Goal: Task Accomplishment & Management: Complete application form

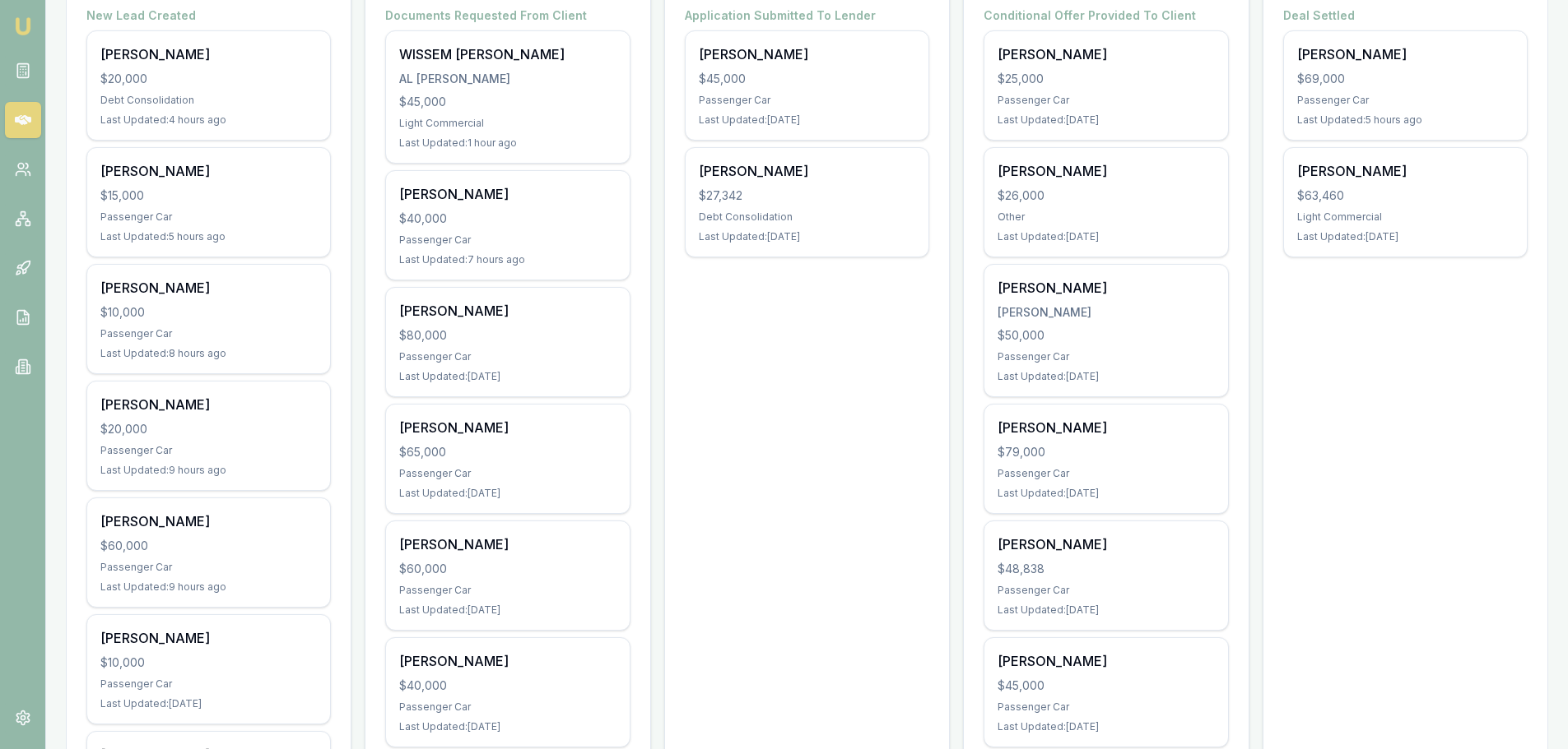
scroll to position [576, 0]
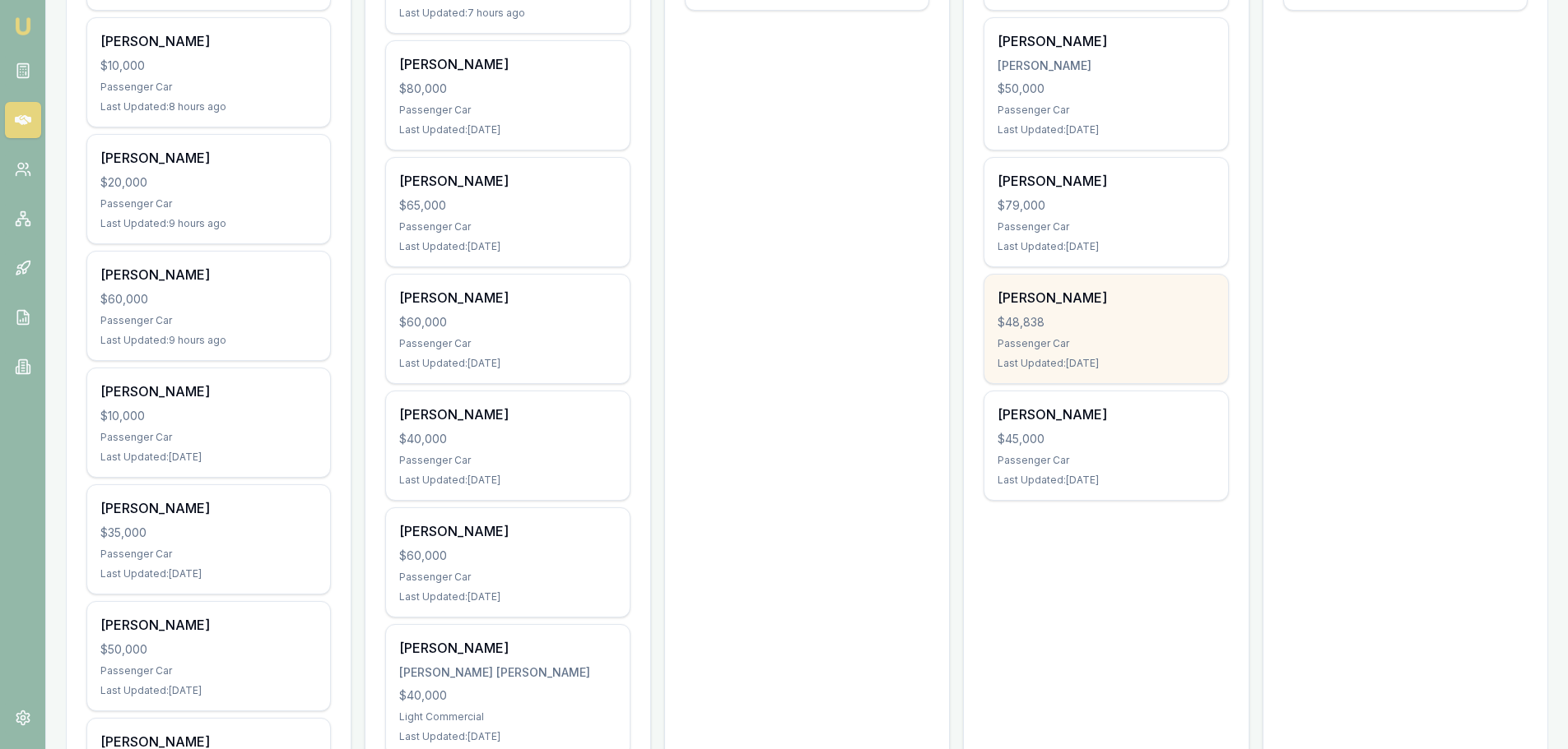
click at [1101, 317] on div "$48,838" at bounding box center [1105, 322] width 217 height 17
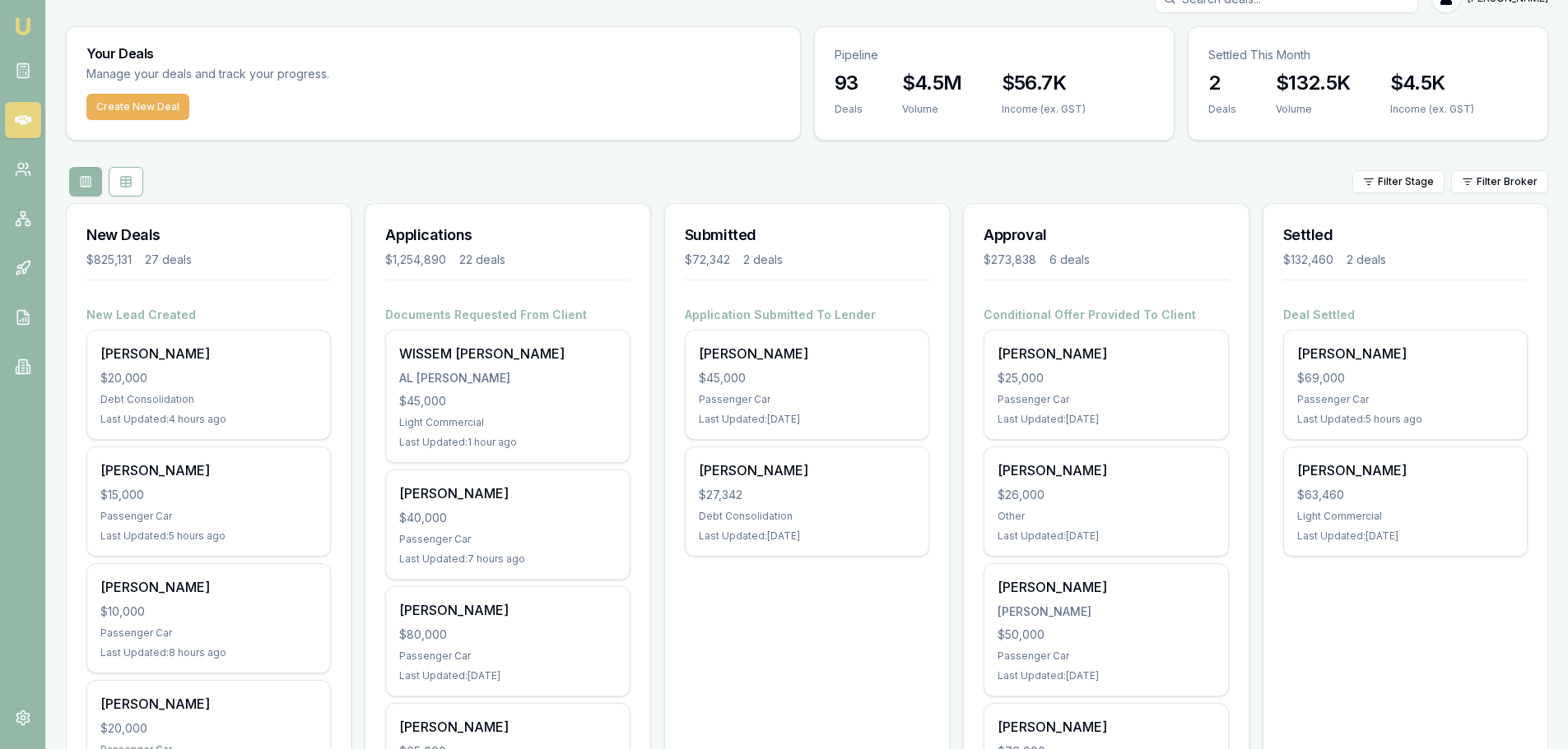
scroll to position [0, 0]
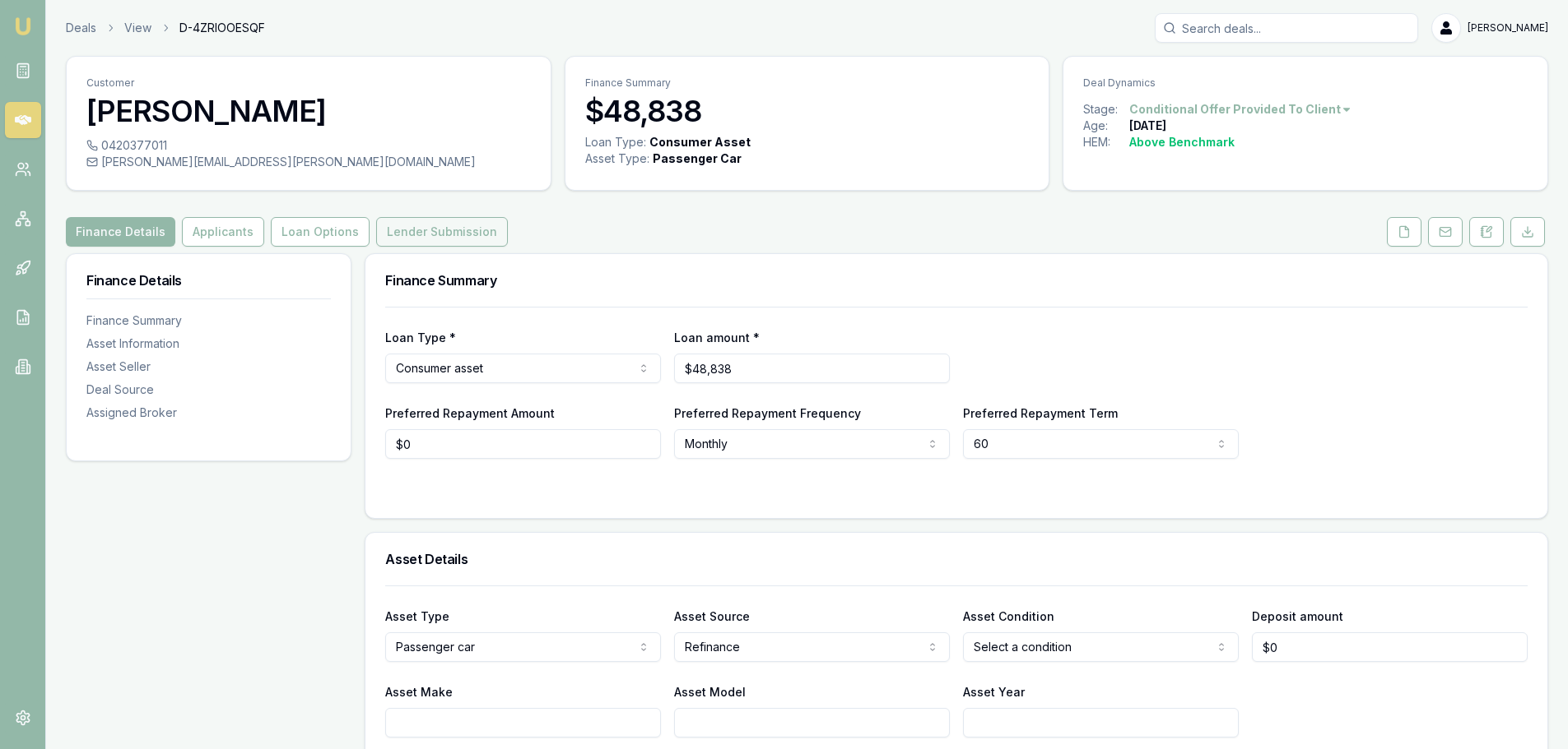
click at [477, 231] on button "Lender Submission" at bounding box center [442, 232] width 131 height 29
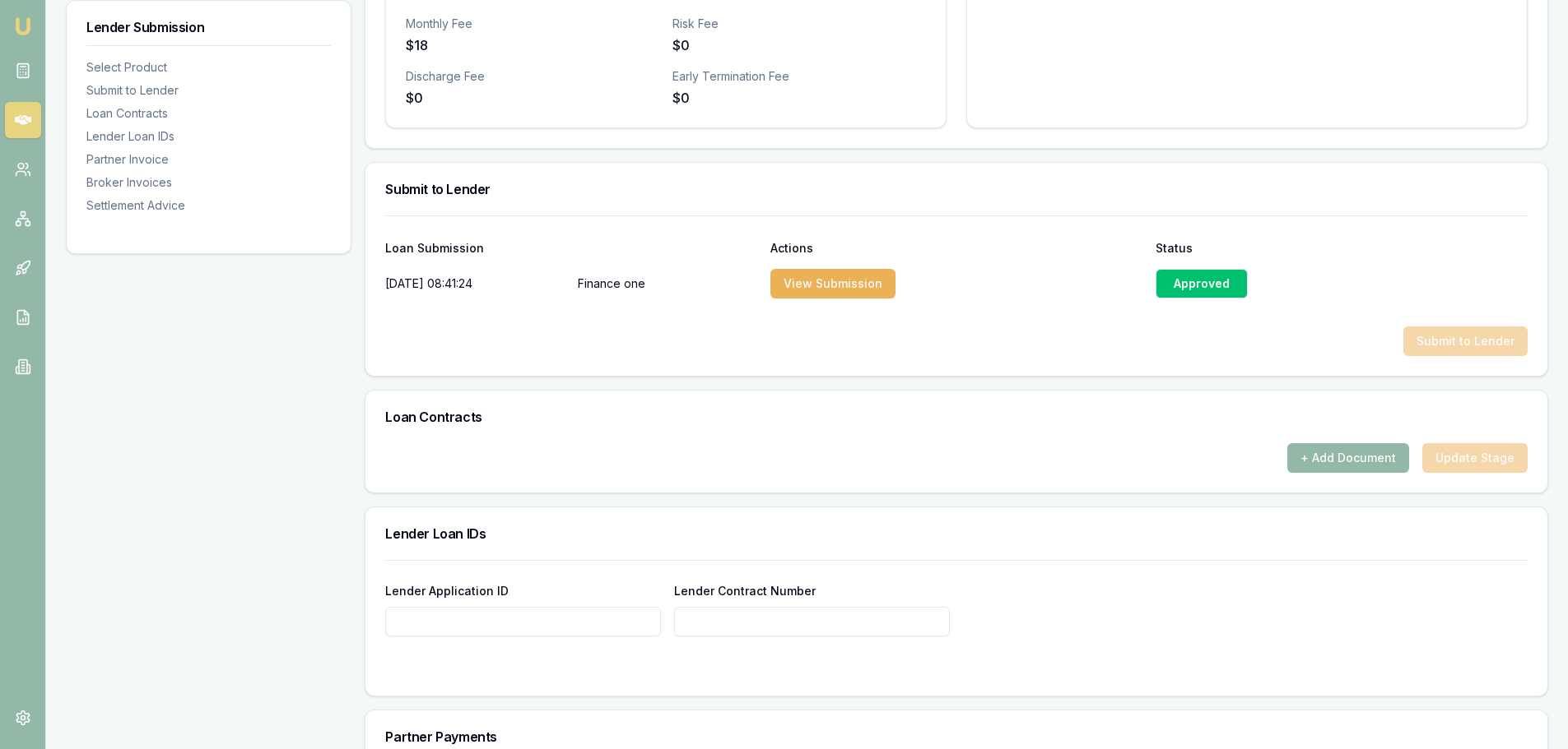
scroll to position [823, 0]
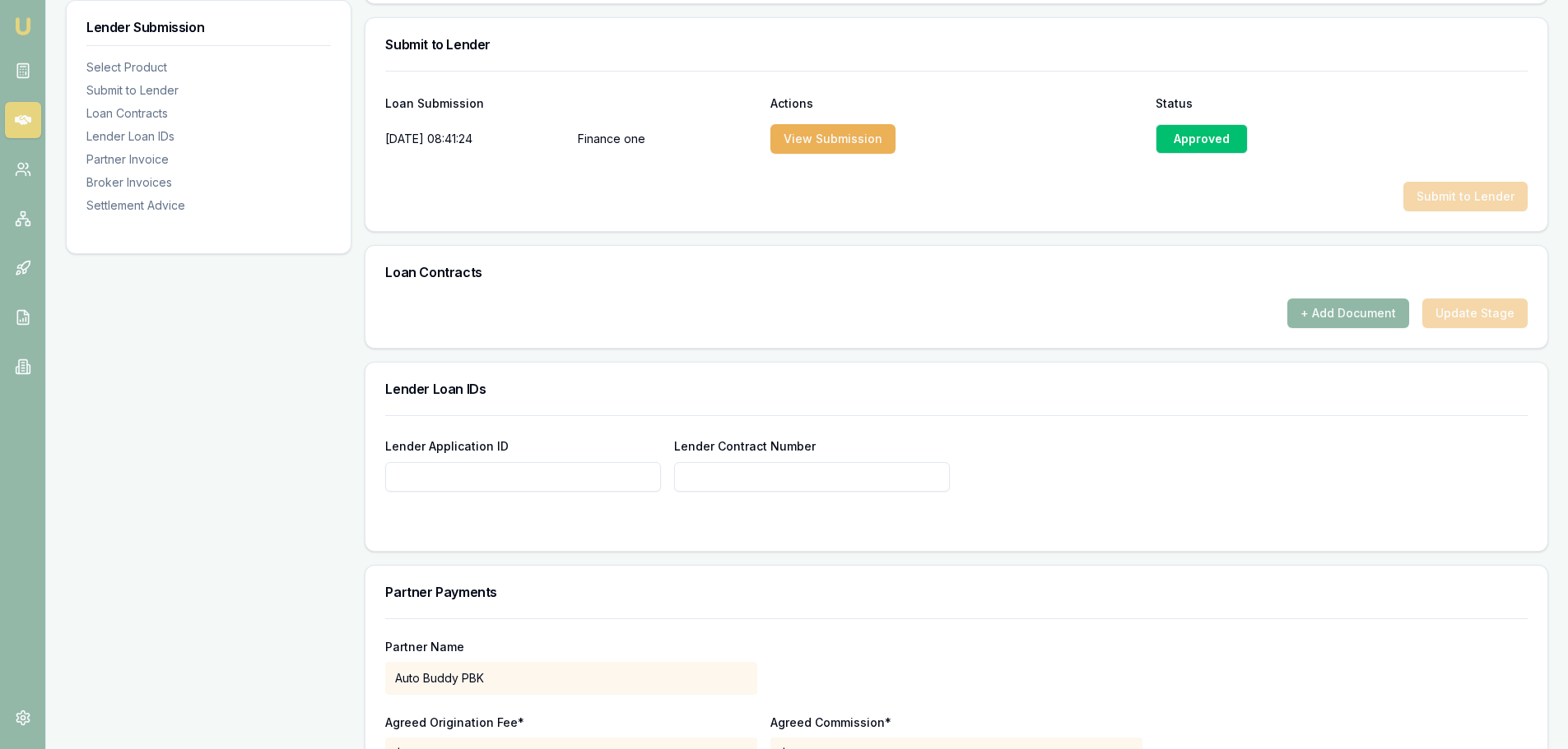
click at [1319, 308] on button "+ Add Document" at bounding box center [1348, 312] width 122 height 29
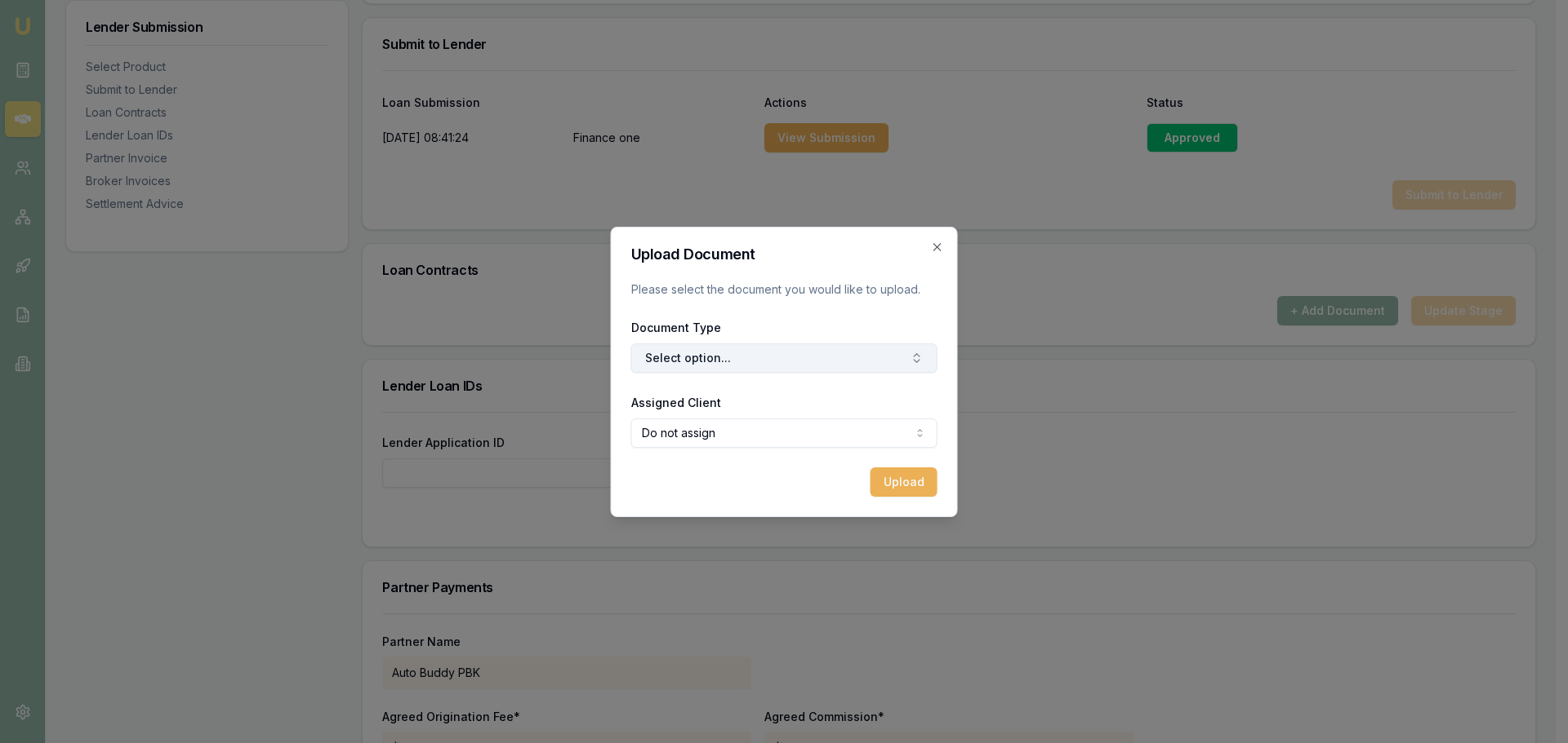
click at [729, 358] on button "Select option..." at bounding box center [784, 357] width 307 height 29
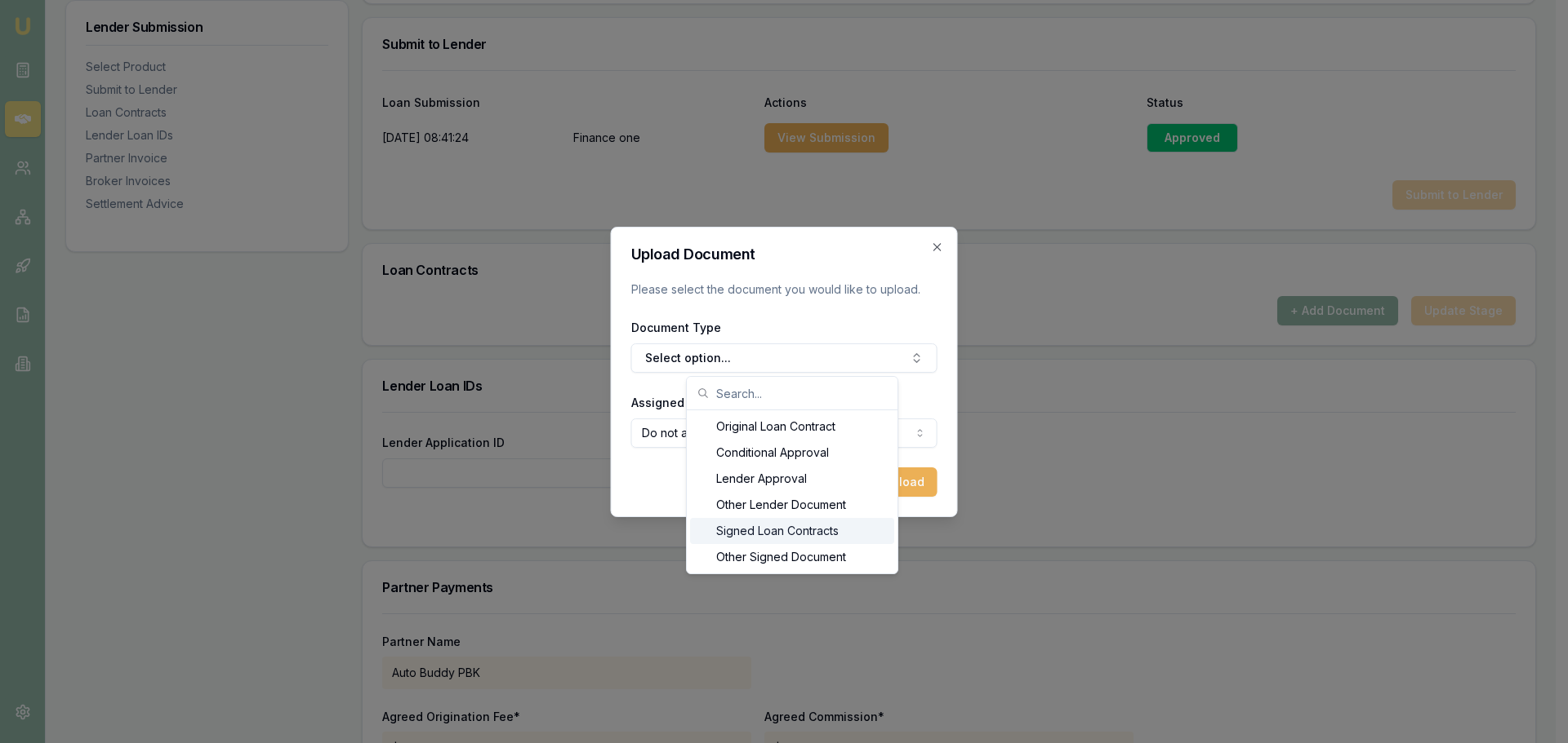
click at [773, 527] on div "Signed Loan Contracts" at bounding box center [792, 532] width 204 height 26
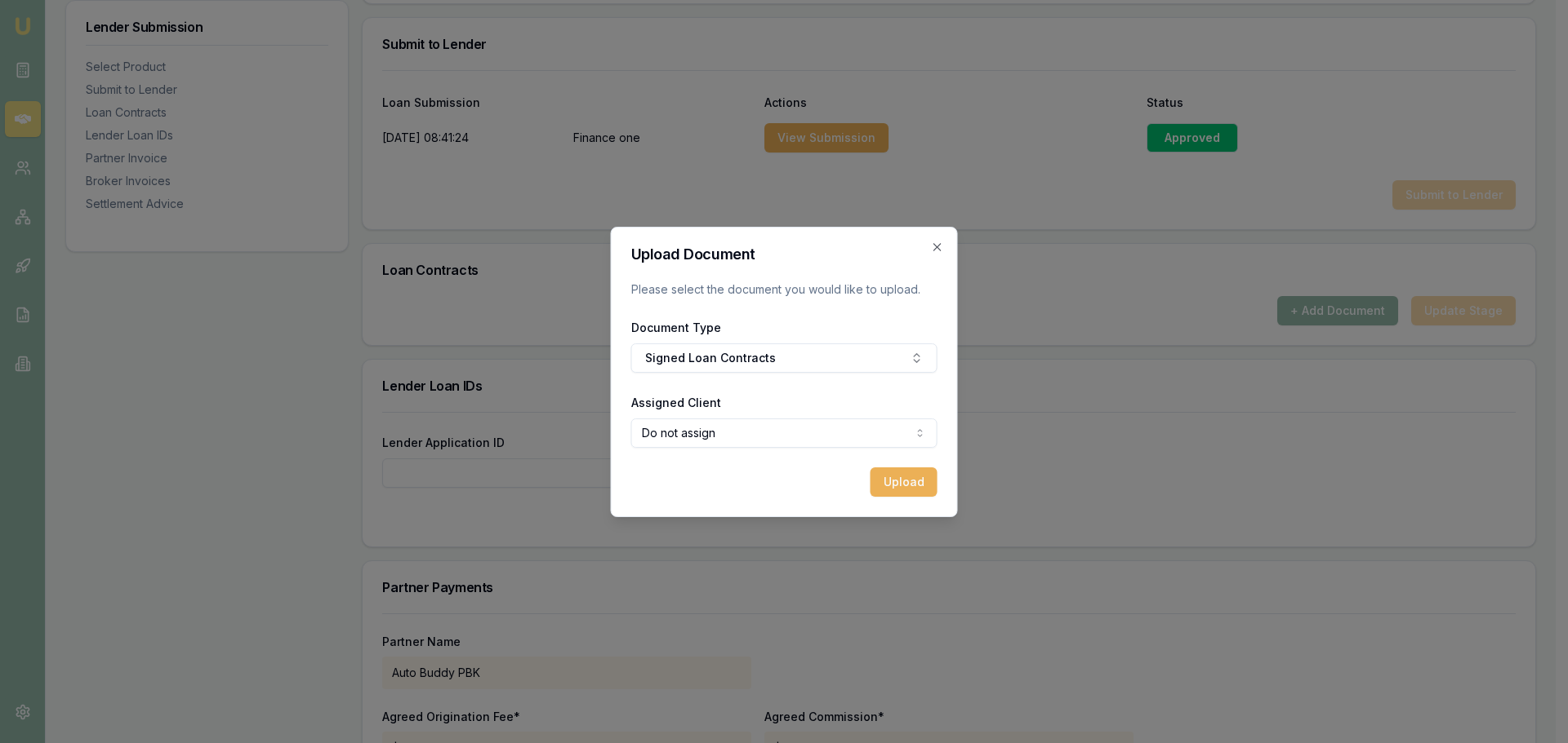
select select "U-8XUIXUTU3M"
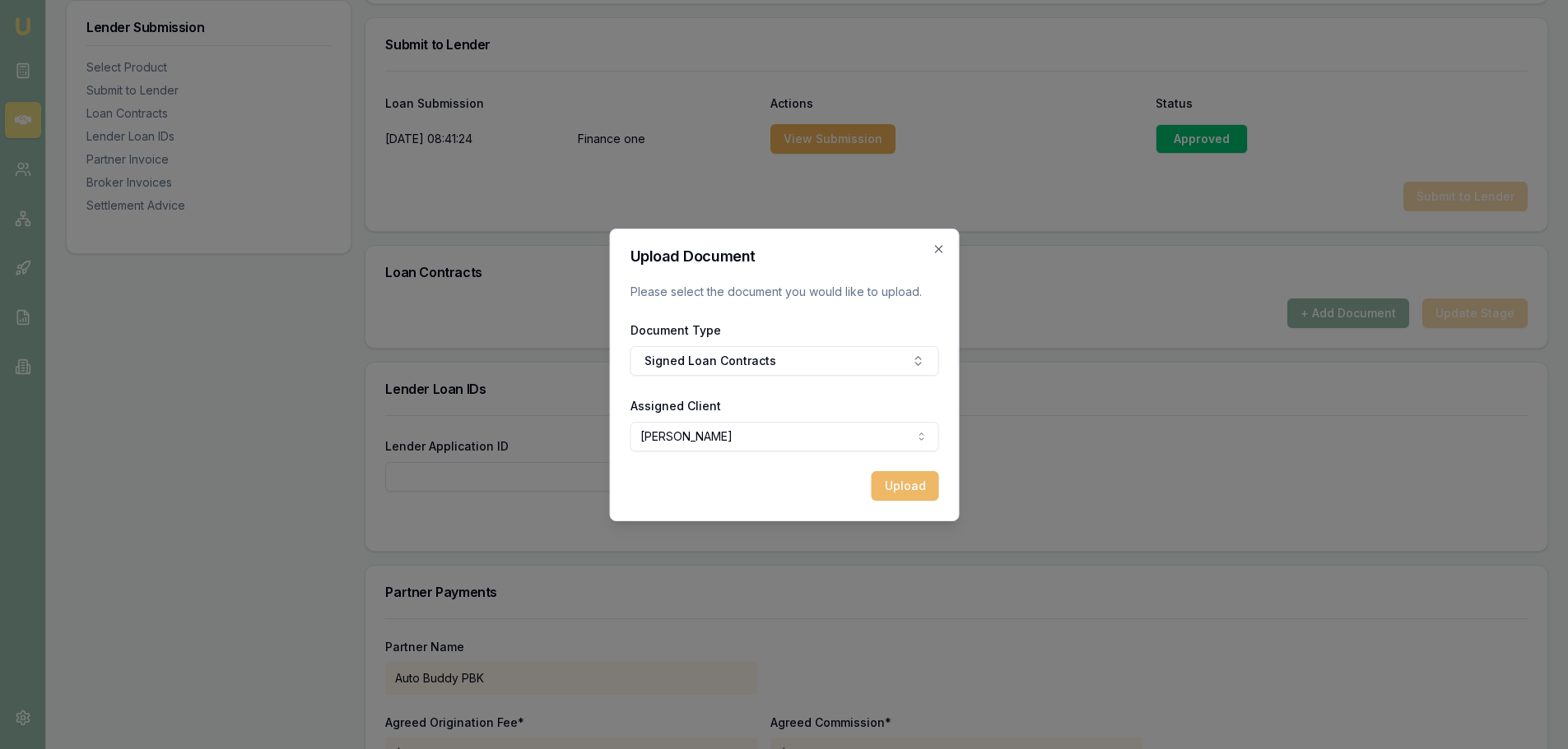
click at [898, 482] on button "Upload" at bounding box center [905, 485] width 67 height 29
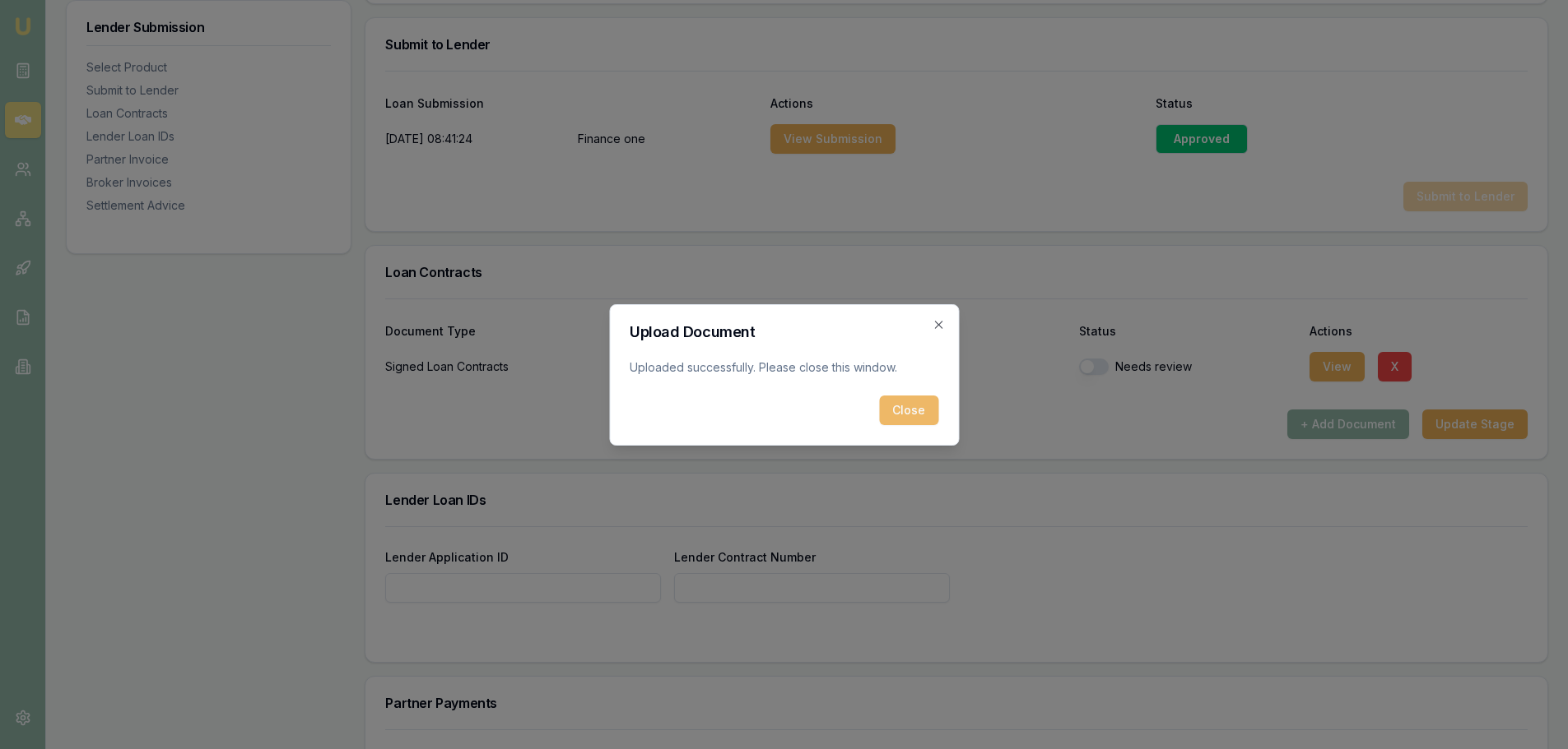
click at [922, 406] on button "Close" at bounding box center [908, 410] width 59 height 29
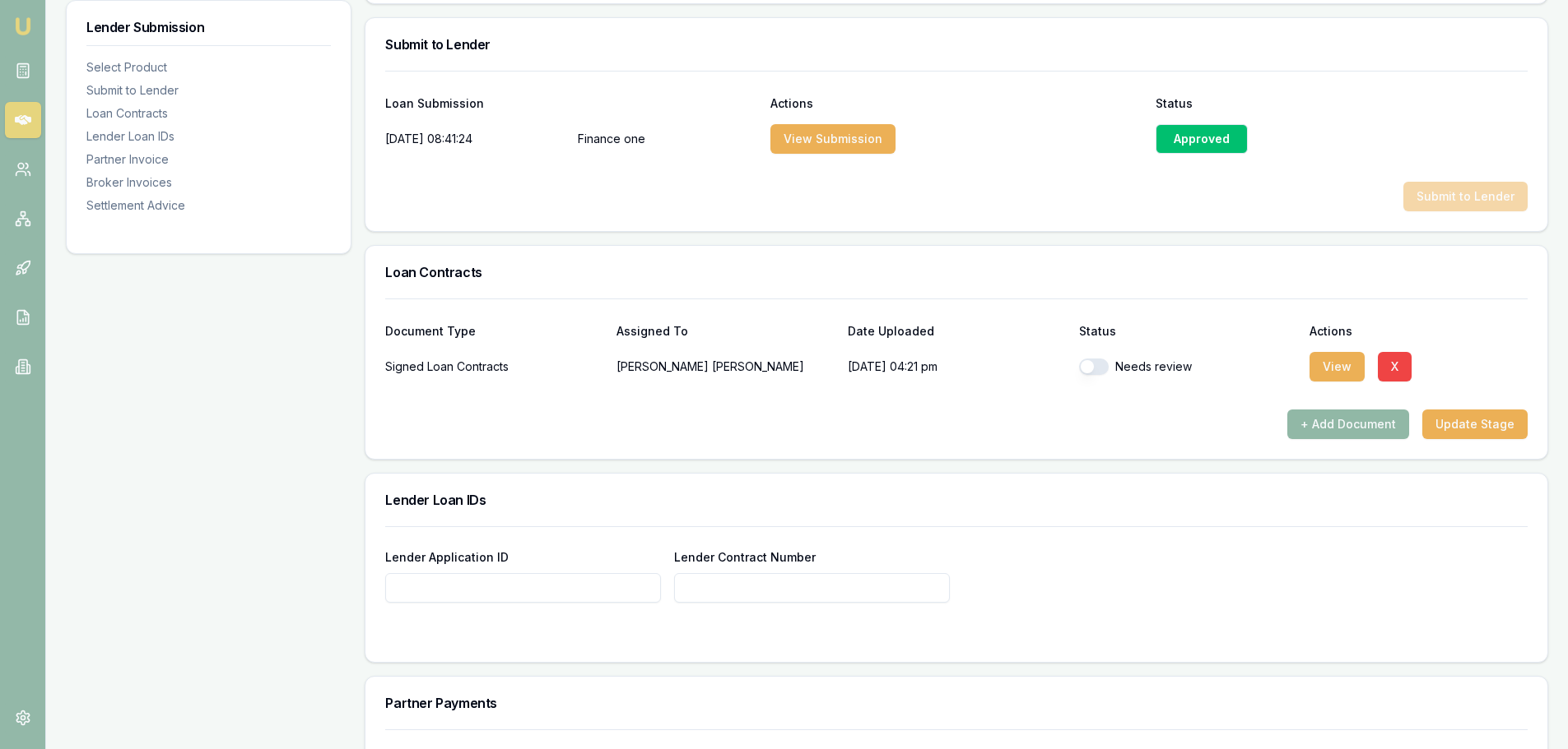
click at [1324, 422] on button "+ Add Document" at bounding box center [1348, 424] width 122 height 29
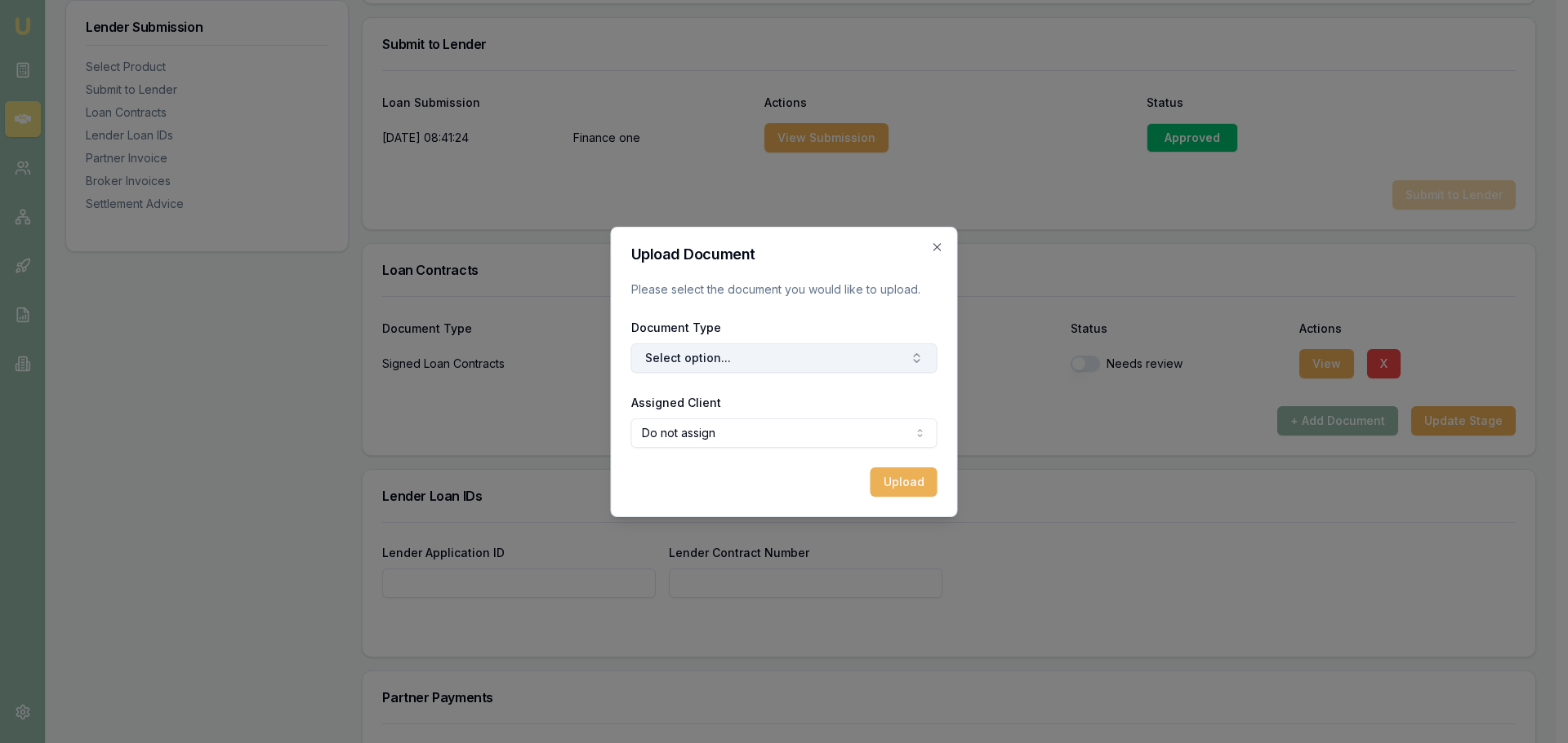
click at [775, 355] on button "Select option..." at bounding box center [784, 357] width 307 height 29
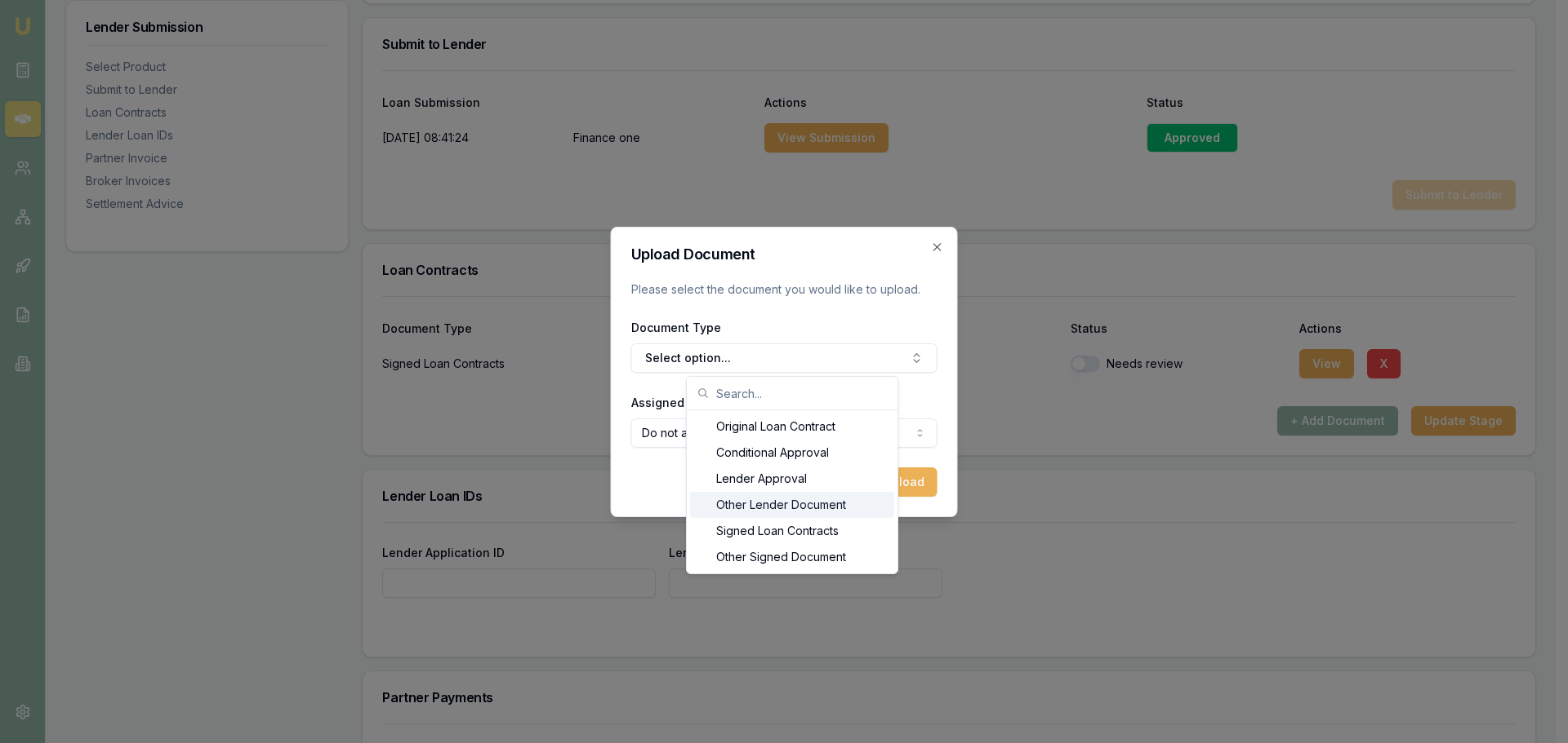
click at [770, 506] on div "Other Lender Document" at bounding box center [792, 505] width 204 height 26
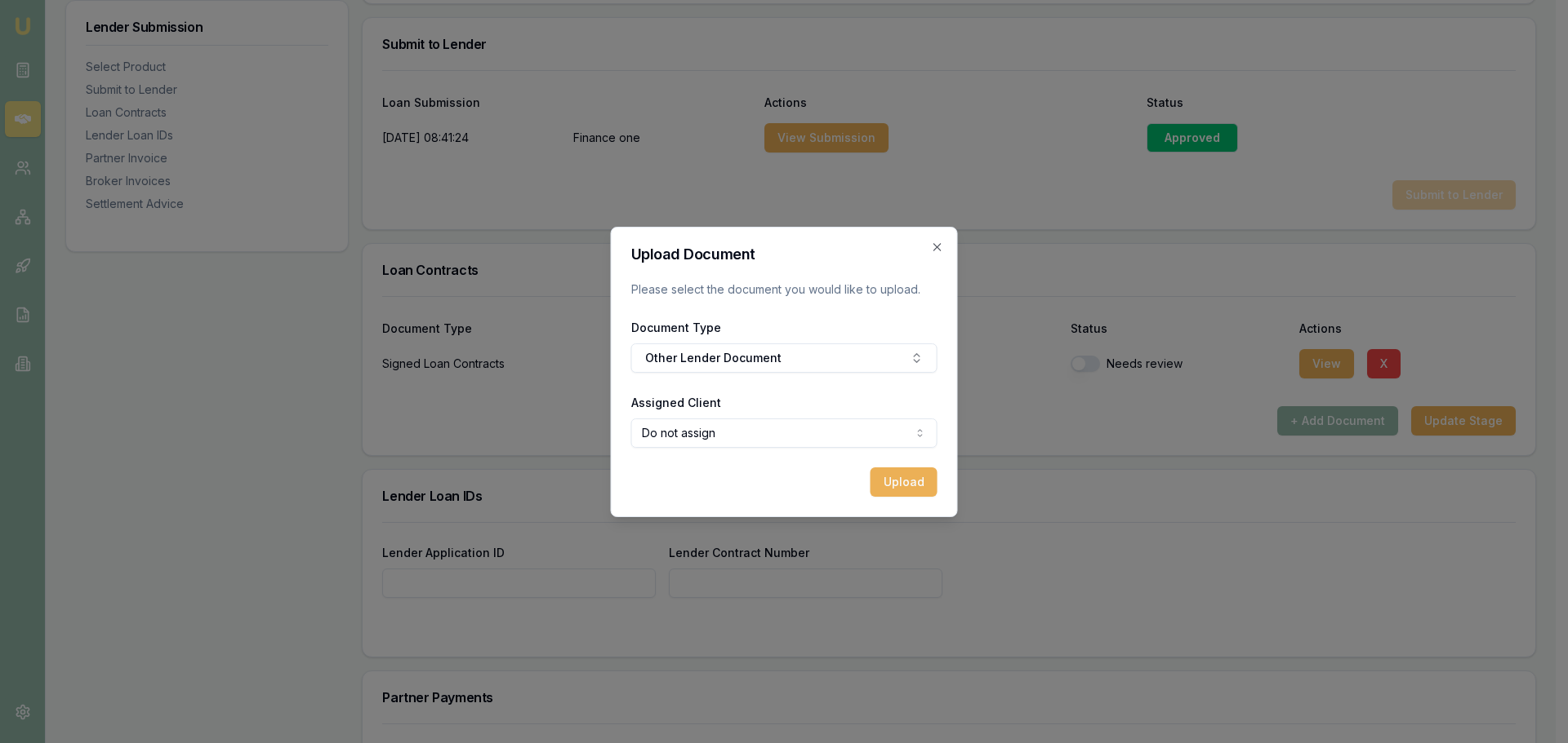
select select "U-8XUIXUTU3M"
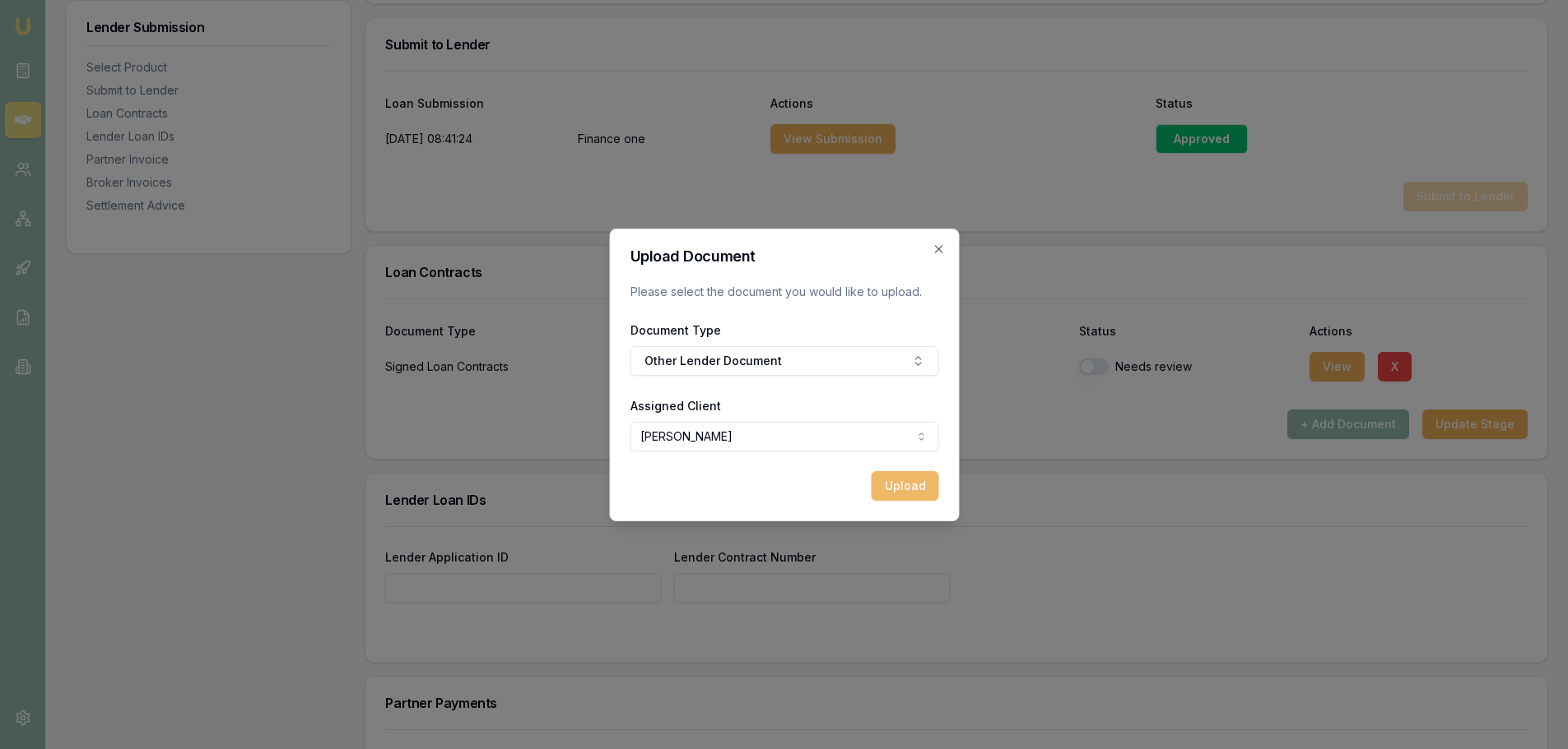
click at [903, 489] on button "Upload" at bounding box center [905, 485] width 67 height 29
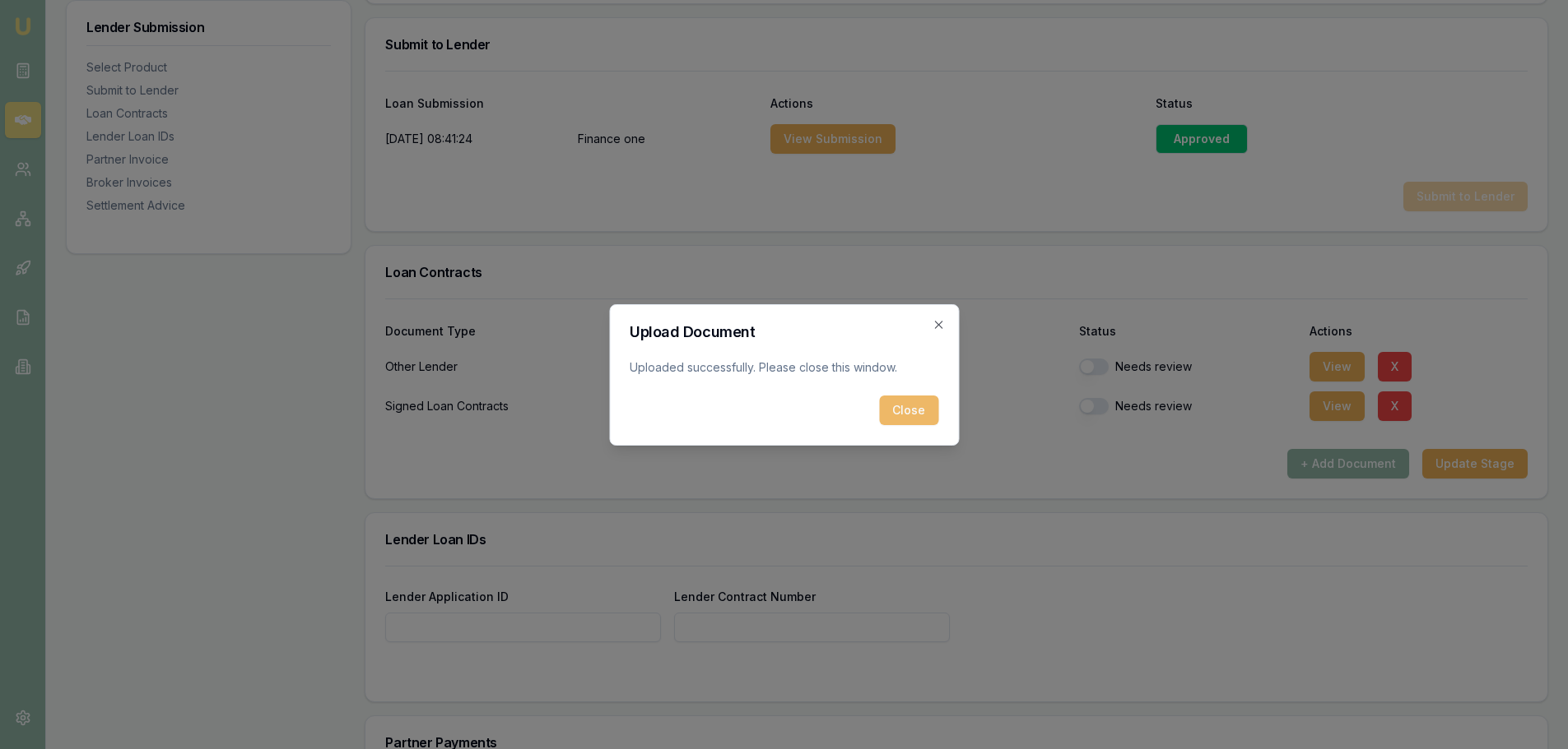
click at [911, 414] on button "Close" at bounding box center [908, 410] width 59 height 29
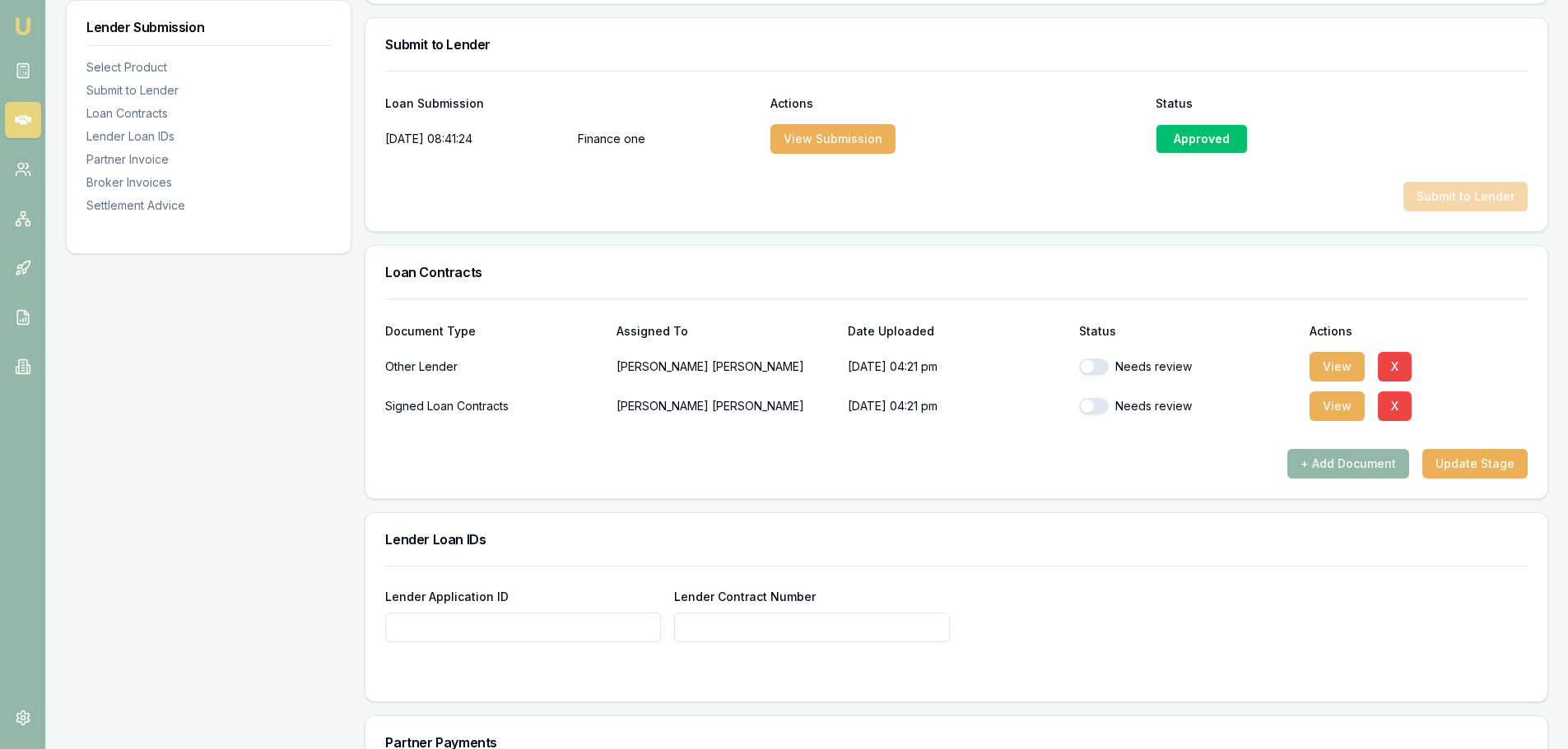
click at [523, 627] on input "Lender Application ID" at bounding box center [523, 627] width 276 height 29
type input "382072"
click at [734, 629] on input "Lender Contract Number" at bounding box center [812, 627] width 276 height 29
type input "382072"
click at [1338, 575] on div "Lender Application ID 382072 Lender Contract Number 382072" at bounding box center [956, 604] width 1142 height 76
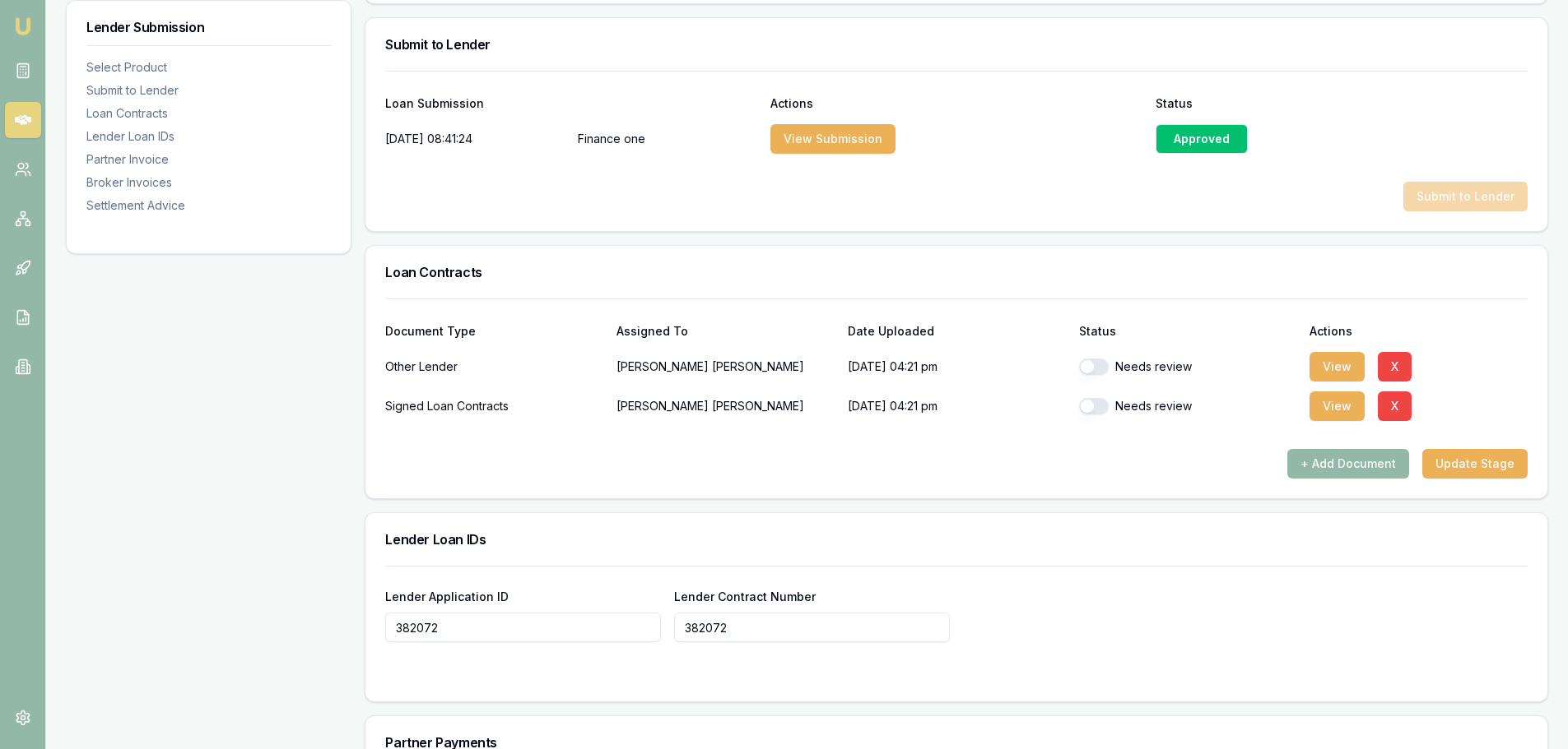
click at [1095, 372] on button "button" at bounding box center [1093, 367] width 29 height 17
checkbox input "true"
click at [1097, 406] on button "button" at bounding box center [1093, 406] width 29 height 17
checkbox input "true"
click at [614, 628] on input "Lender Application ID" at bounding box center [523, 627] width 276 height 29
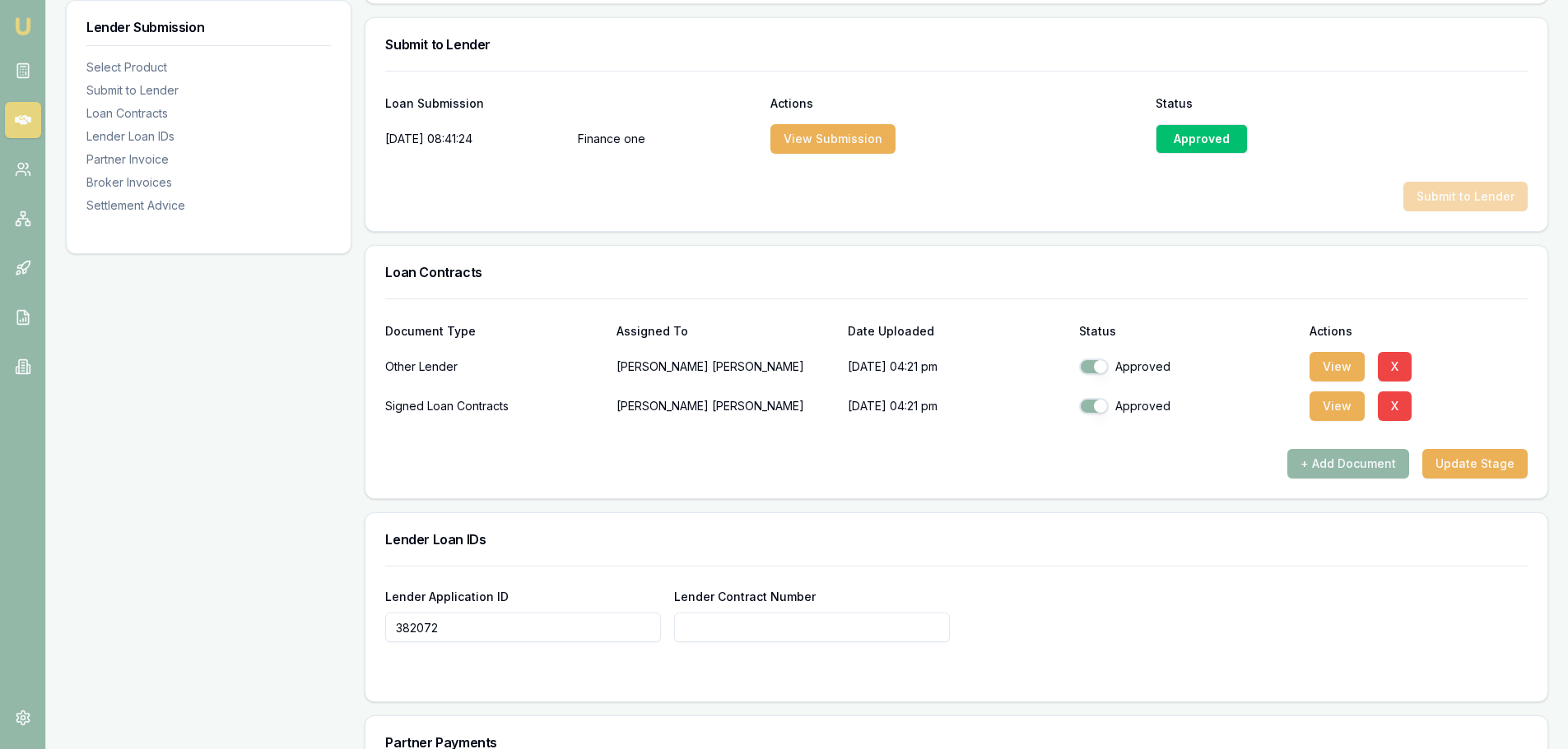
type input "382072"
click at [747, 620] on input "Lender Contract Number" at bounding box center [812, 627] width 276 height 29
type input "382072"
click at [858, 540] on h3 "Lender Loan IDs" at bounding box center [956, 540] width 1142 height 13
type input "382072"
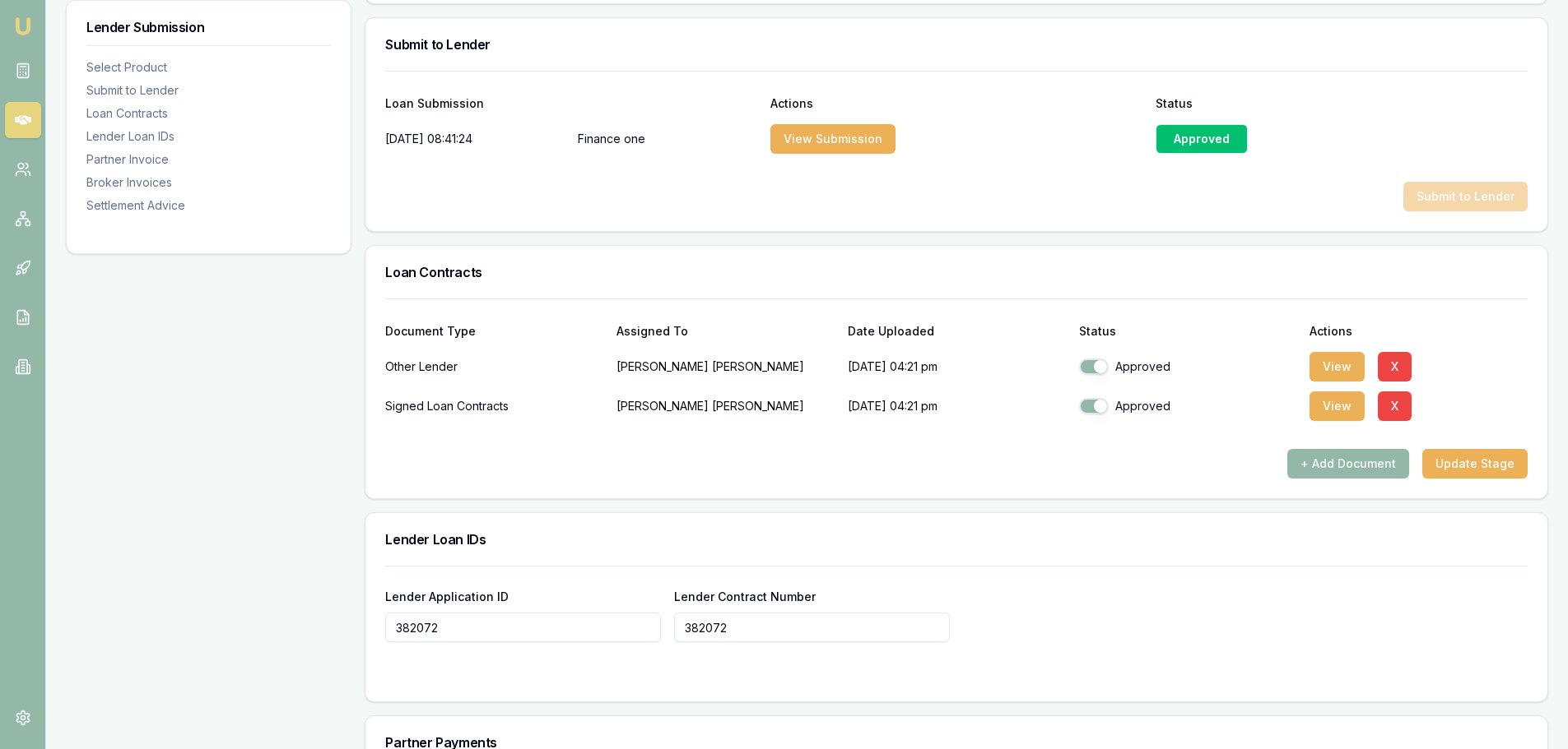
click at [858, 540] on h3 "Lender Loan IDs" at bounding box center [956, 540] width 1142 height 13
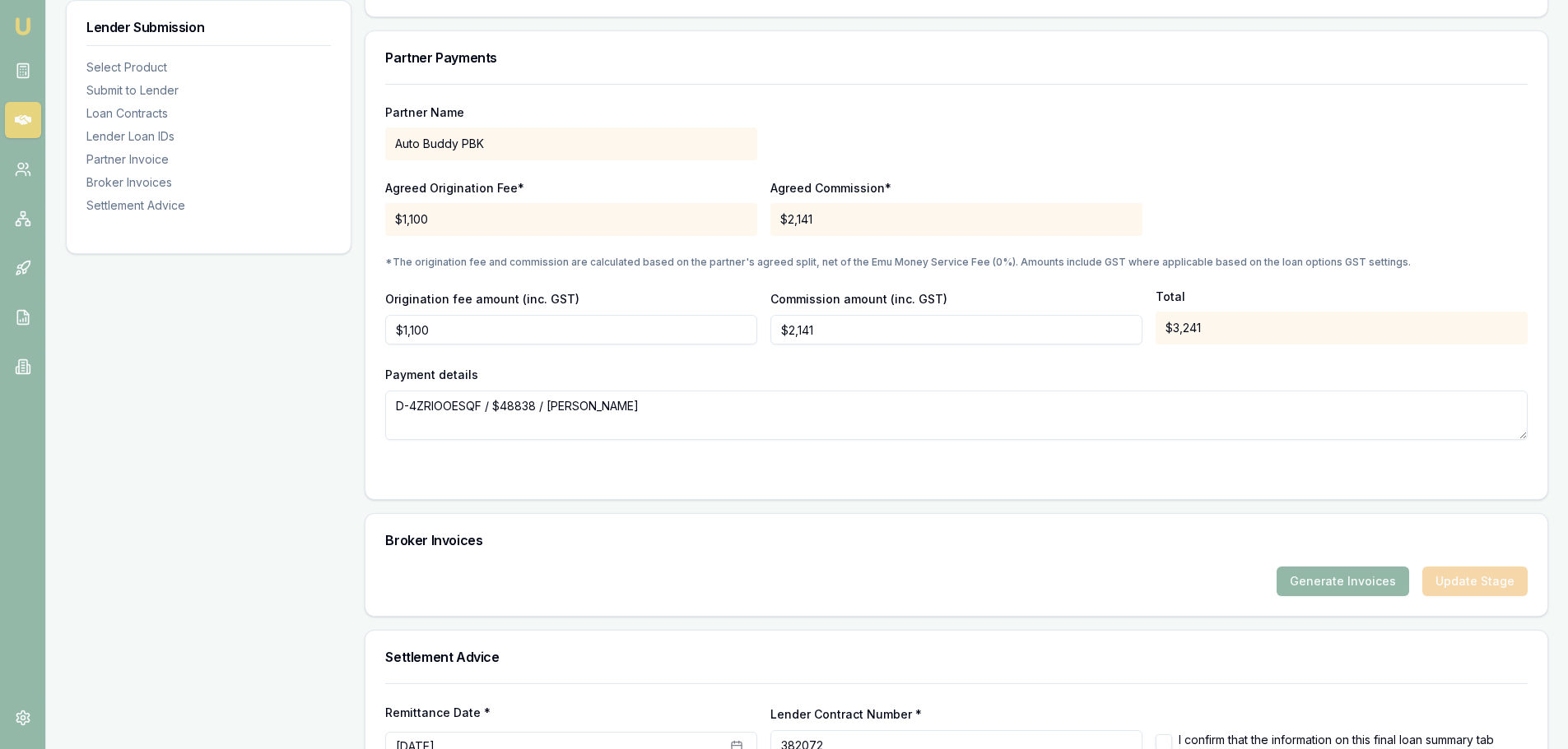
scroll to position [1623, 0]
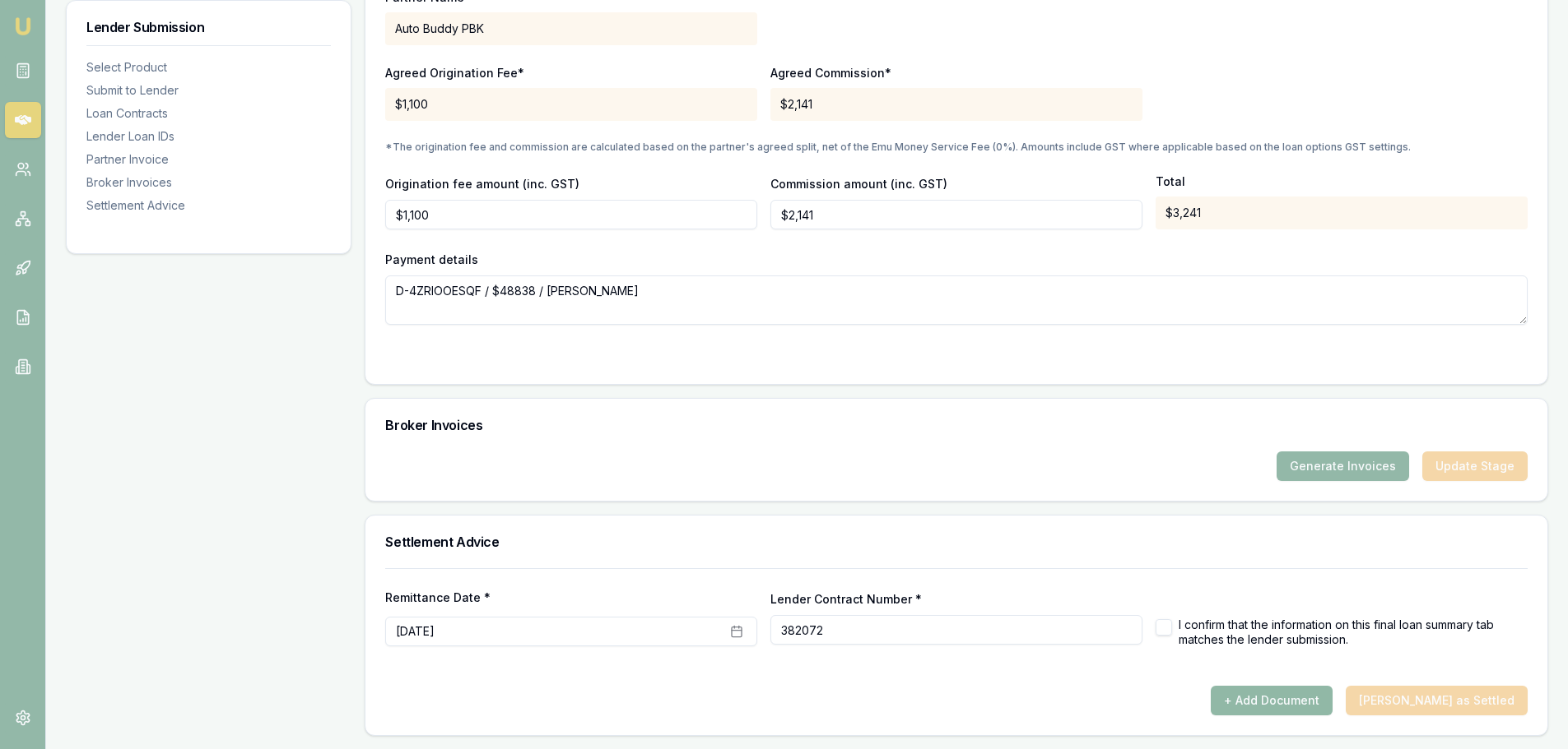
click at [1323, 704] on button "+ Add Document" at bounding box center [1271, 700] width 122 height 29
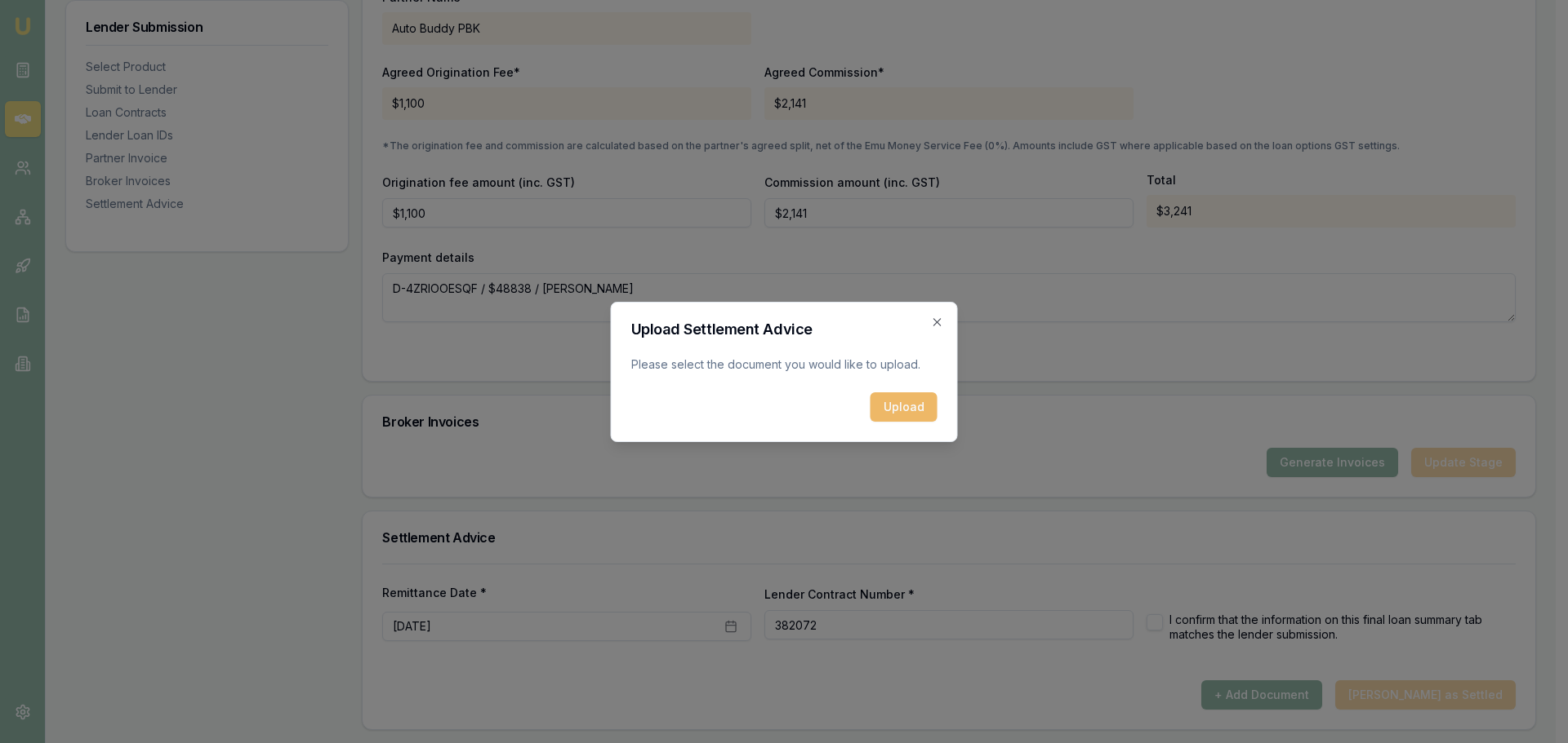
click at [890, 407] on button "Upload" at bounding box center [904, 407] width 67 height 29
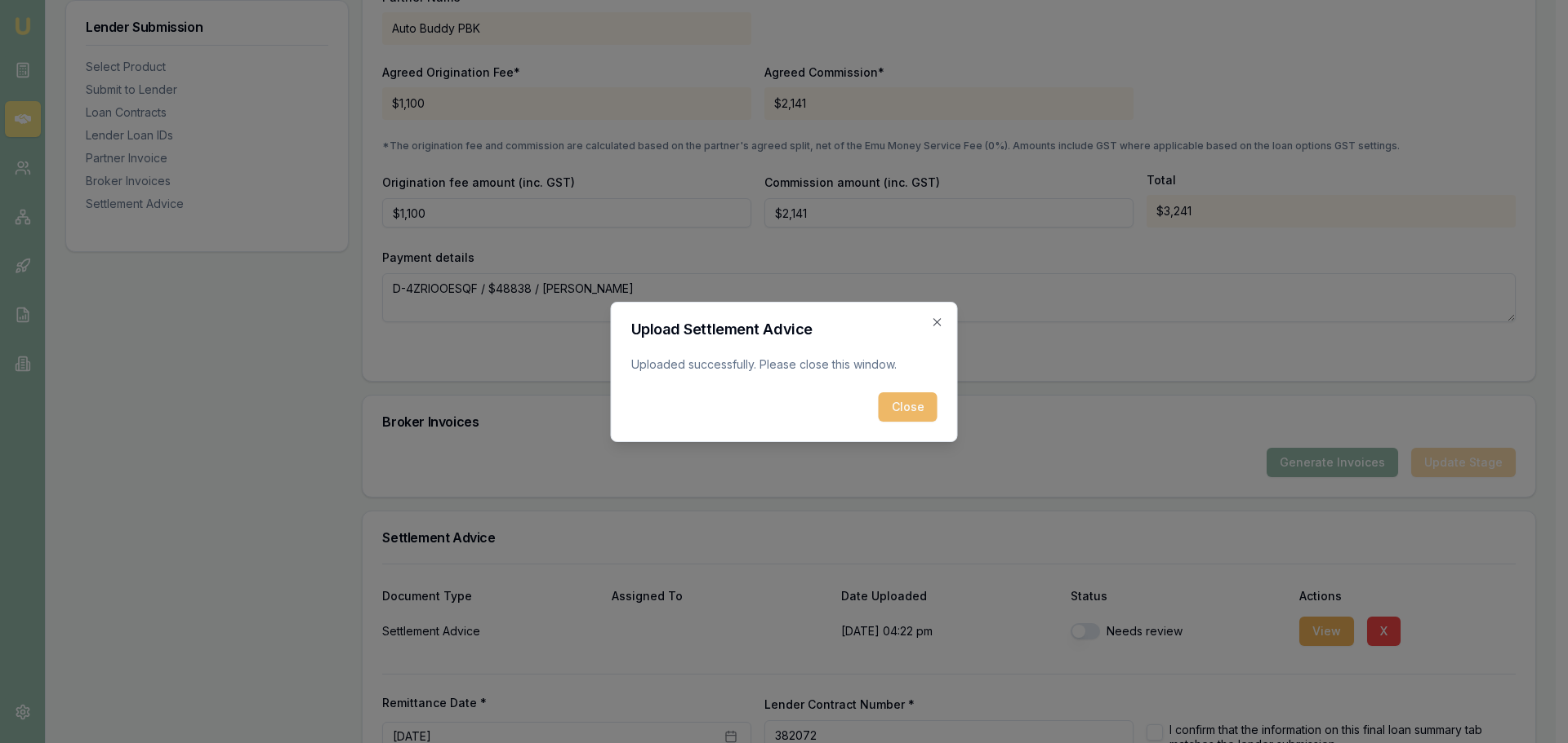
click at [917, 400] on button "Close" at bounding box center [907, 407] width 59 height 29
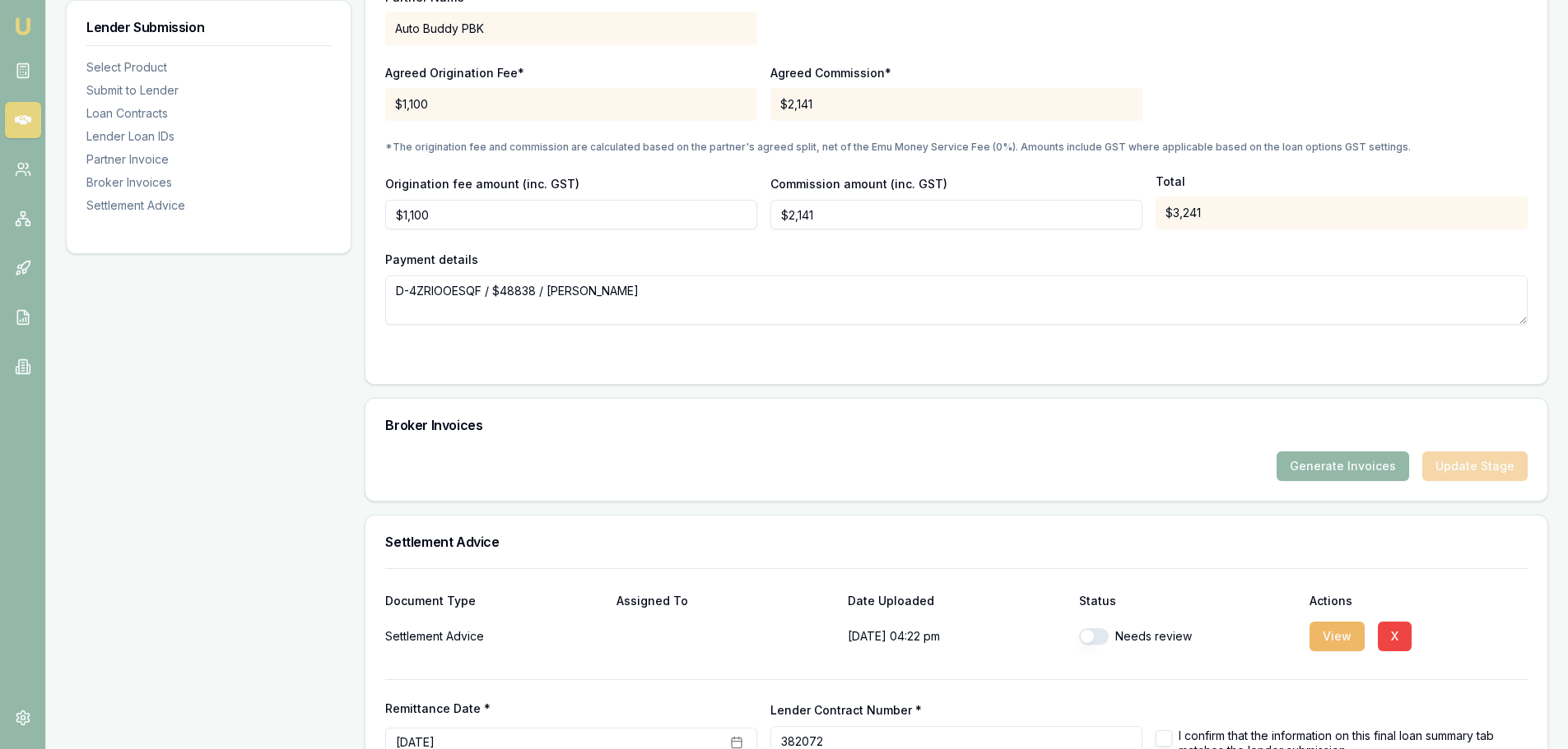
click at [1334, 637] on button "View" at bounding box center [1337, 636] width 55 height 29
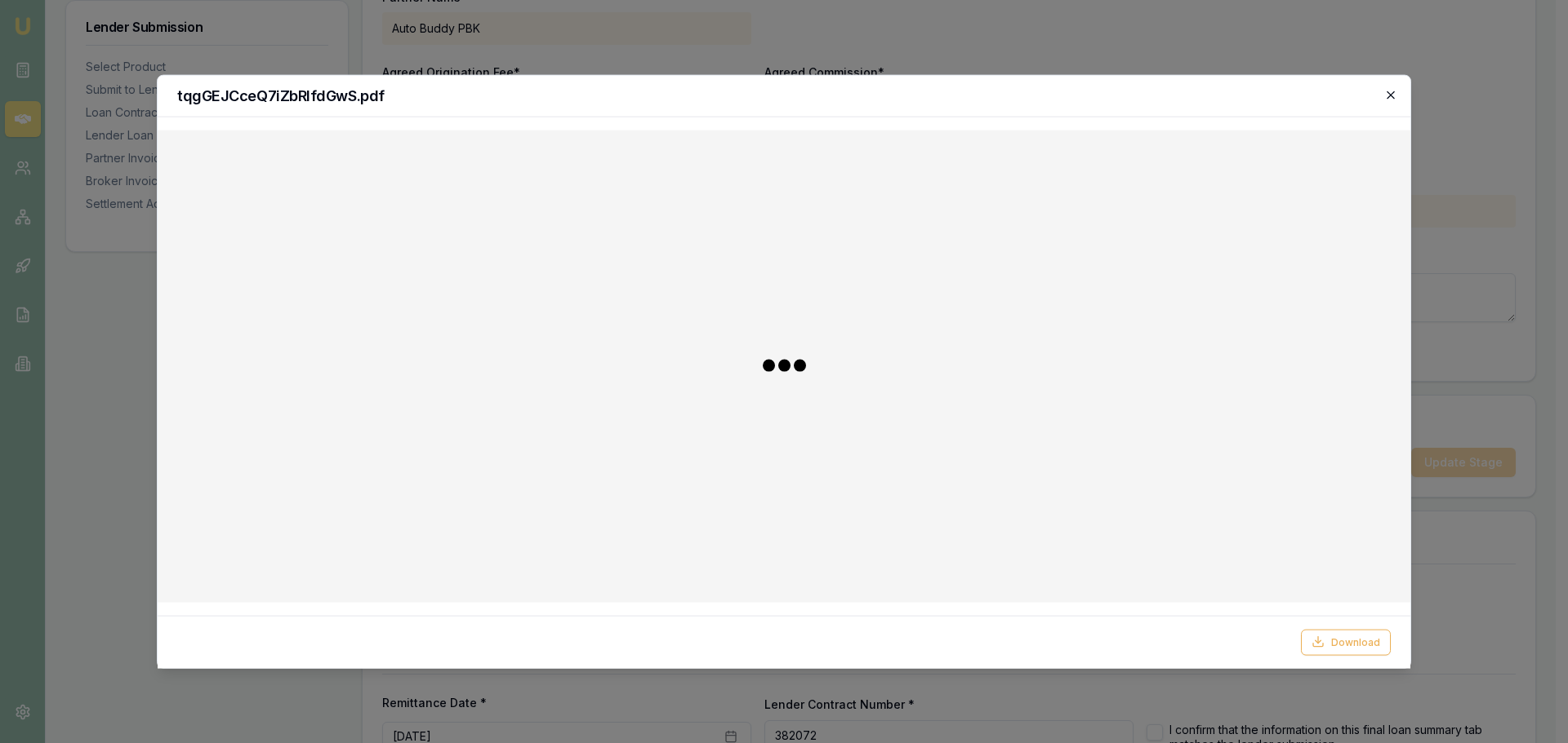
click at [1389, 95] on icon "button" at bounding box center [1390, 94] width 13 height 13
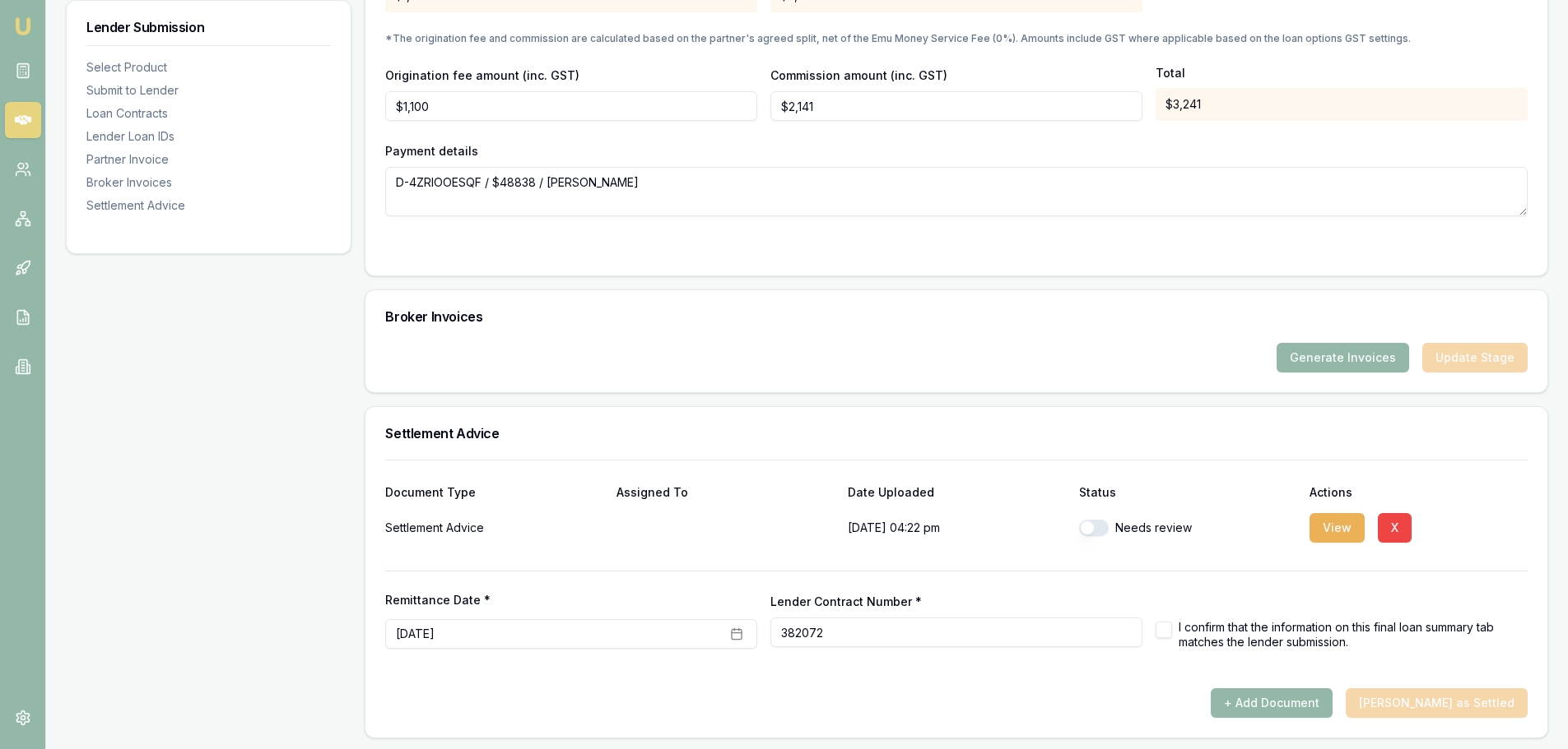
scroll to position [1734, 0]
click at [1333, 698] on button "+ Add Document" at bounding box center [1271, 700] width 122 height 29
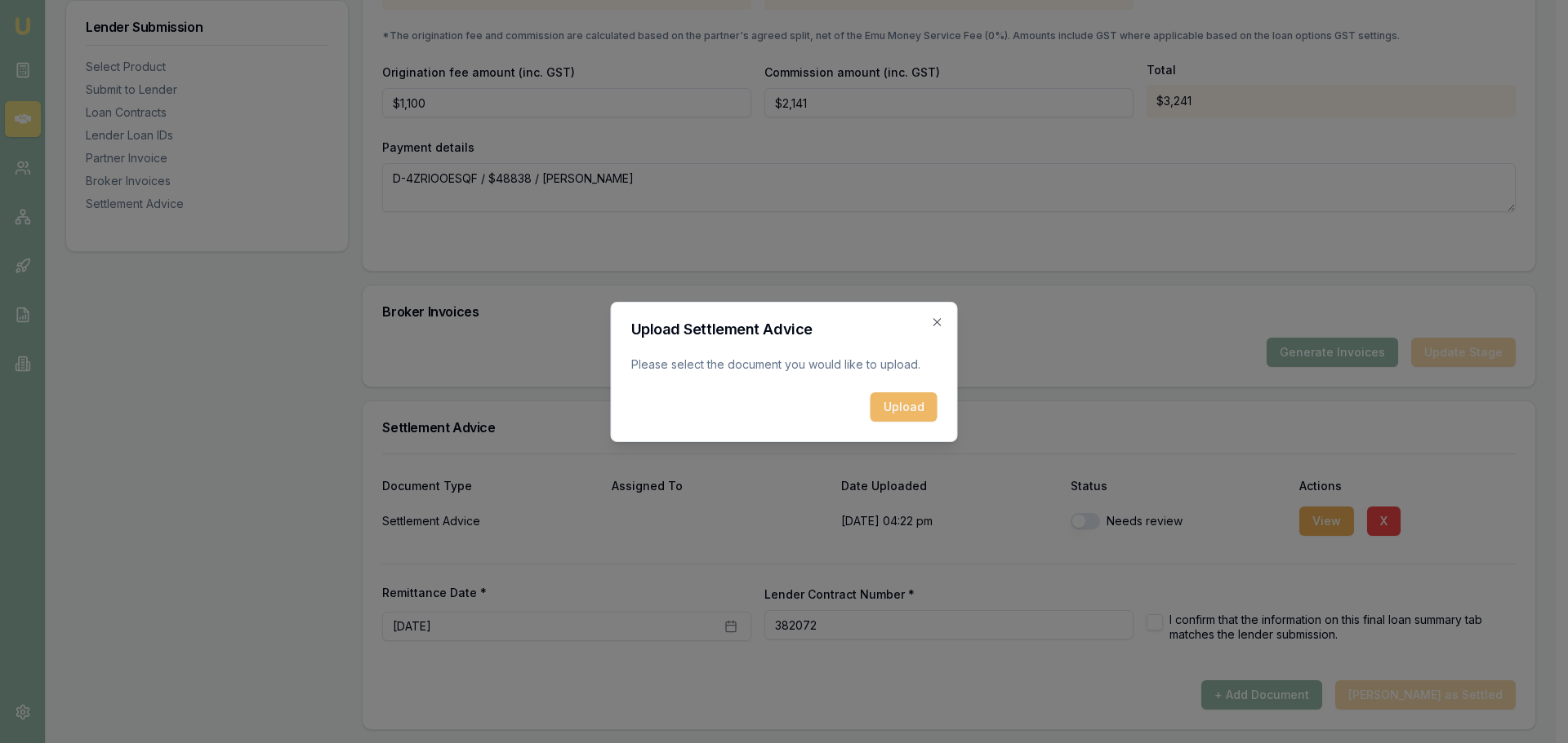
click at [904, 413] on button "Upload" at bounding box center [904, 407] width 67 height 29
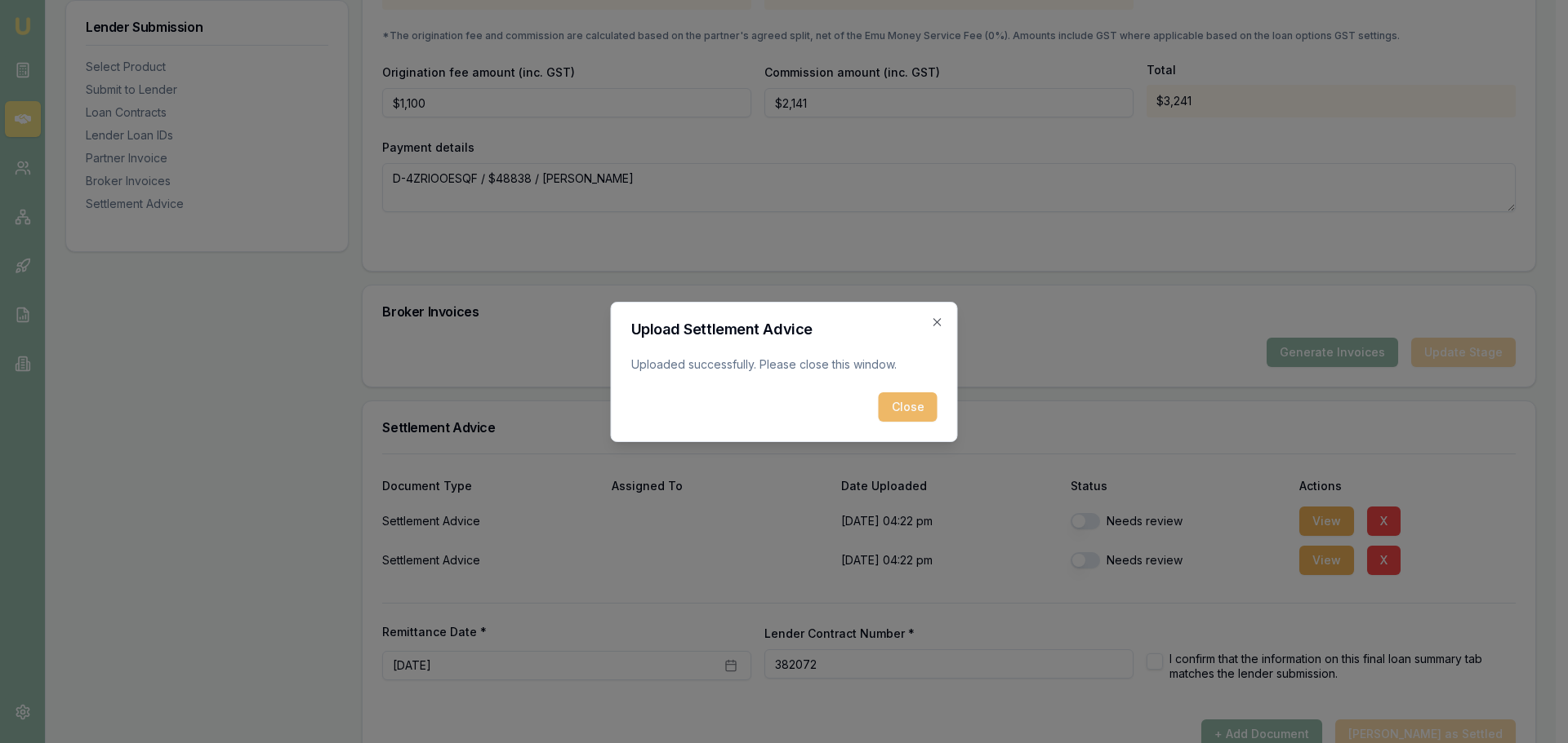
click at [905, 416] on button "Close" at bounding box center [907, 407] width 59 height 29
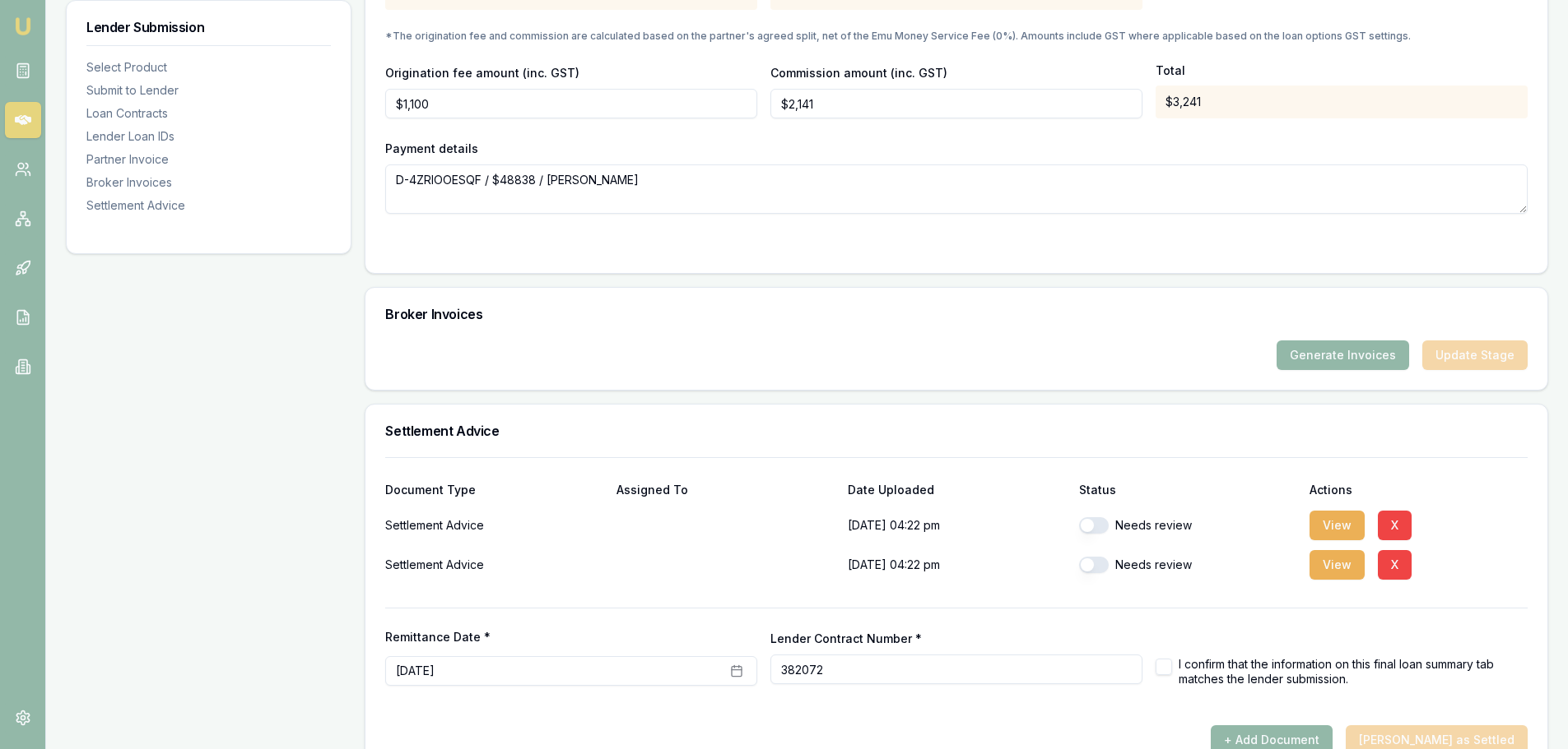
click at [1097, 522] on button "button" at bounding box center [1093, 525] width 29 height 17
checkbox input "true"
click at [1098, 564] on button "button" at bounding box center [1093, 564] width 29 height 17
checkbox input "true"
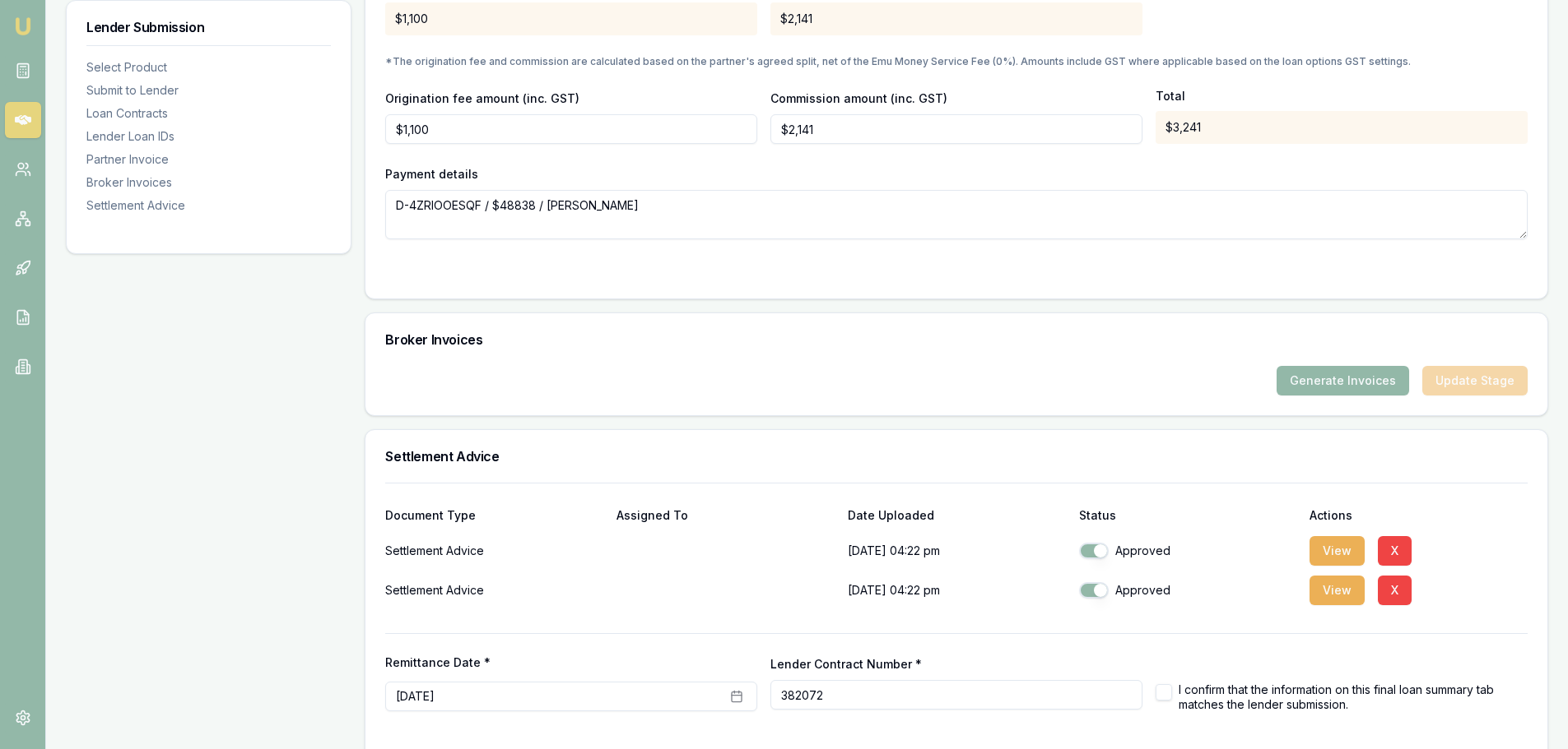
scroll to position [1773, 0]
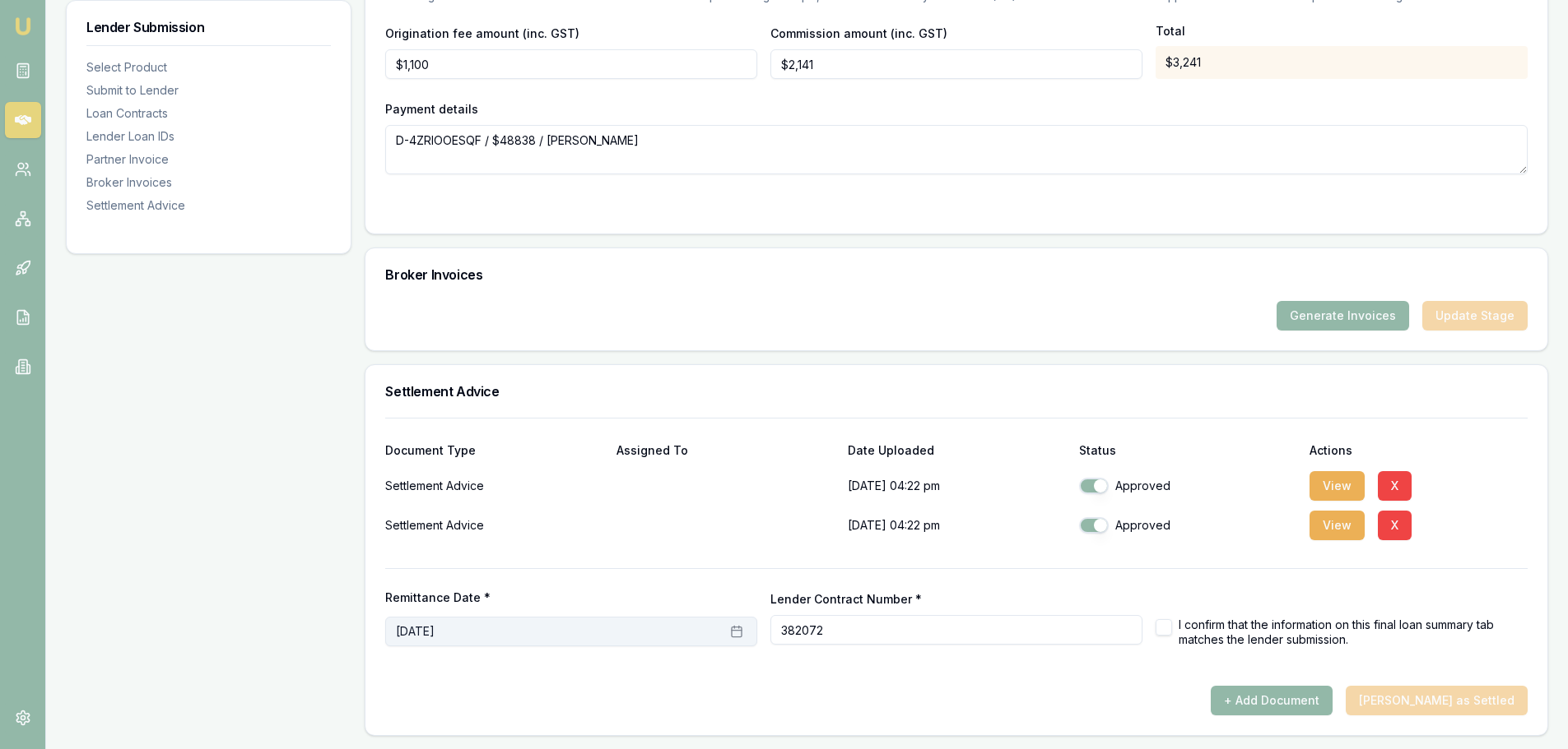
click at [734, 632] on icon "button" at bounding box center [736, 631] width 13 height 13
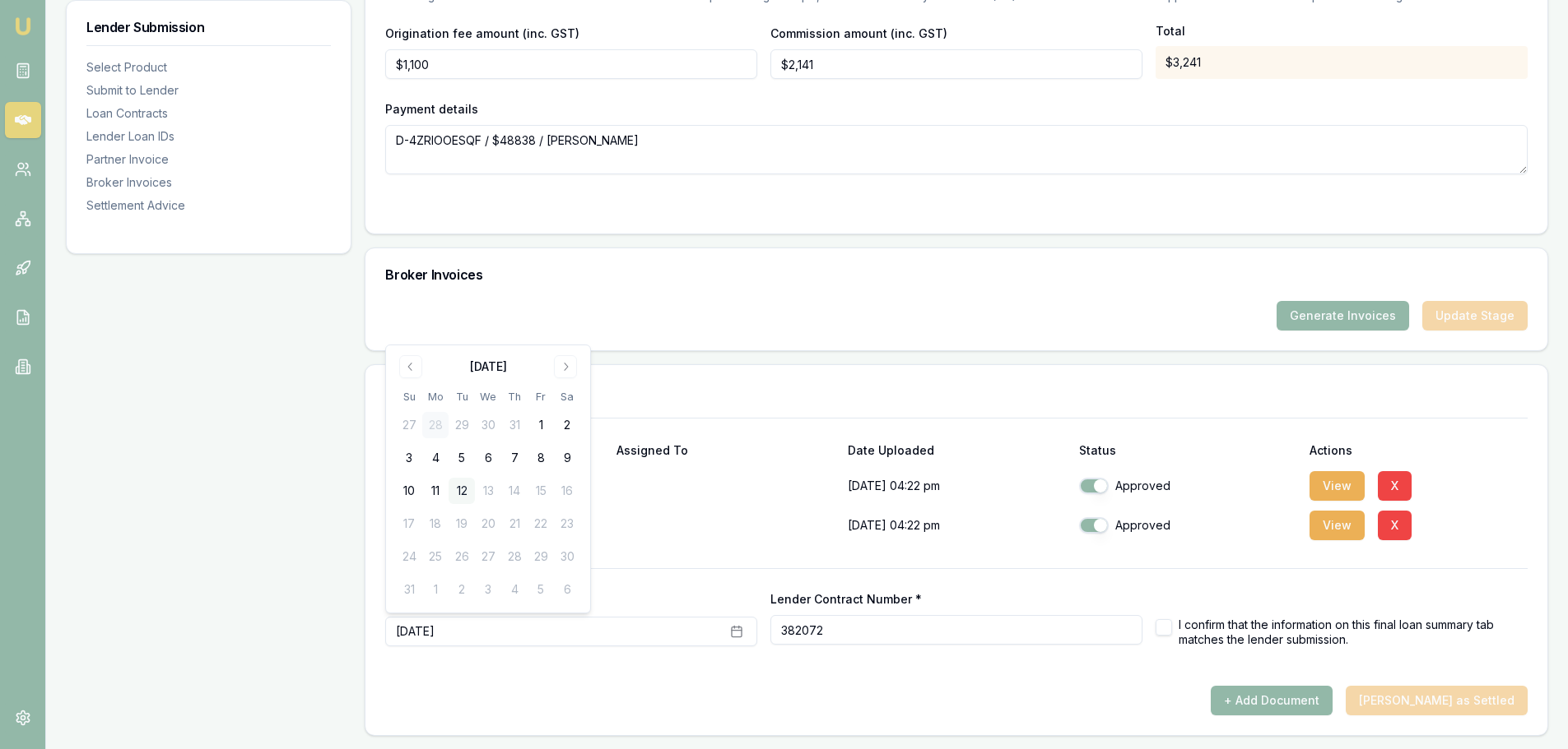
click at [461, 488] on button "12" at bounding box center [462, 492] width 27 height 27
click at [1169, 627] on button "button" at bounding box center [1163, 627] width 17 height 17
checkbox input "true"
click at [1314, 601] on div "I confirm that the information on this final loan summary tab matches the lende…" at bounding box center [1341, 618] width 372 height 58
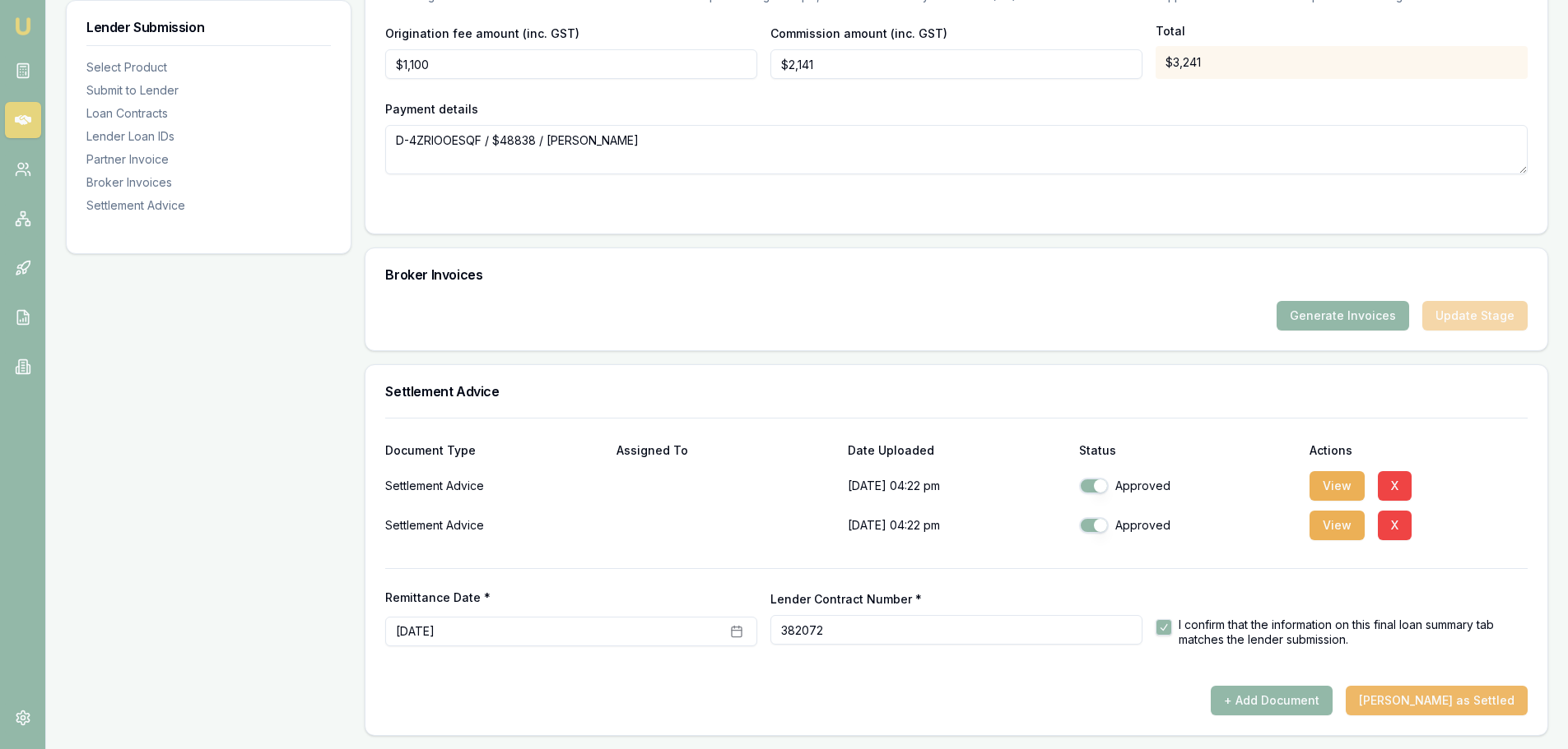
click at [1468, 706] on button "Mark Deal as Settled" at bounding box center [1436, 700] width 182 height 29
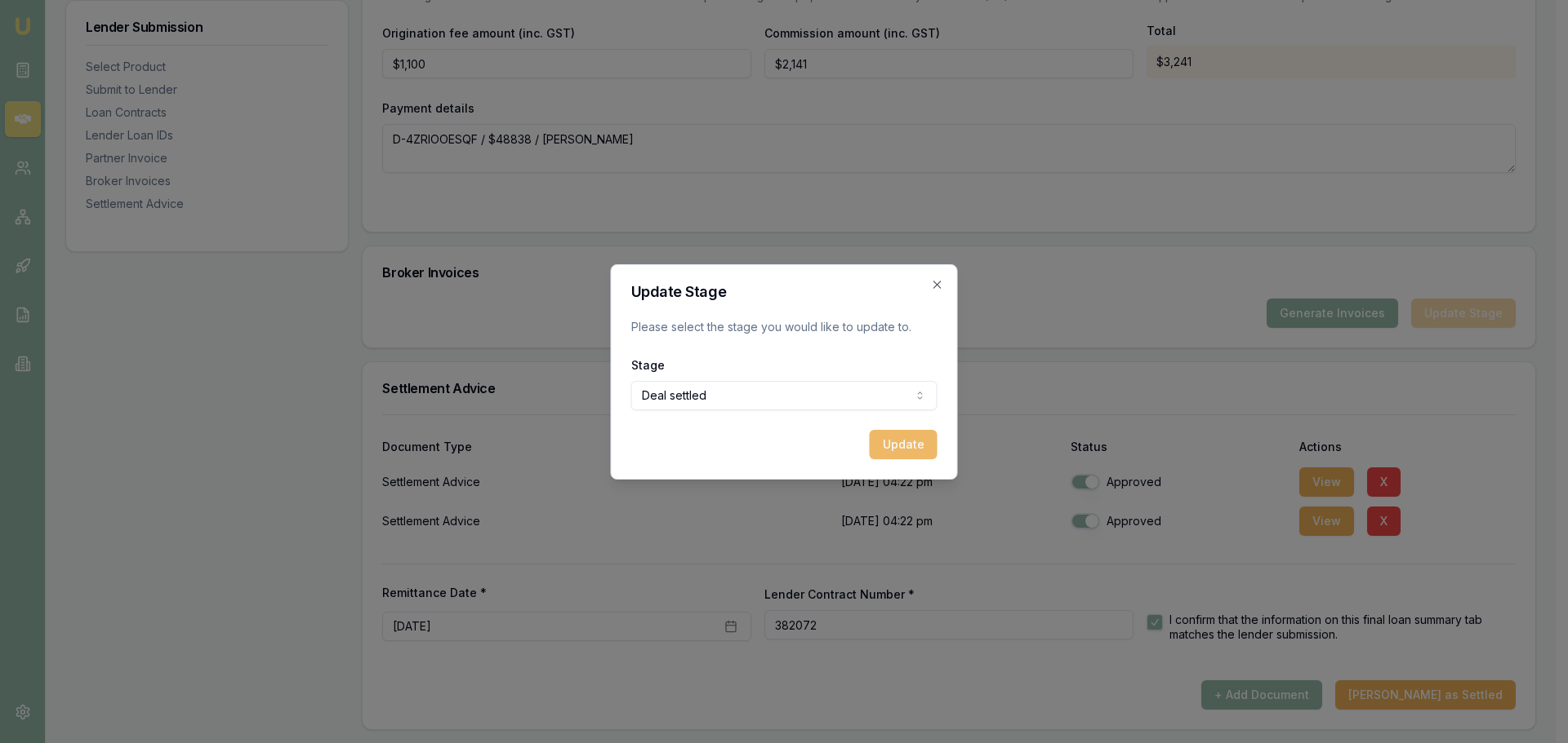
click at [895, 447] on button "Update" at bounding box center [903, 444] width 68 height 29
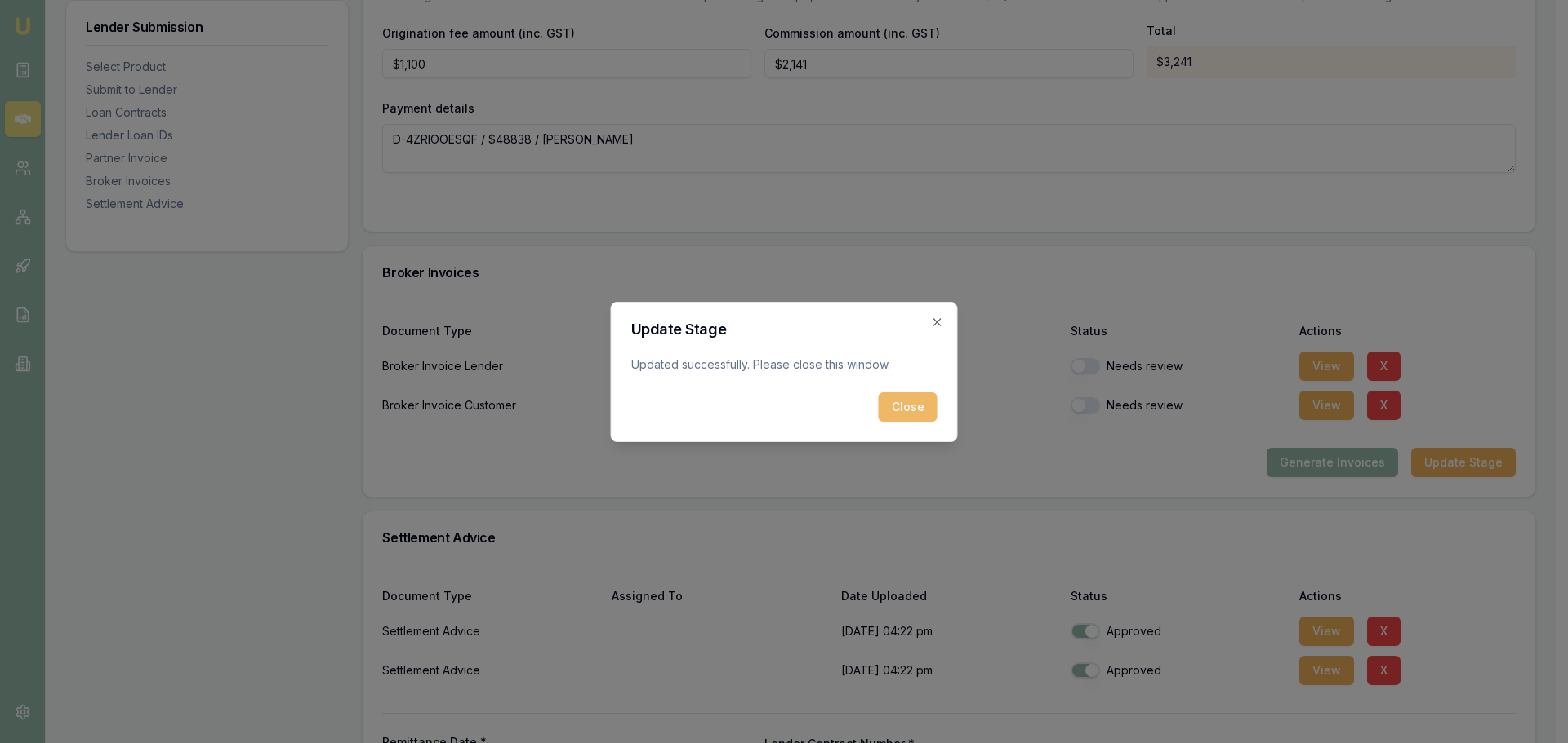
click at [899, 411] on button "Close" at bounding box center [907, 407] width 59 height 29
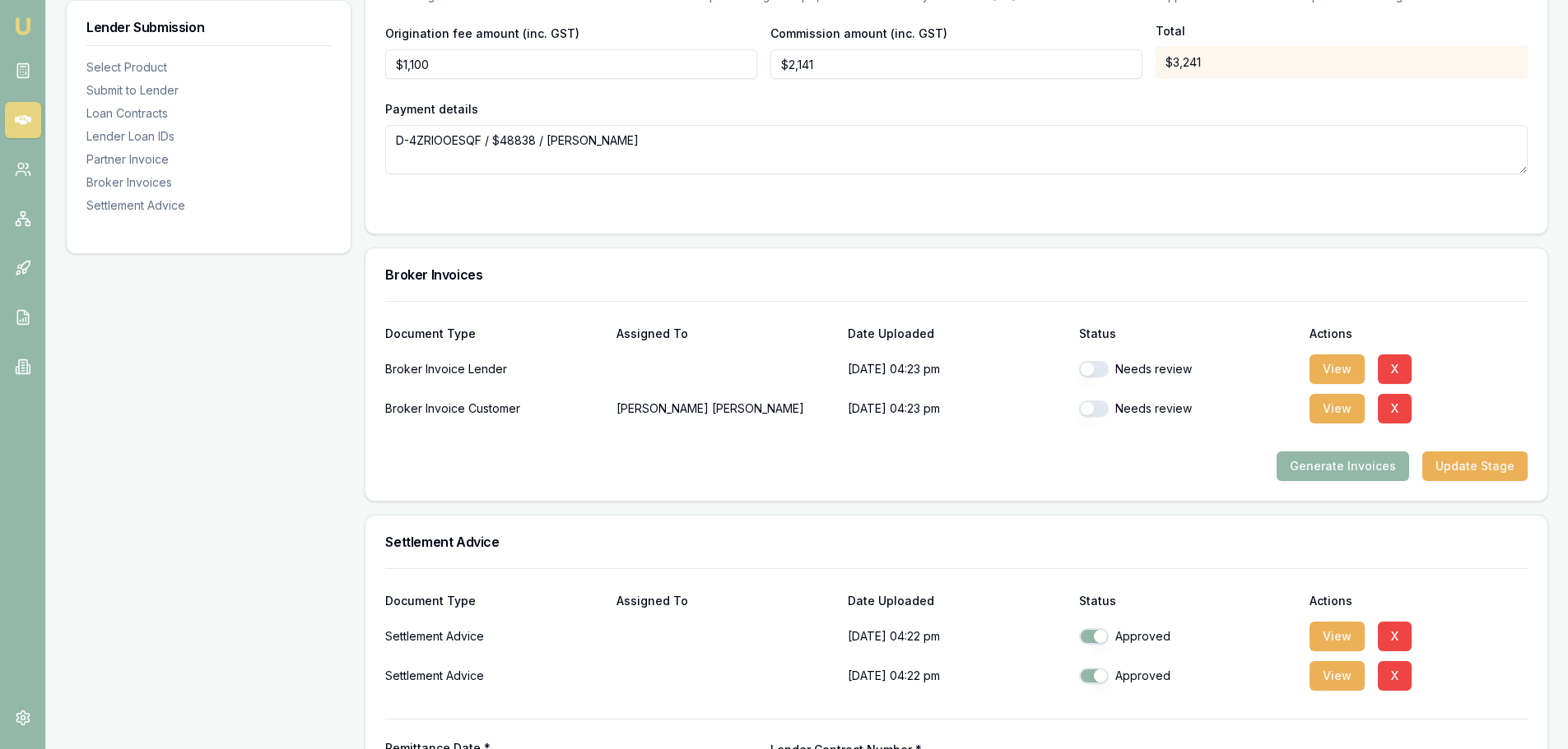
click at [1097, 373] on button "button" at bounding box center [1093, 369] width 29 height 17
checkbox input "true"
click at [1094, 412] on button "button" at bounding box center [1093, 408] width 29 height 17
checkbox input "true"
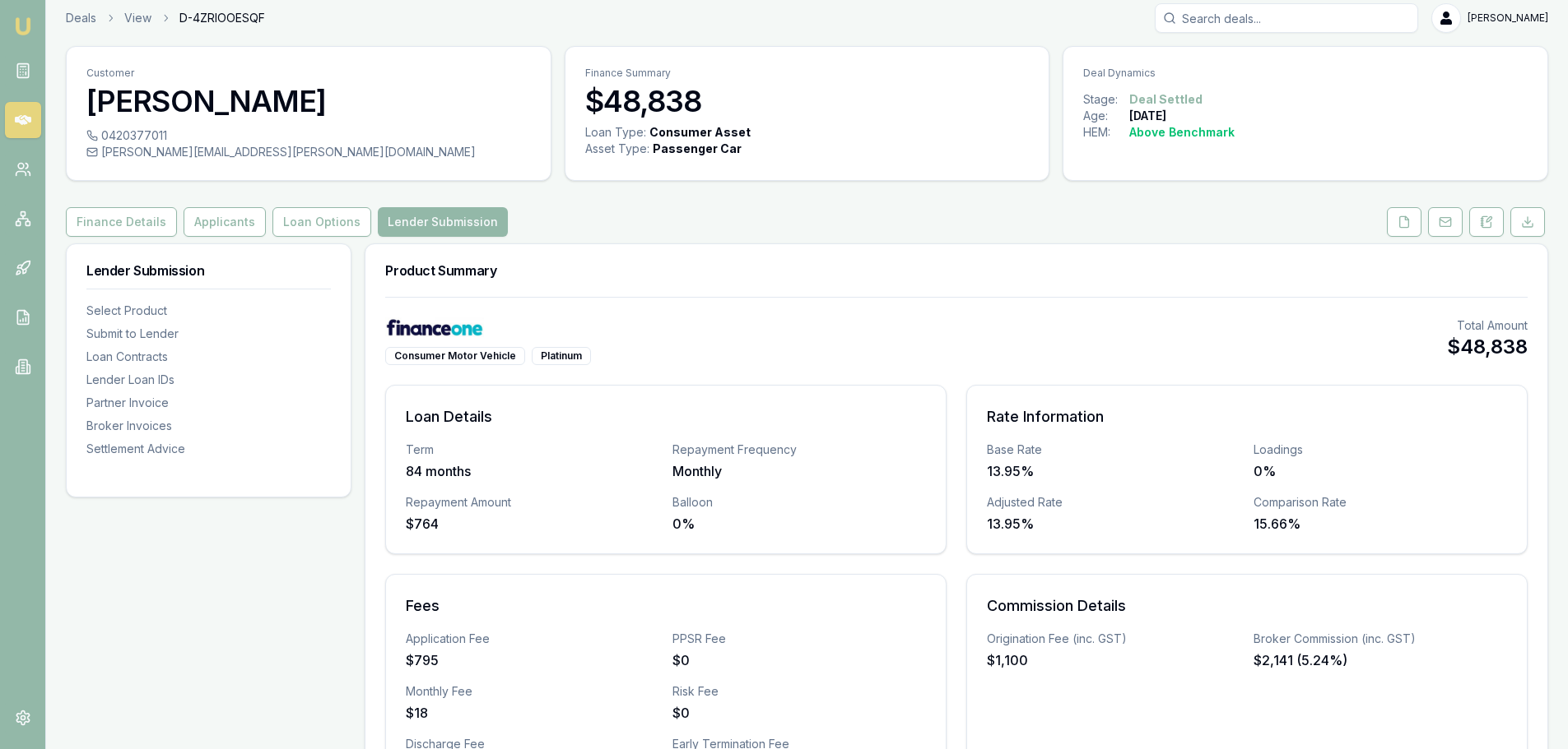
scroll to position [0, 0]
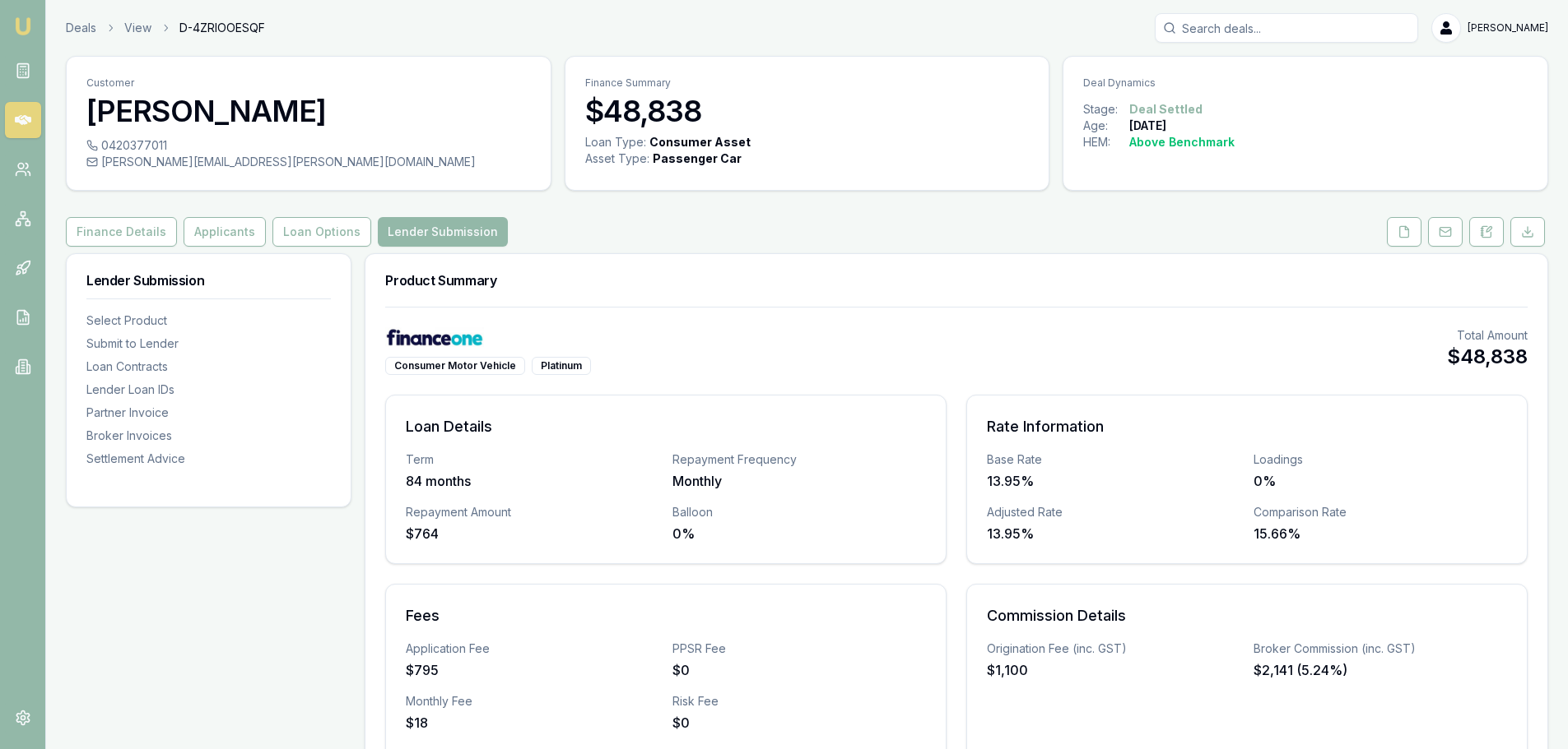
click at [20, 124] on icon at bounding box center [23, 120] width 17 height 17
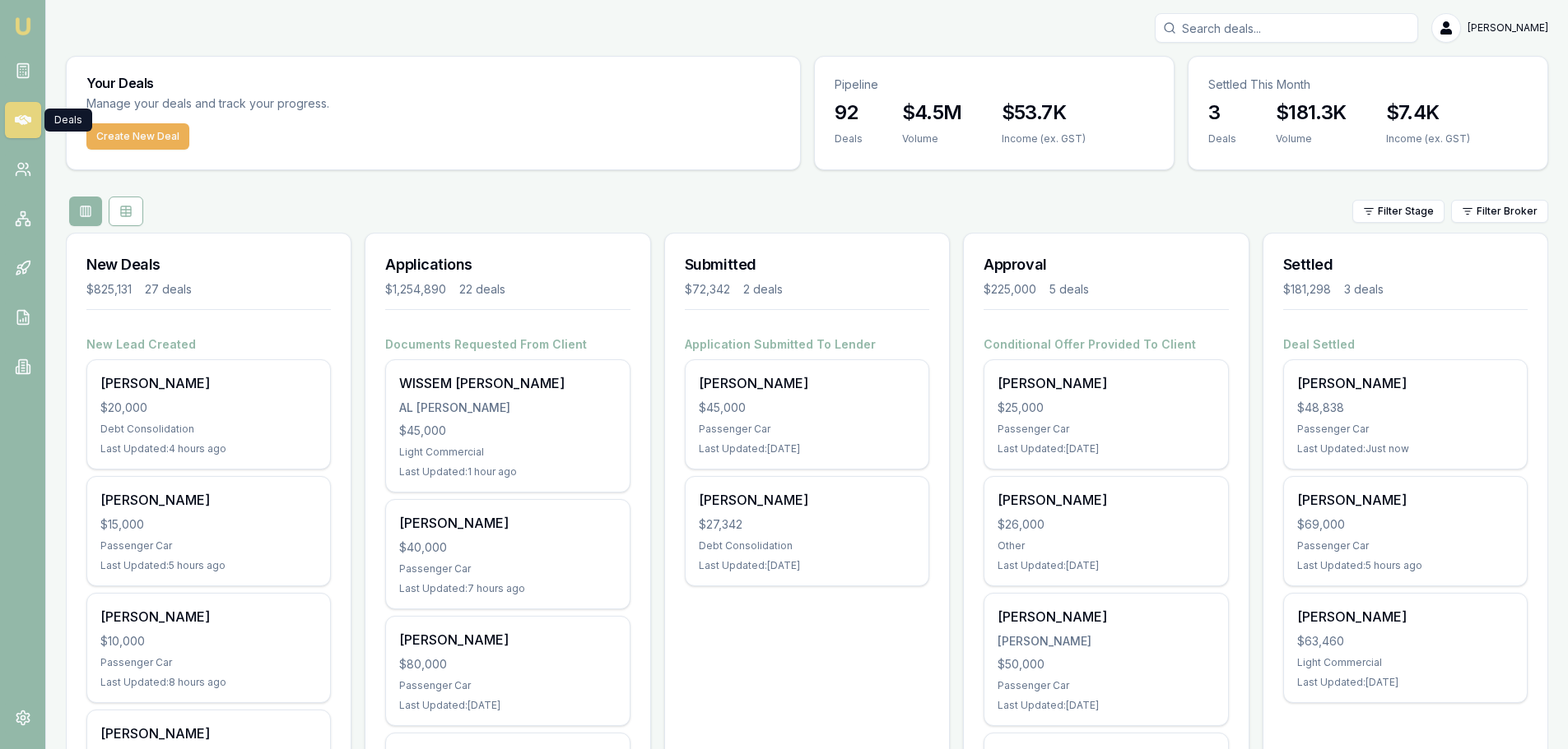
click at [692, 205] on div "Filter Stage Filter Broker" at bounding box center [806, 211] width 1482 height 29
click at [1248, 24] on input "Search deals" at bounding box center [1286, 28] width 264 height 29
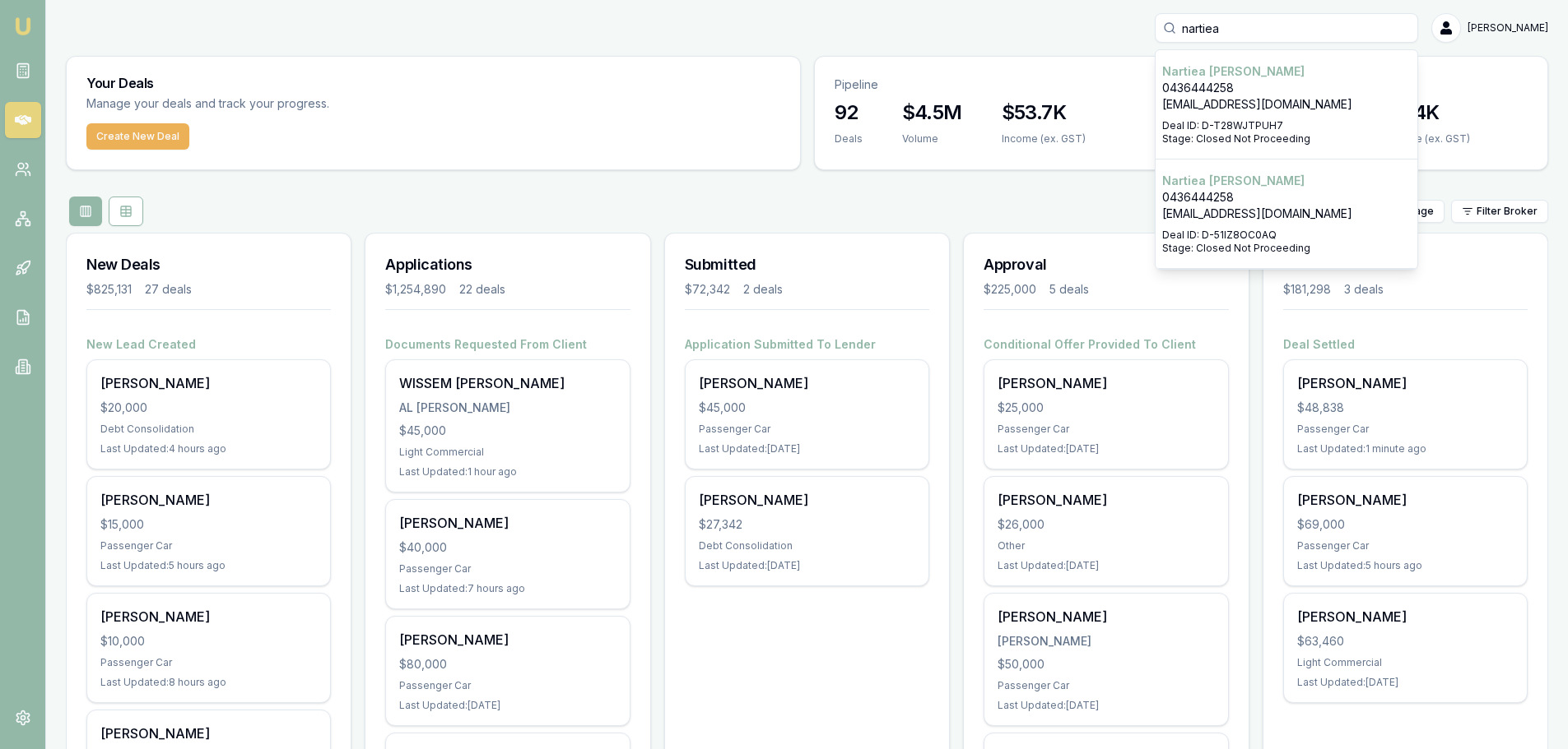
type input "nartiea"
click at [1343, 184] on p "Nartiea Morgan" at bounding box center [1287, 181] width 249 height 17
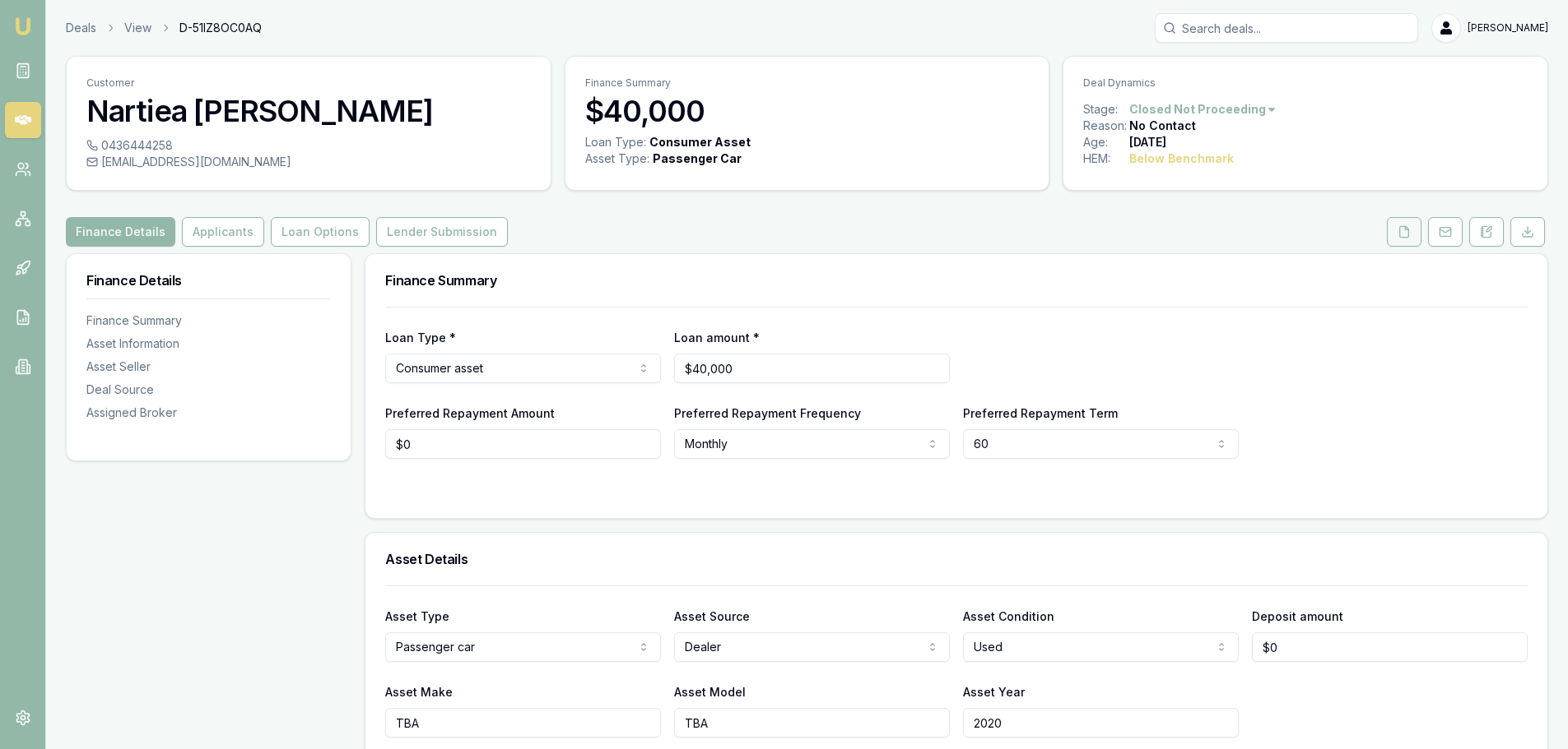
click at [1400, 224] on button at bounding box center [1404, 232] width 35 height 29
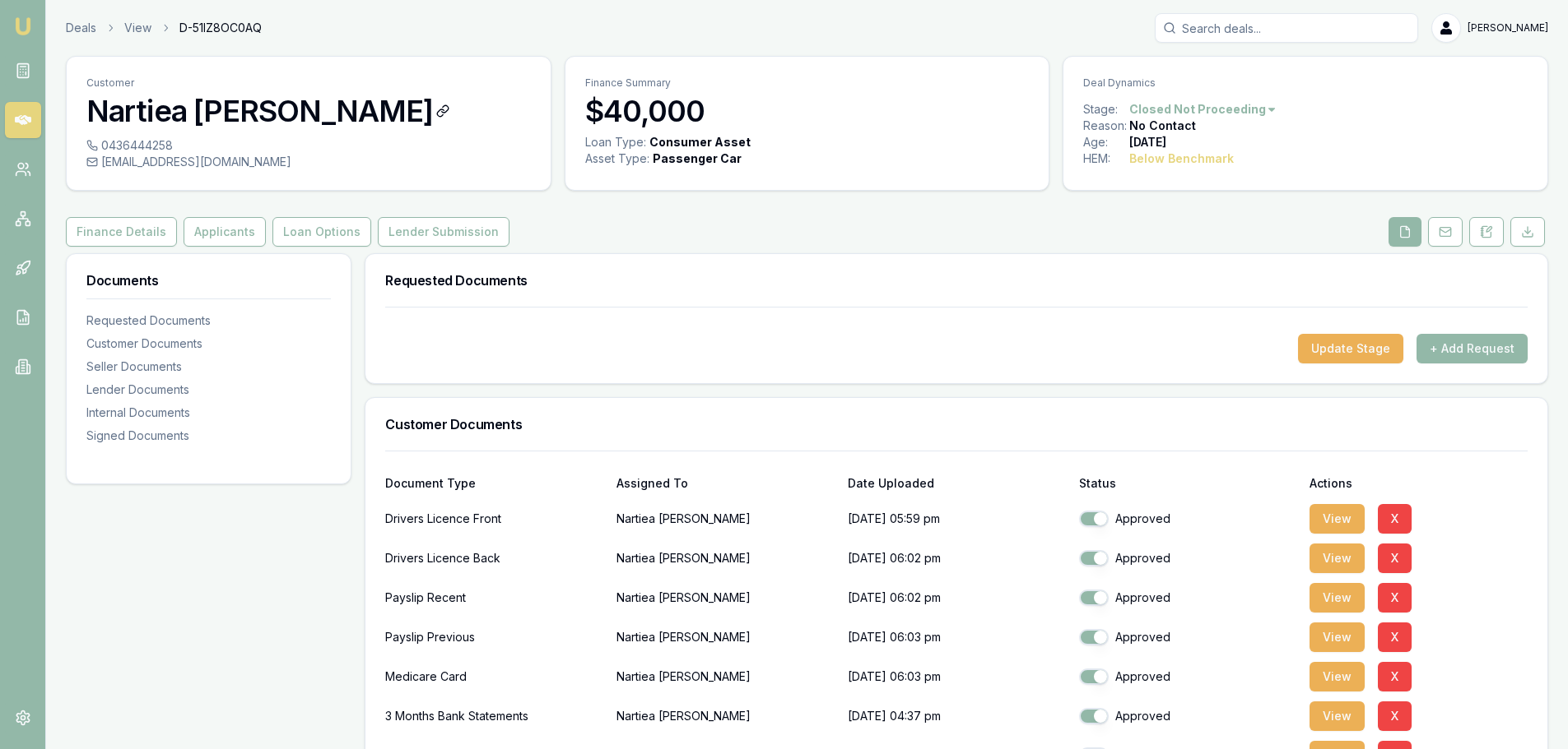
click at [436, 109] on icon at bounding box center [442, 111] width 13 height 13
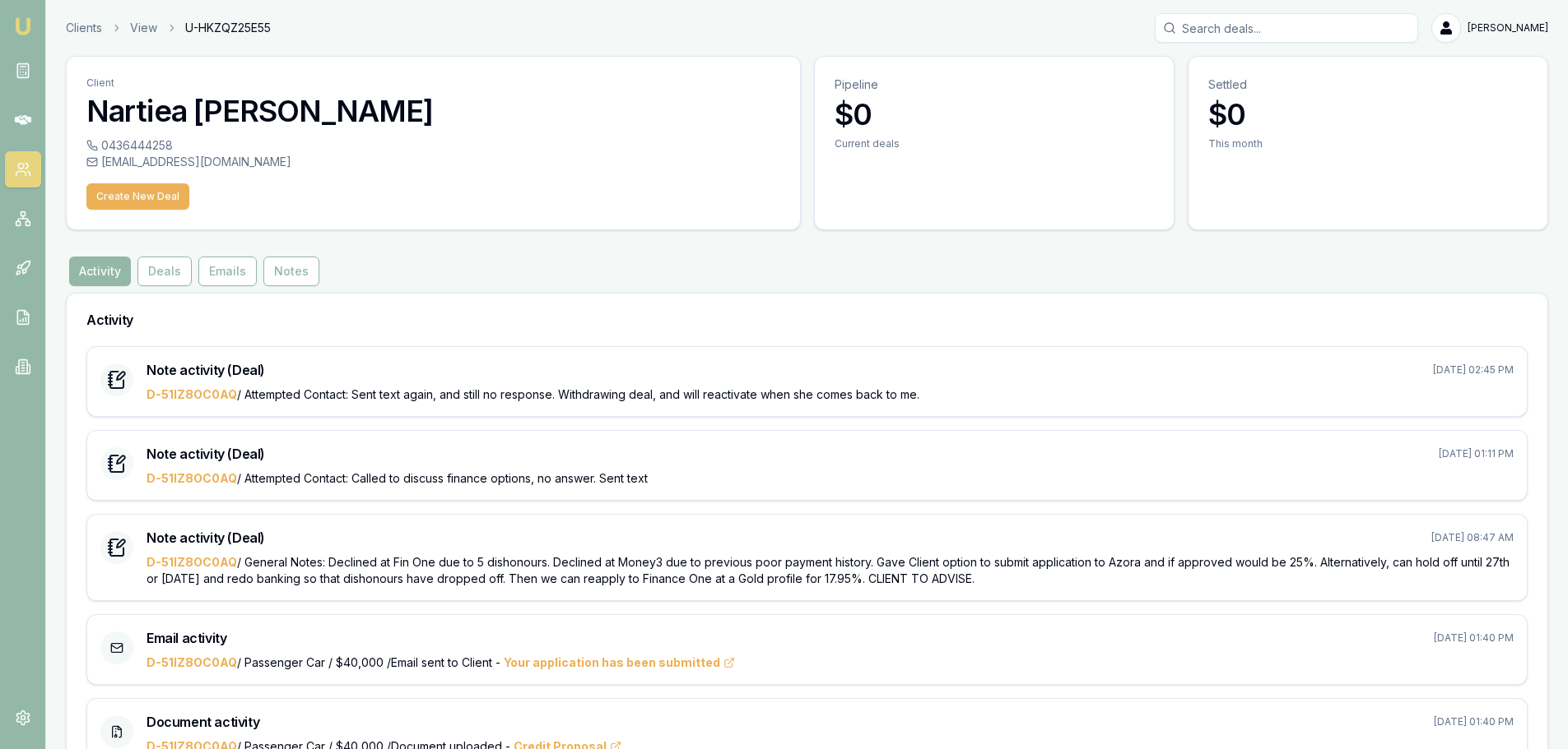
drag, startPoint x: 156, startPoint y: 177, endPoint x: 149, endPoint y: 157, distance: 21.2
click at [154, 165] on div "0436444258 nartieamorgan1992@gmail.com Create New Deal" at bounding box center [433, 184] width 733 height 92
click at [132, 201] on button "Create New Deal" at bounding box center [138, 197] width 103 height 27
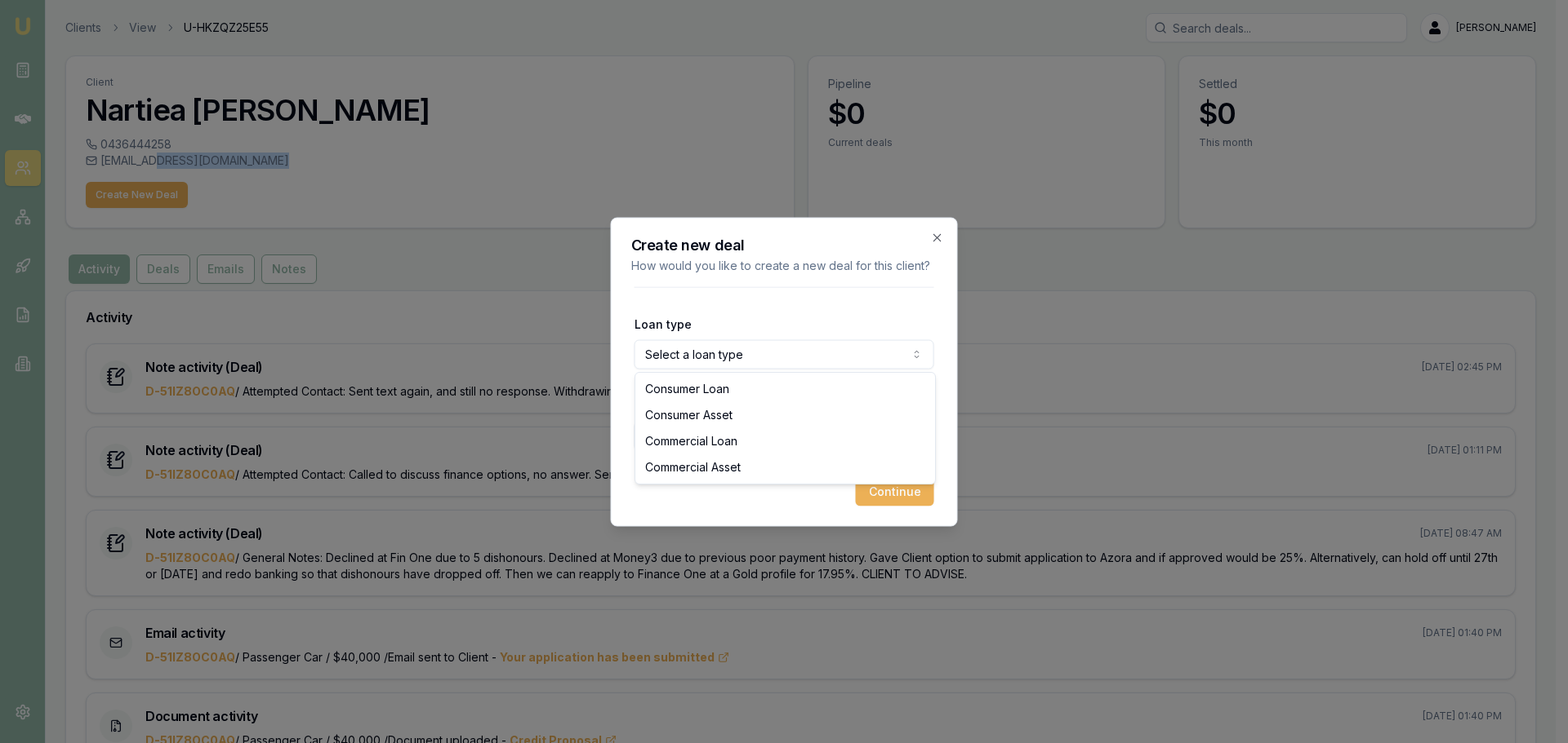
click at [825, 352] on body "Emu Broker Clients View U-HKZQZ25E55 Erin Shield Toggle Menu Client Nartiea Mor…" at bounding box center [778, 372] width 1556 height 743
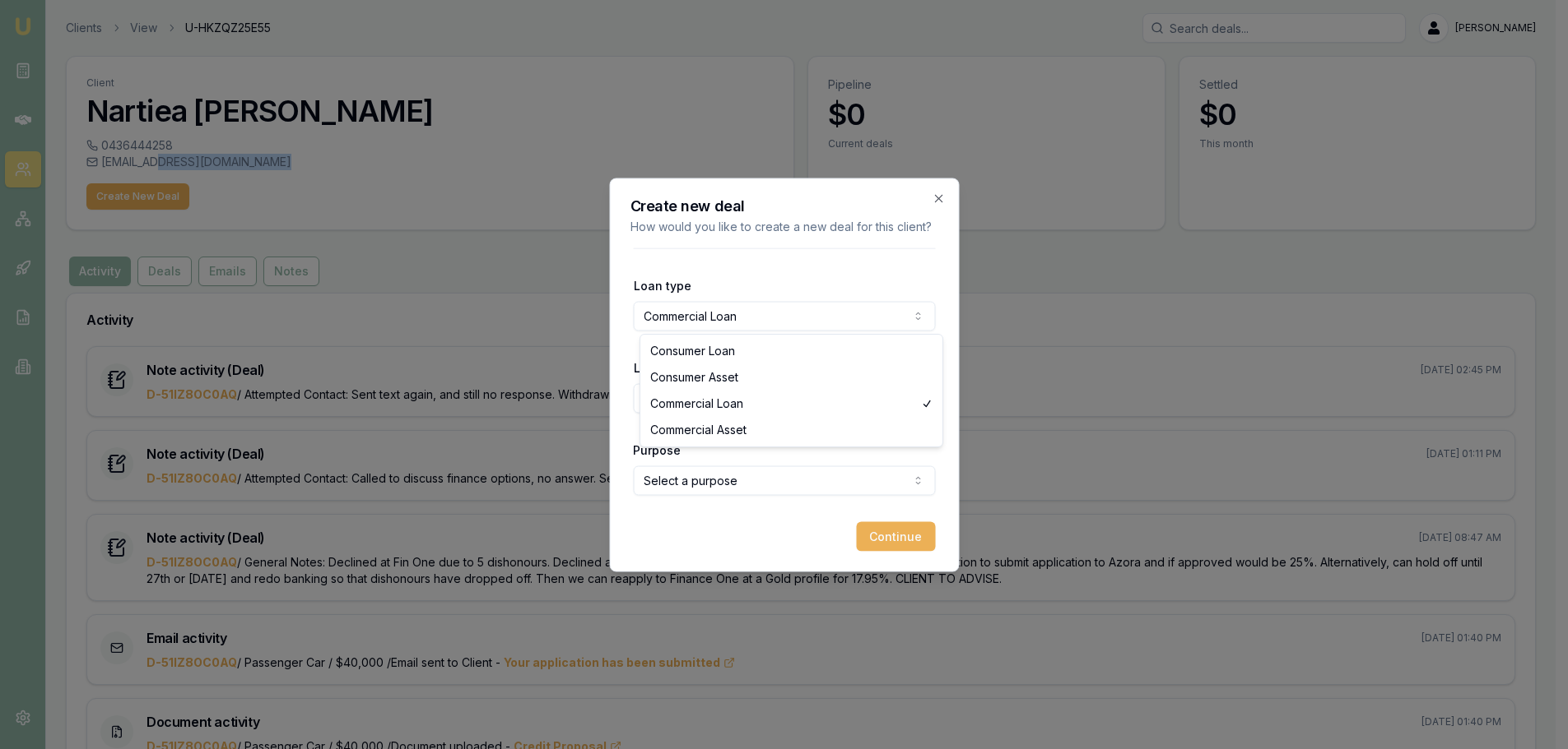
click at [725, 315] on body "Emu Broker Clients View U-HKZQZ25E55 Erin Shield Toggle Menu Client Nartiea Mor…" at bounding box center [778, 374] width 1556 height 749
select select "CONSUMER_ASSET"
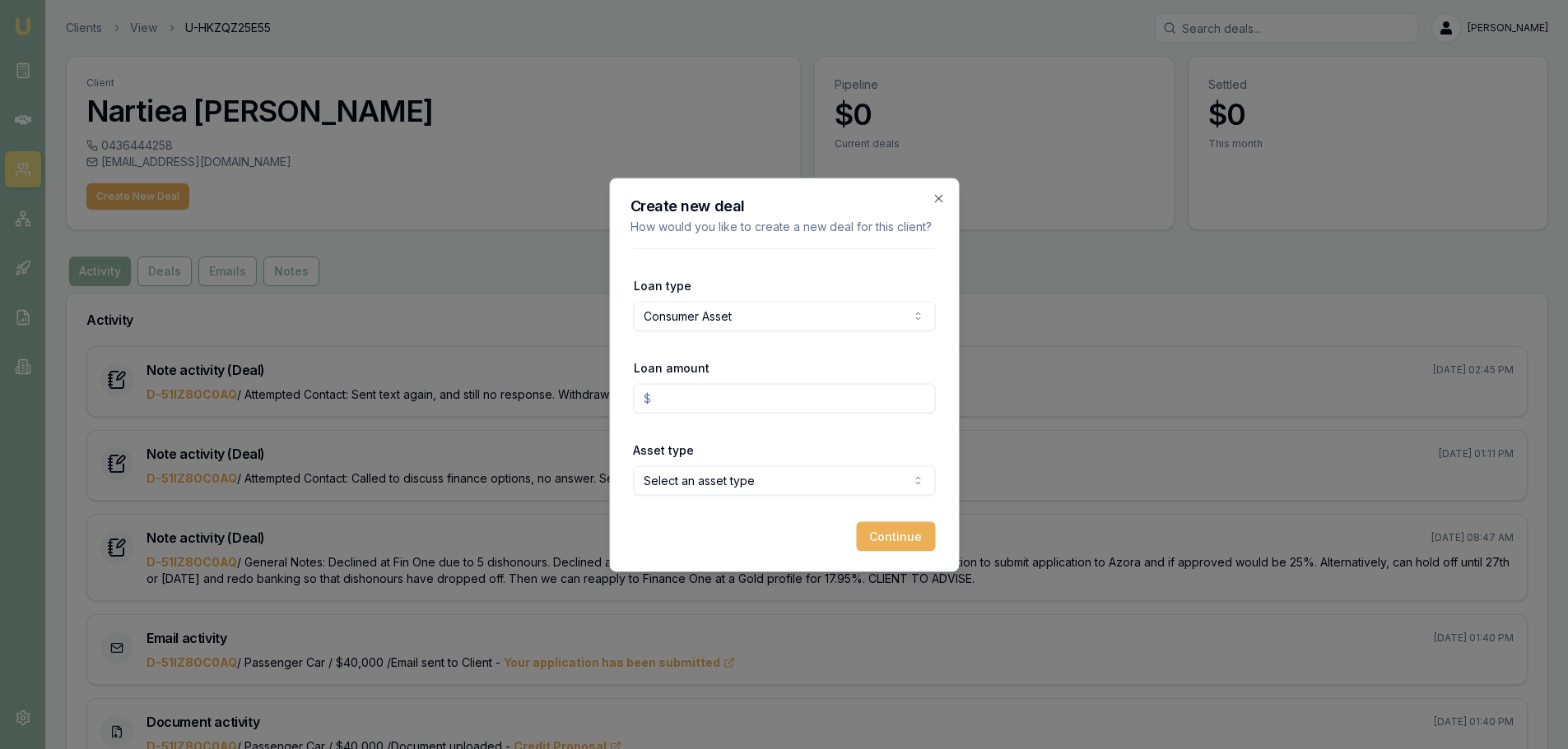
click at [713, 405] on input "Loan amount" at bounding box center [784, 398] width 302 height 29
type input "$40,000.00"
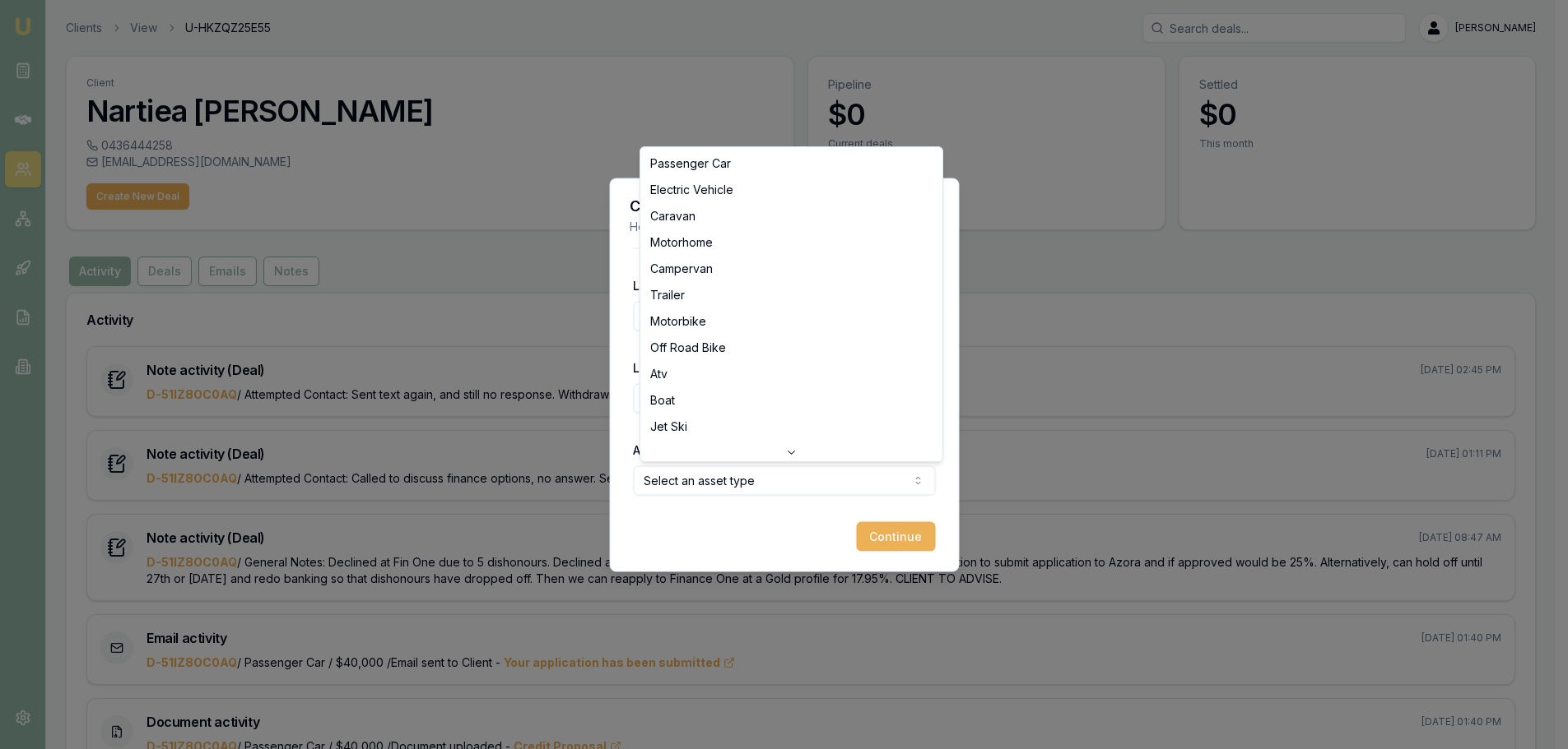
click at [703, 477] on body "Emu Broker Clients View U-HKZQZ25E55 Erin Shield Toggle Menu Client Nartiea Mor…" at bounding box center [778, 374] width 1556 height 749
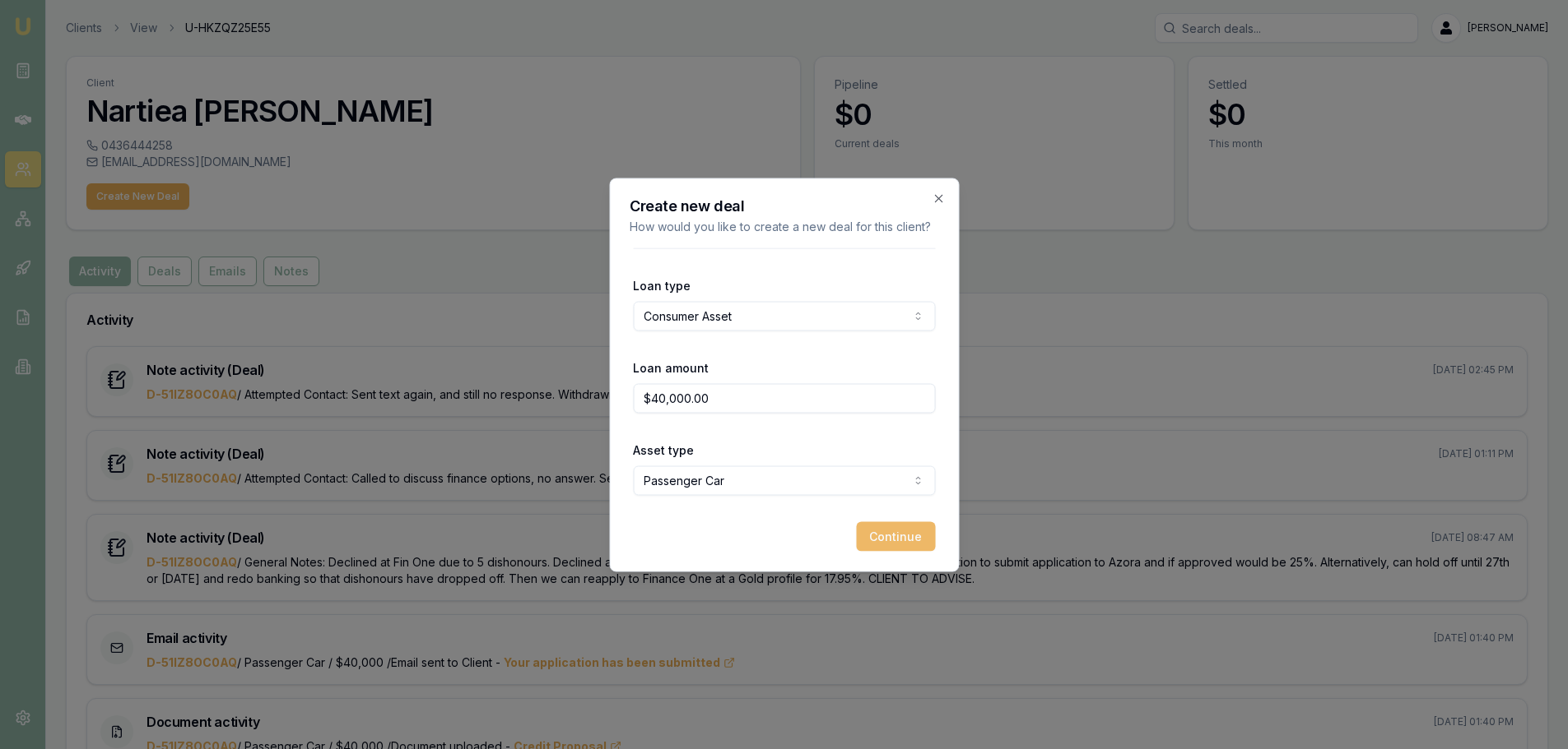
click at [914, 537] on button "Continue" at bounding box center [895, 536] width 79 height 29
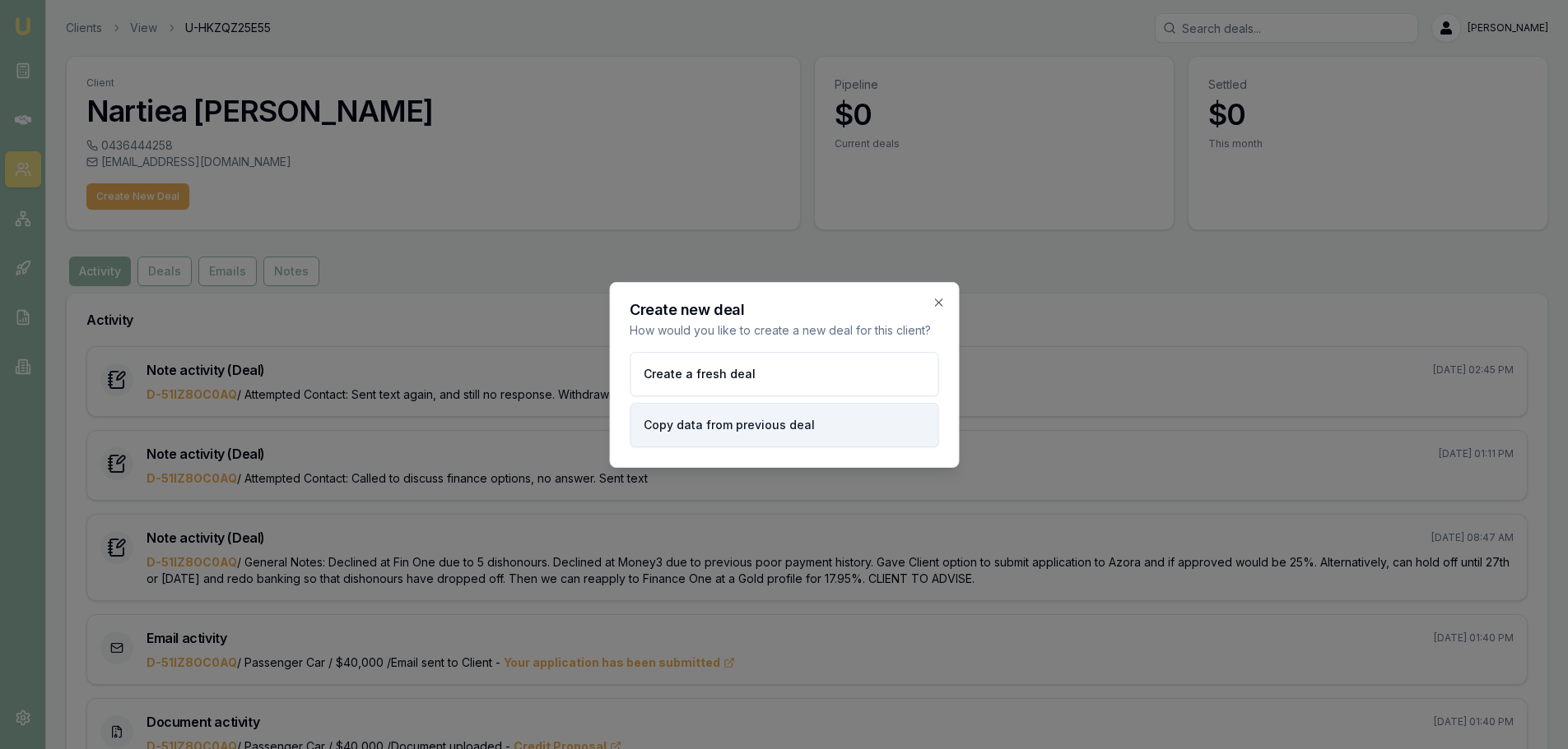
click at [812, 418] on button "Copy data from previous deal" at bounding box center [784, 425] width 309 height 44
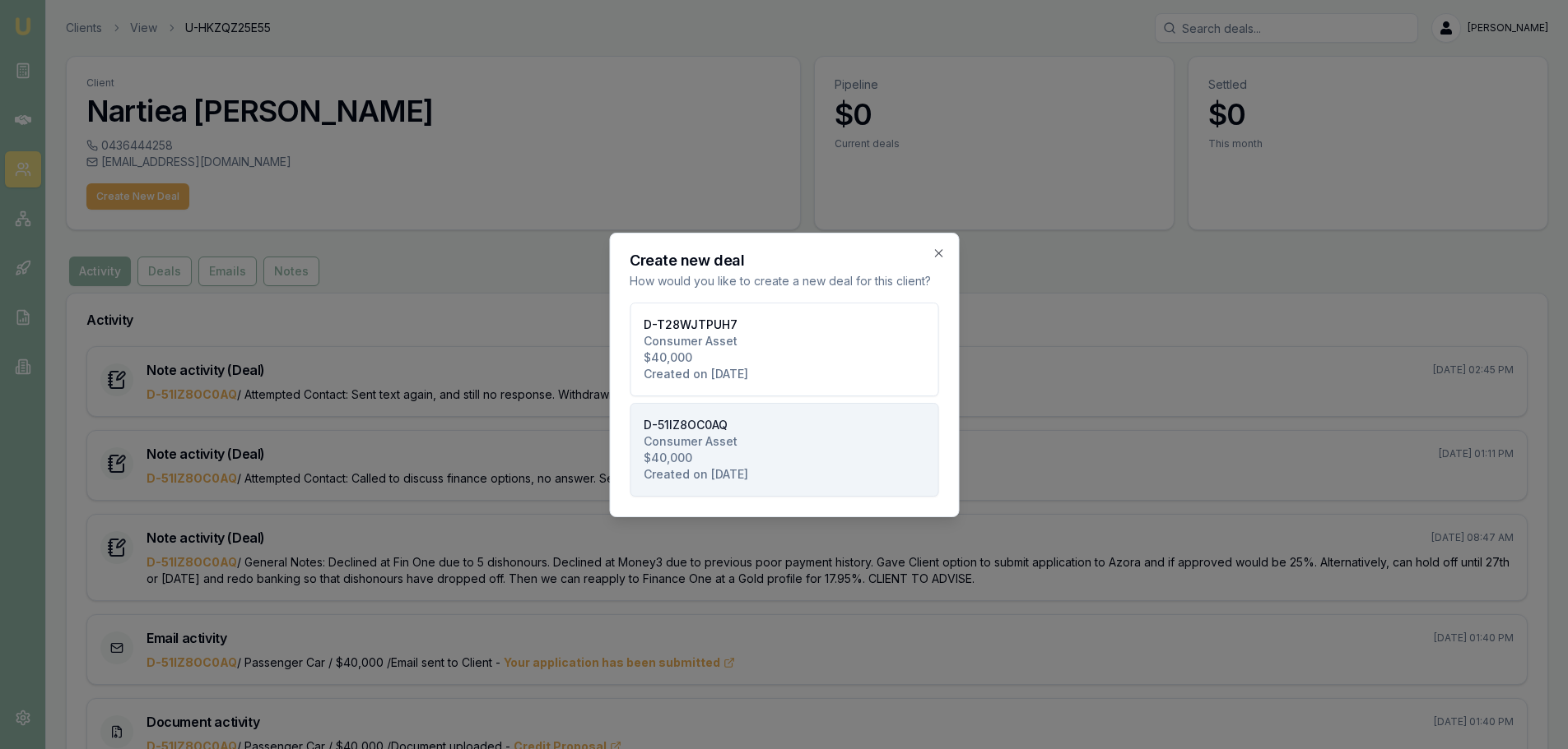
click at [846, 448] on button "D-51IZ8OC0AQ Consumer Asset $40,000 Created on 01/05/2025" at bounding box center [784, 450] width 309 height 94
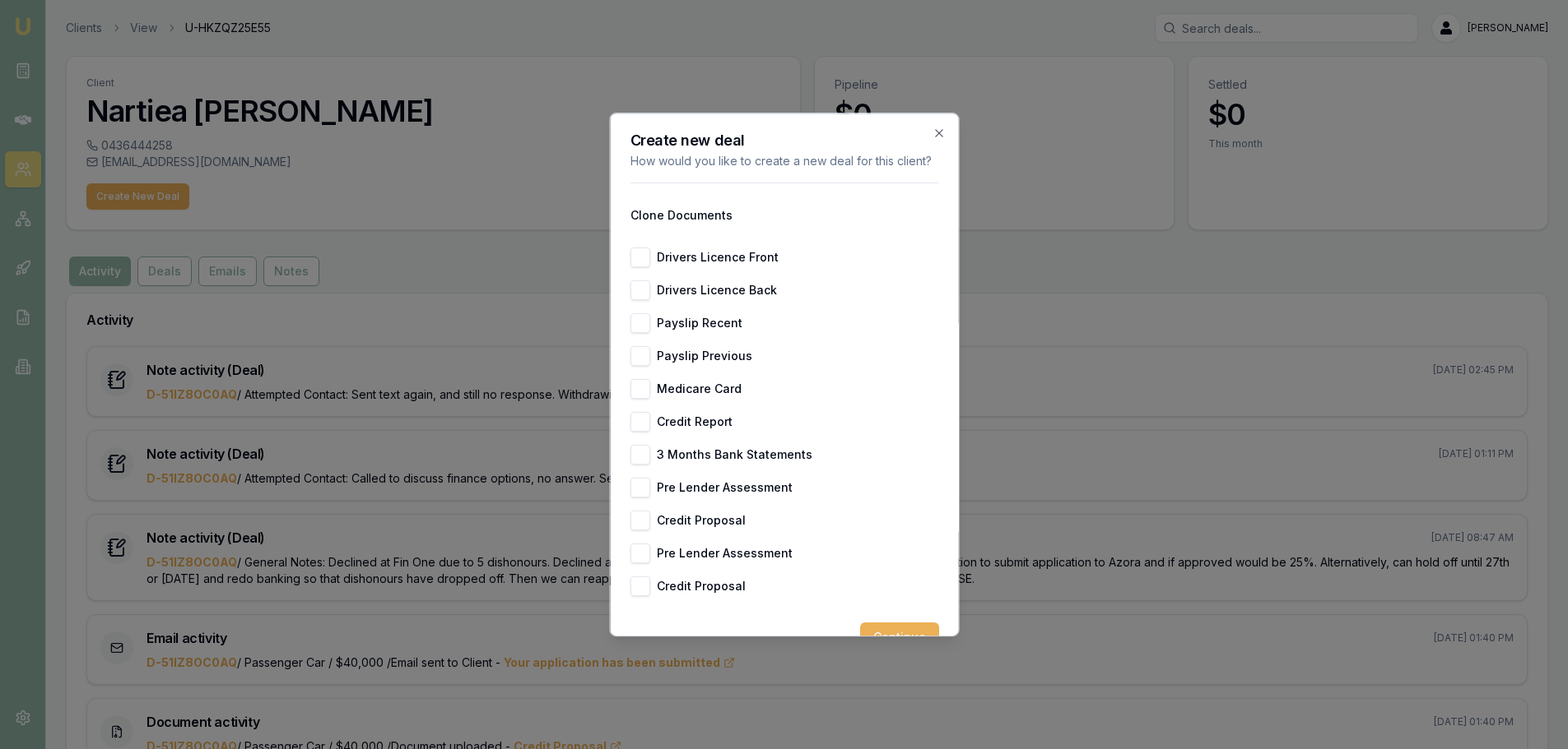
click at [701, 264] on label "Drivers Licence Front" at bounding box center [717, 257] width 122 height 12
click at [649, 267] on button "Drivers Licence Front" at bounding box center [639, 257] width 20 height 20
checkbox input "true"
click at [698, 296] on label "Drivers Licence Back" at bounding box center [716, 290] width 120 height 12
click at [649, 300] on button "Drivers Licence Back" at bounding box center [639, 290] width 20 height 20
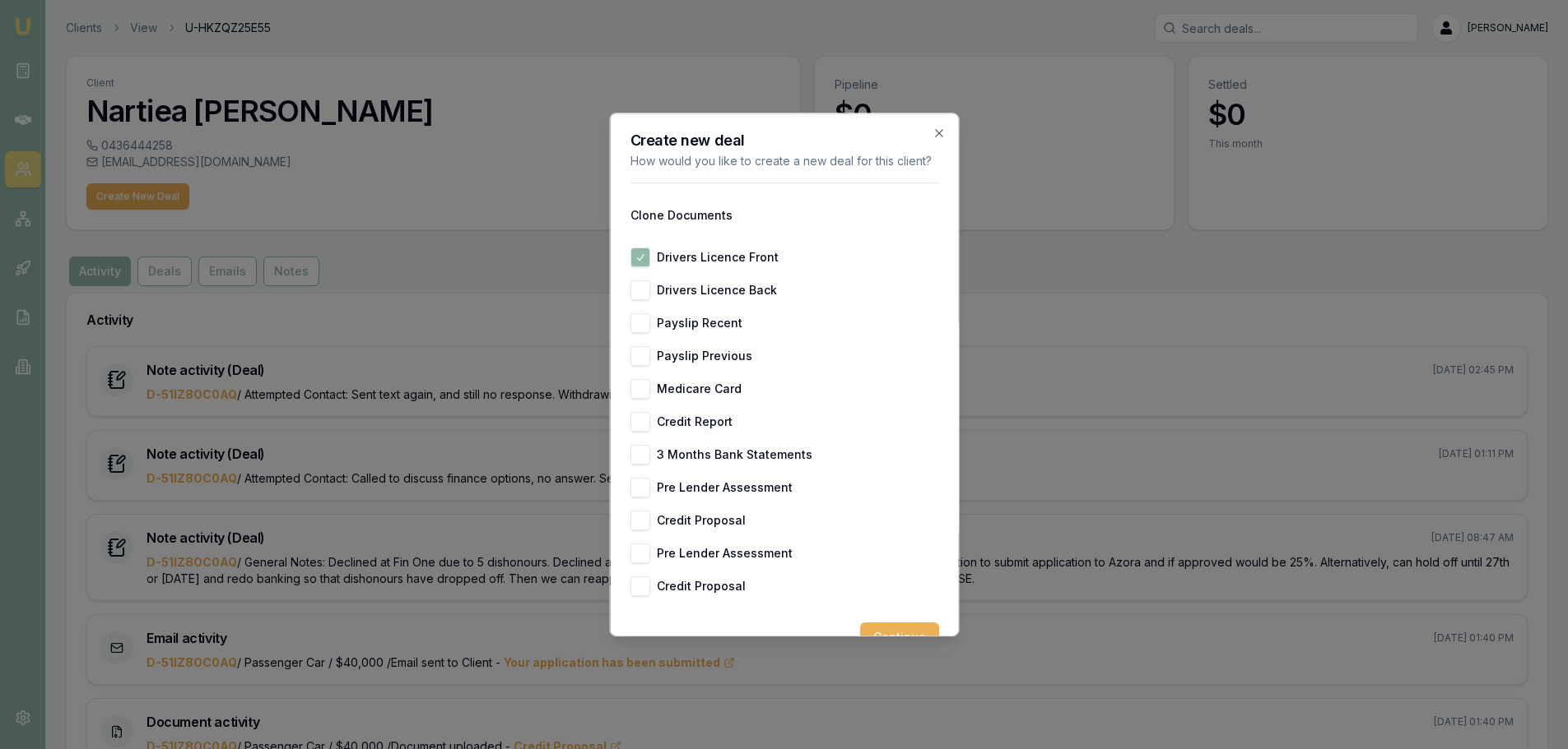
checkbox input "true"
click at [701, 395] on label "Medicare Card" at bounding box center [698, 389] width 84 height 12
click at [649, 399] on button "Medicare Card" at bounding box center [639, 389] width 20 height 20
checkbox input "true"
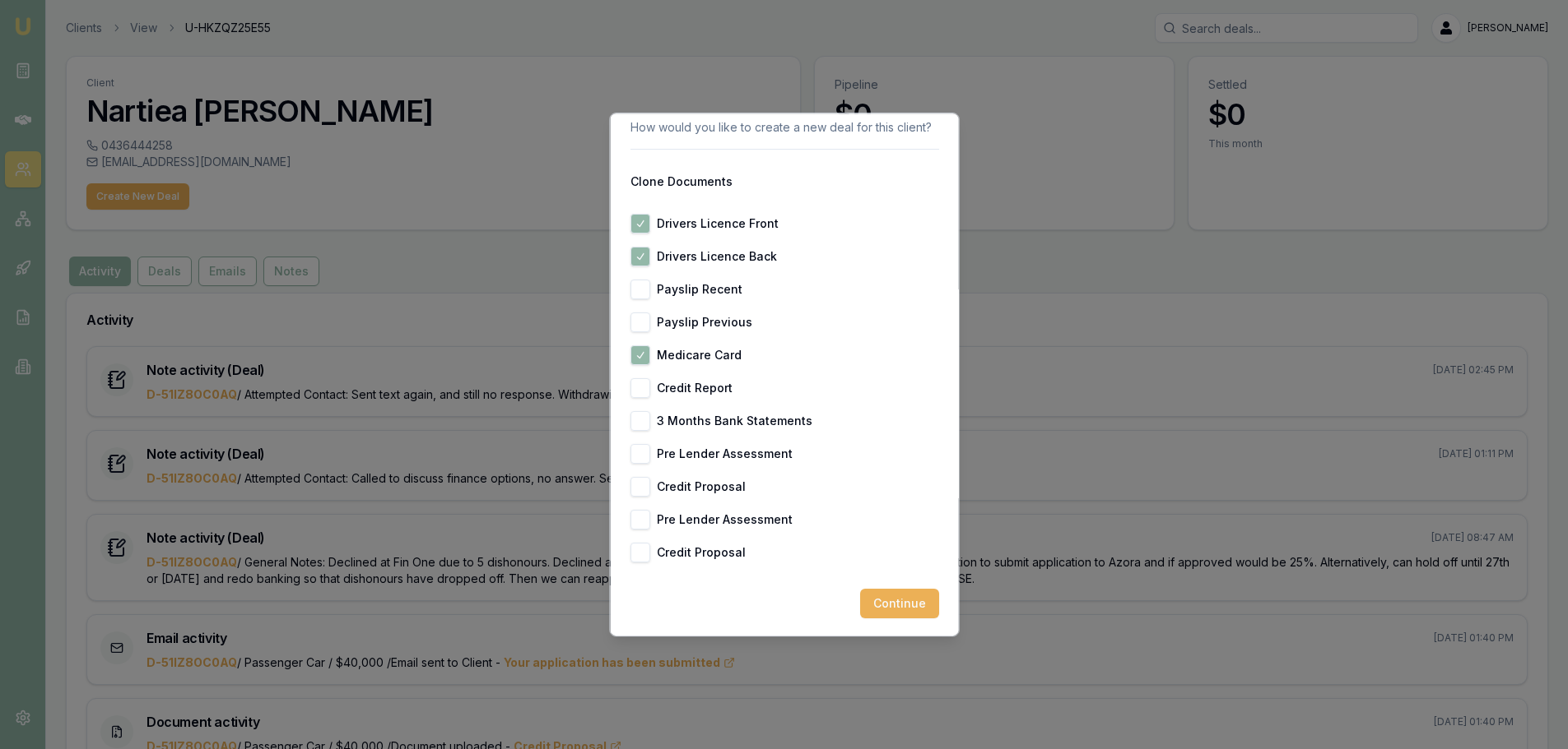
scroll to position [51, 0]
click at [875, 596] on button "Continue" at bounding box center [899, 602] width 79 height 29
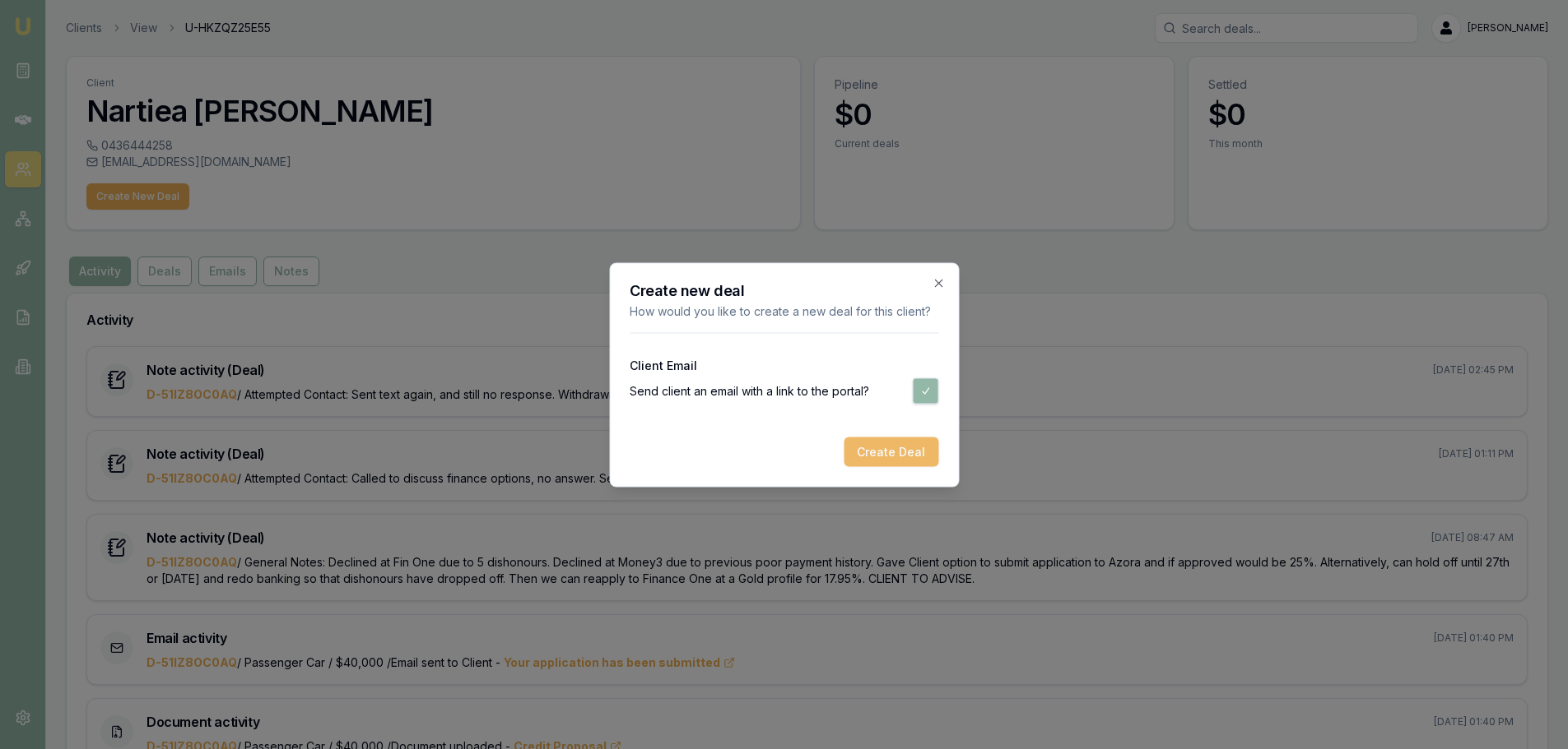
click at [912, 447] on button "Create Deal" at bounding box center [891, 451] width 95 height 29
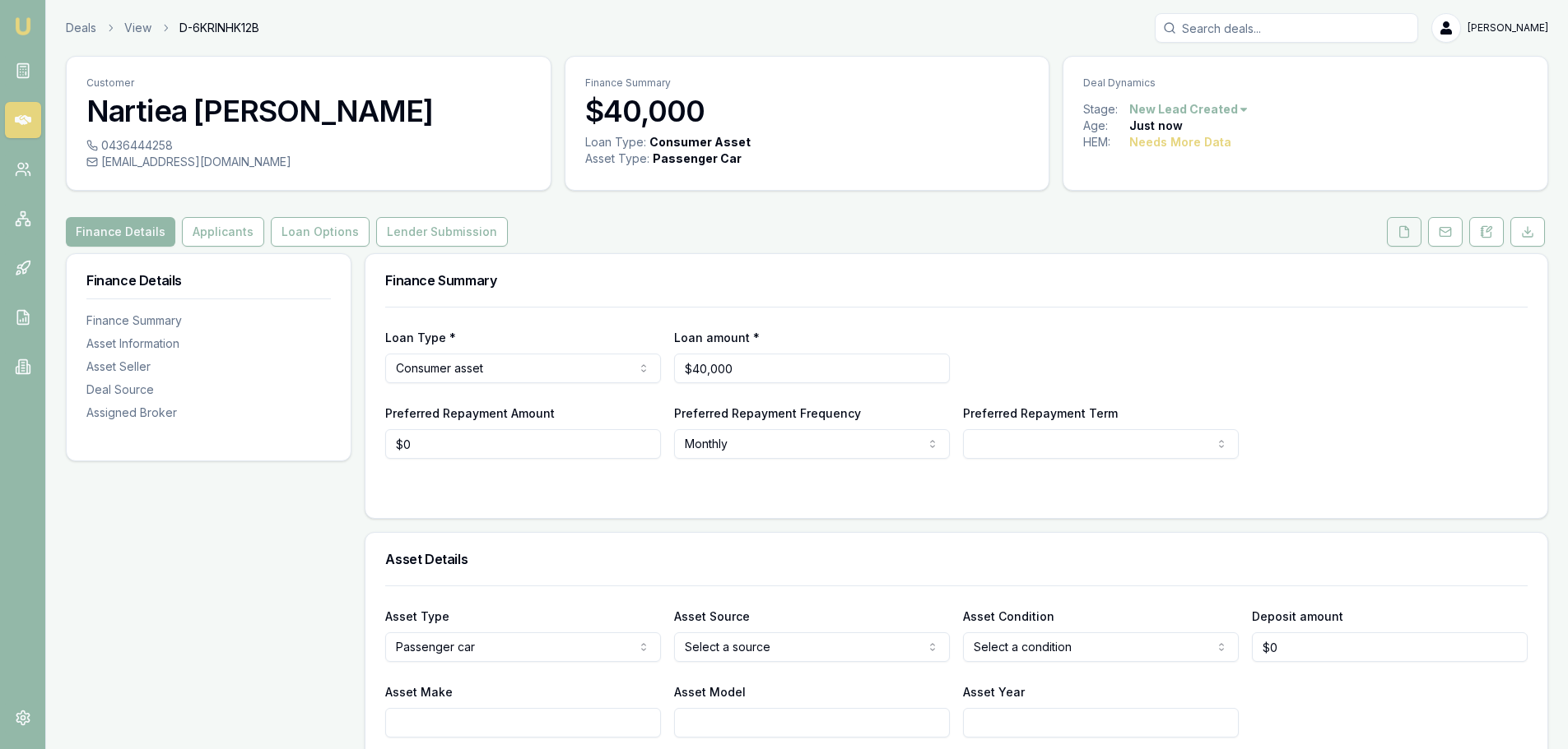
click at [1400, 233] on icon at bounding box center [1405, 232] width 9 height 11
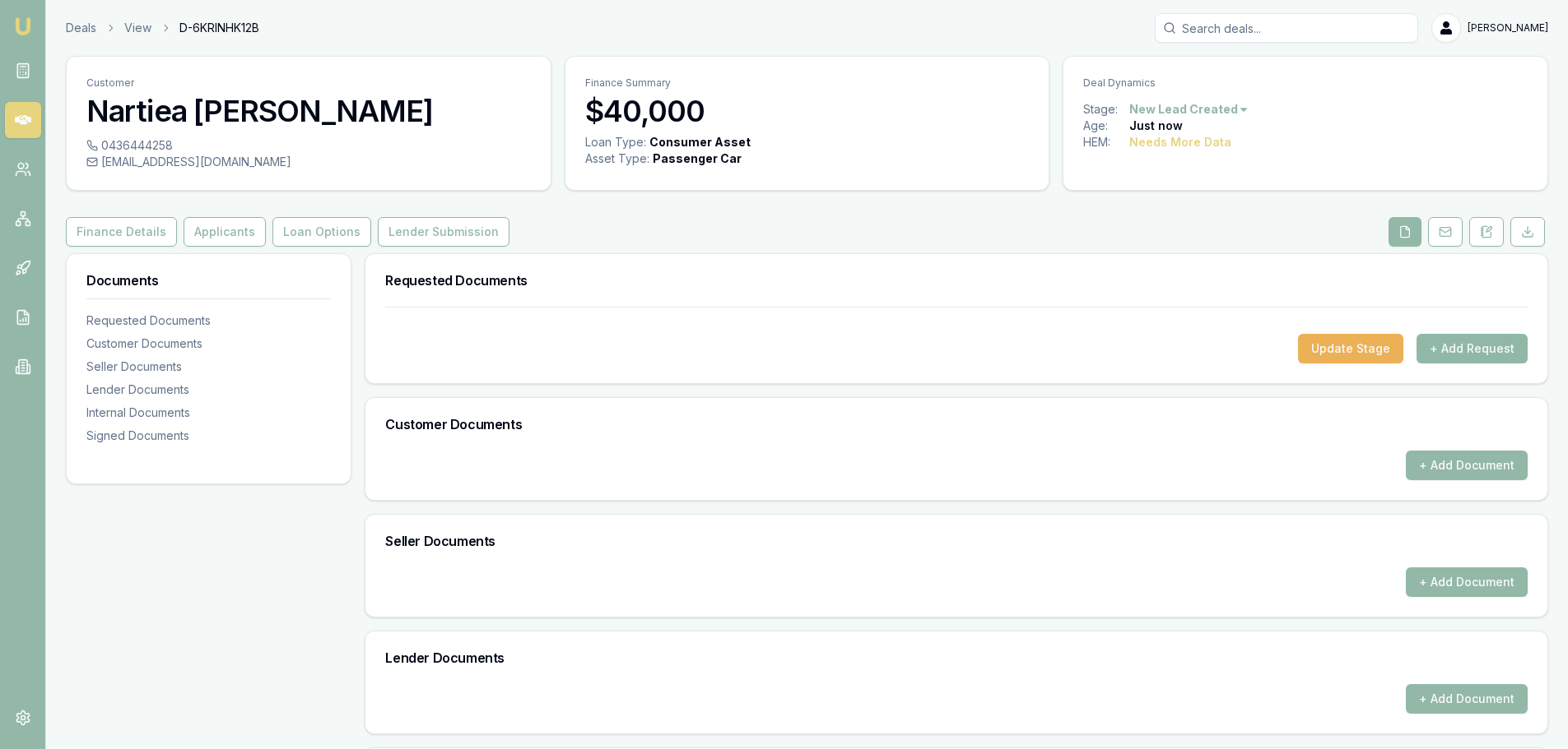
click at [1512, 351] on button "+ Add Request" at bounding box center [1471, 348] width 111 height 29
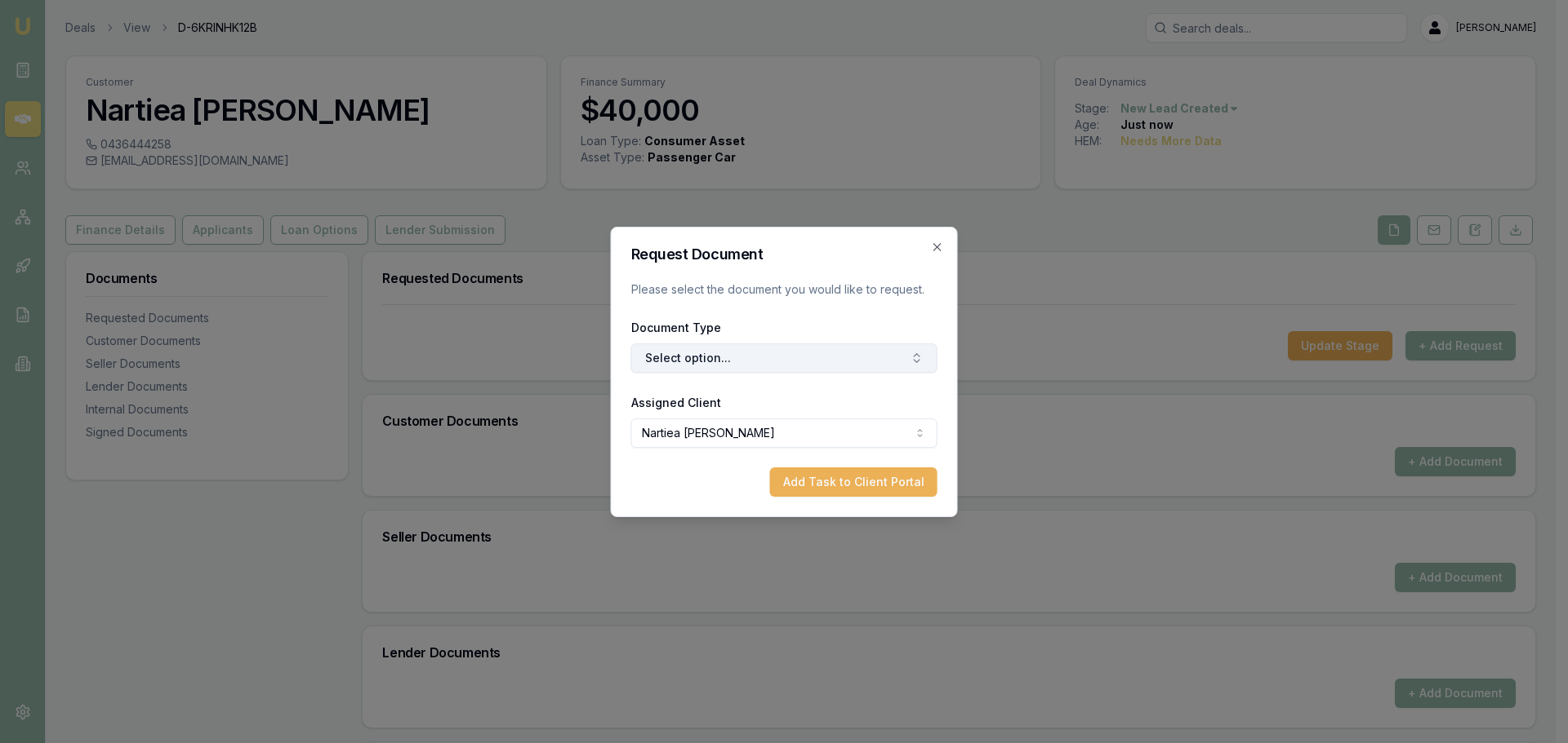
click at [833, 359] on button "Select option..." at bounding box center [784, 357] width 307 height 29
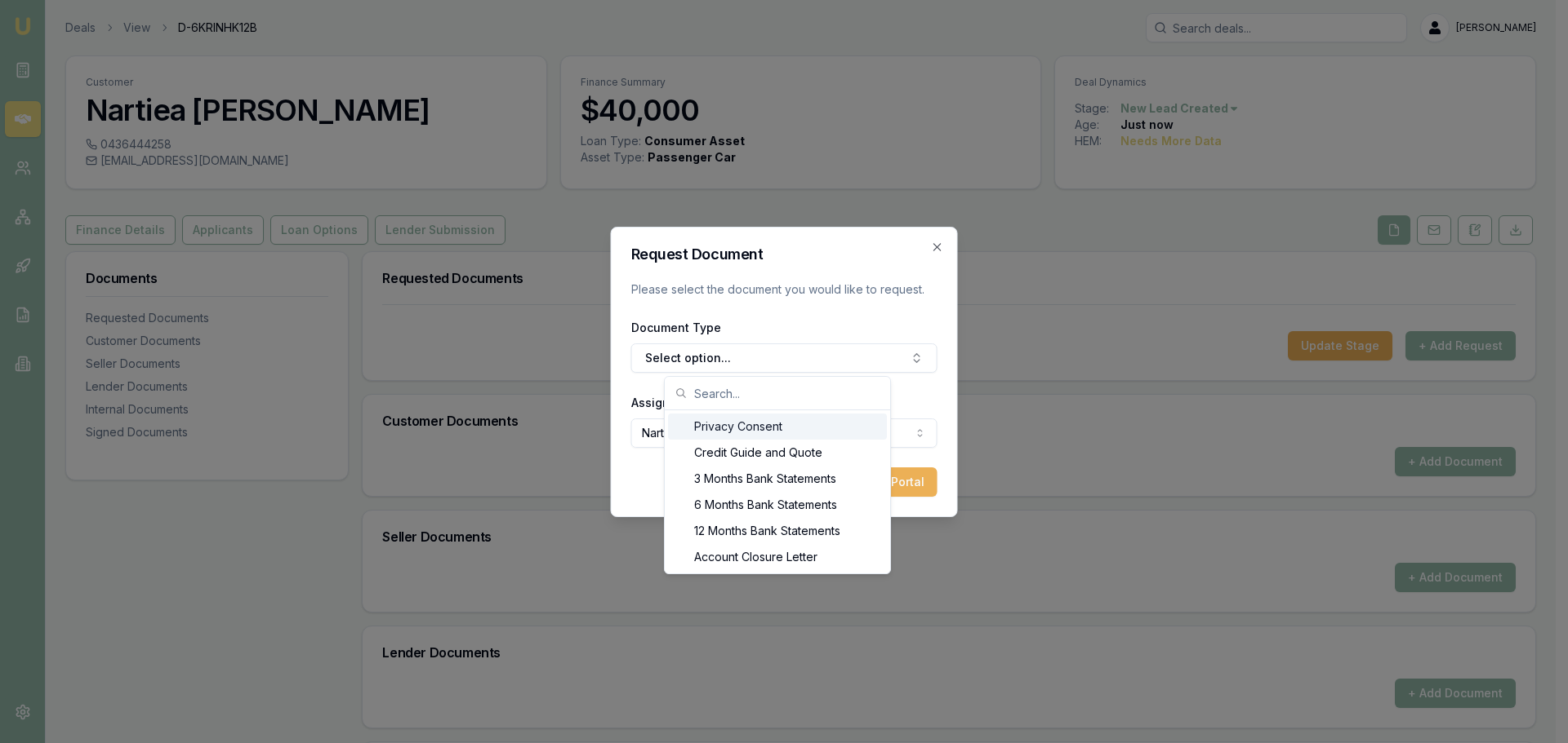
click at [788, 438] on div "Privacy Consent" at bounding box center [777, 427] width 218 height 26
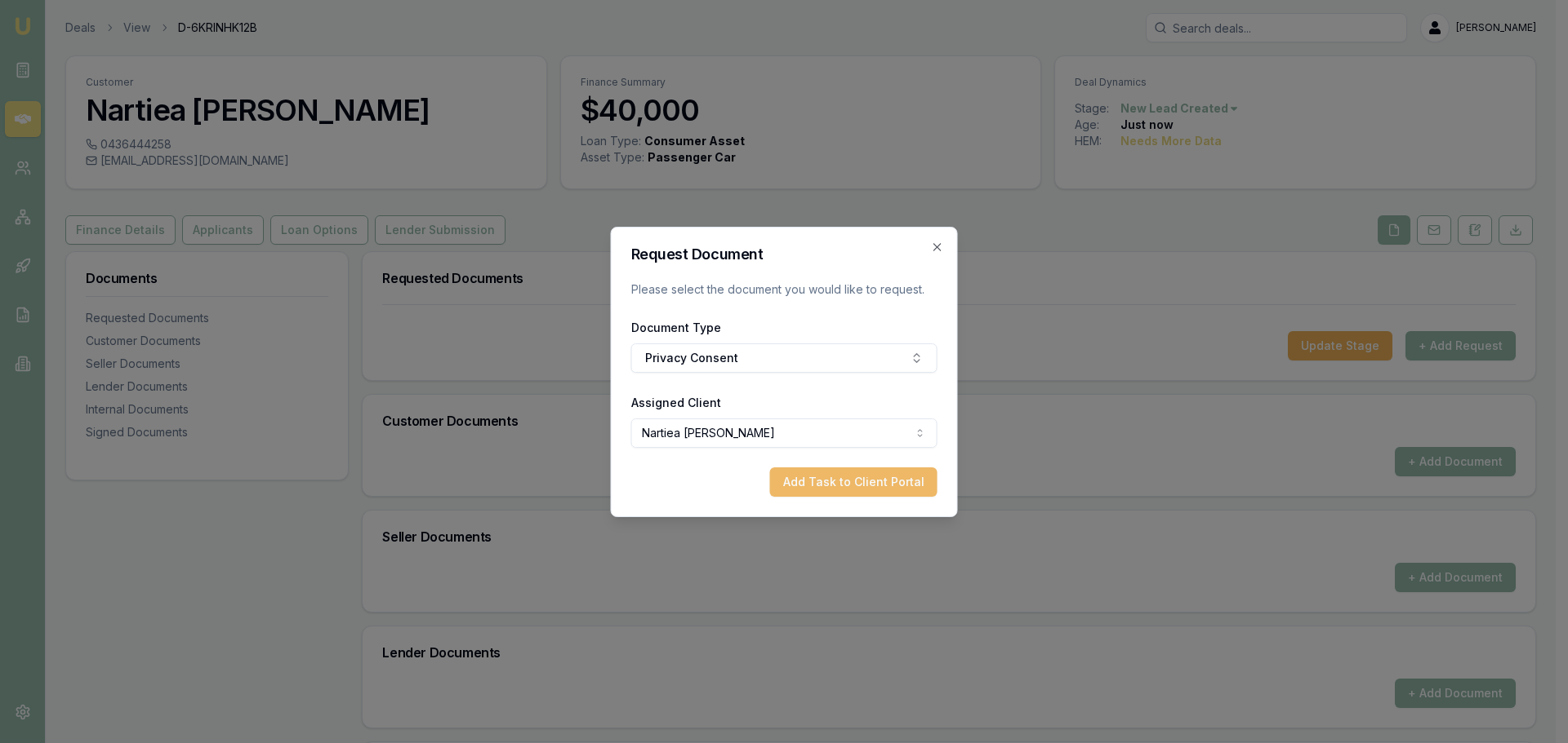
click at [839, 492] on button "Add Task to Client Portal" at bounding box center [854, 482] width 167 height 29
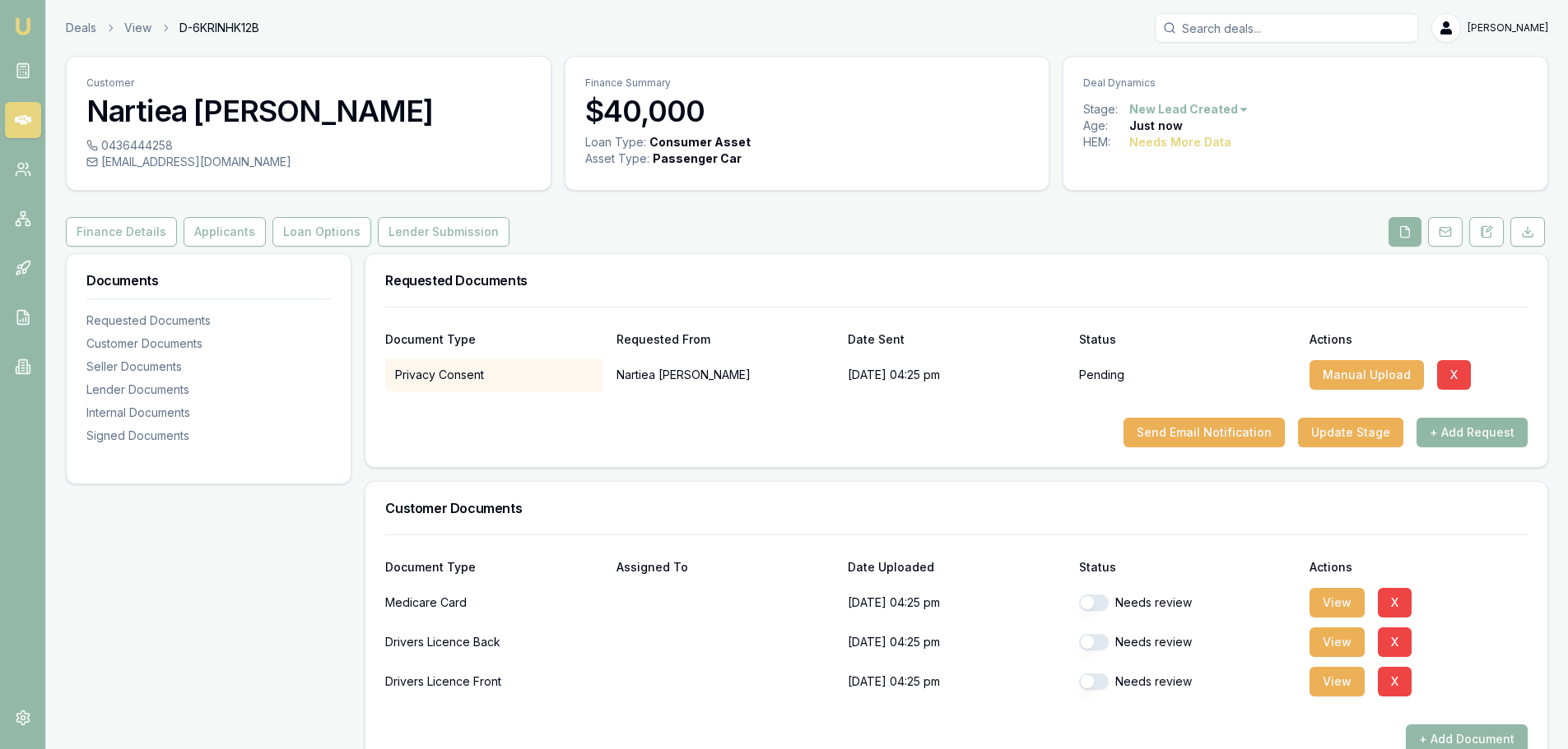
click at [1453, 436] on button "+ Add Request" at bounding box center [1471, 432] width 111 height 29
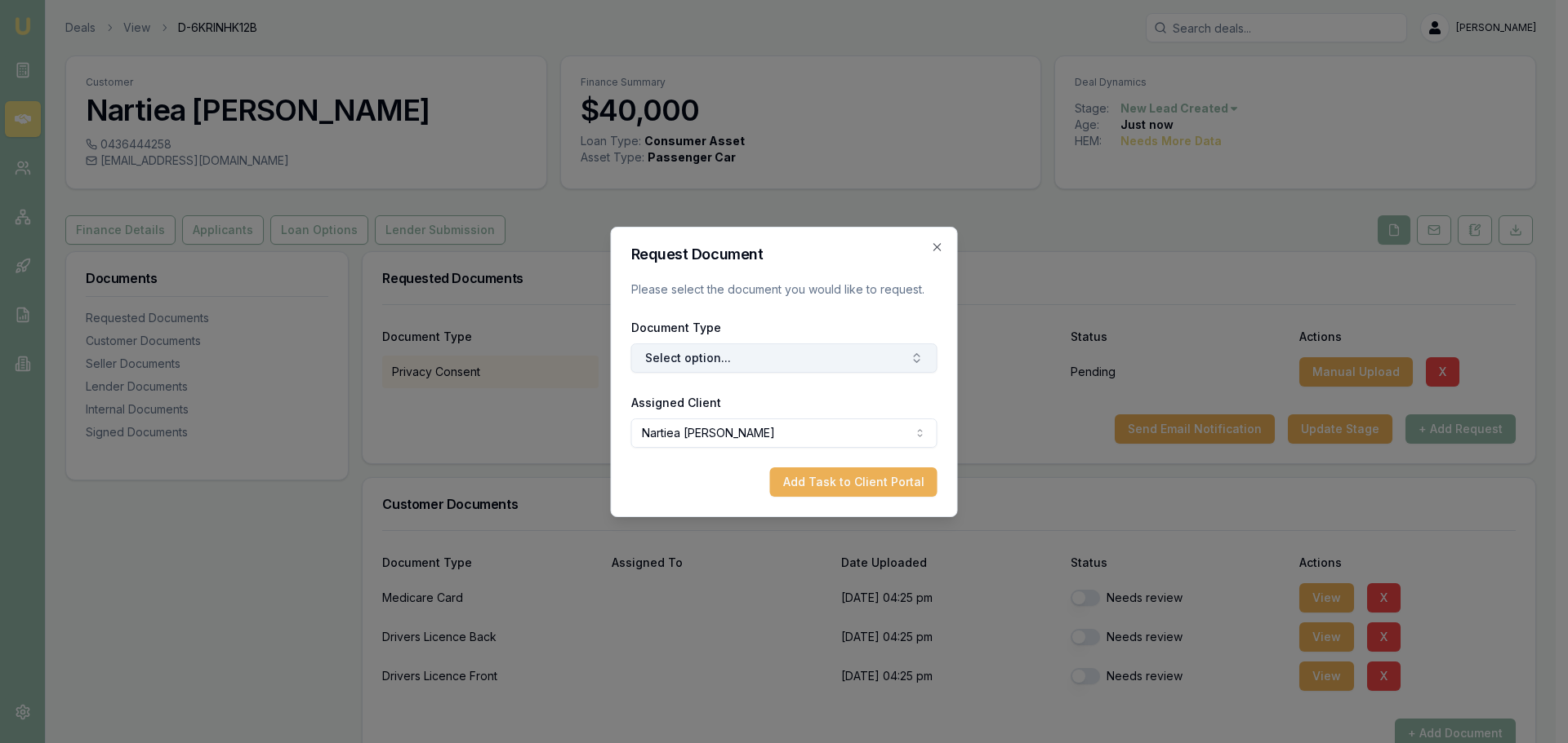
click at [881, 354] on button "Select option..." at bounding box center [784, 357] width 307 height 29
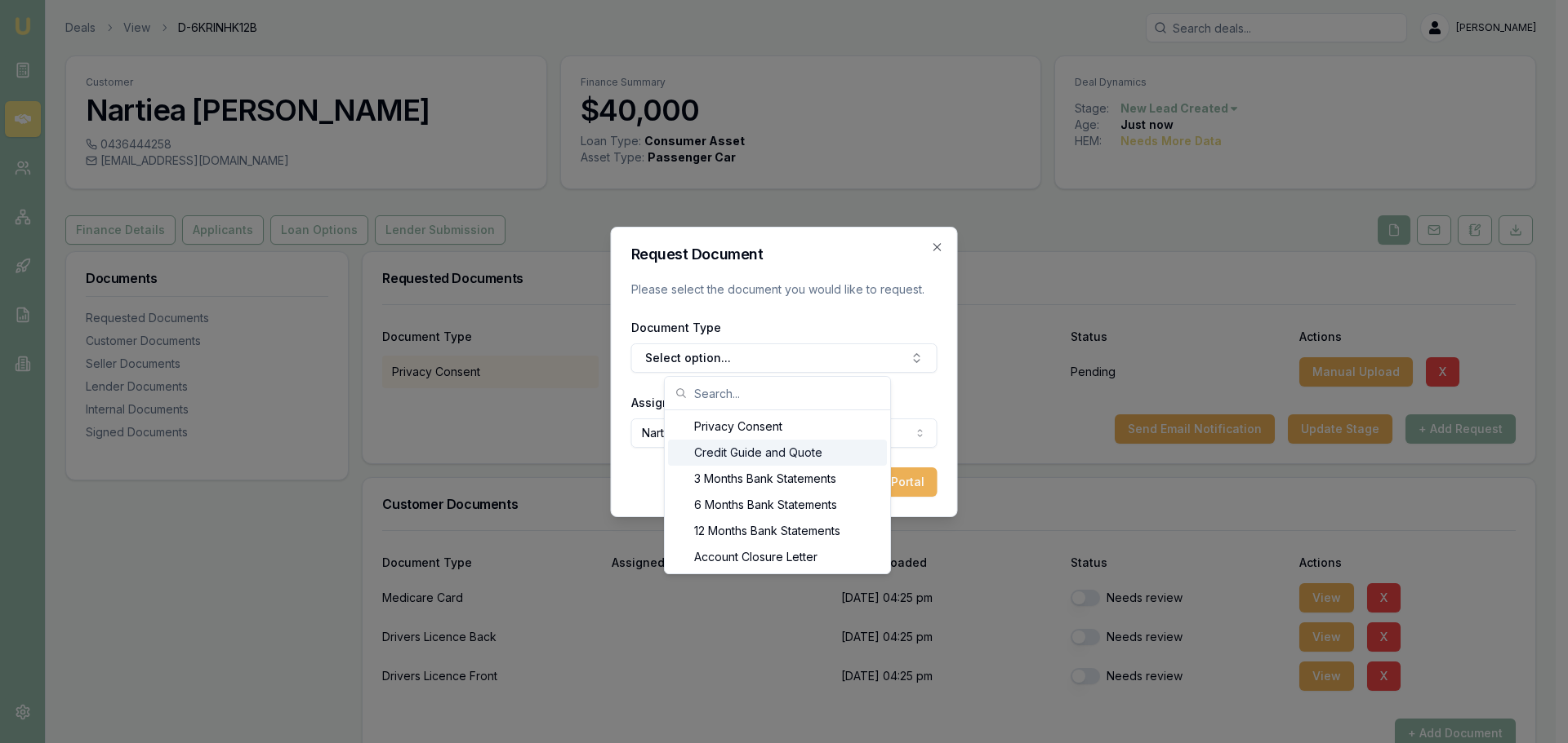
click at [760, 456] on div "Credit Guide and Quote" at bounding box center [777, 453] width 218 height 26
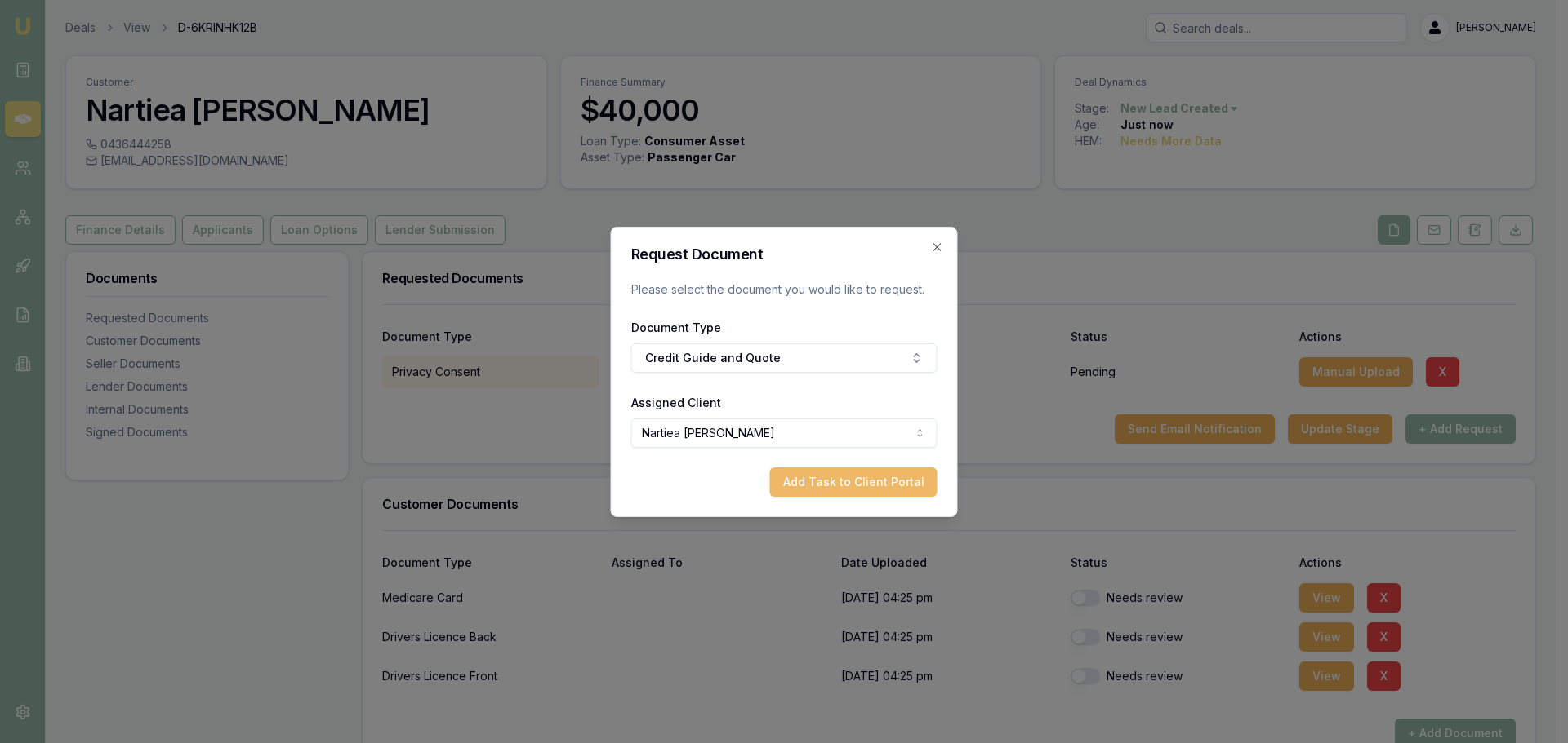
click at [845, 482] on button "Add Task to Client Portal" at bounding box center [854, 482] width 167 height 29
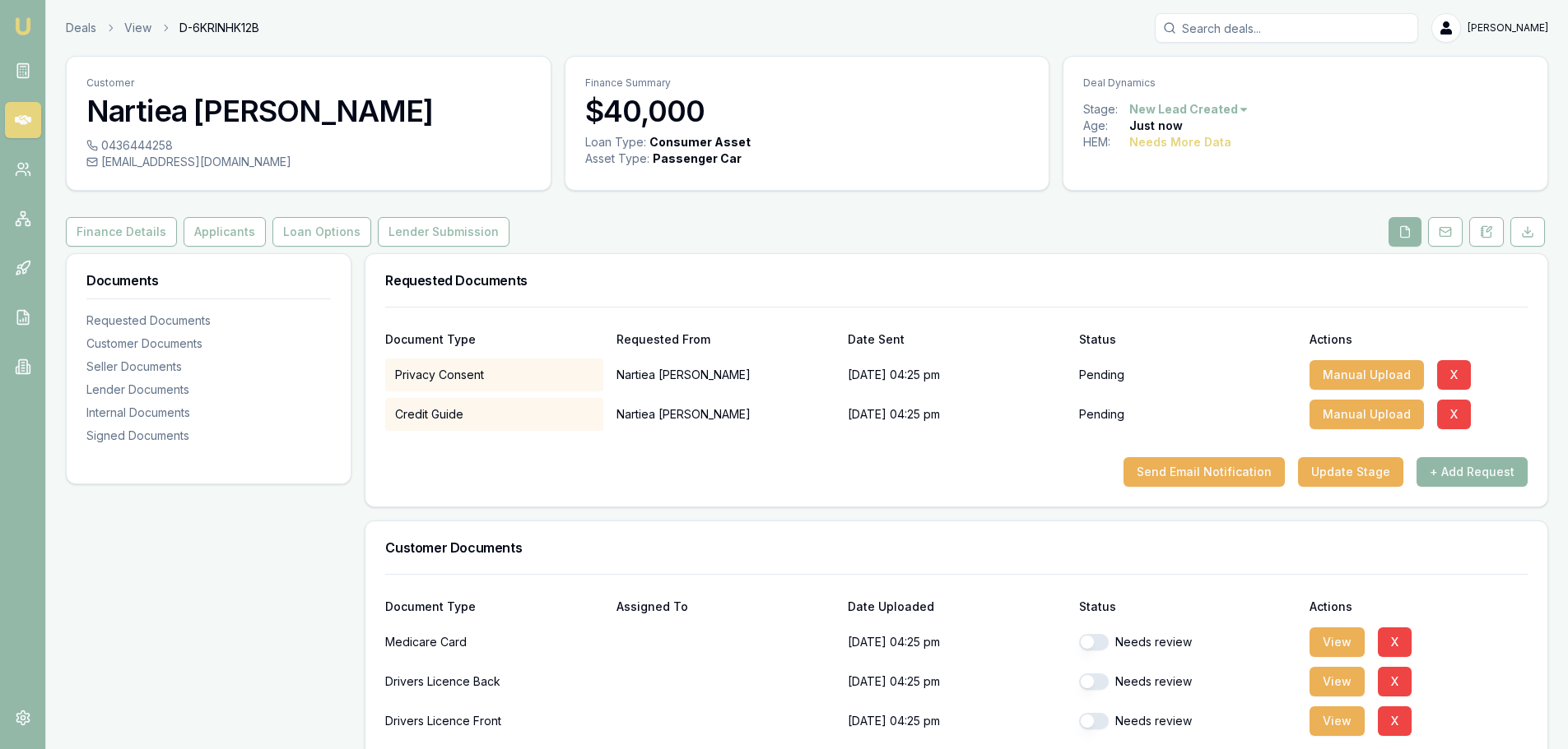
click at [1455, 469] on button "+ Add Request" at bounding box center [1471, 471] width 111 height 29
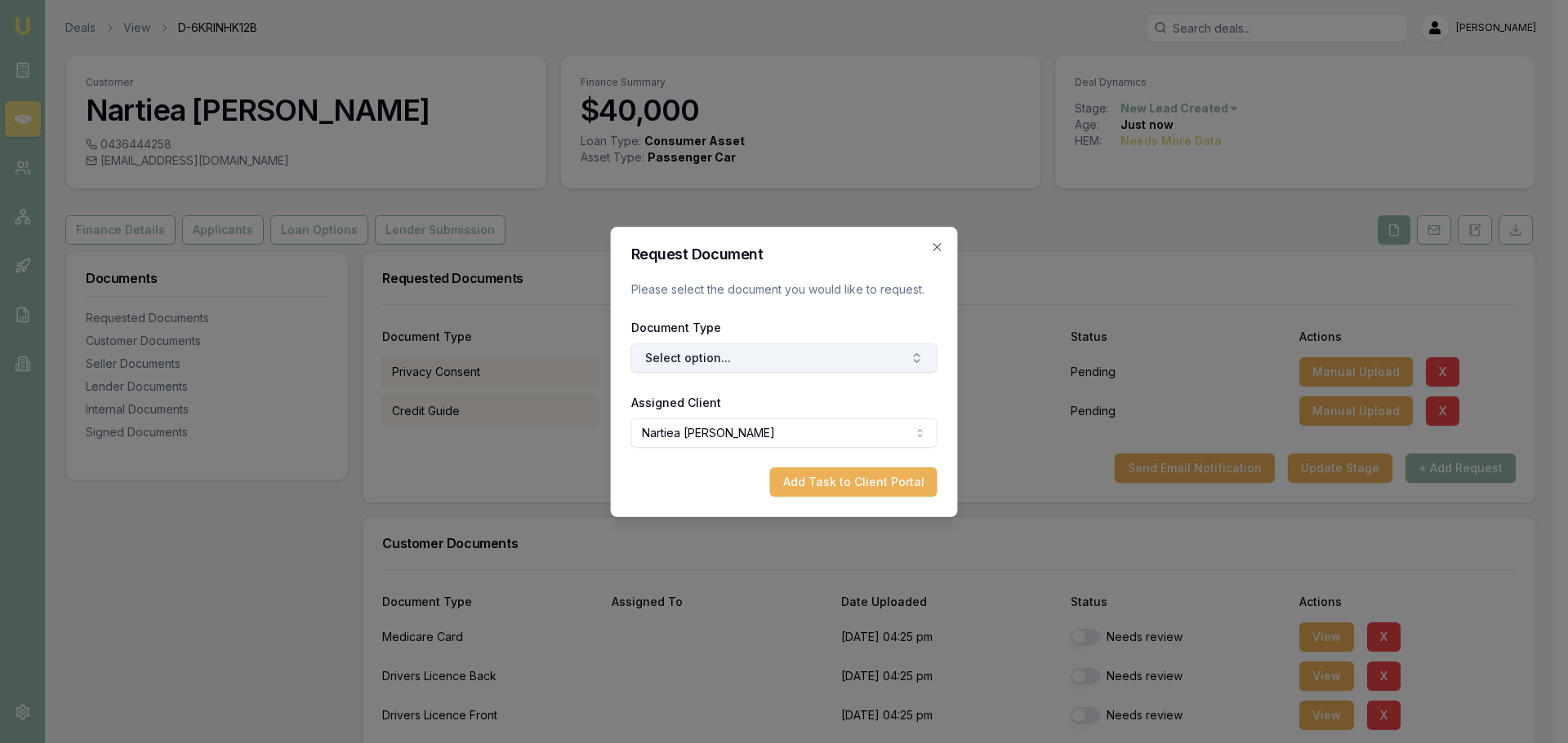
click at [682, 355] on button "Select option..." at bounding box center [784, 357] width 307 height 29
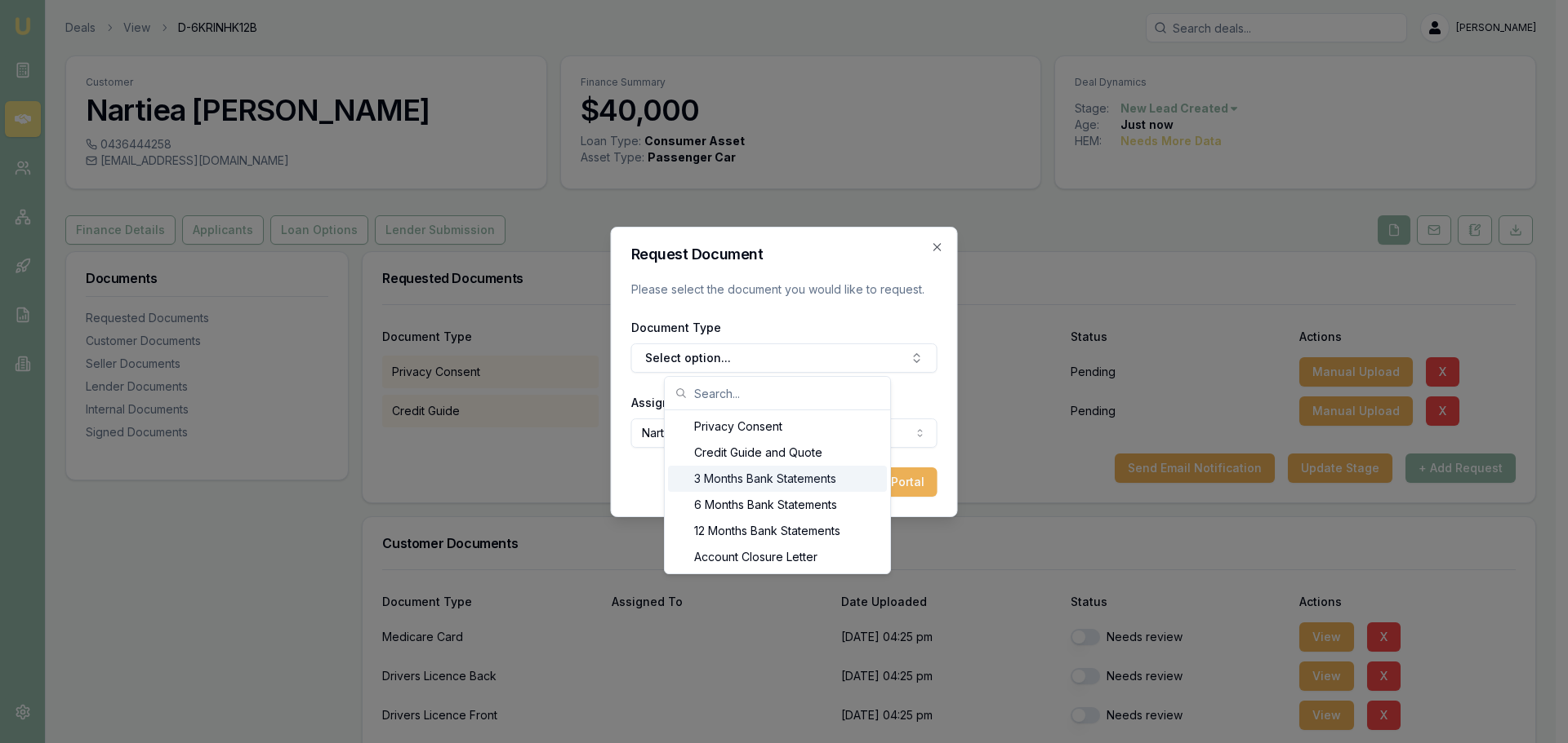
click at [710, 471] on div "3 Months Bank Statements" at bounding box center [777, 479] width 218 height 26
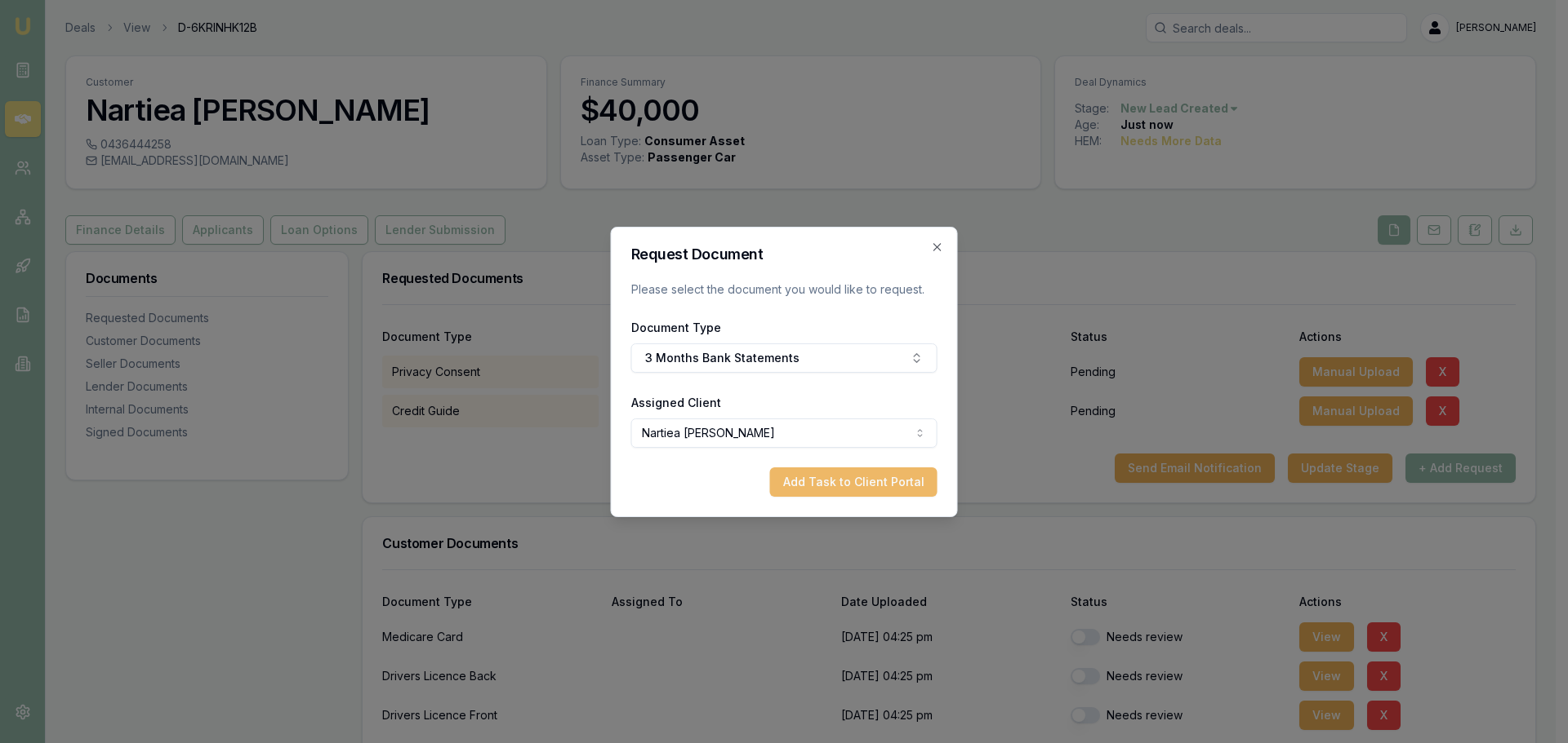
click at [840, 480] on button "Add Task to Client Portal" at bounding box center [854, 482] width 167 height 29
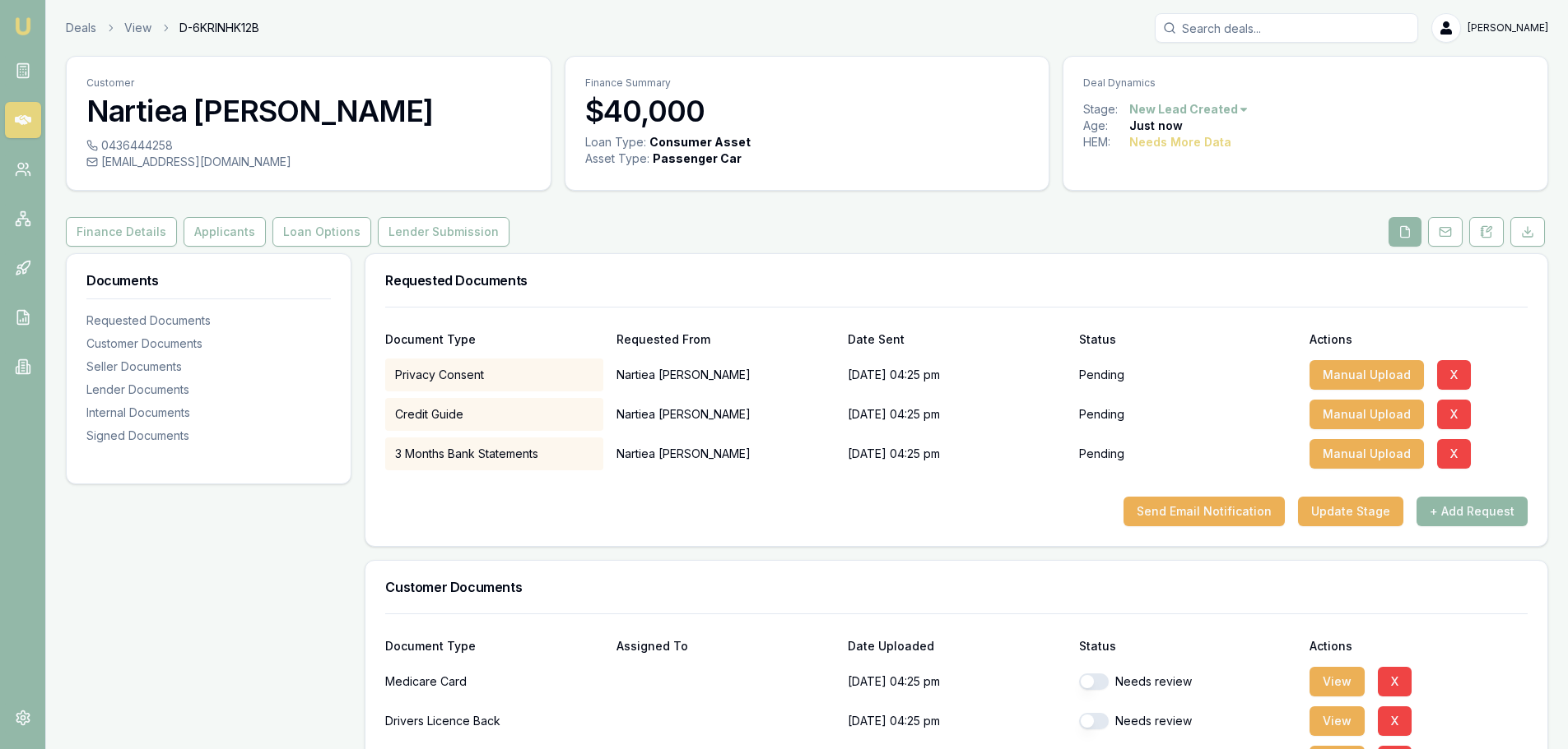
click at [1495, 506] on button "+ Add Request" at bounding box center [1471, 511] width 111 height 29
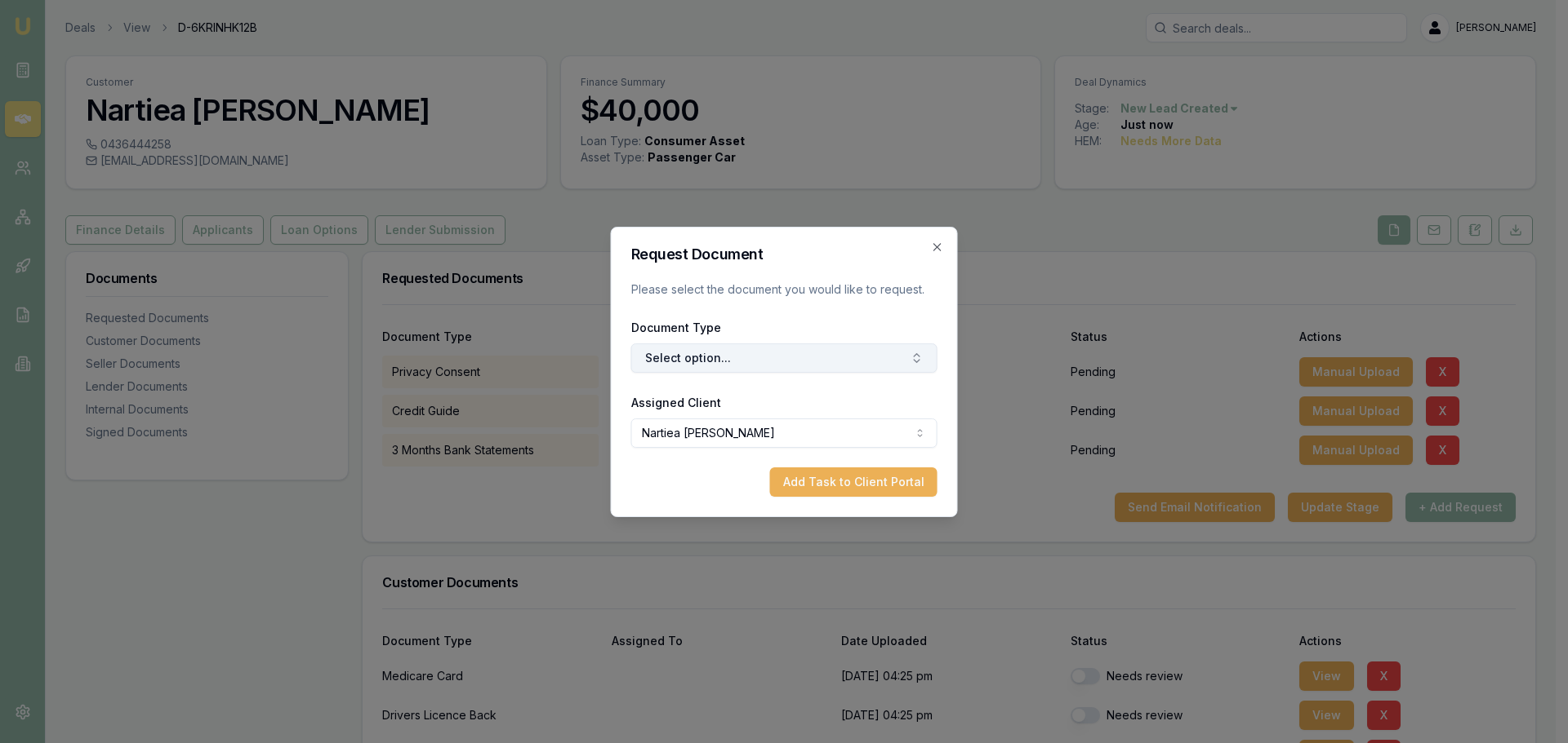
click at [828, 354] on button "Select option..." at bounding box center [784, 357] width 307 height 29
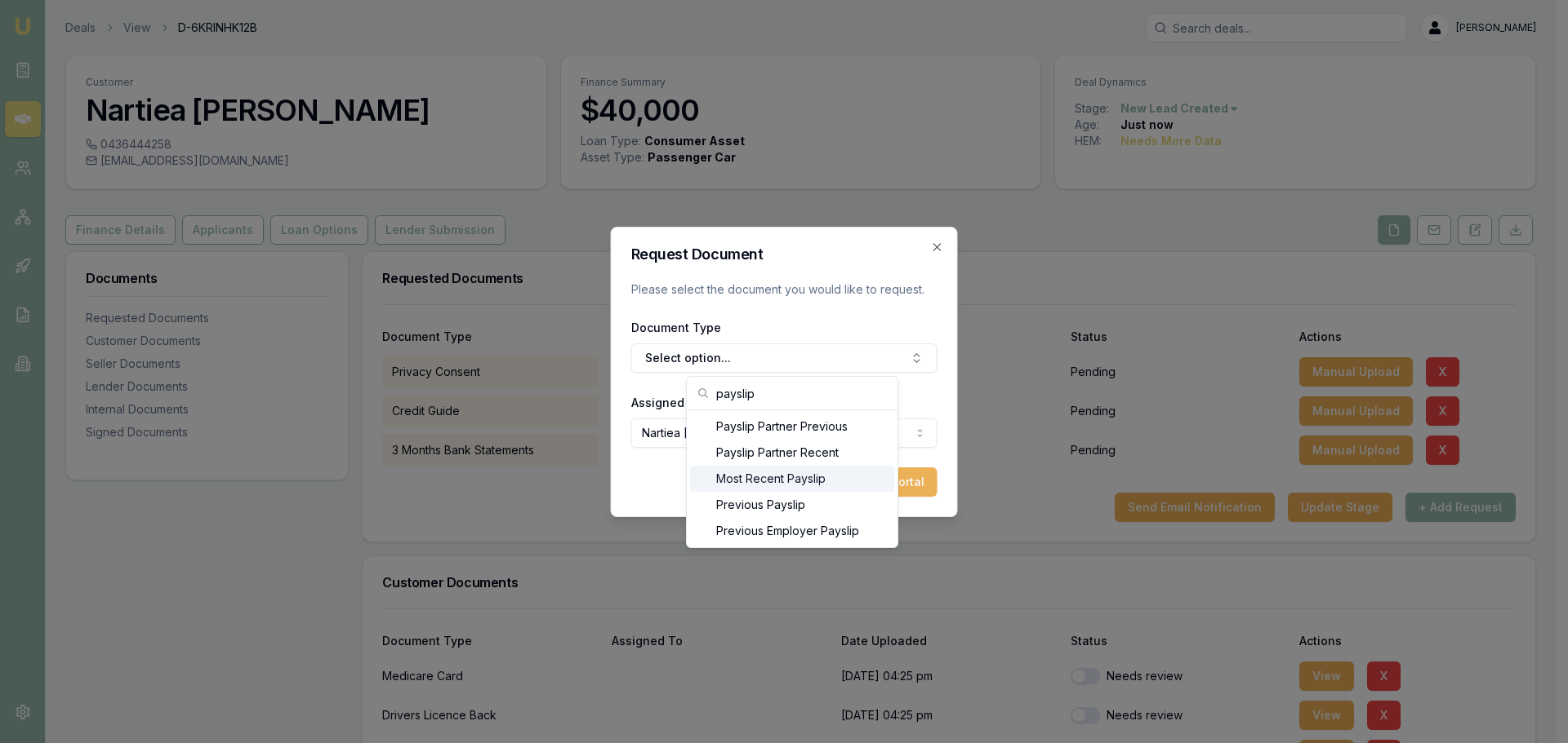
type input "payslip"
click at [798, 476] on div "Most Recent Payslip" at bounding box center [792, 479] width 204 height 26
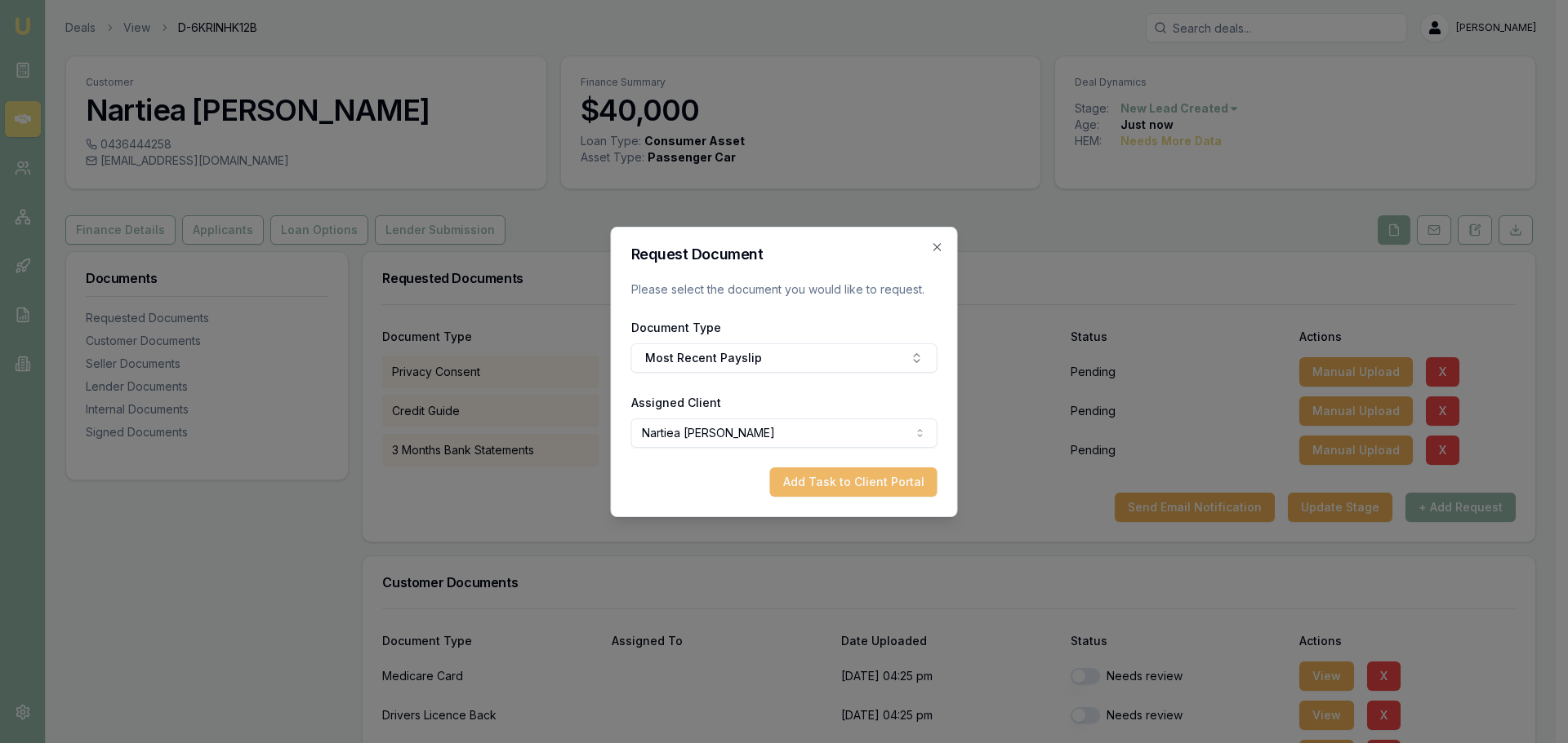
click at [851, 480] on button "Add Task to Client Portal" at bounding box center [854, 482] width 167 height 29
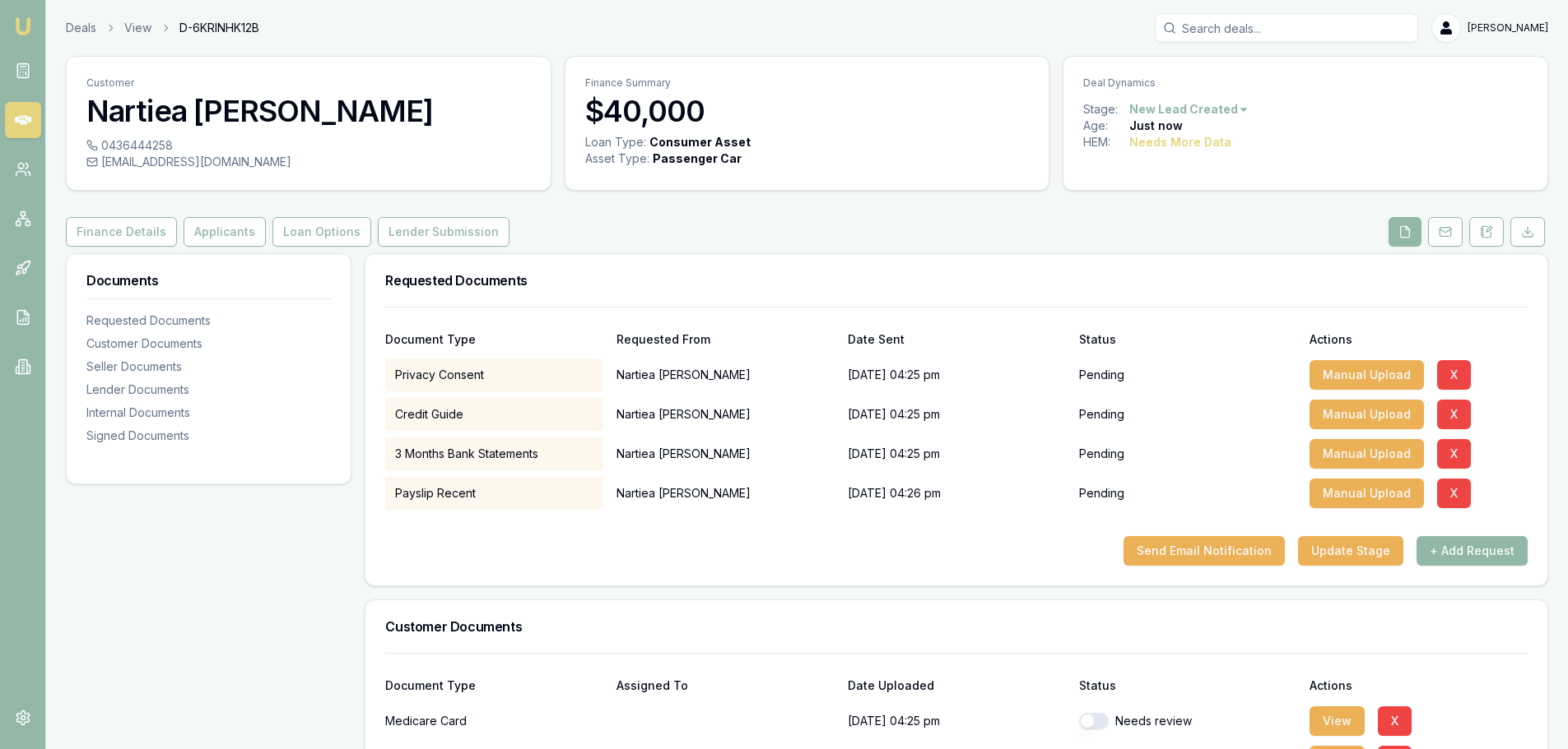
click at [1487, 551] on button "+ Add Request" at bounding box center [1471, 550] width 111 height 29
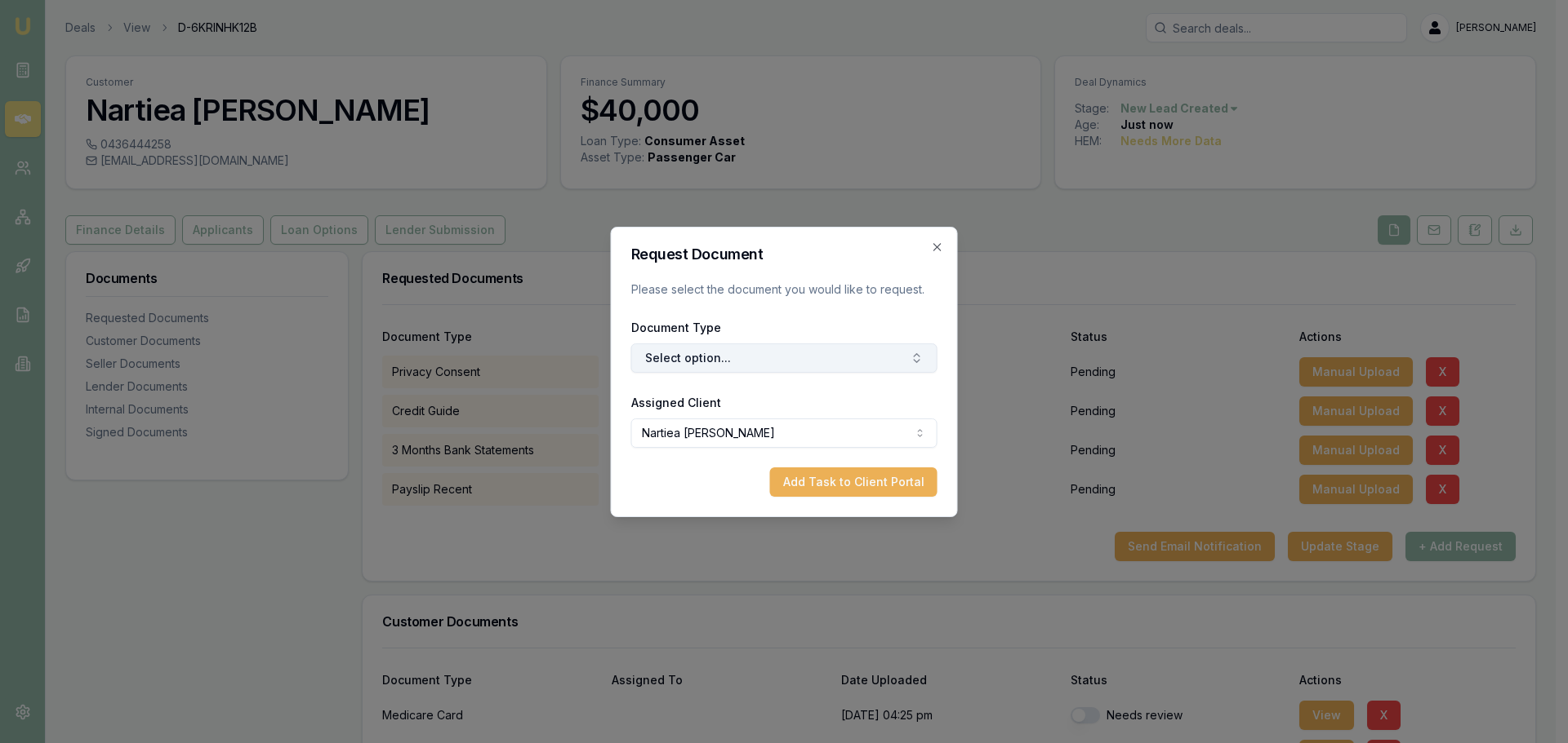
click at [767, 350] on button "Select option..." at bounding box center [784, 357] width 307 height 29
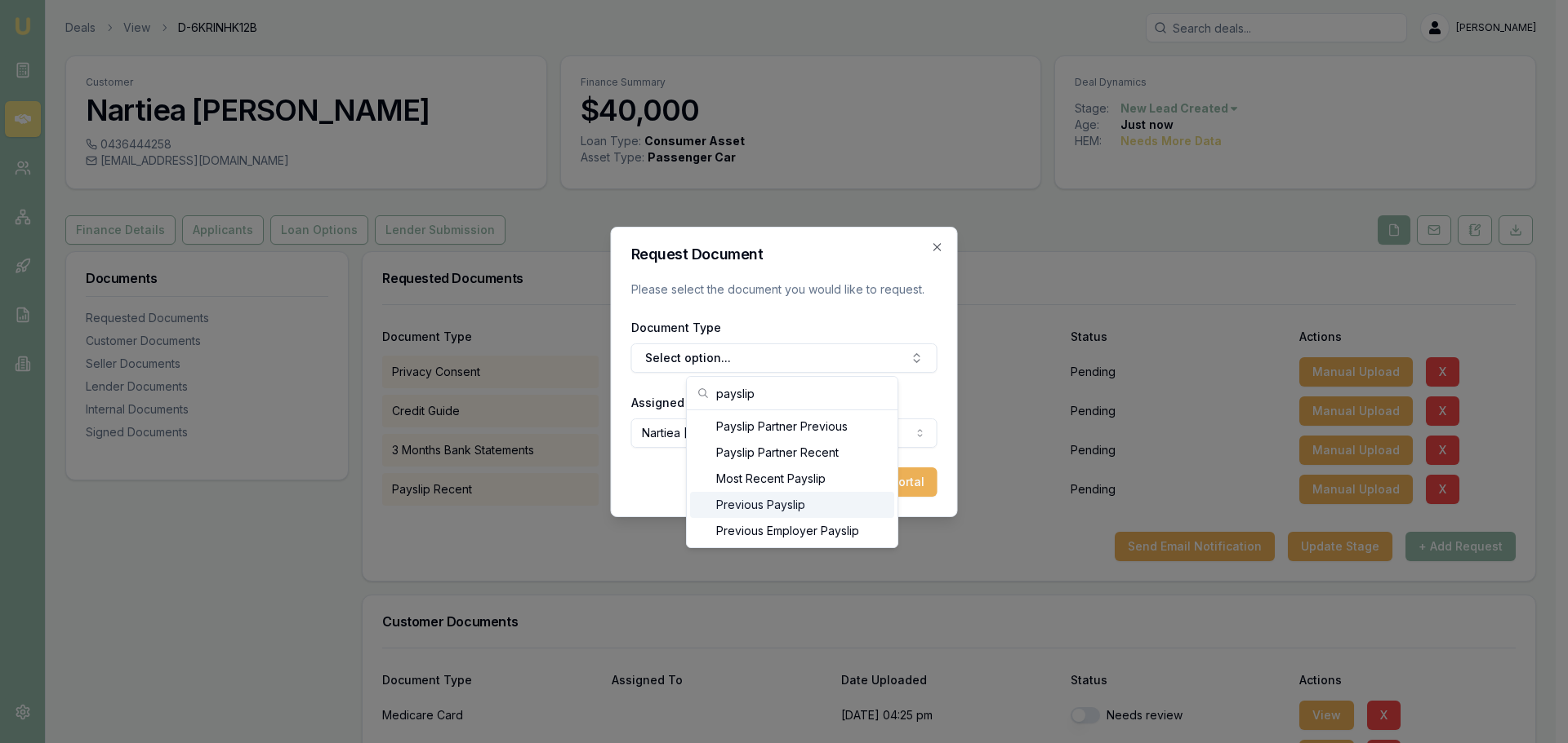
type input "payslip"
click at [746, 504] on div "Previous Payslip" at bounding box center [792, 505] width 204 height 26
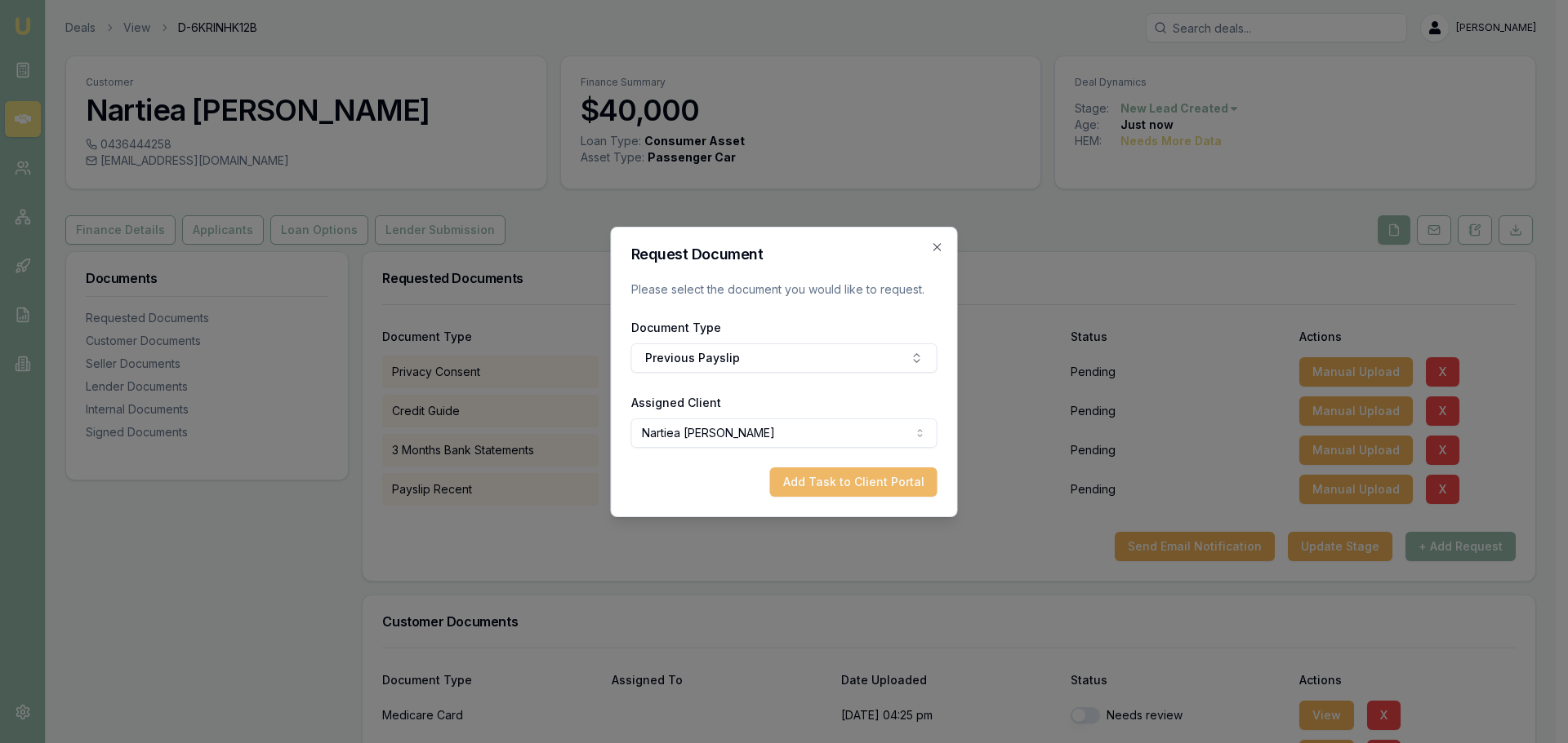
click at [853, 482] on button "Add Task to Client Portal" at bounding box center [854, 482] width 167 height 29
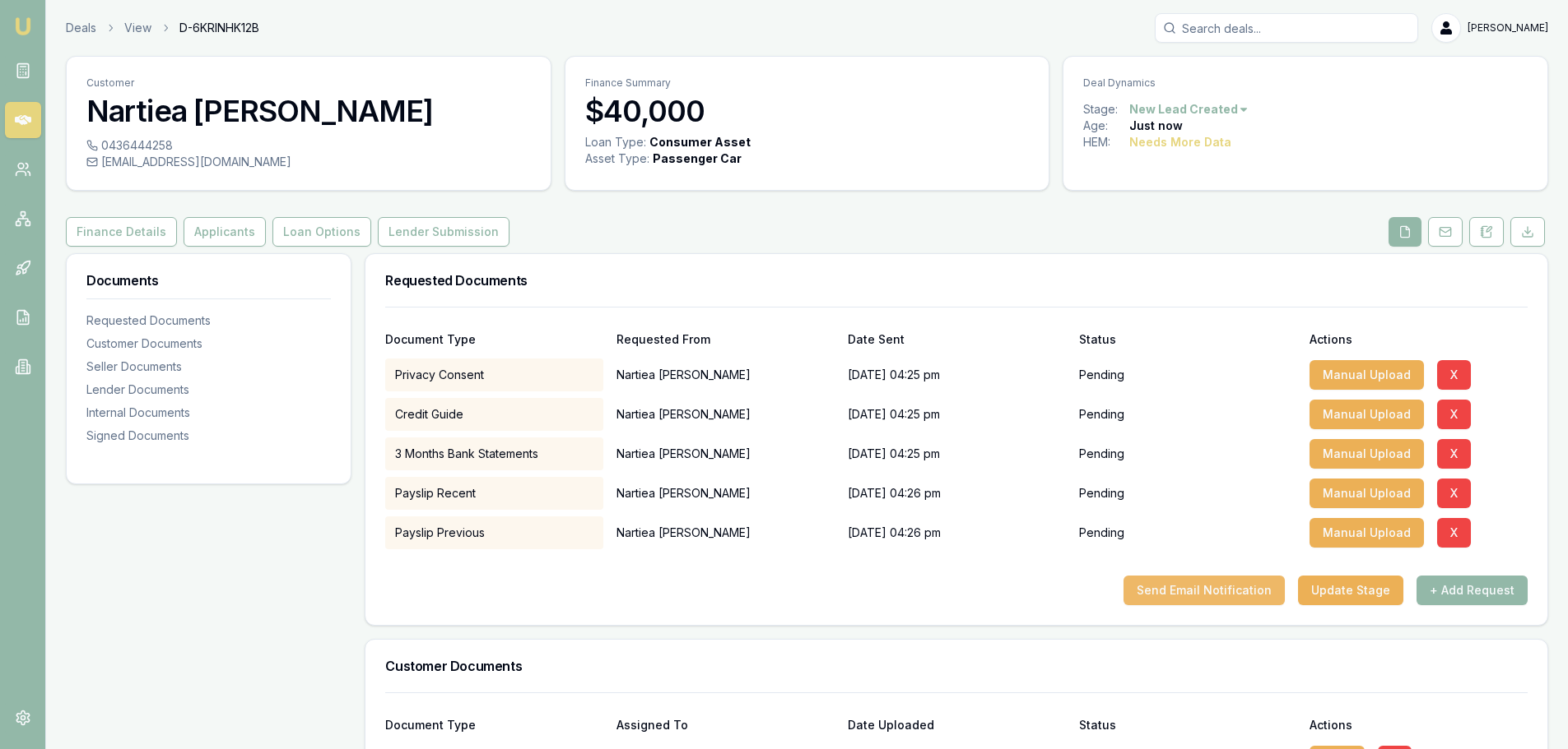
click at [1200, 587] on button "Send Email Notification" at bounding box center [1204, 590] width 162 height 29
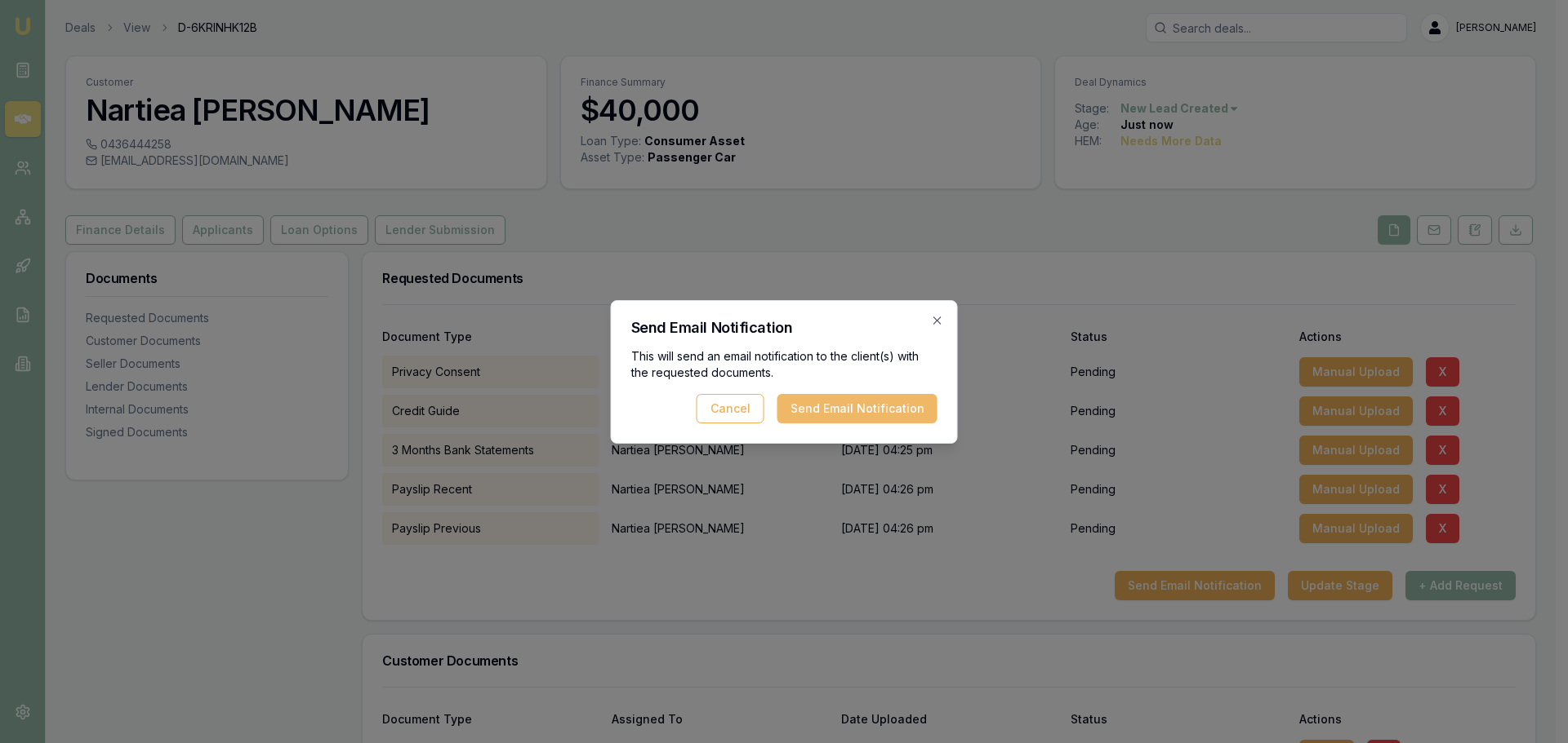
click at [930, 422] on button "Send Email Notification" at bounding box center [857, 408] width 160 height 29
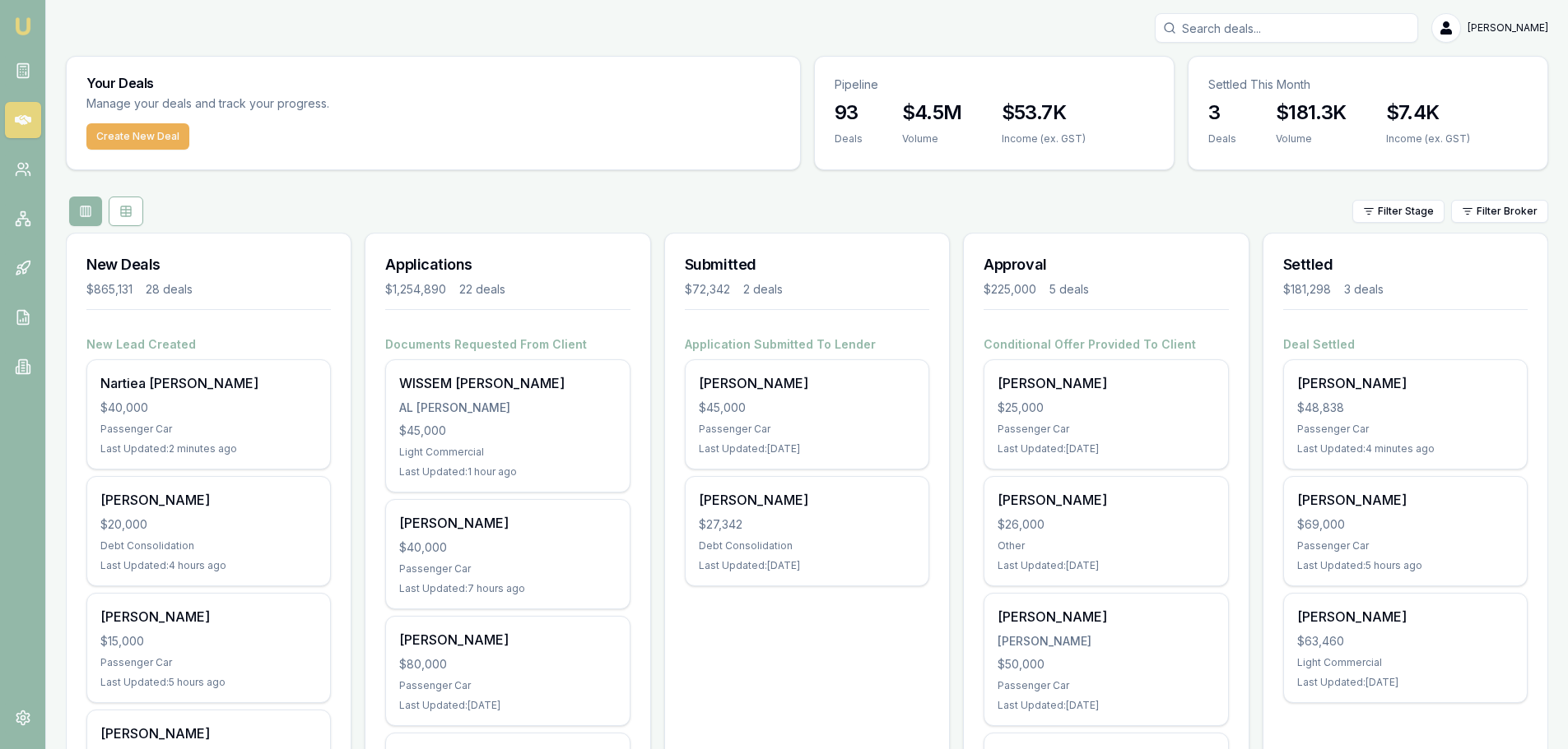
click at [1244, 28] on input "Search deals" at bounding box center [1286, 28] width 264 height 29
type input "[PERSON_NAME]"
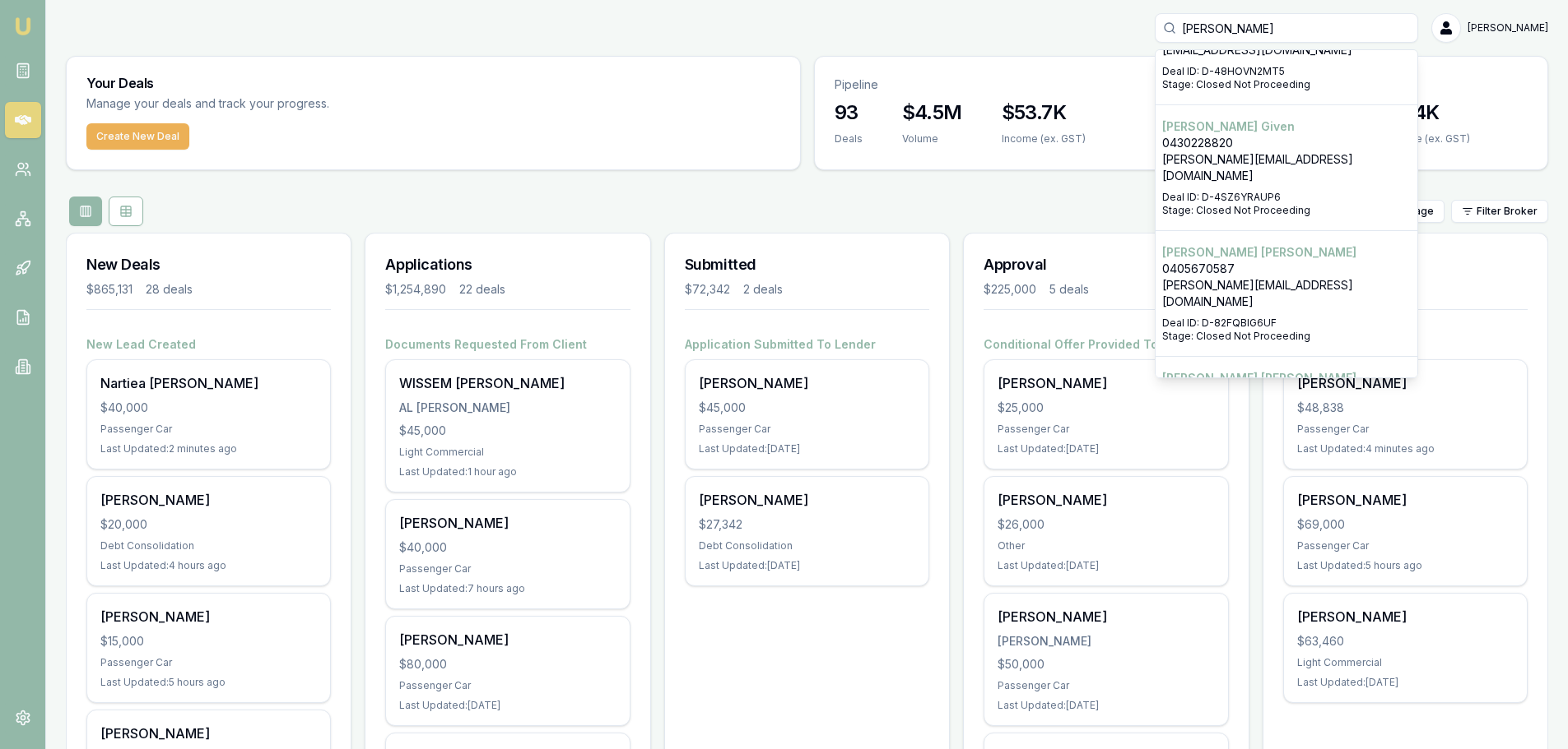
scroll to position [110, 0]
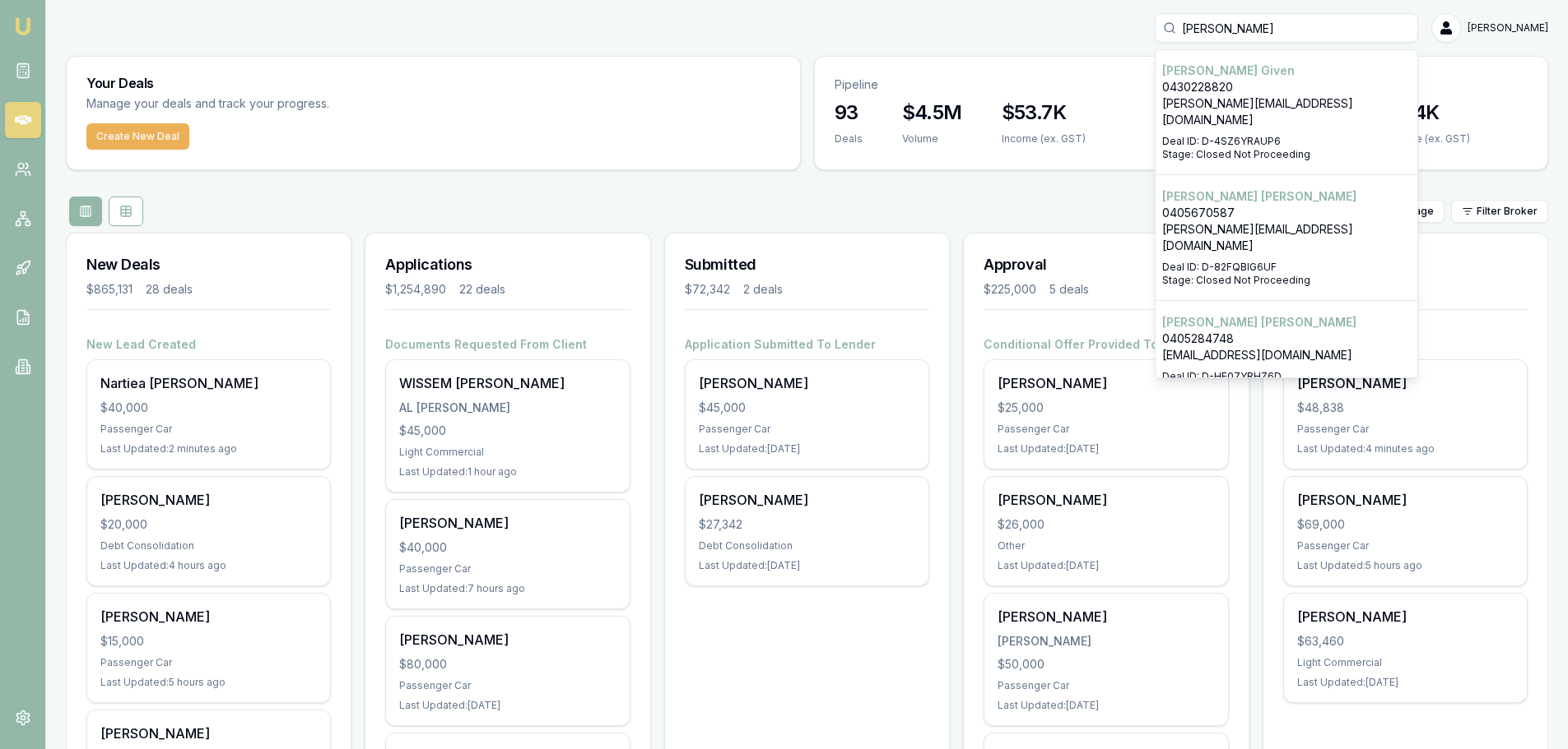
click at [1322, 347] on p "[EMAIL_ADDRESS][DOMAIN_NAME]" at bounding box center [1287, 355] width 249 height 17
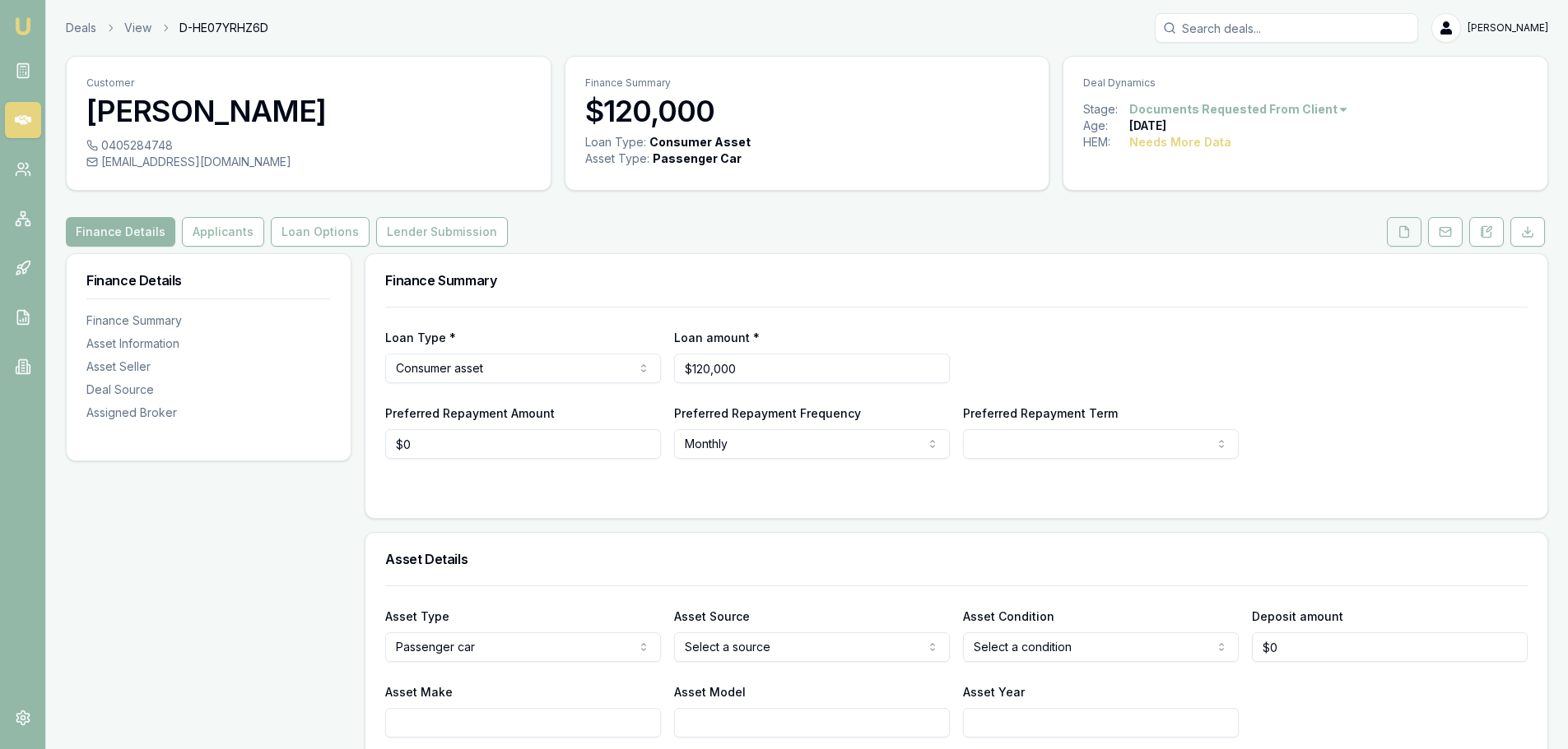
click at [1398, 234] on icon at bounding box center [1404, 232] width 13 height 13
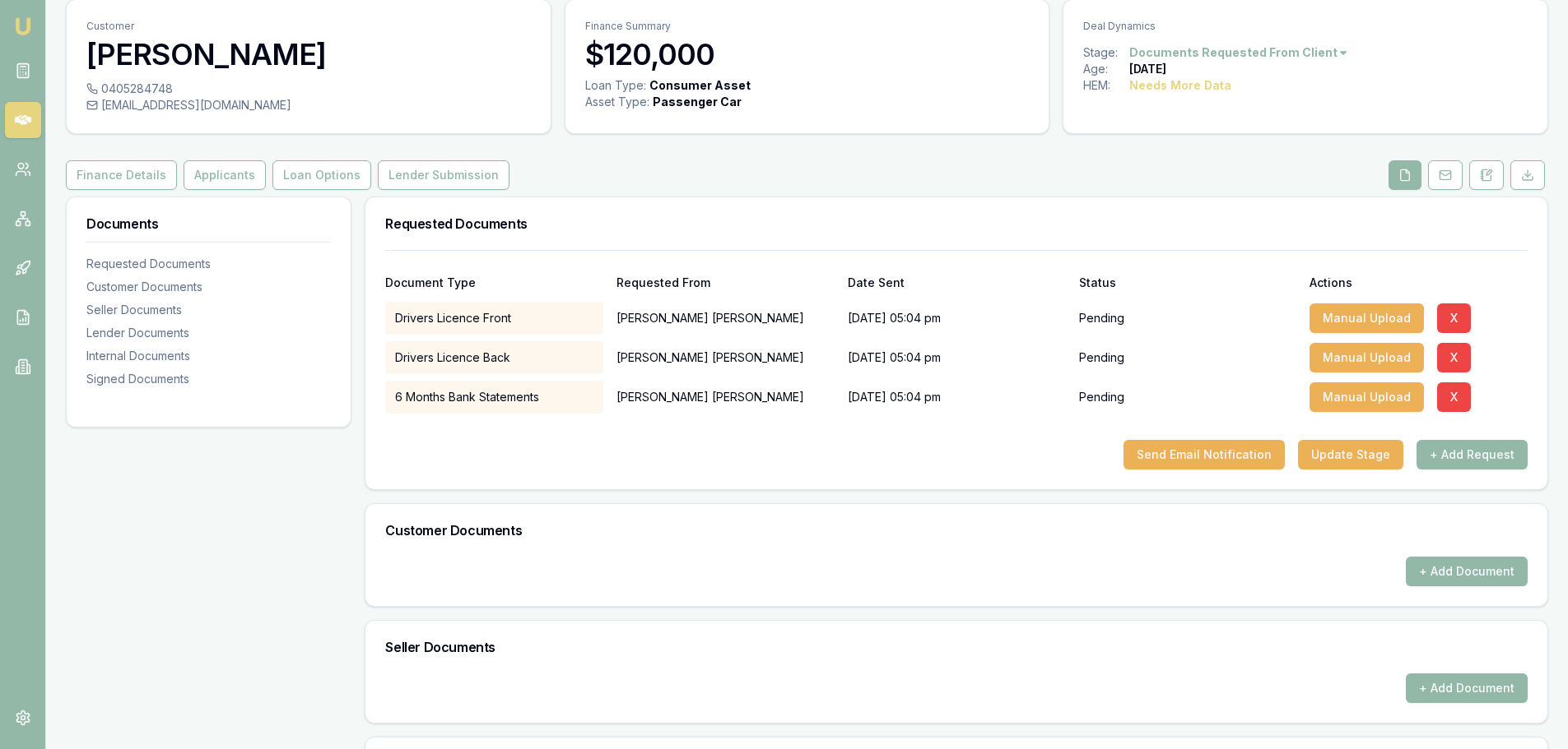
scroll to position [83, 0]
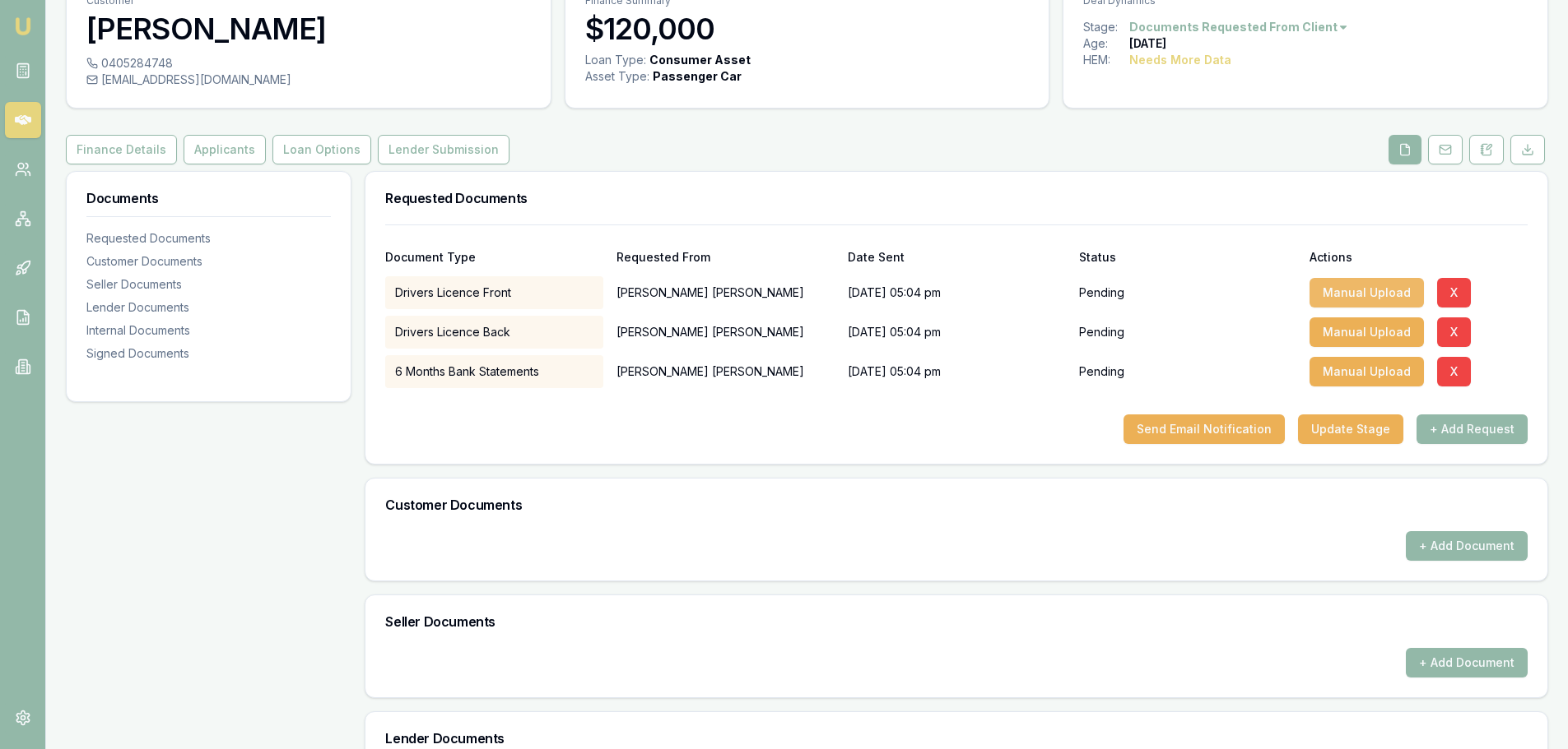
click at [1359, 287] on button "Manual Upload" at bounding box center [1366, 292] width 115 height 29
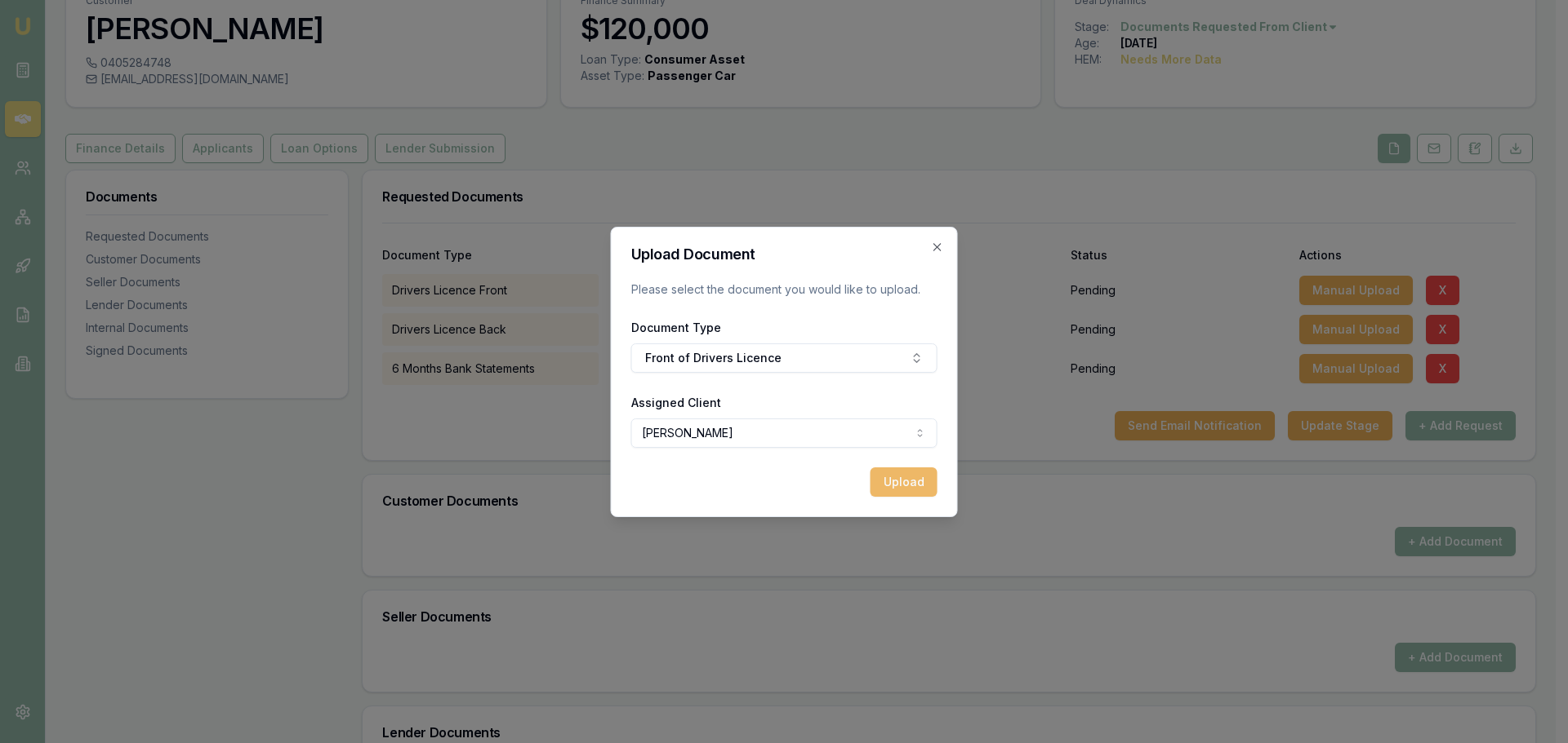
click at [910, 480] on button "Upload" at bounding box center [904, 482] width 67 height 29
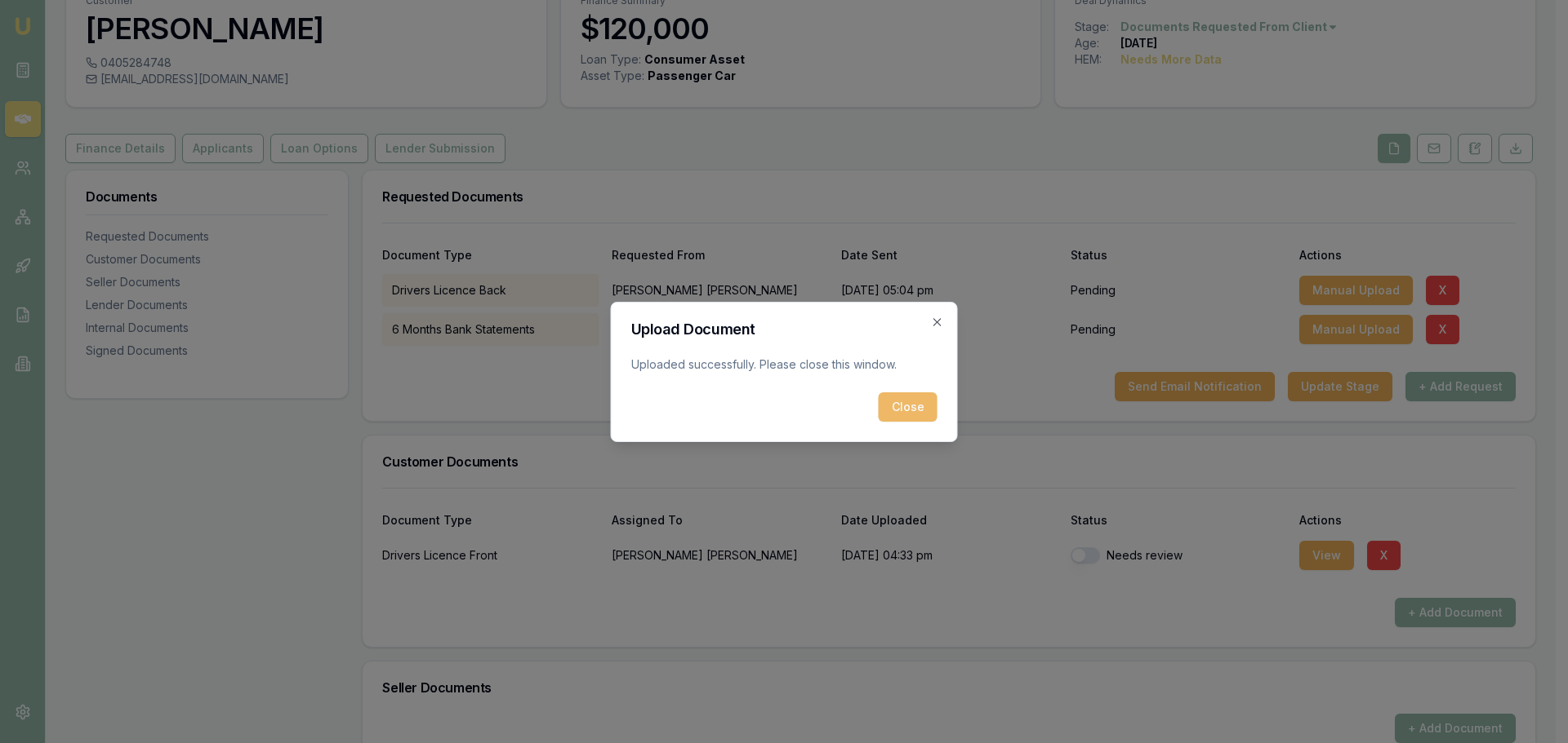
click at [916, 402] on button "Close" at bounding box center [907, 407] width 59 height 29
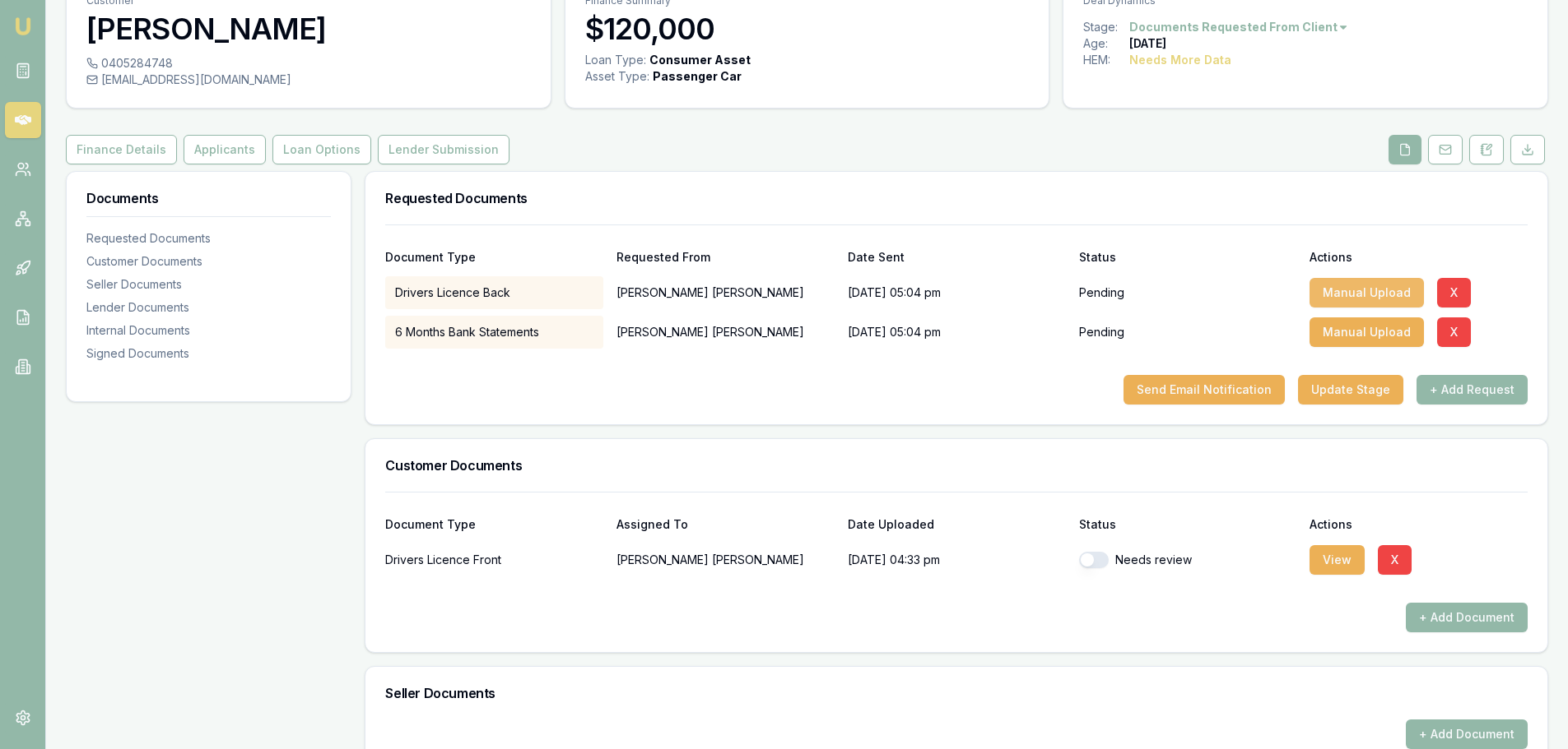
click at [1347, 288] on button "Manual Upload" at bounding box center [1366, 292] width 115 height 29
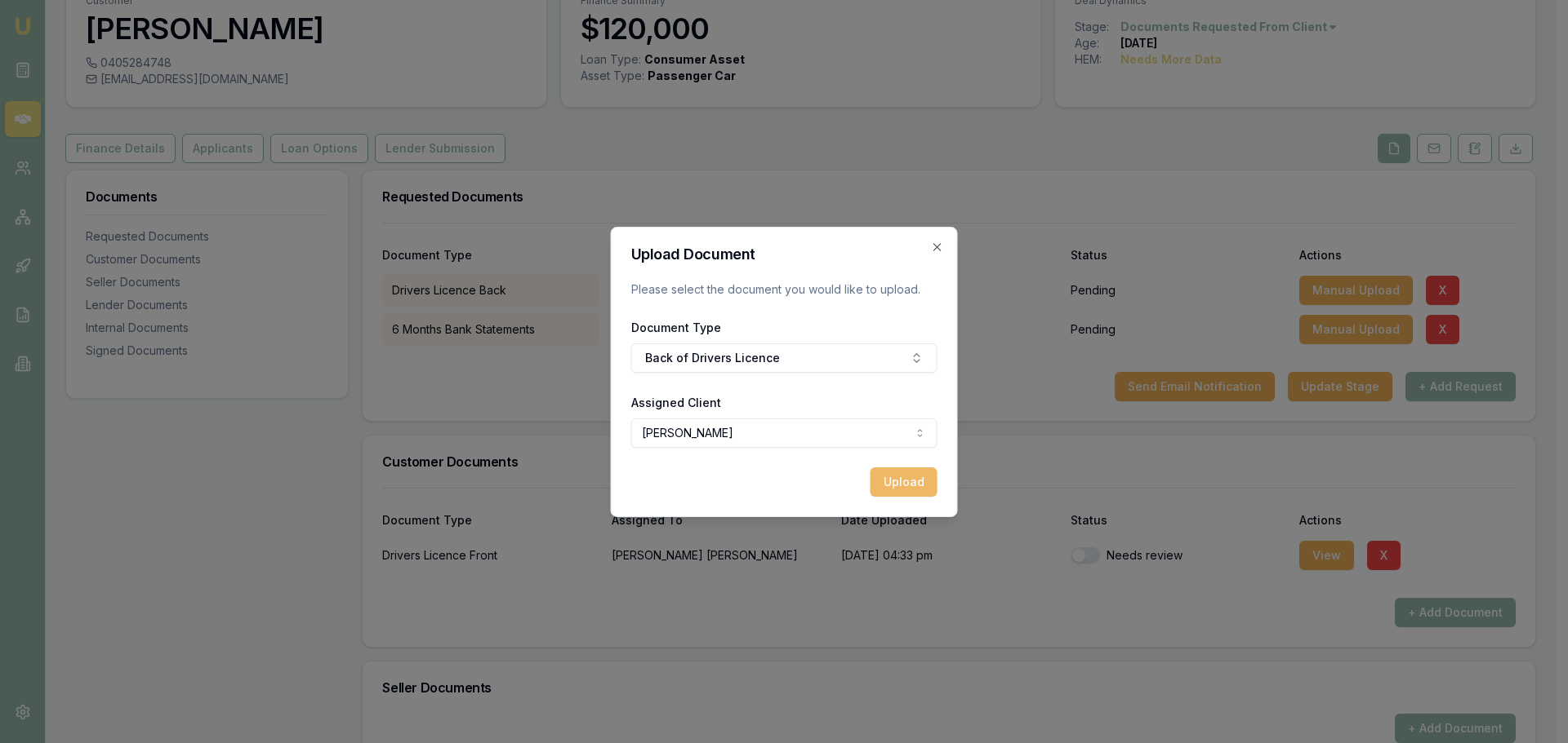
click at [899, 482] on button "Upload" at bounding box center [904, 482] width 67 height 29
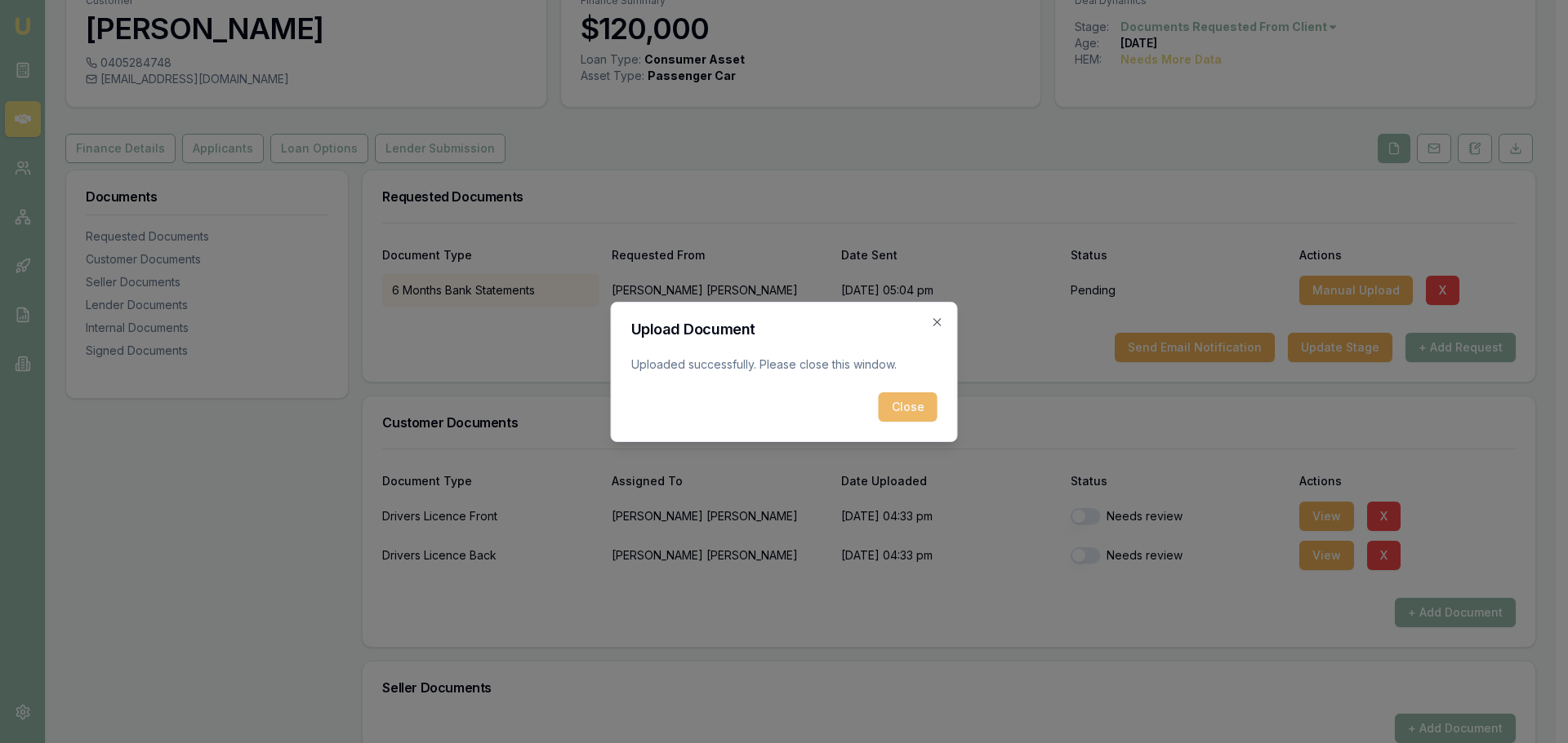
click at [899, 399] on button "Close" at bounding box center [907, 407] width 59 height 29
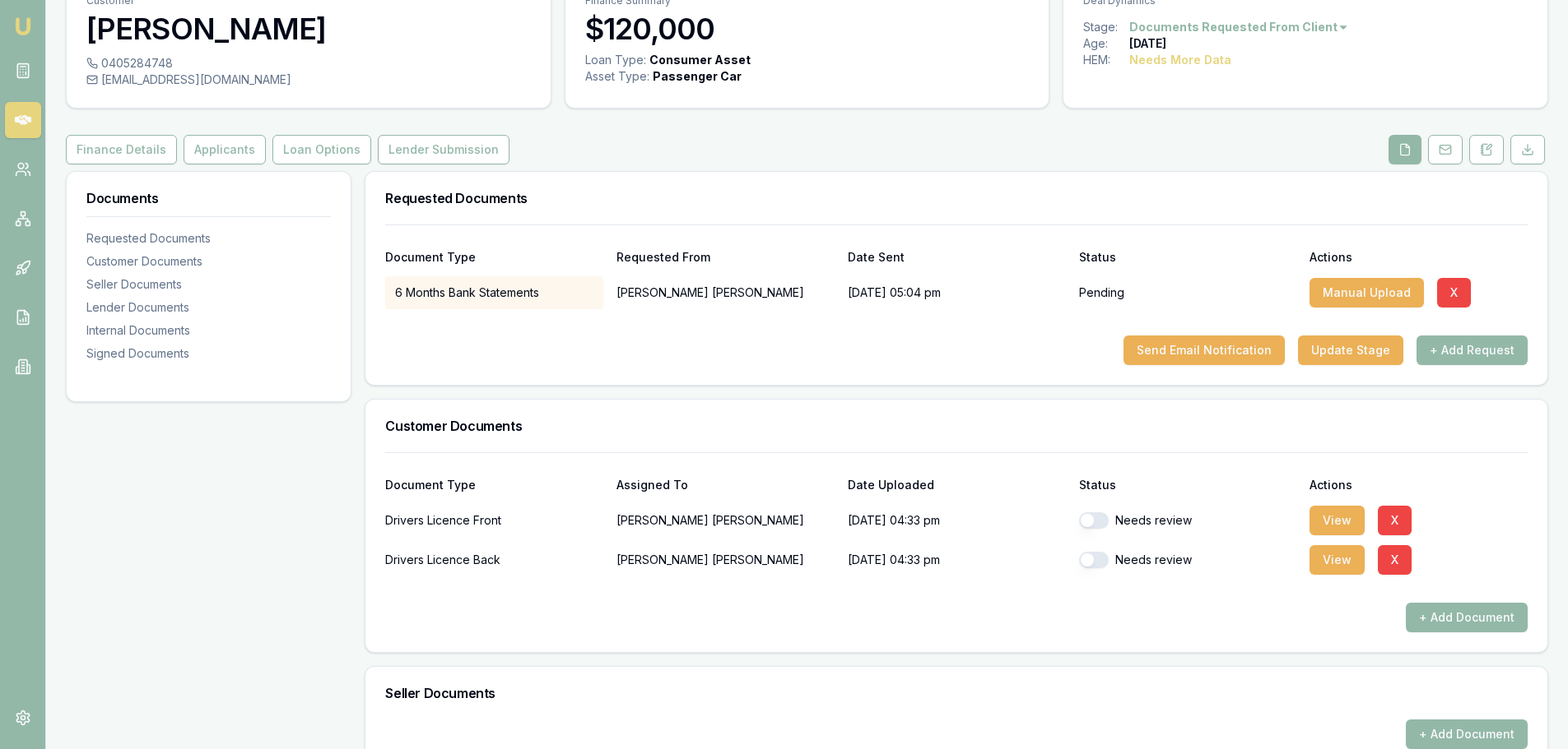
click at [1097, 525] on button "button" at bounding box center [1093, 520] width 29 height 17
checkbox input "true"
click at [1100, 563] on button "button" at bounding box center [1093, 560] width 29 height 17
checkbox input "true"
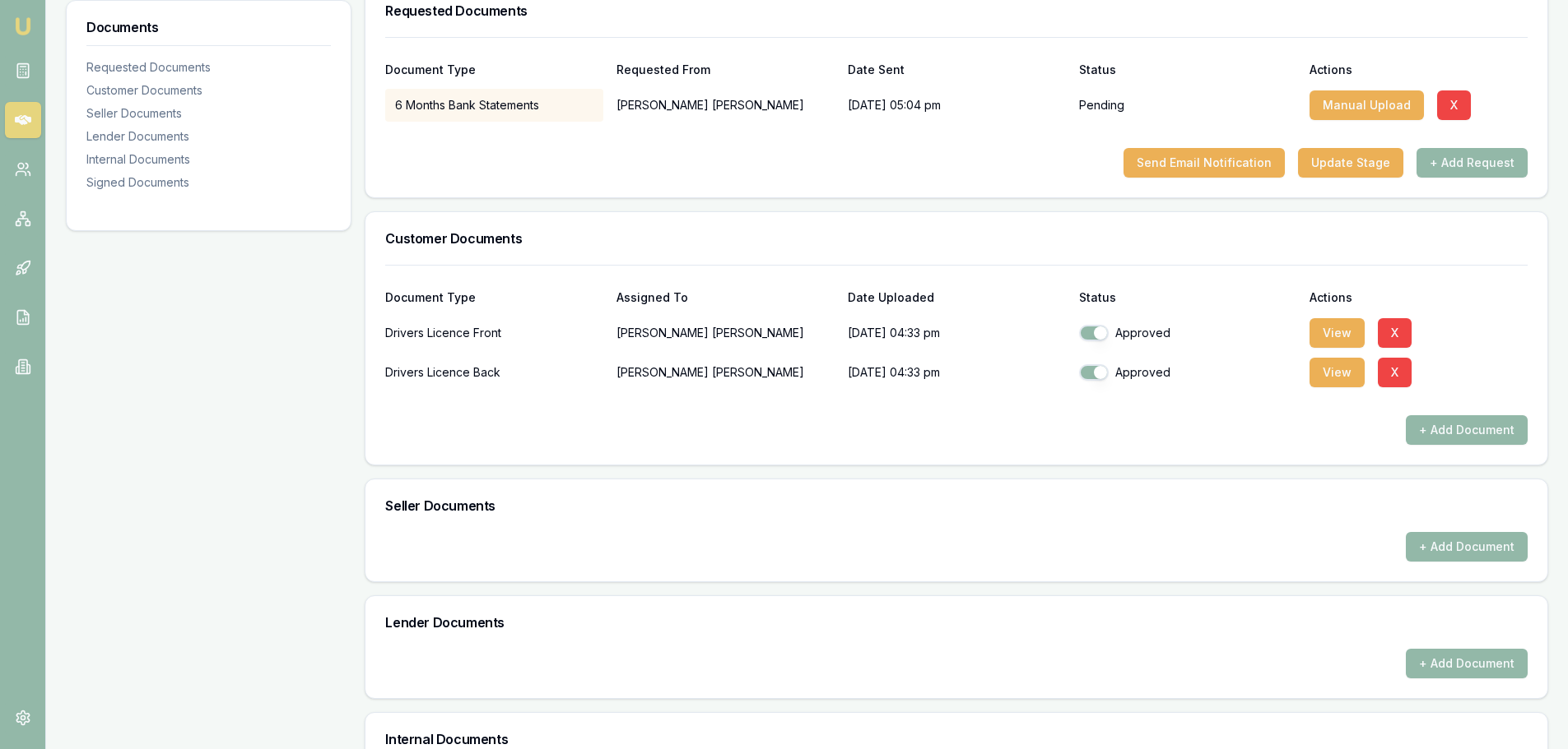
scroll to position [576, 0]
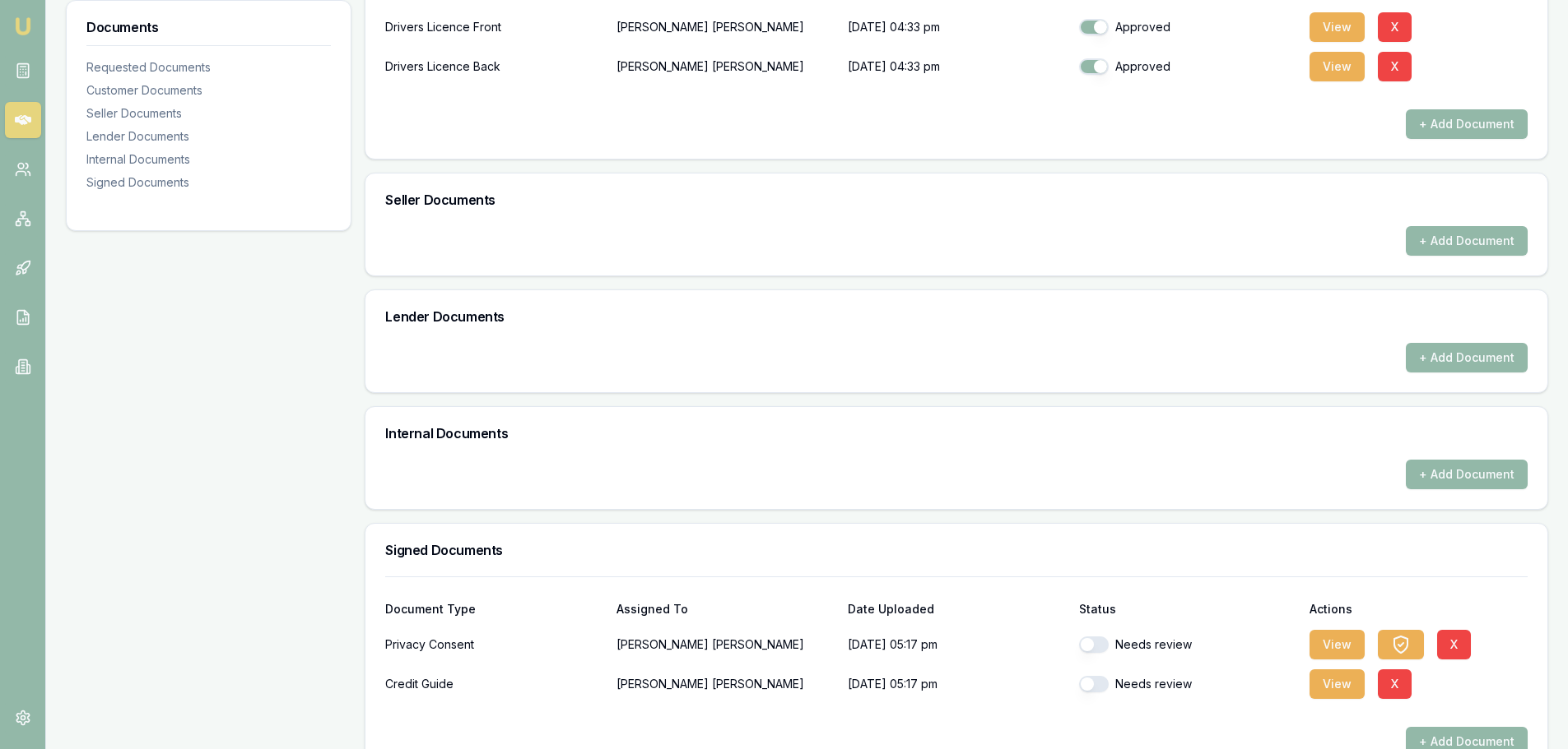
click at [1095, 642] on button "button" at bounding box center [1093, 644] width 29 height 17
checkbox input "true"
click at [1093, 687] on button "button" at bounding box center [1093, 684] width 29 height 17
checkbox input "true"
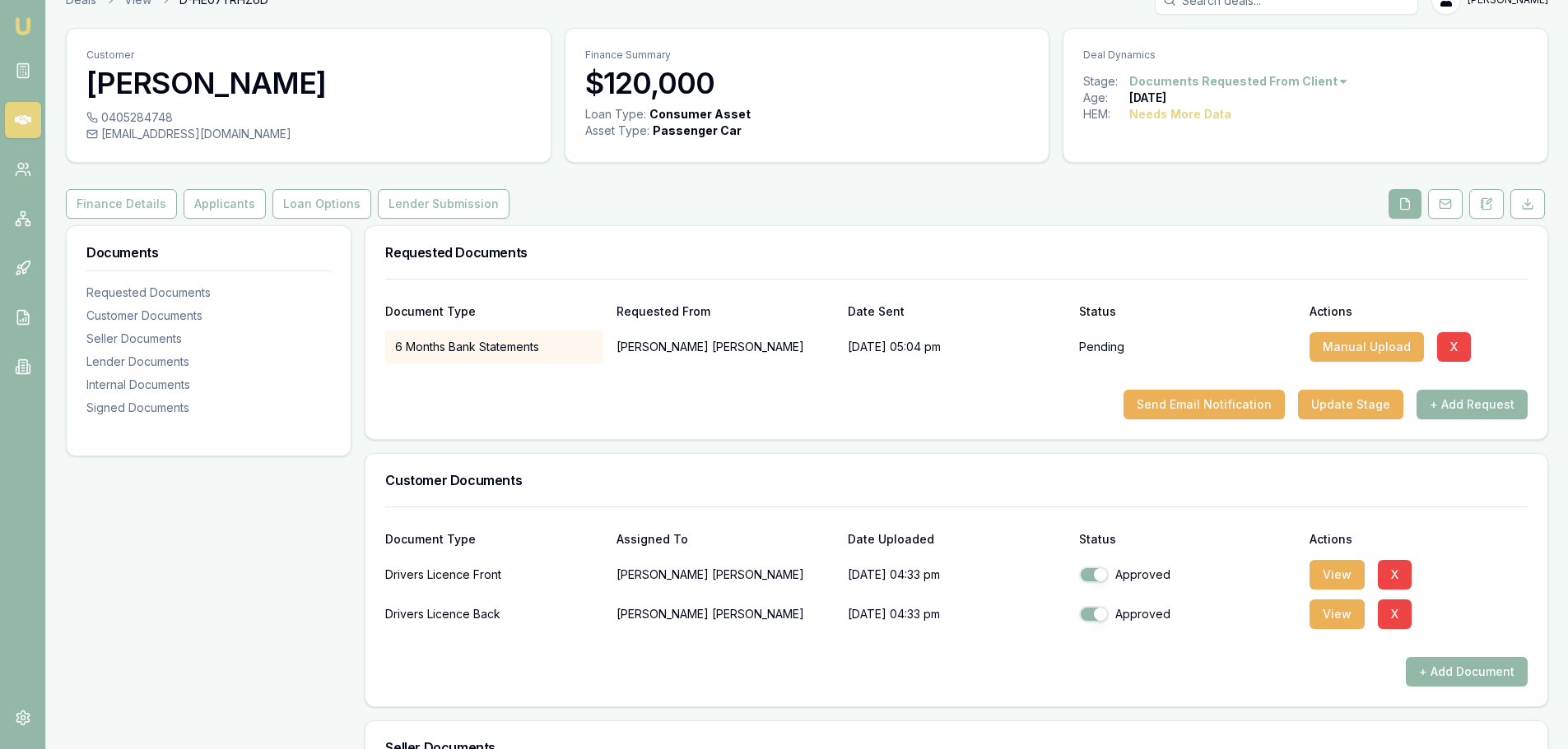
scroll to position [0, 0]
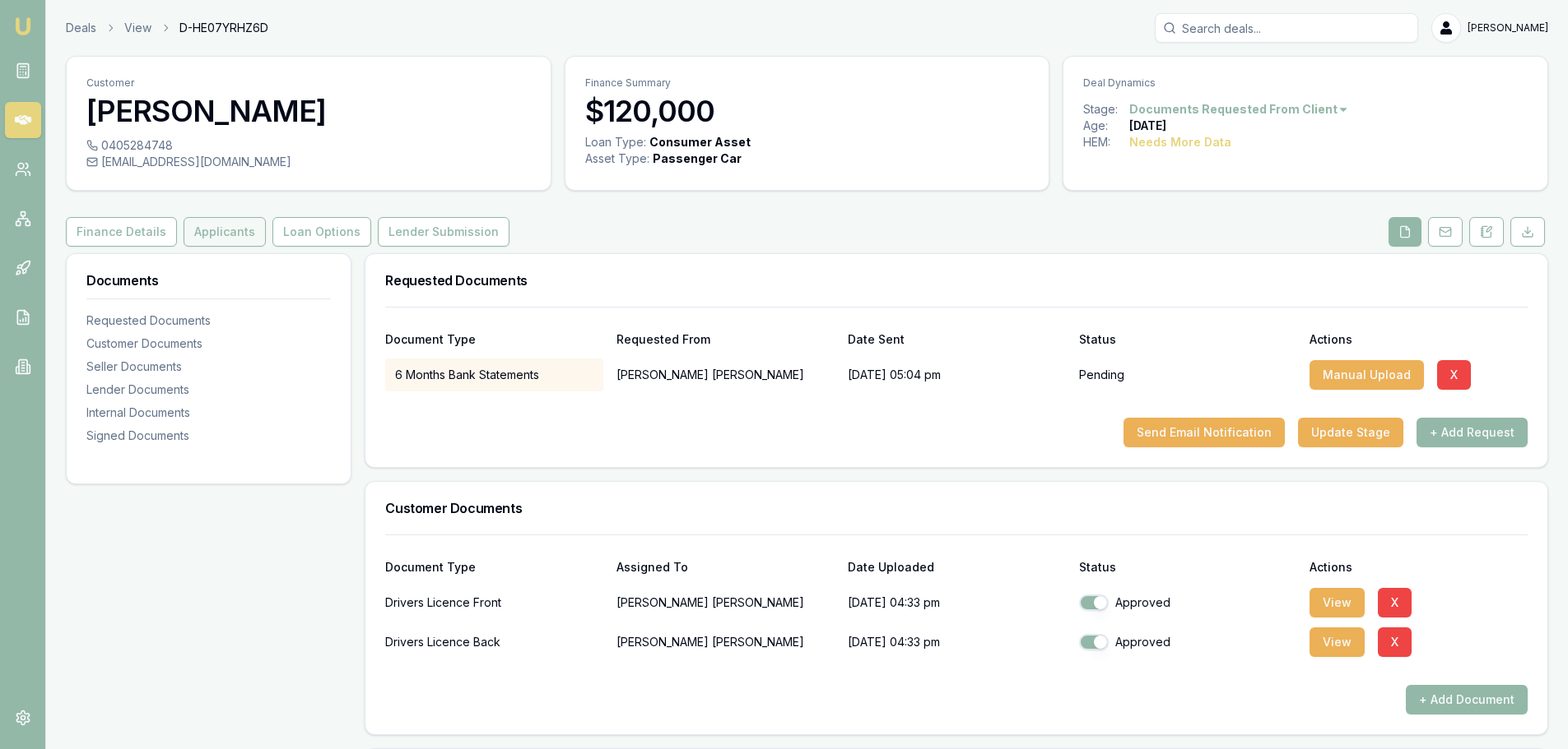
click at [209, 233] on button "Applicants" at bounding box center [225, 232] width 83 height 29
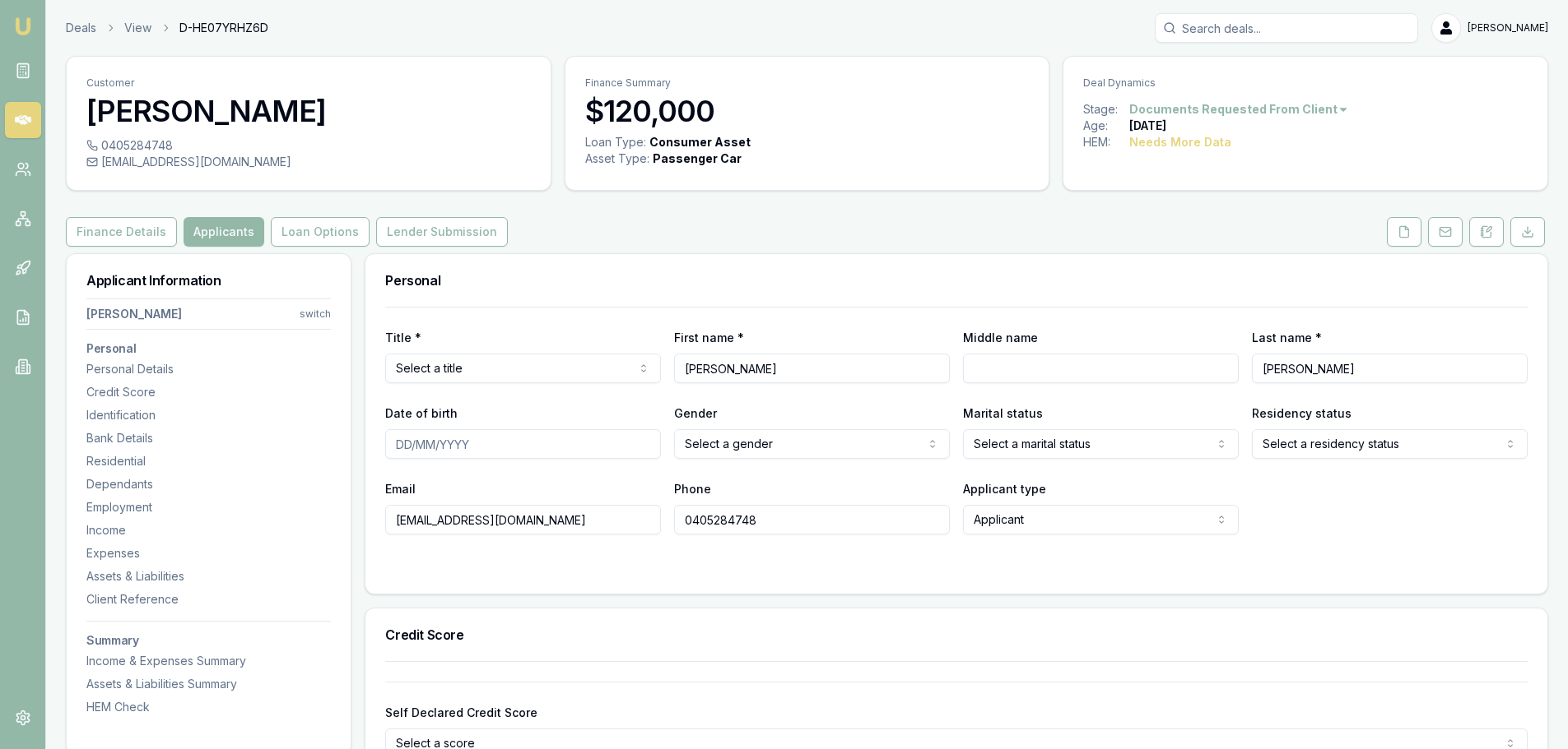
click at [554, 371] on html "Emu Broker Deals View D-HE07YRHZ6D [PERSON_NAME] Toggle Menu Customer [PERSON_N…" at bounding box center [784, 374] width 1568 height 749
click at [848, 367] on input "[PERSON_NAME]" at bounding box center [812, 368] width 276 height 29
type input "[PERSON_NAME]"
click at [527, 443] on input "Date of birth" at bounding box center [523, 444] width 276 height 29
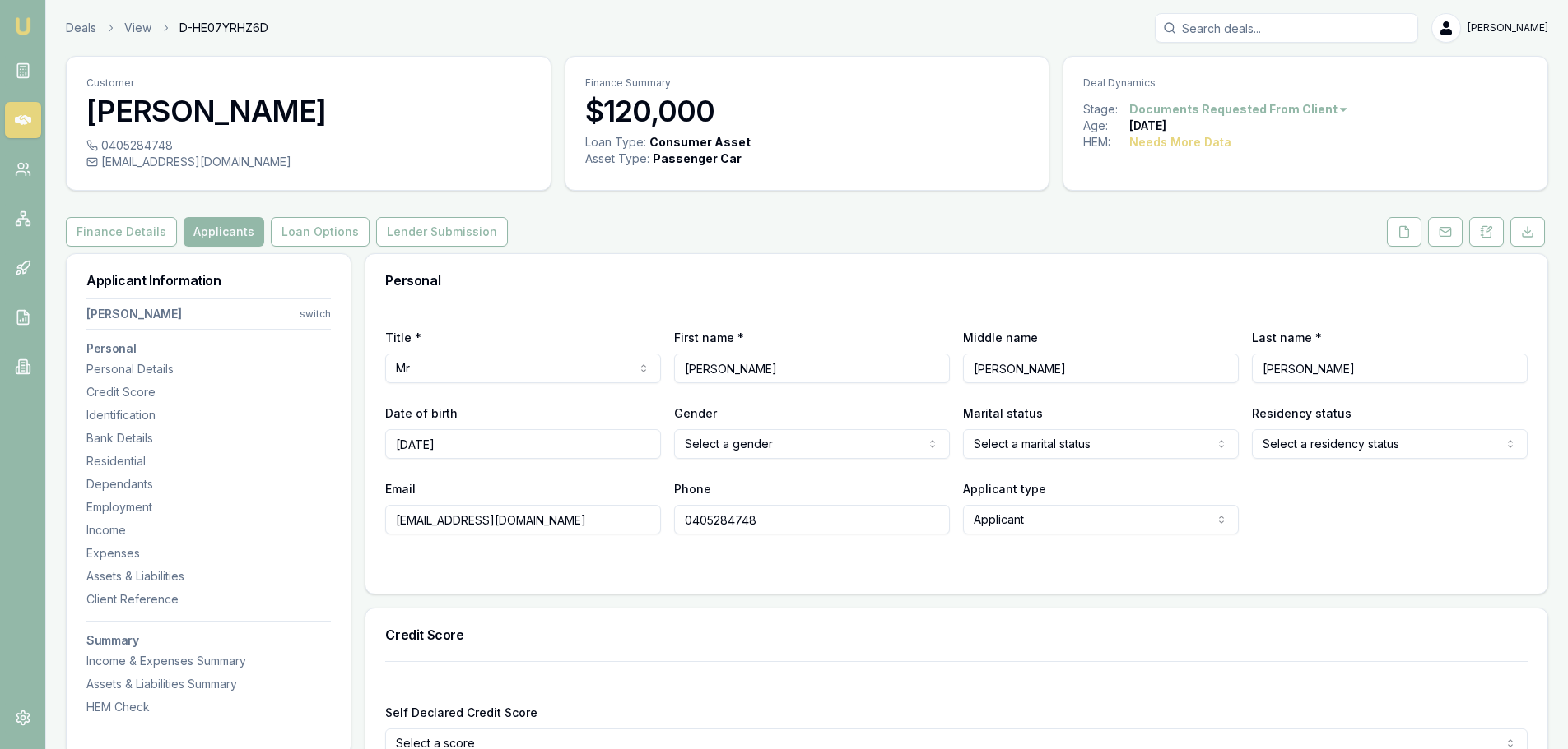
type input "[DATE]"
click at [787, 438] on html "Emu Broker Deals View D-HE07YRHZ6D [PERSON_NAME] Toggle Menu Customer [PERSON_N…" at bounding box center [784, 374] width 1568 height 749
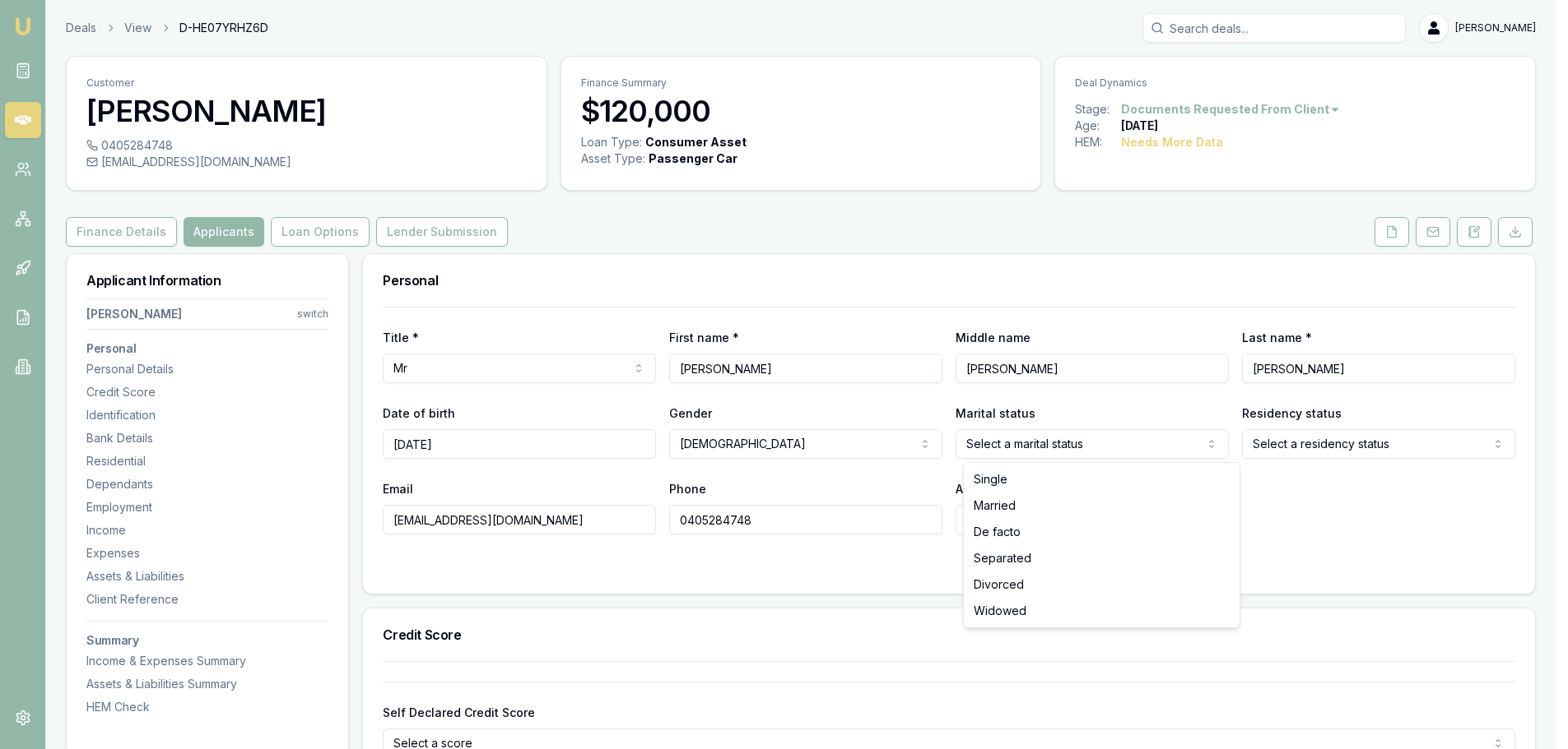
click at [1103, 444] on html "Emu Broker Deals View D-HE07YRHZ6D [PERSON_NAME] Toggle Menu Customer [PERSON_N…" at bounding box center [784, 374] width 1568 height 749
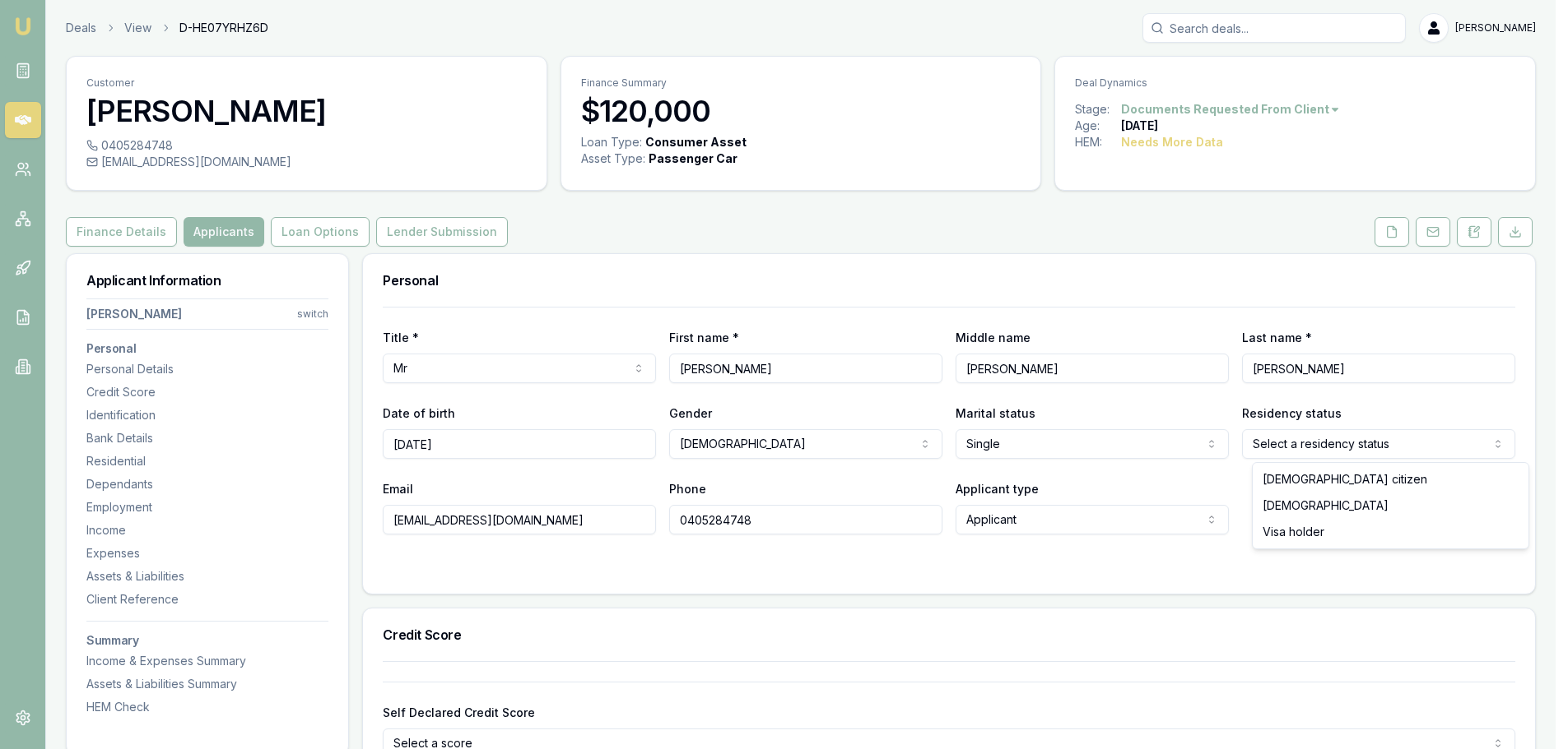
click at [1374, 448] on html "Emu Broker Deals View D-HE07YRHZ6D [PERSON_NAME] Toggle Menu Customer [PERSON_N…" at bounding box center [784, 374] width 1568 height 749
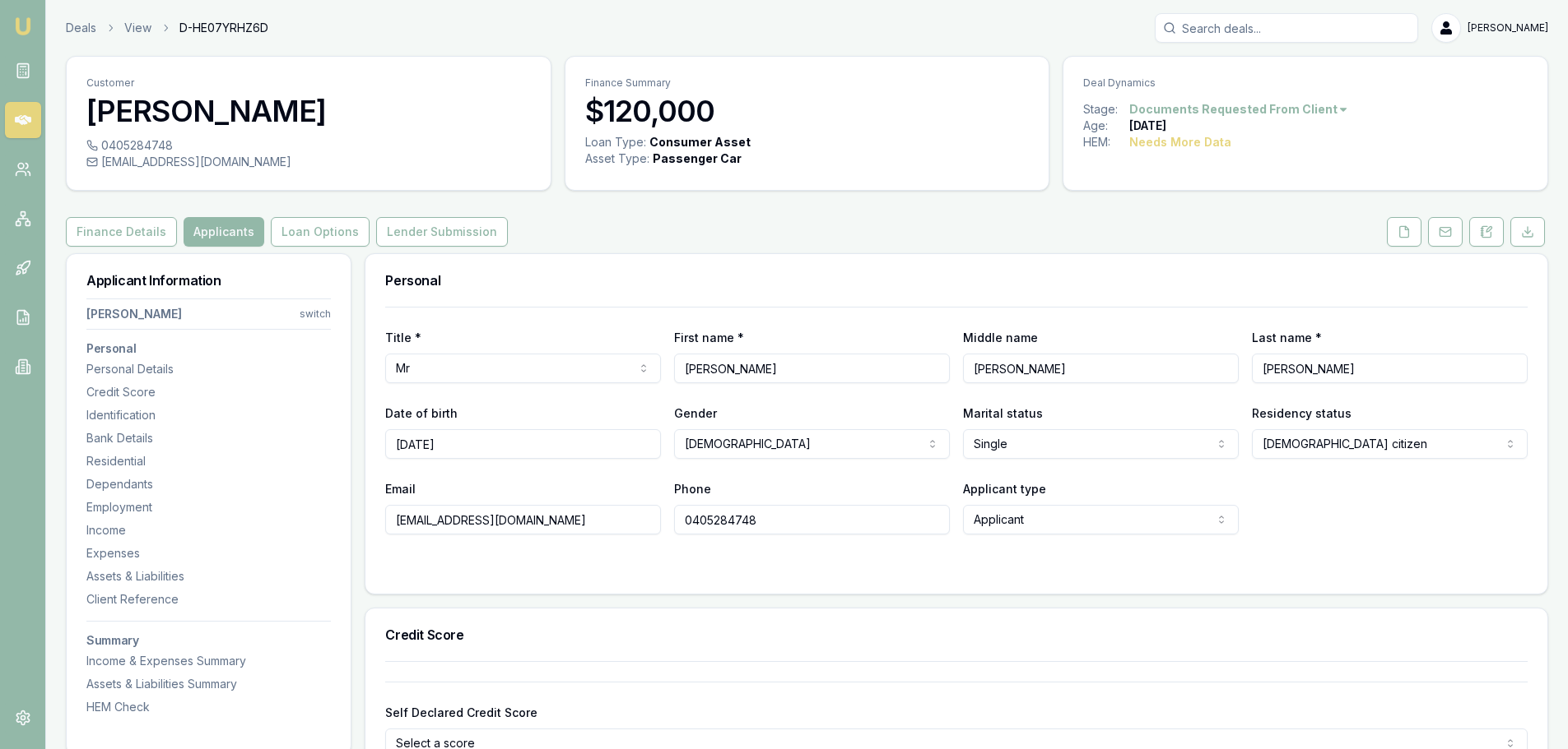
click at [773, 576] on div "Title * Mr Mr Mrs Miss Ms Dr Prof First name * [PERSON_NAME] Middle name [PERSO…" at bounding box center [956, 450] width 1182 height 287
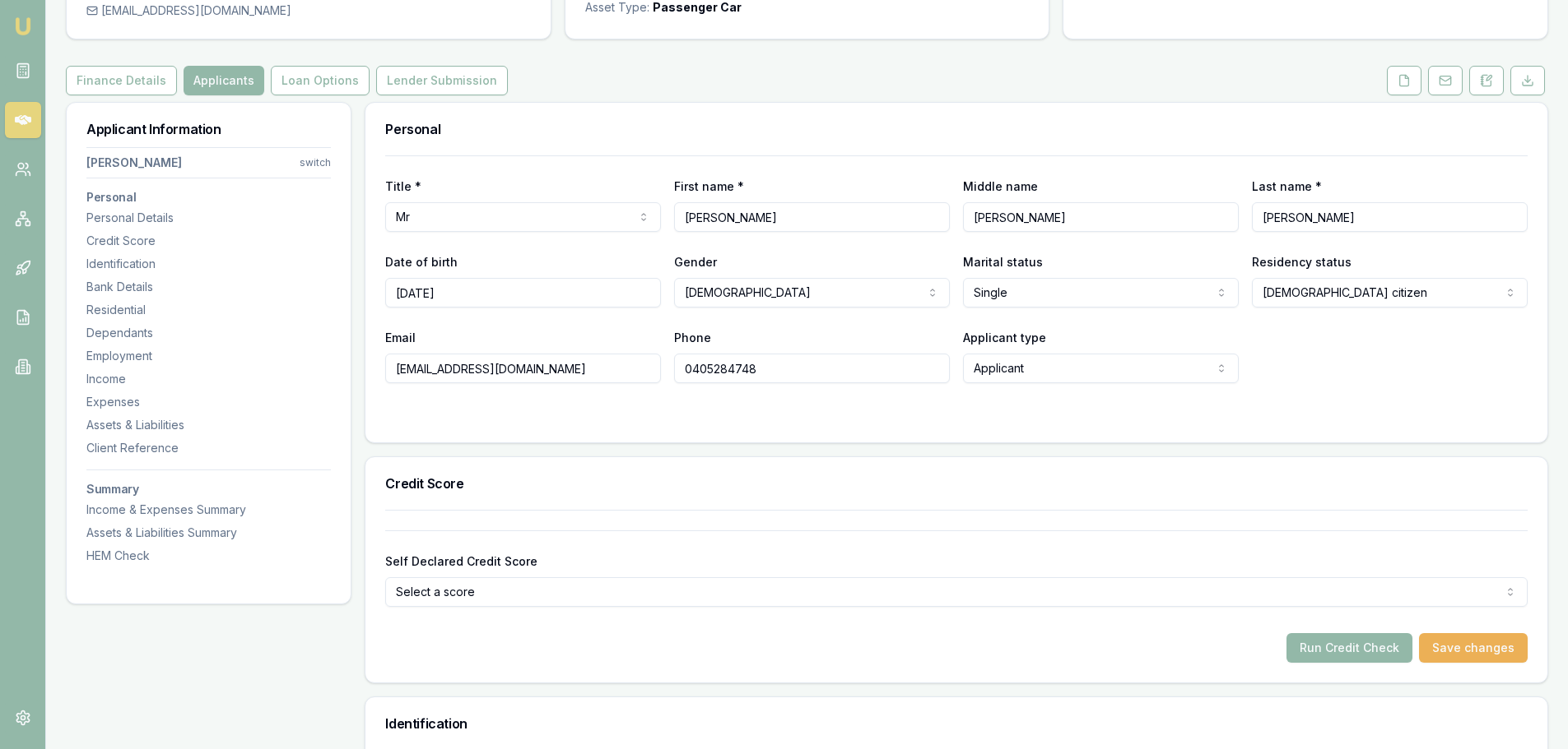
scroll to position [411, 0]
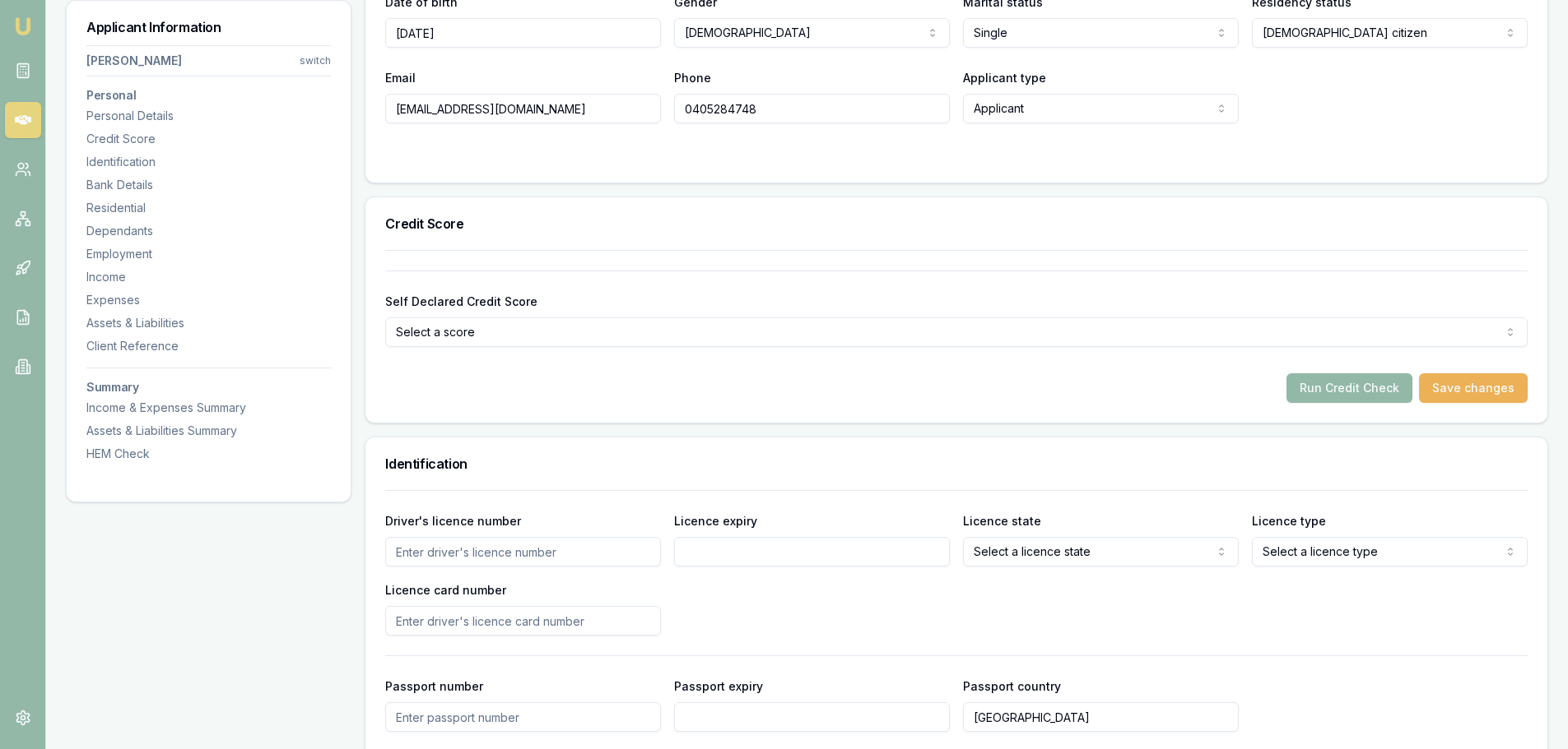
click at [533, 551] on input "Driver's licence number" at bounding box center [523, 551] width 276 height 29
type input "123681729"
type input "[DATE]"
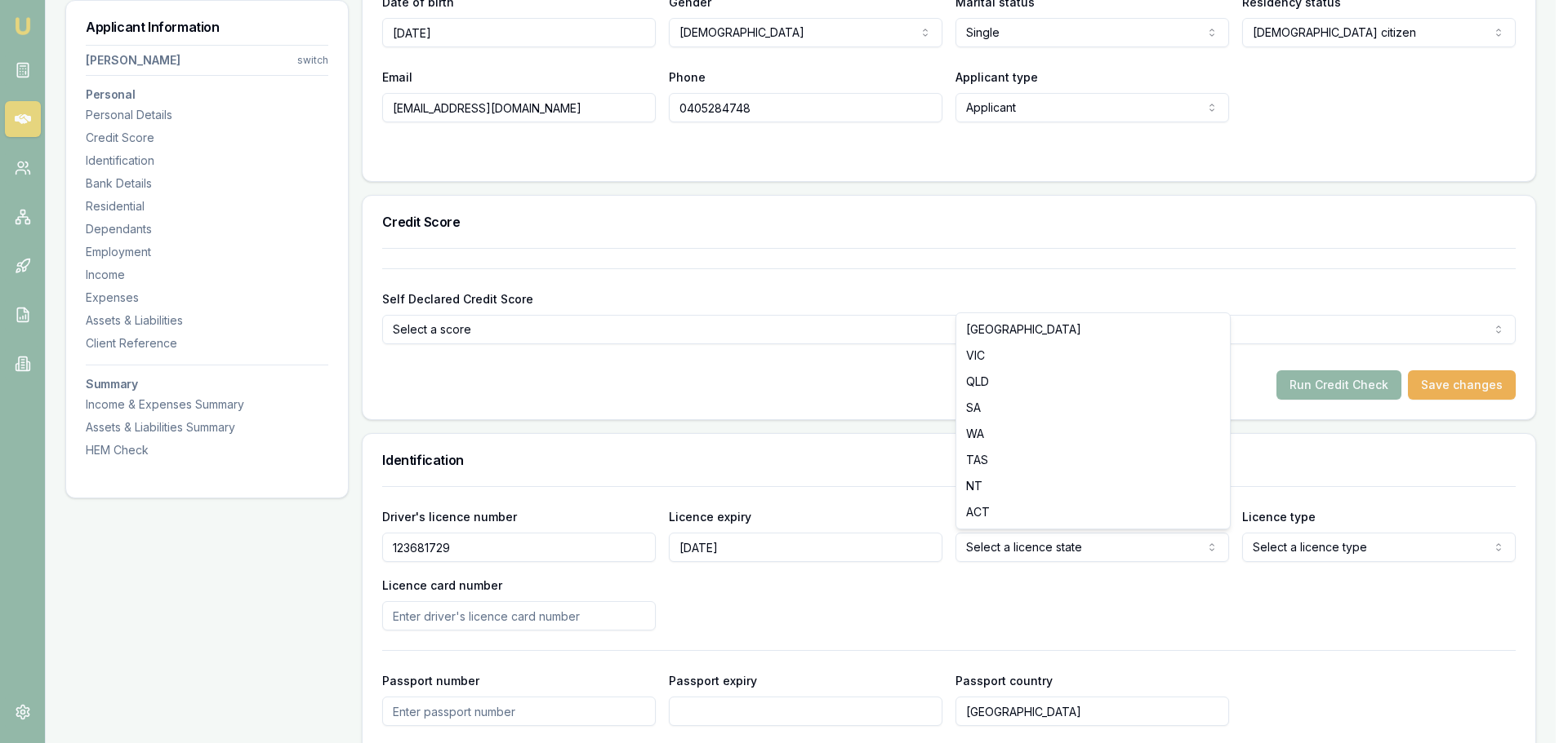
select select "QLD"
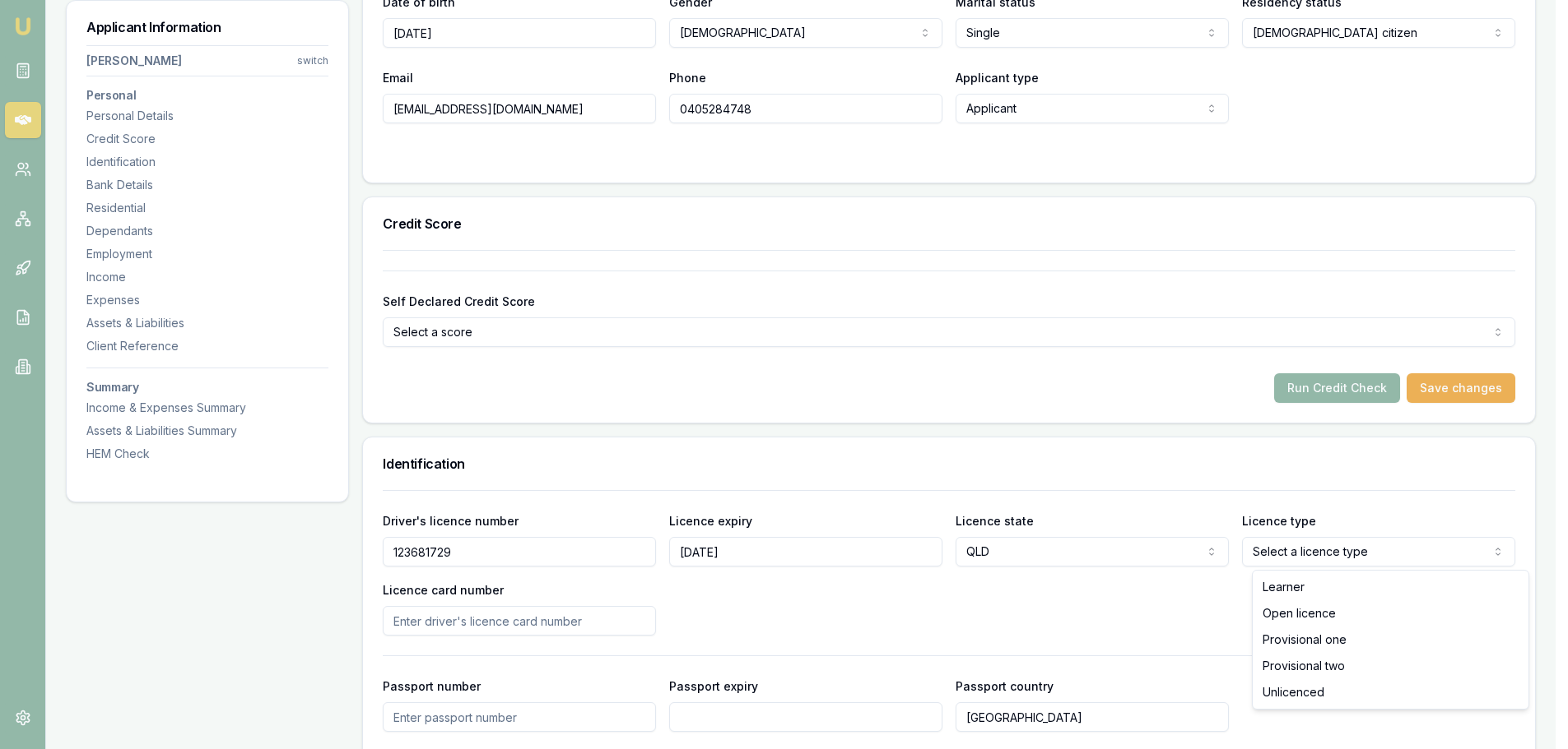
select select "OPEN_LICENCE"
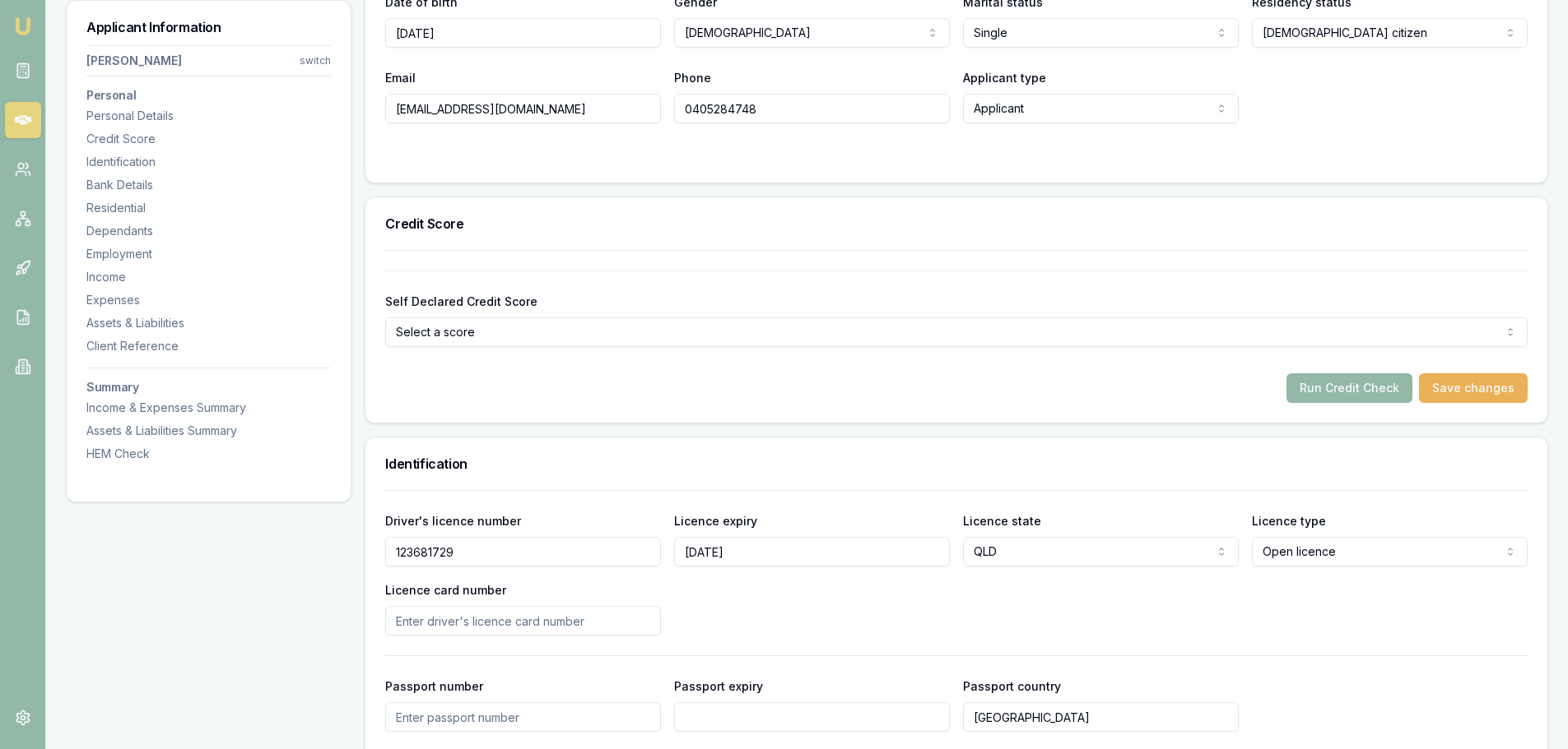
click at [600, 626] on input "Licence card number" at bounding box center [523, 620] width 276 height 29
type input "9B4E33C0B4"
click at [795, 624] on div "Driver's licence number [DRIVERS_LICENSE_NUMBER] Licence expiry [DATE] Licence …" at bounding box center [956, 573] width 1142 height 125
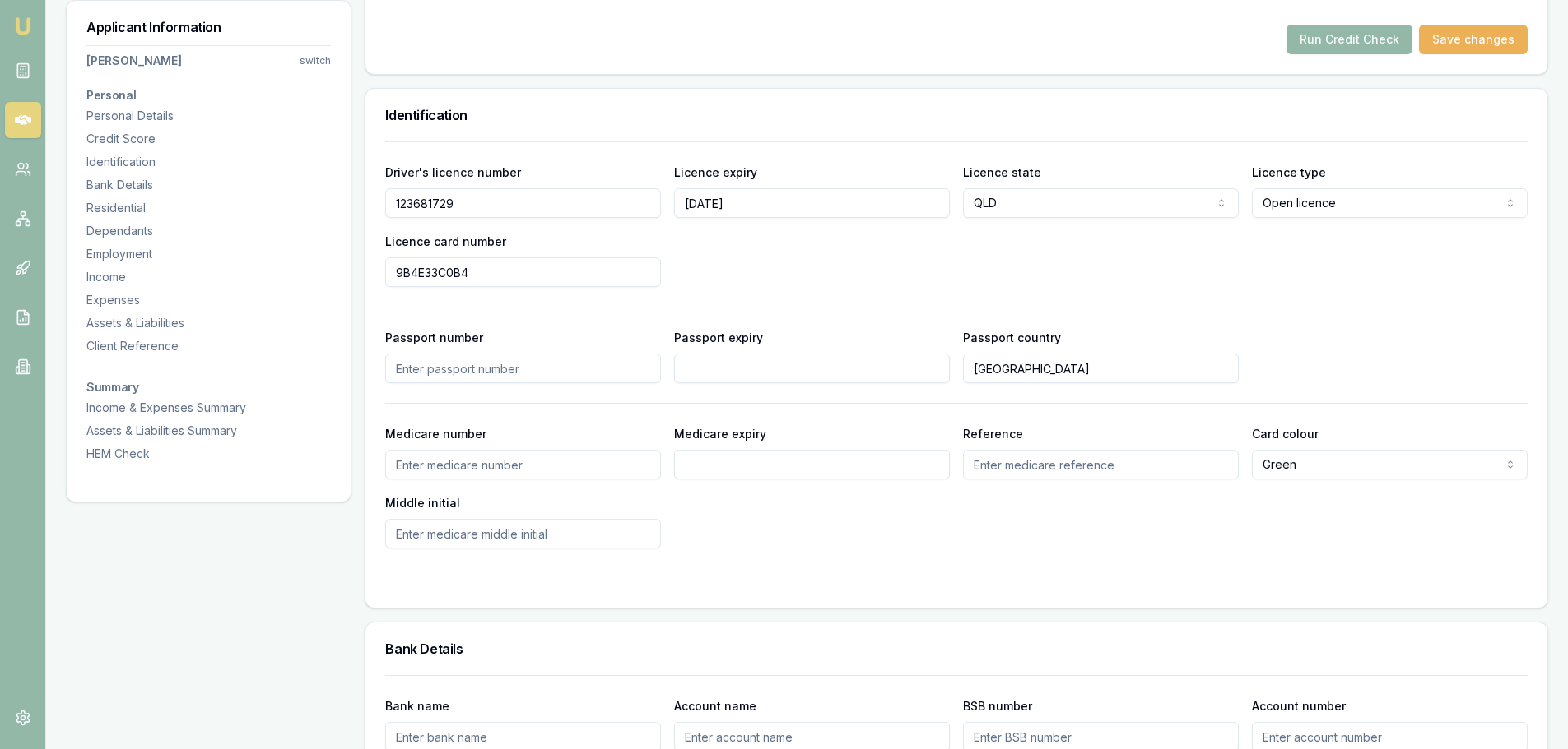
scroll to position [493, 0]
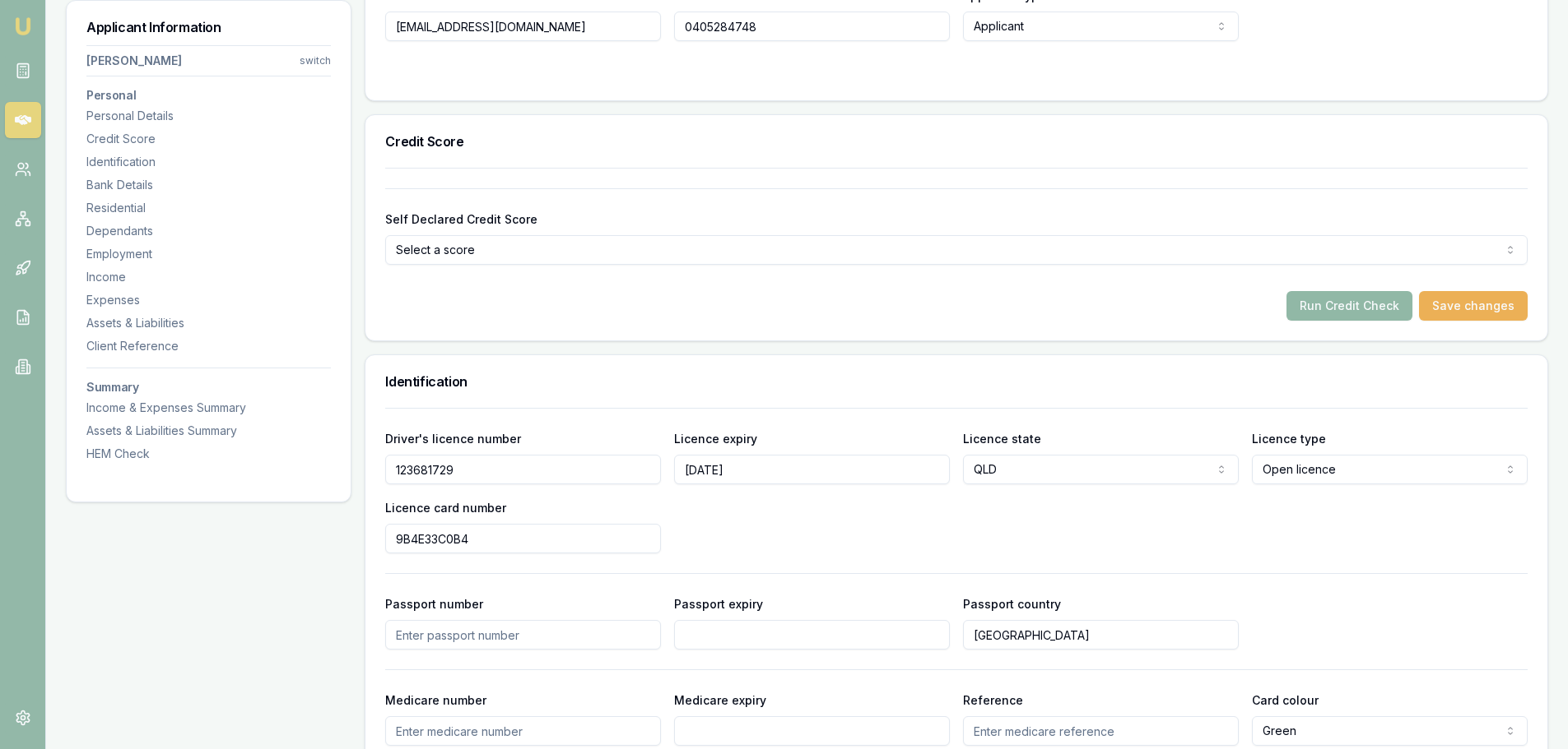
click at [1371, 301] on button "Run Credit Check" at bounding box center [1350, 305] width 126 height 29
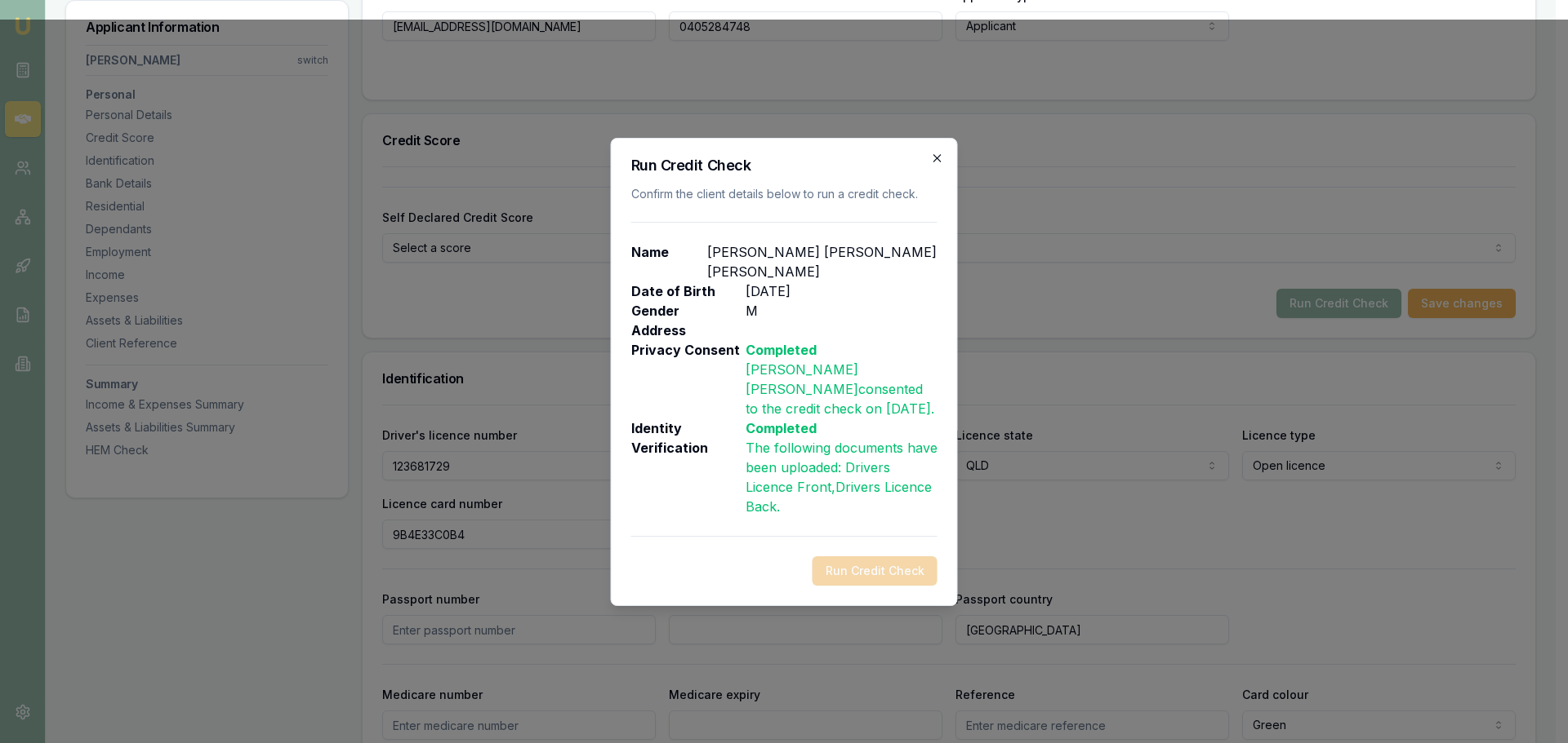
click at [933, 165] on icon "button" at bounding box center [937, 158] width 13 height 13
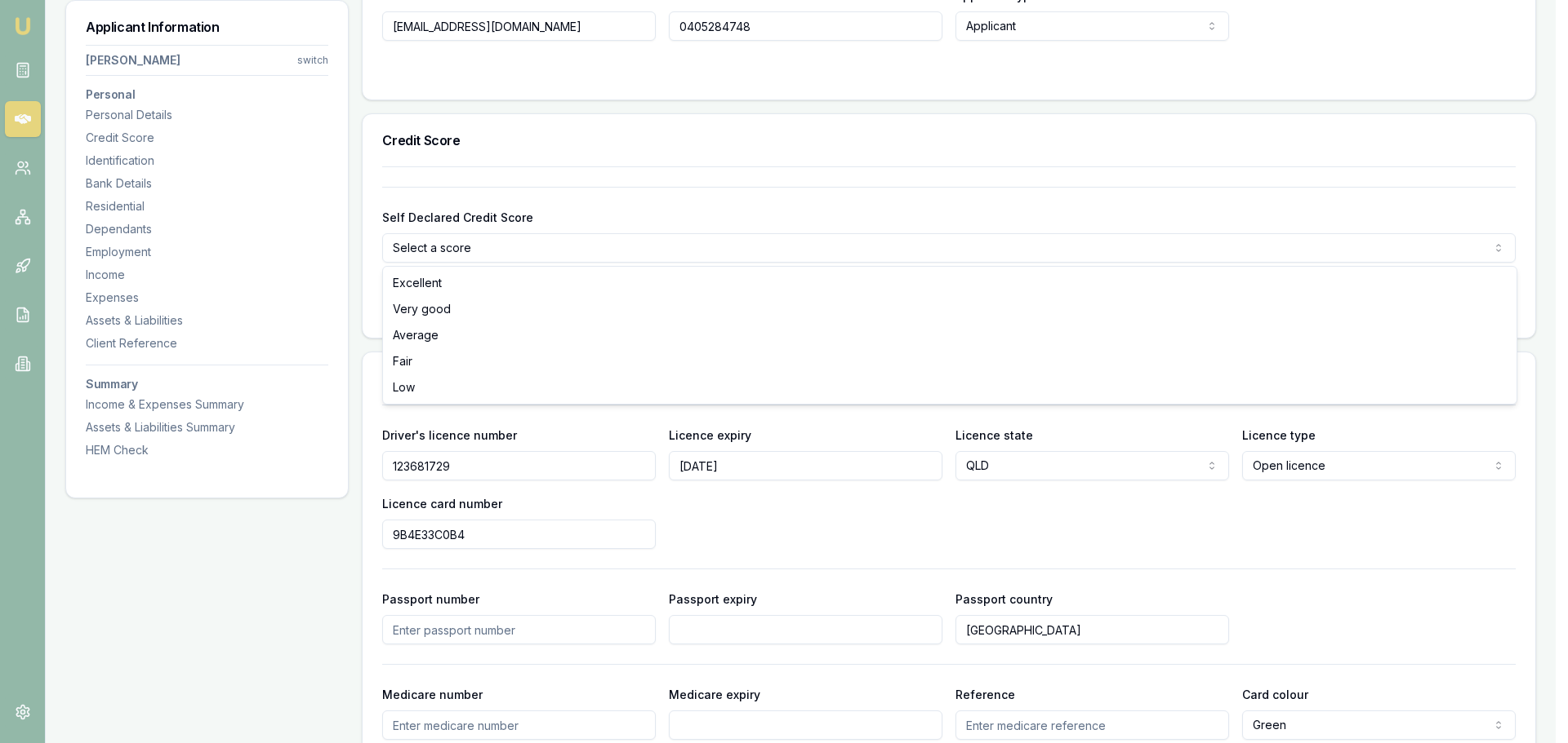
select select "VERY_GOOD"
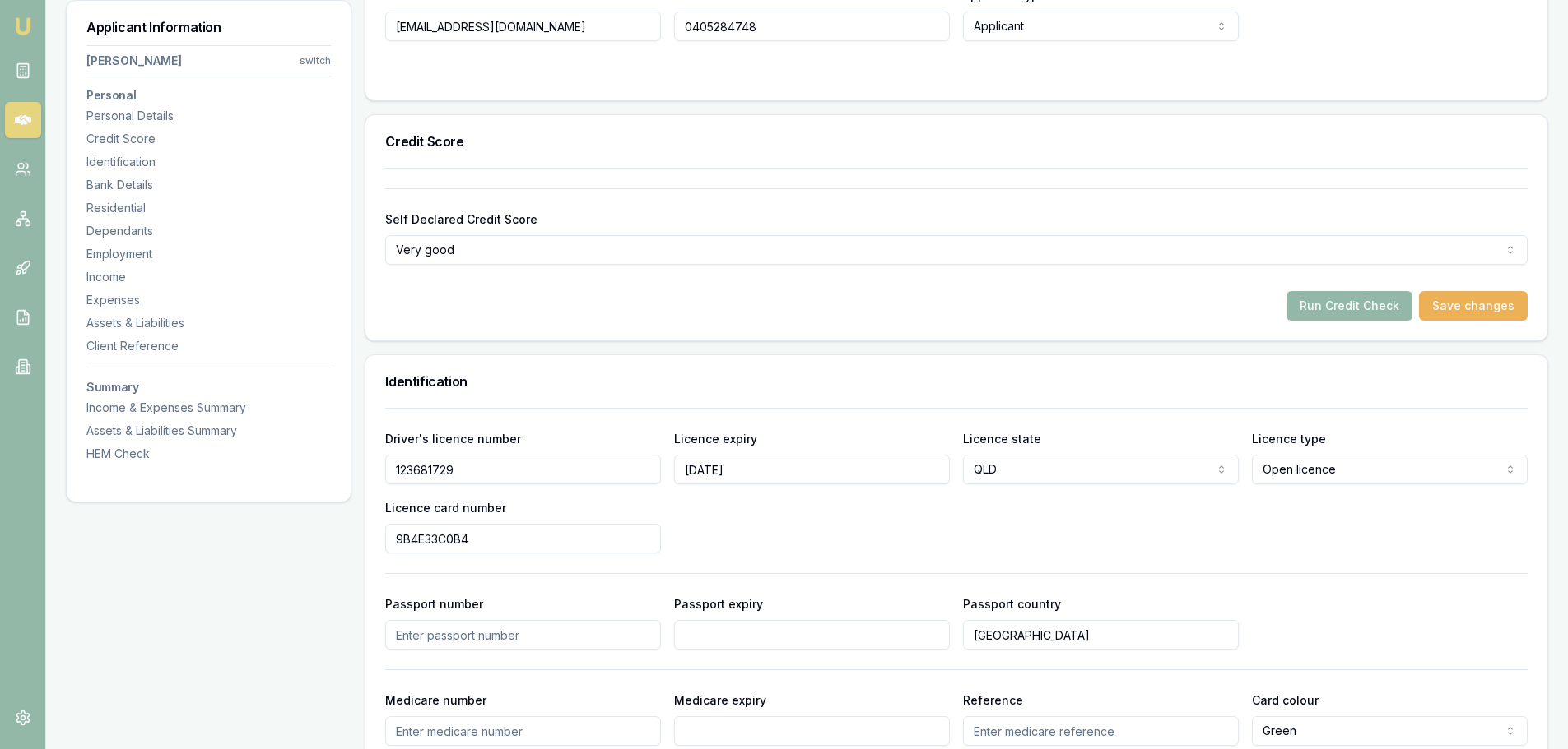
click at [459, 311] on div "Run Credit Check Save changes" at bounding box center [956, 305] width 1142 height 29
click at [1501, 298] on button "Save changes" at bounding box center [1473, 305] width 108 height 29
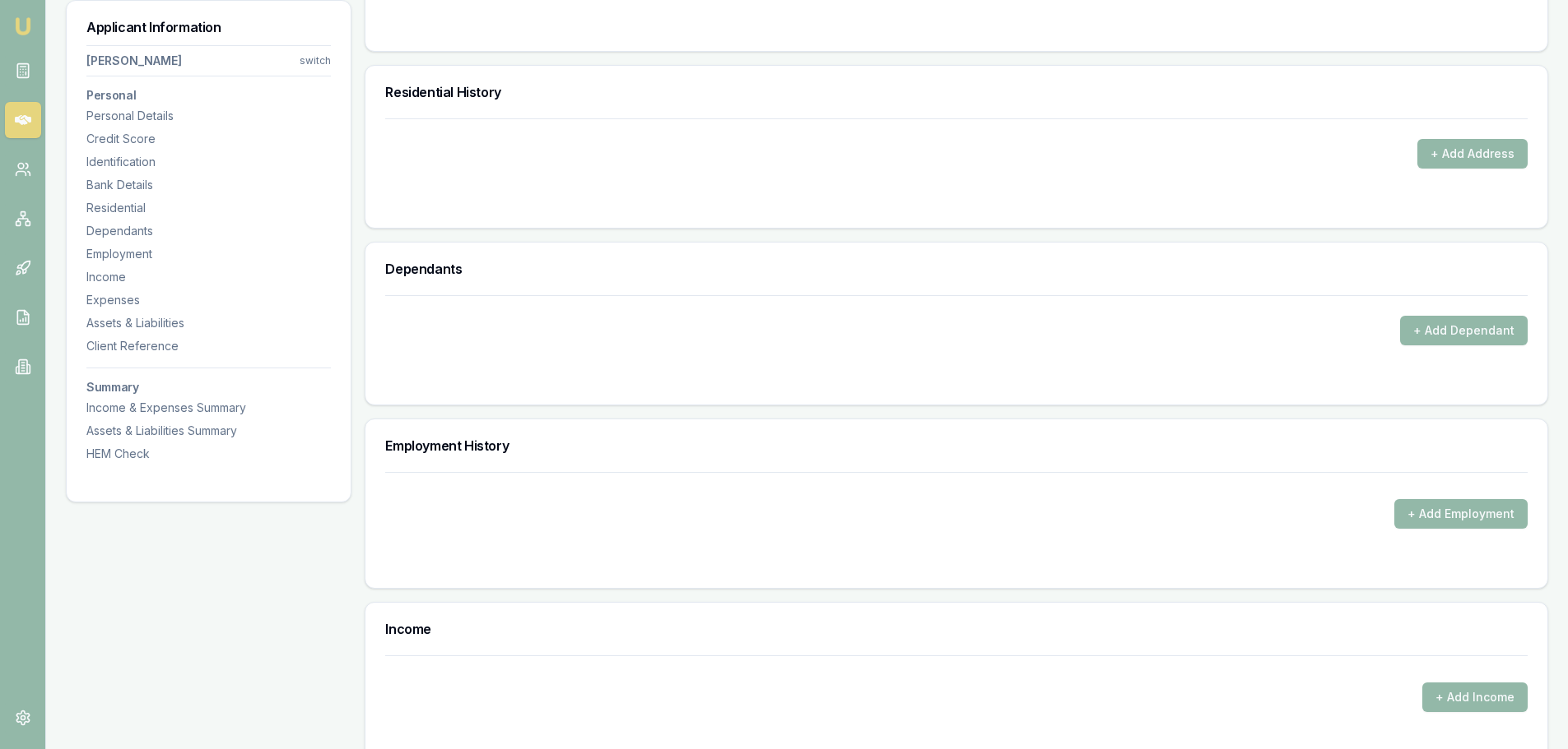
scroll to position [1399, 0]
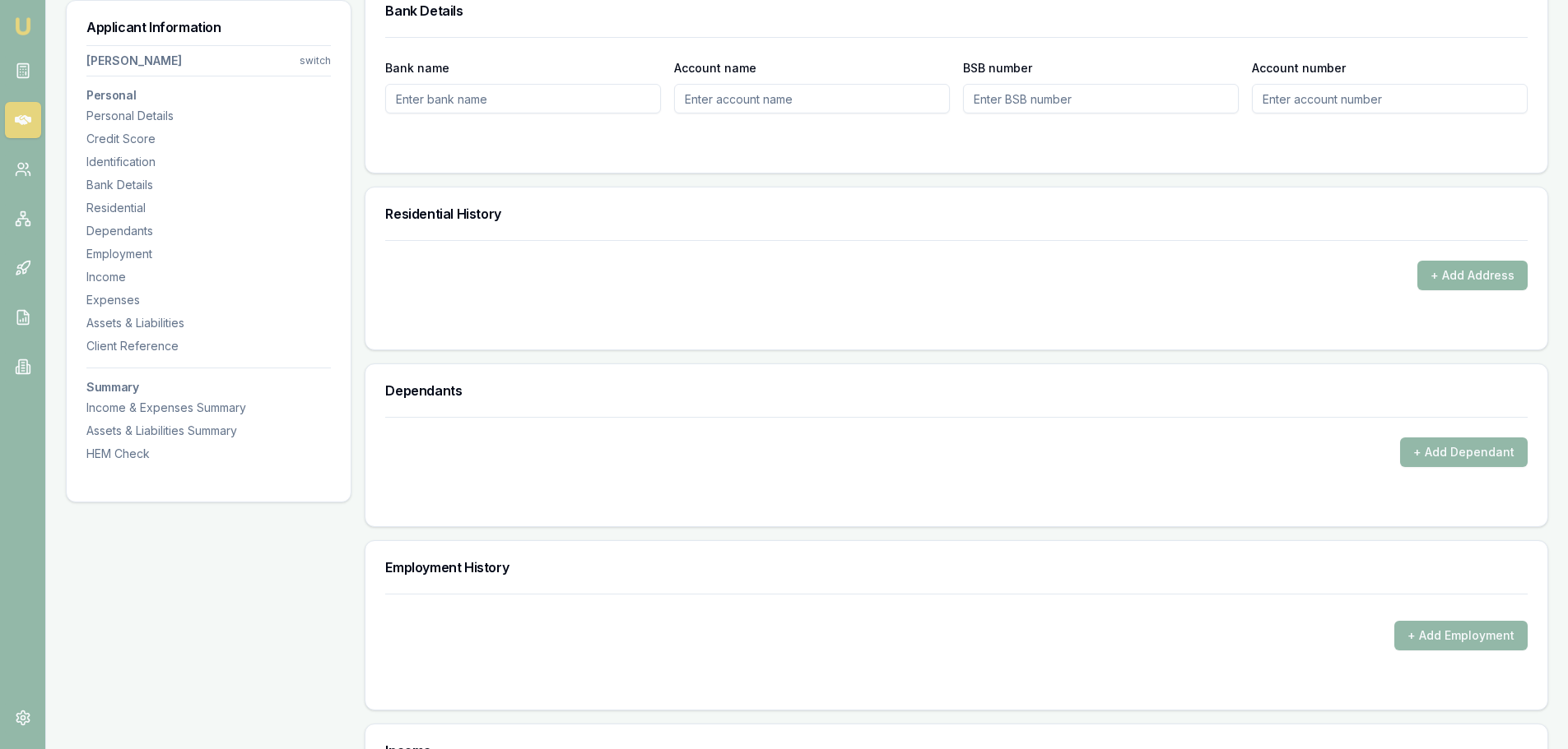
click at [1457, 277] on button "+ Add Address" at bounding box center [1472, 275] width 110 height 29
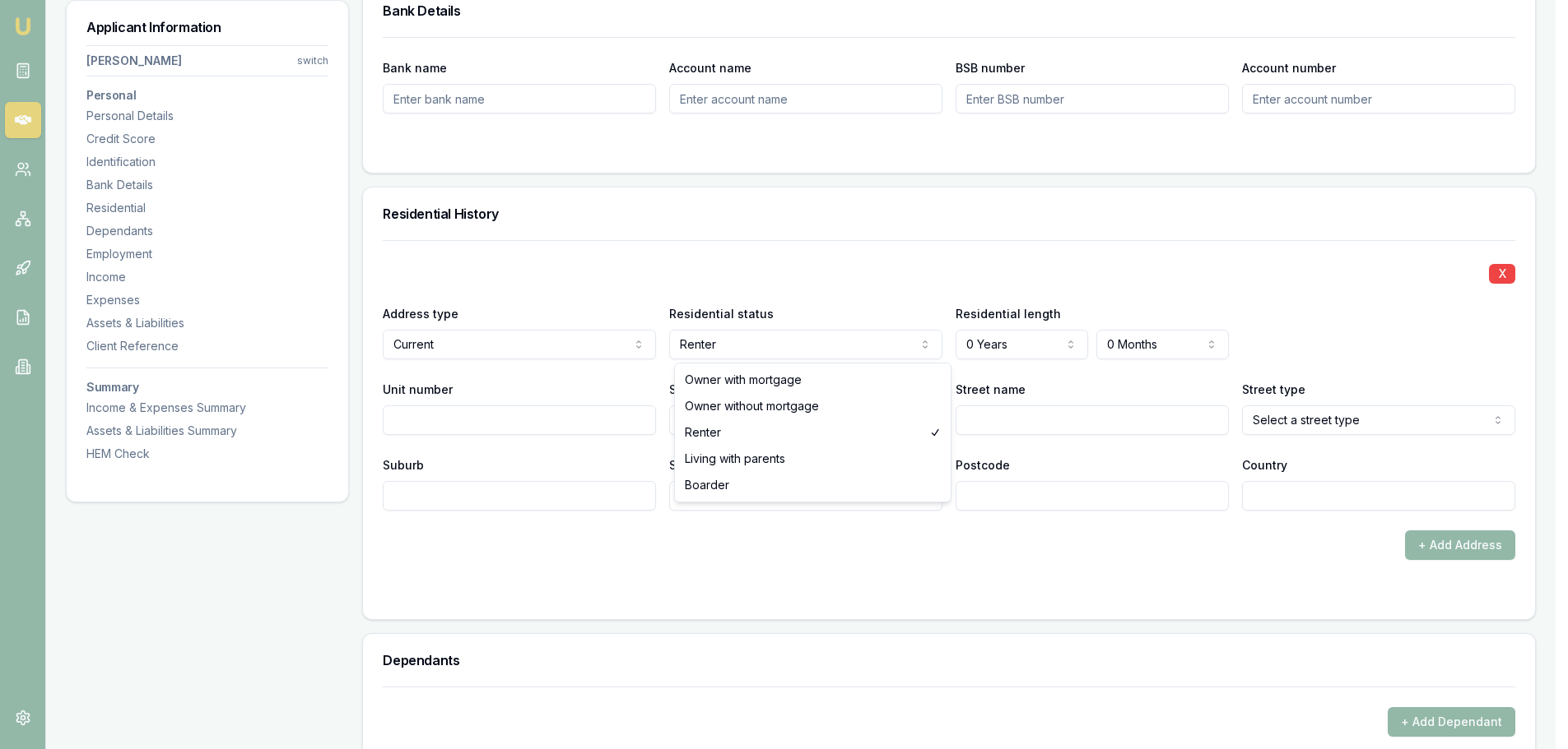
select select "LIVING_WITH_PARENTS"
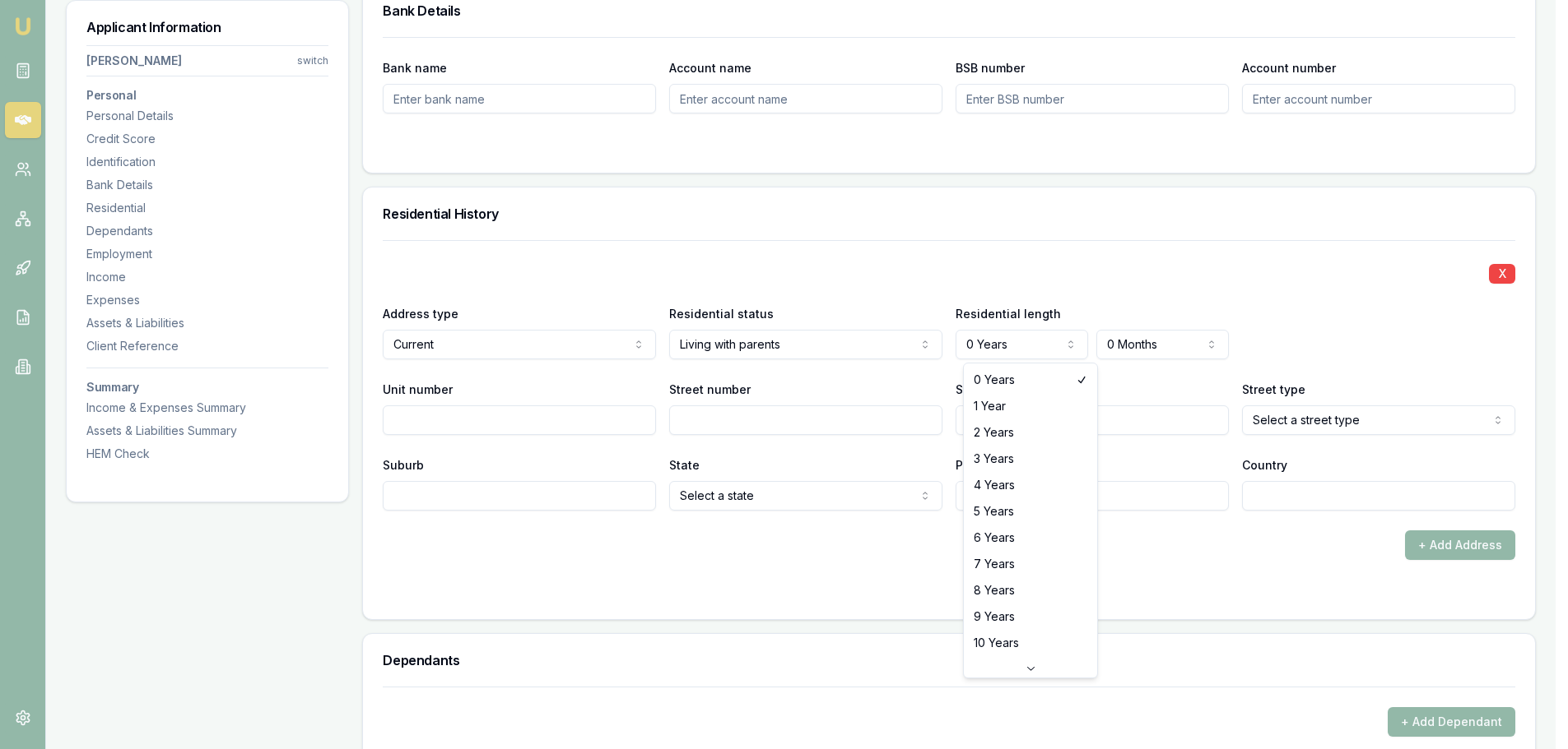
select select "3"
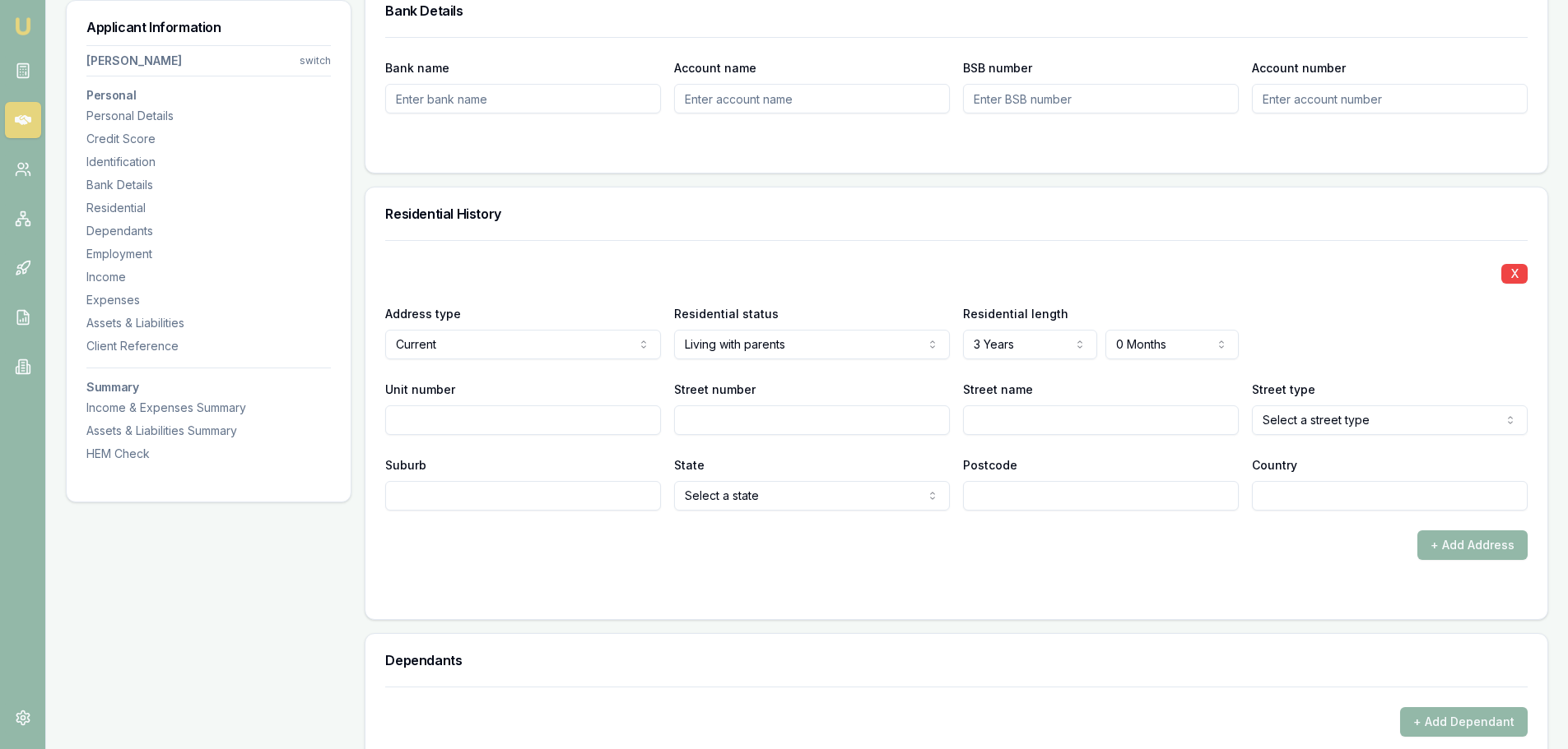
click at [828, 422] on input "Street number" at bounding box center [812, 420] width 276 height 29
type input "44445"
type input "LEICHHARDT"
select select "Highway"
type input "THE GUMS"
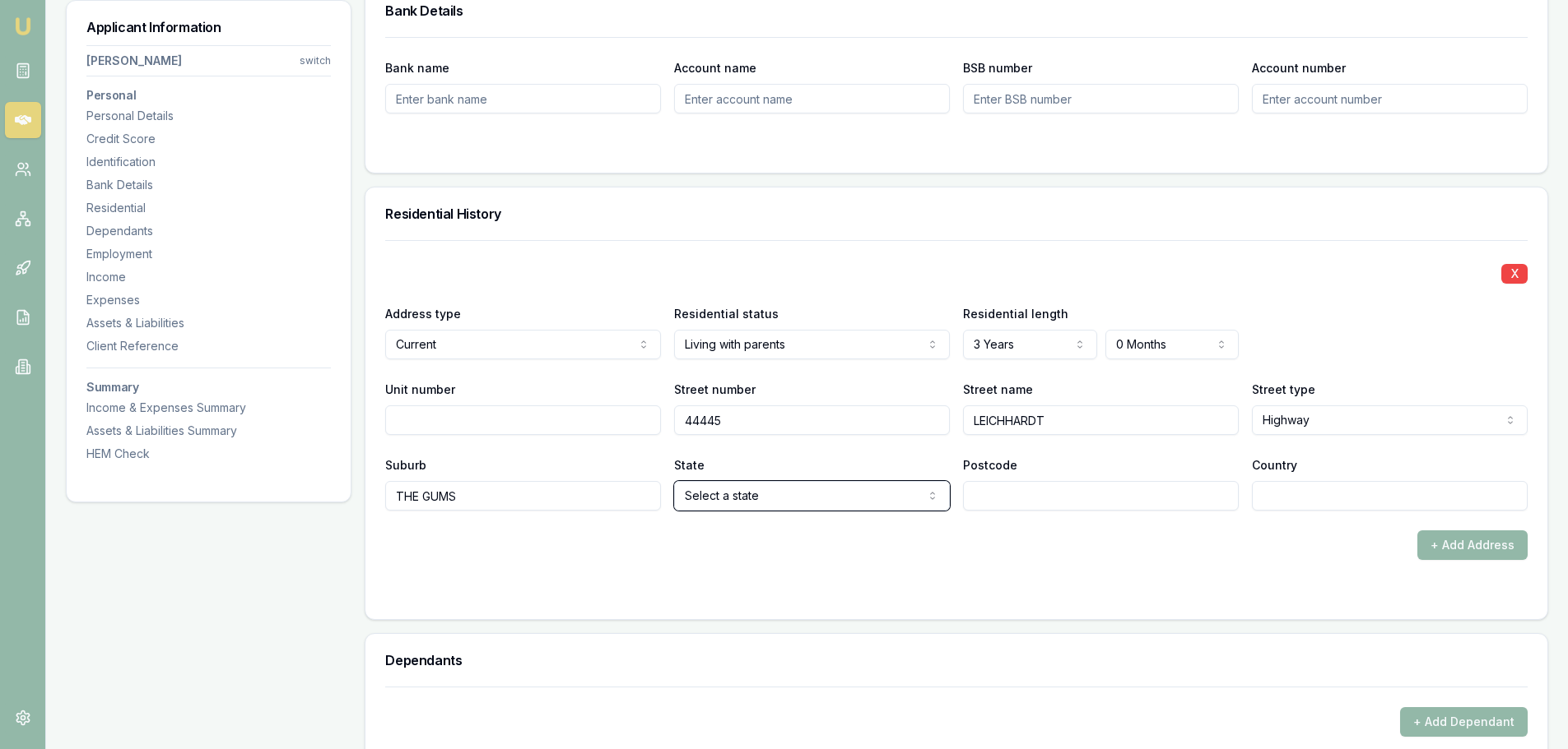
select select "QLD"
type input "4406"
click at [1341, 497] on input "Country" at bounding box center [1390, 495] width 276 height 29
type input "[GEOGRAPHIC_DATA]"
click at [1287, 561] on form "X Address type Current Current Previous Residential status Living with parents …" at bounding box center [956, 420] width 1142 height 359
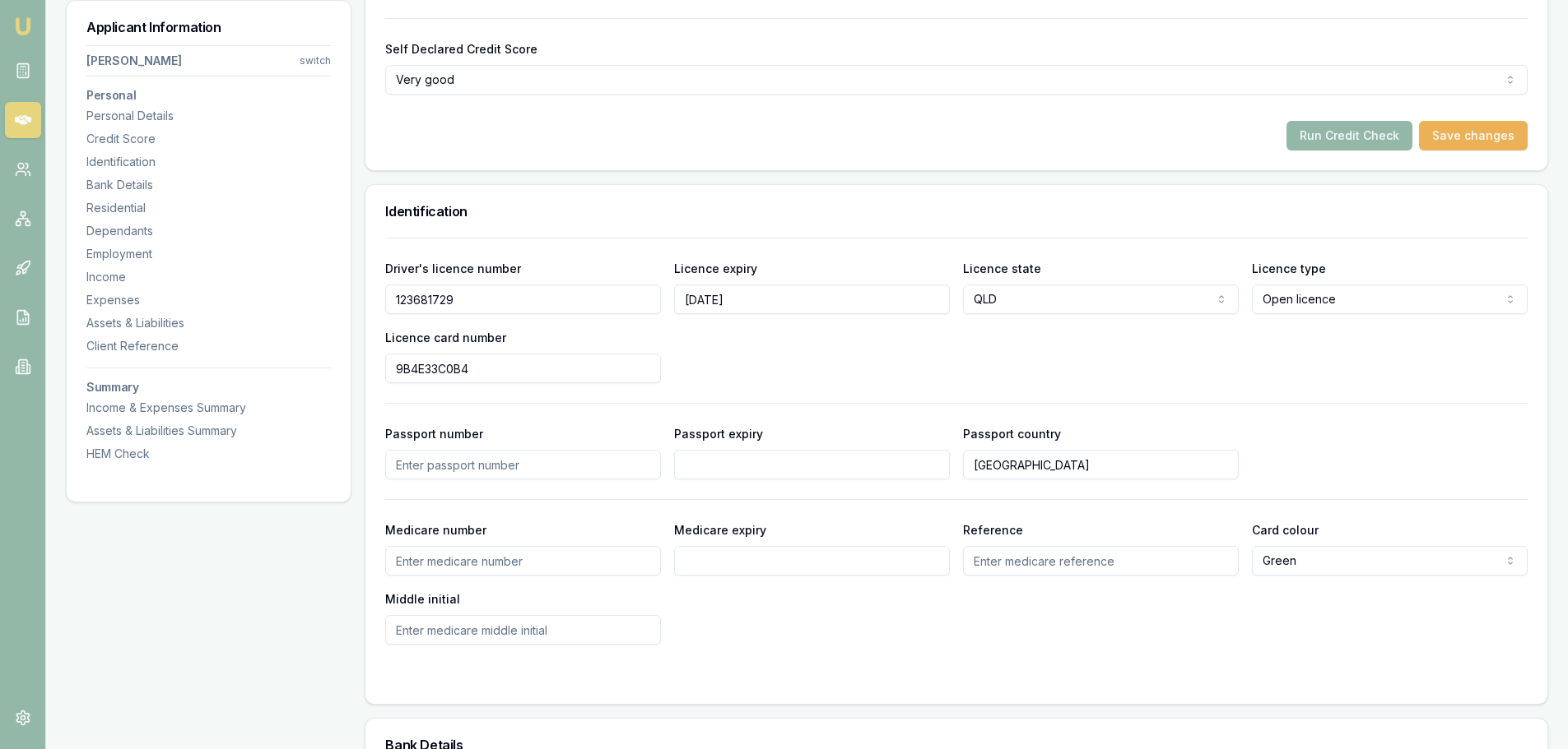
scroll to position [493, 0]
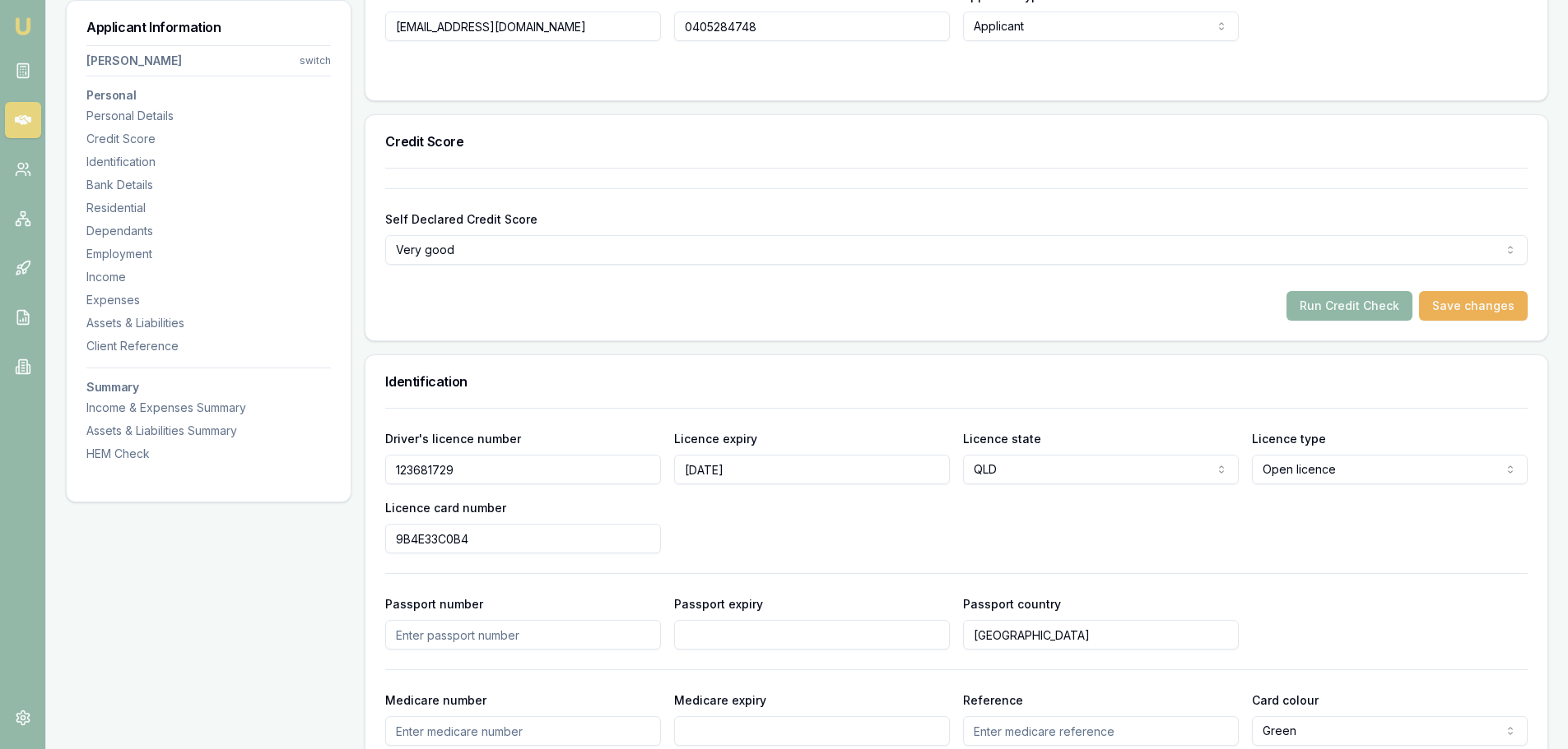
click at [1317, 300] on button "Run Credit Check" at bounding box center [1350, 305] width 126 height 29
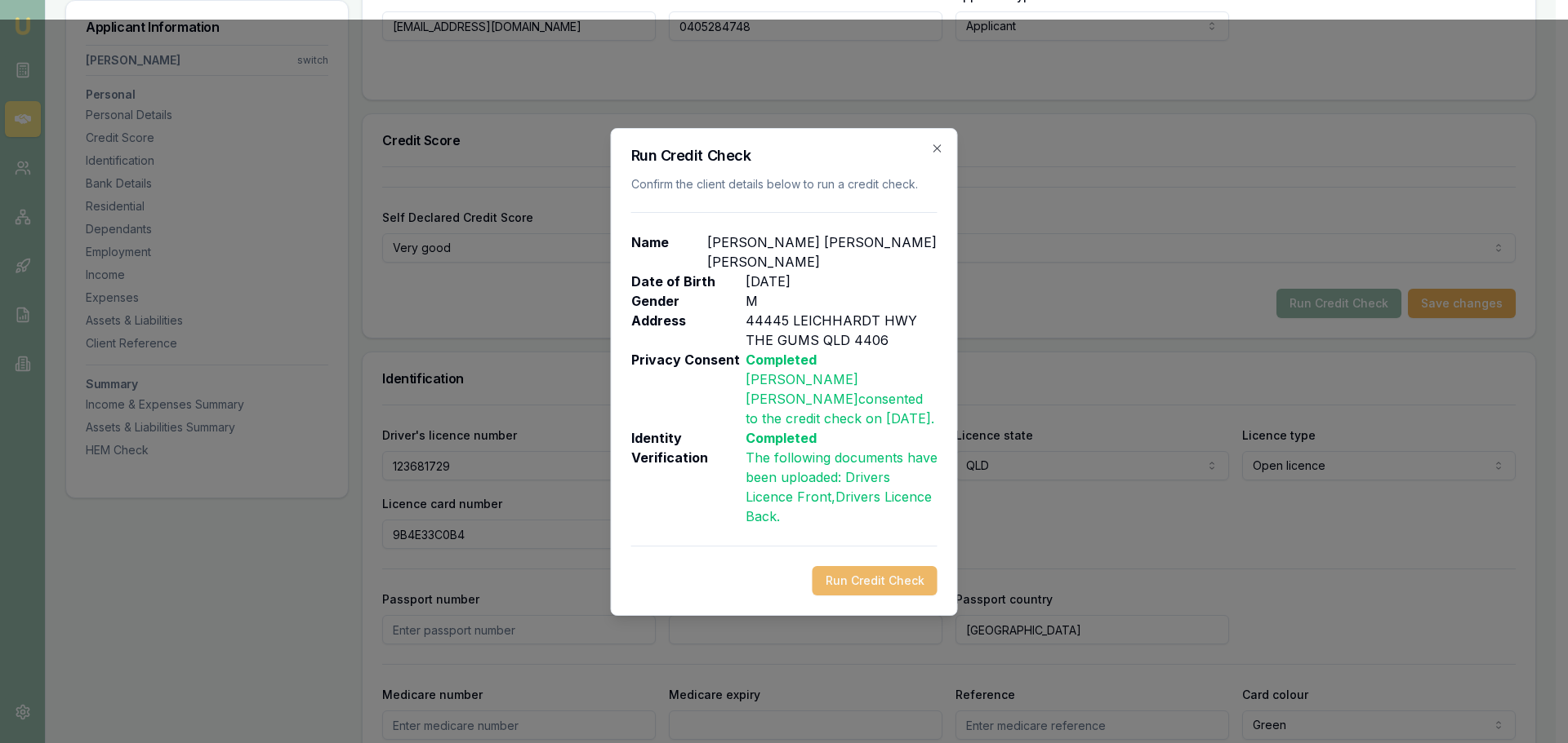
click at [915, 571] on button "Run Credit Check" at bounding box center [875, 580] width 125 height 29
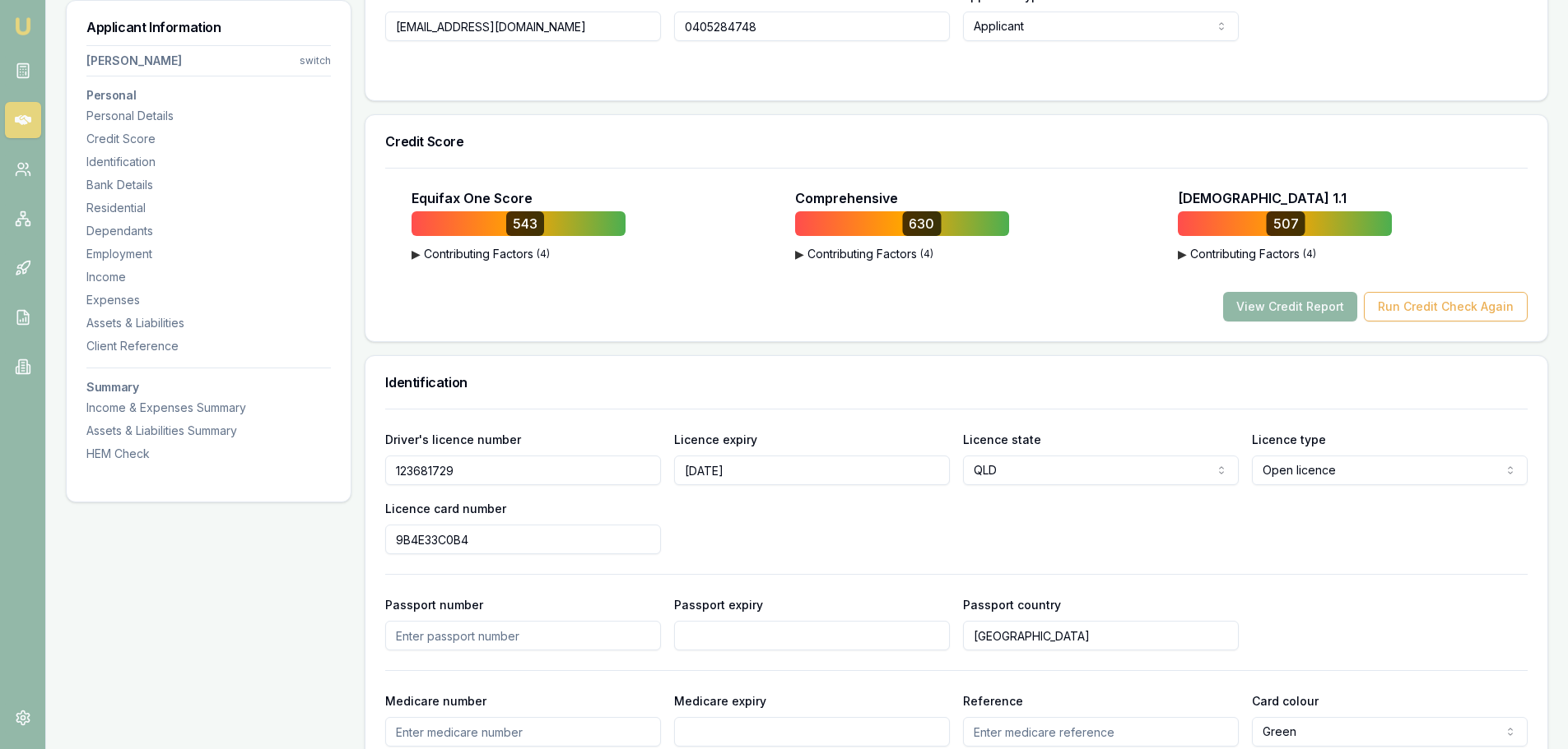
click at [1276, 299] on button "View Credit Report" at bounding box center [1289, 306] width 134 height 29
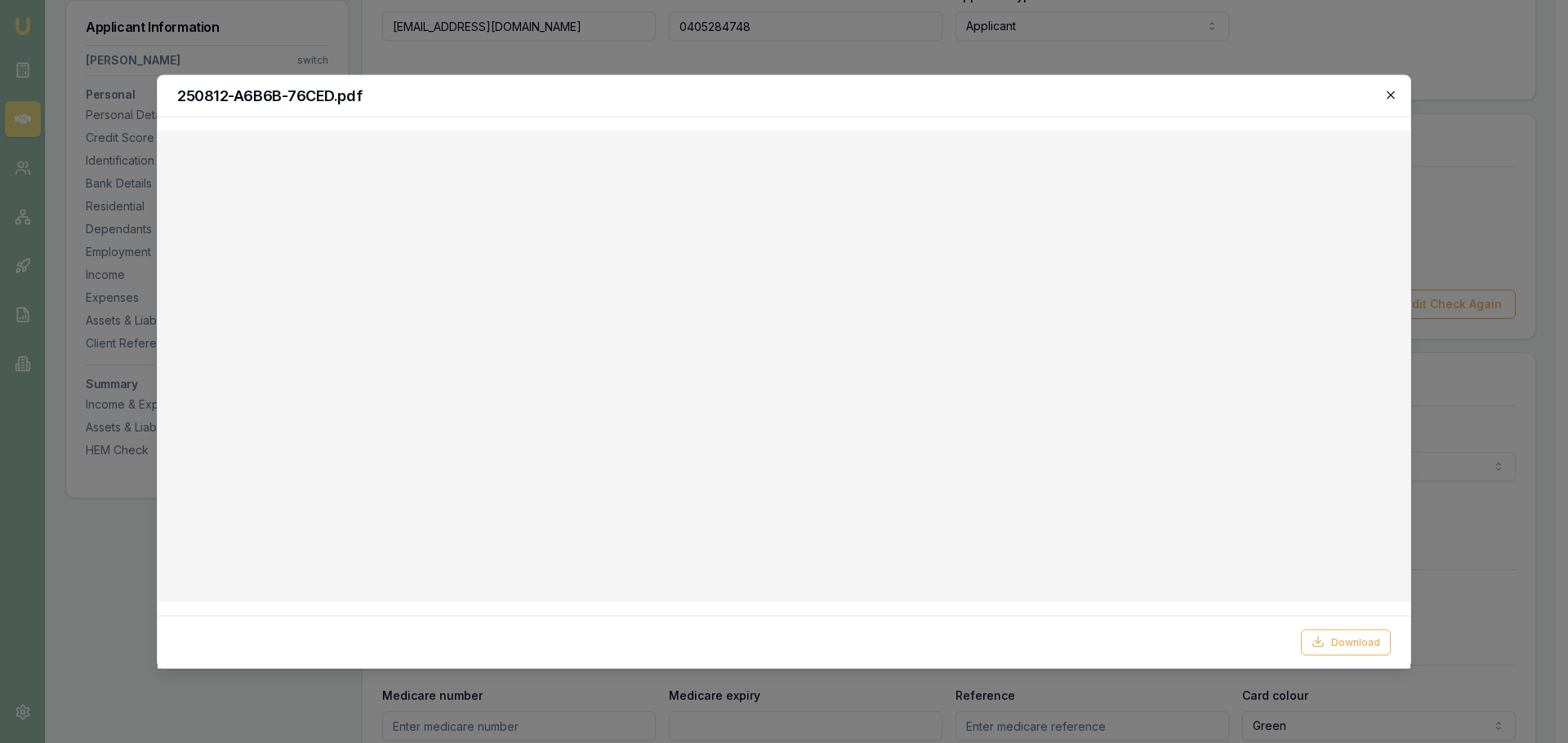
click at [1392, 93] on icon "button" at bounding box center [1390, 94] width 7 height 7
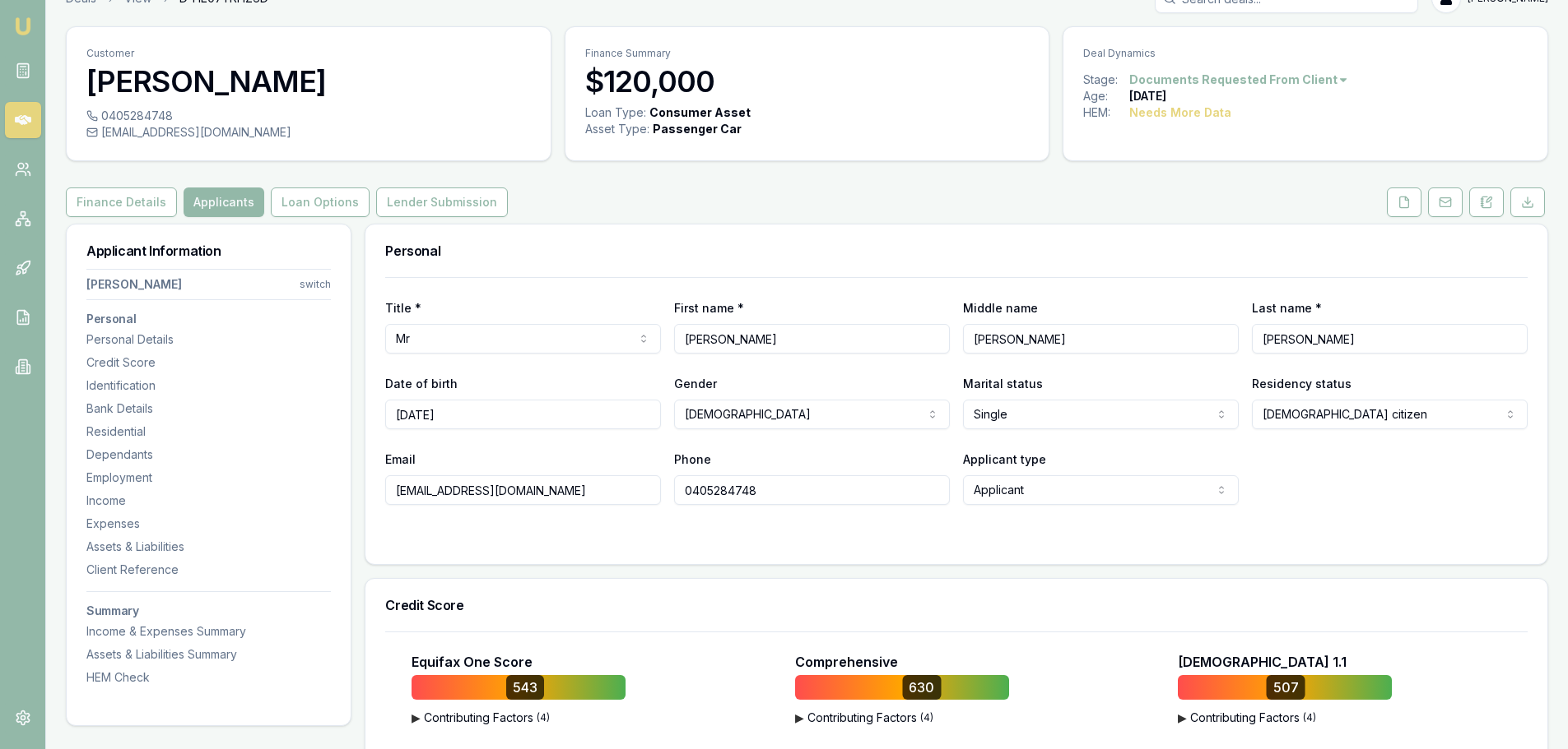
scroll to position [0, 0]
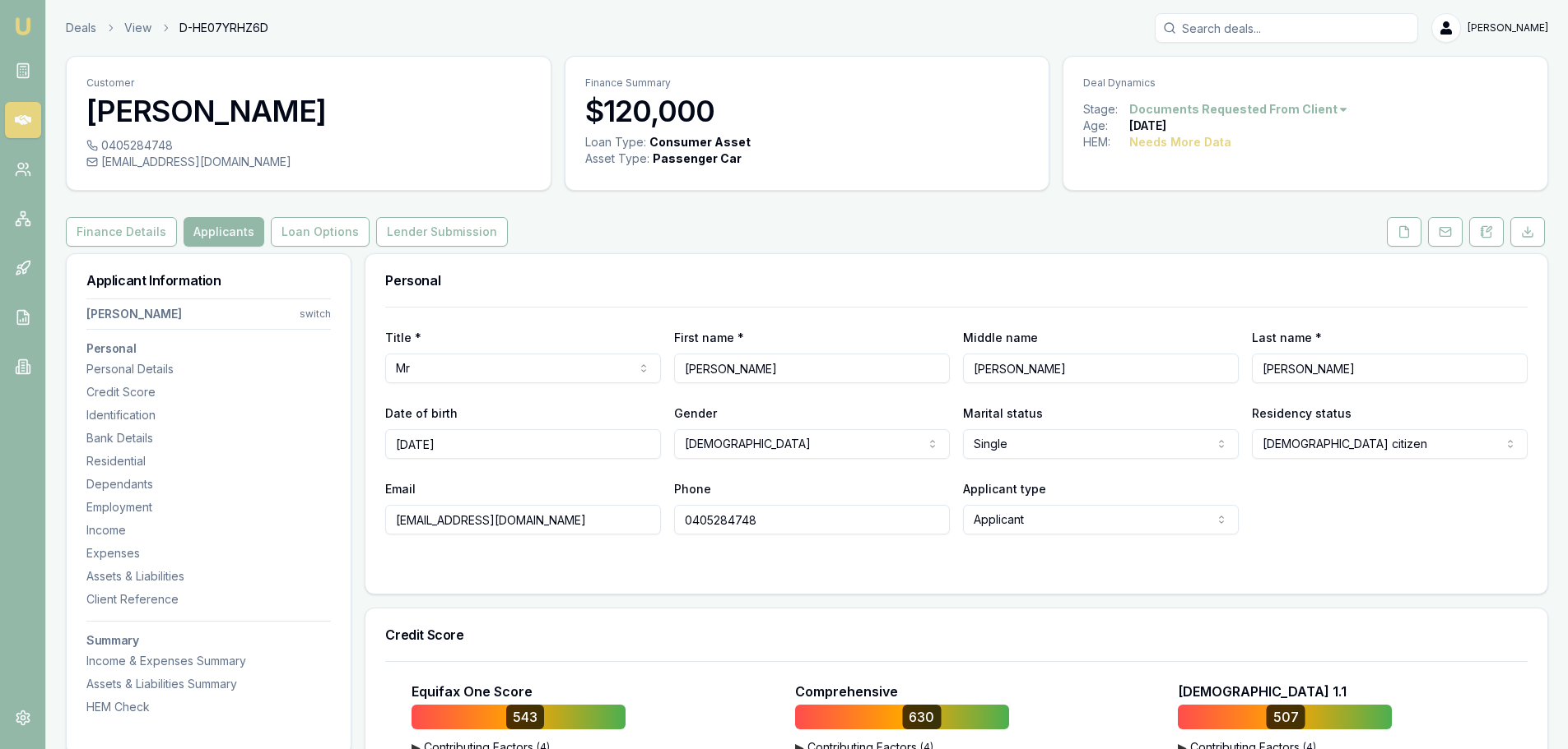
click at [1287, 239] on div "Finance Details Applicants Loan Options Lender Submission" at bounding box center [806, 232] width 1482 height 29
